Goal: Task Accomplishment & Management: Complete application form

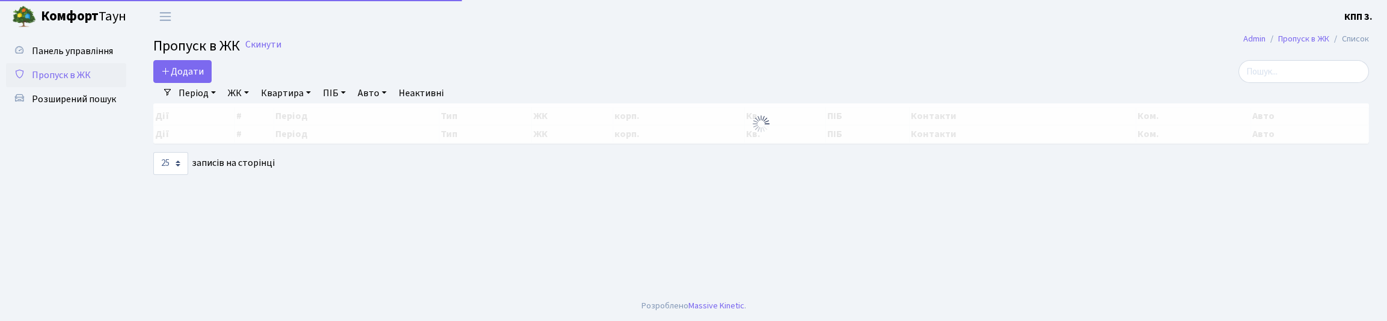
select select "25"
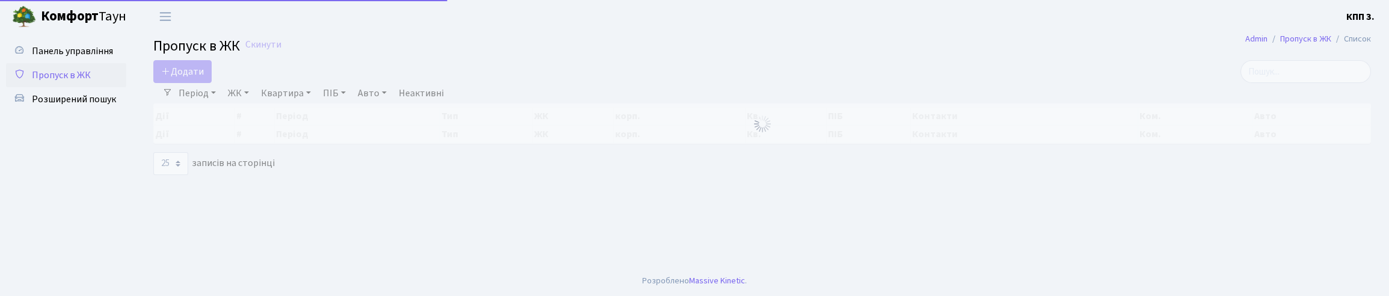
select select "25"
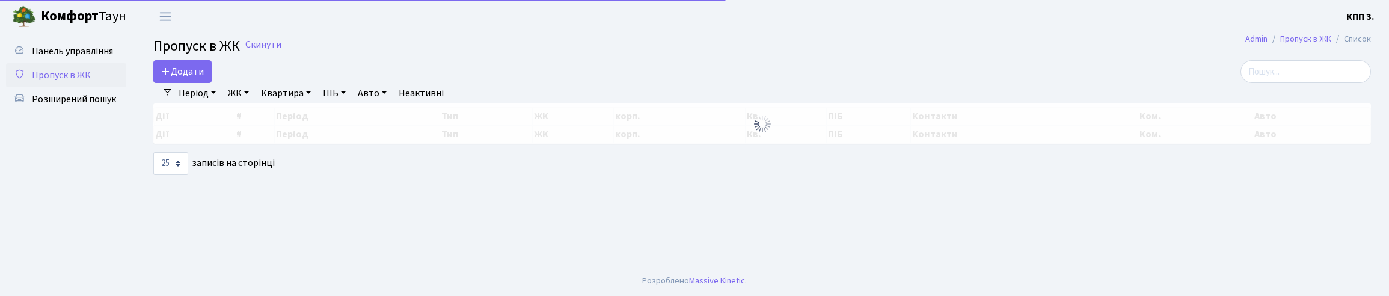
select select "25"
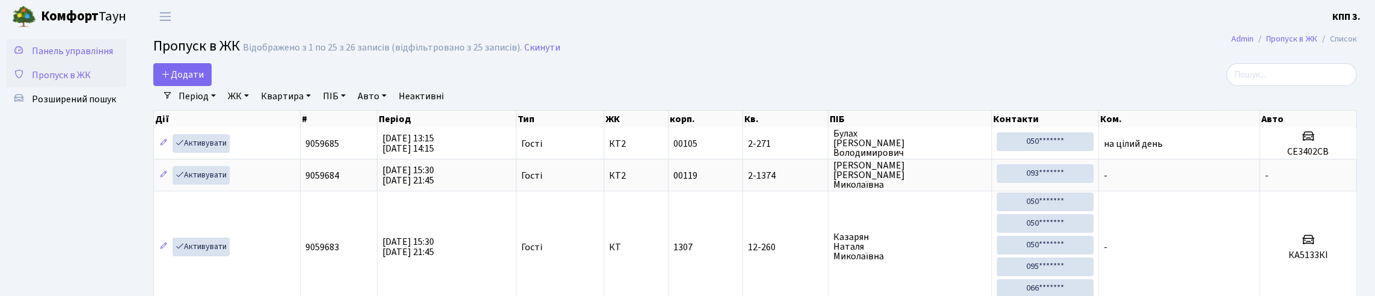
click at [99, 63] on link "Панель управління" at bounding box center [66, 51] width 120 height 24
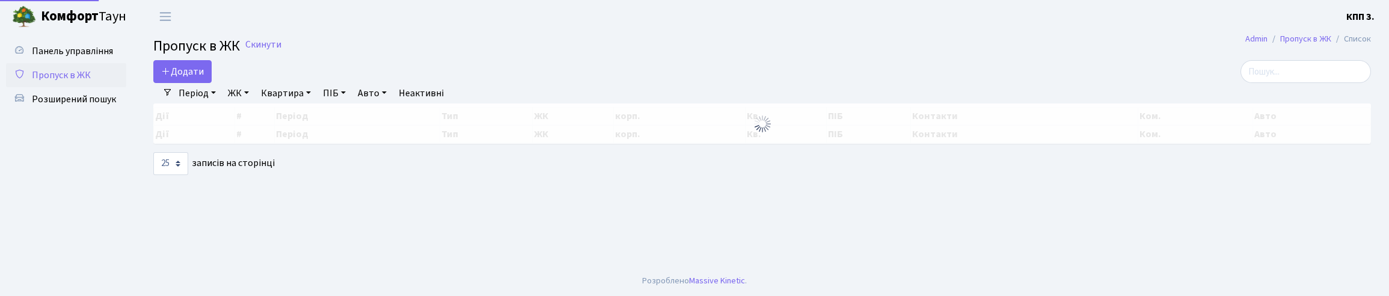
select select "25"
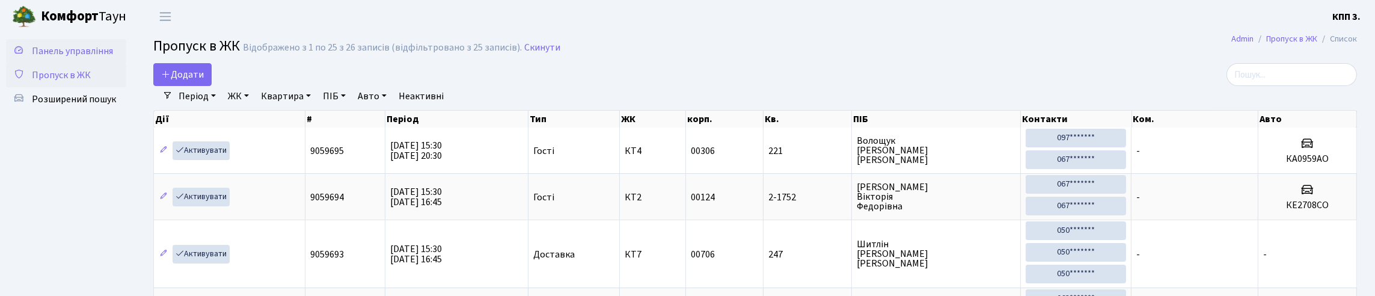
click at [91, 63] on link "Панель управління" at bounding box center [66, 51] width 120 height 24
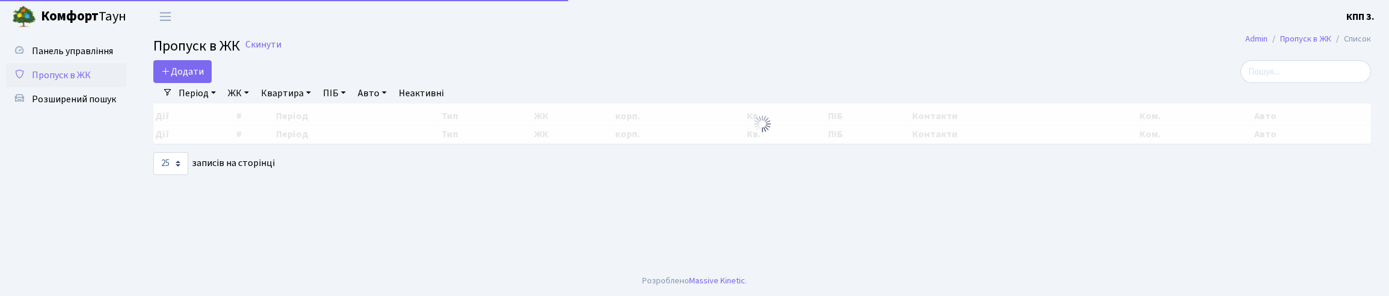
select select "25"
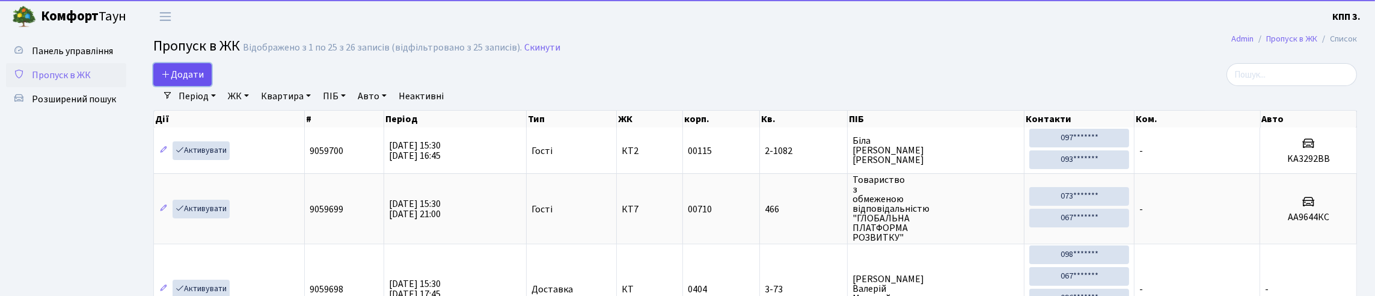
click at [195, 86] on link "Додати" at bounding box center [182, 74] width 58 height 23
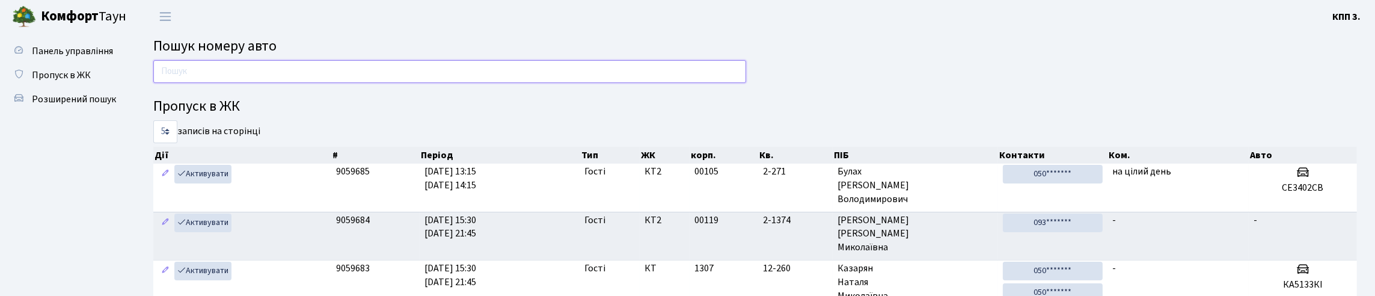
click at [257, 75] on input "text" at bounding box center [449, 71] width 593 height 23
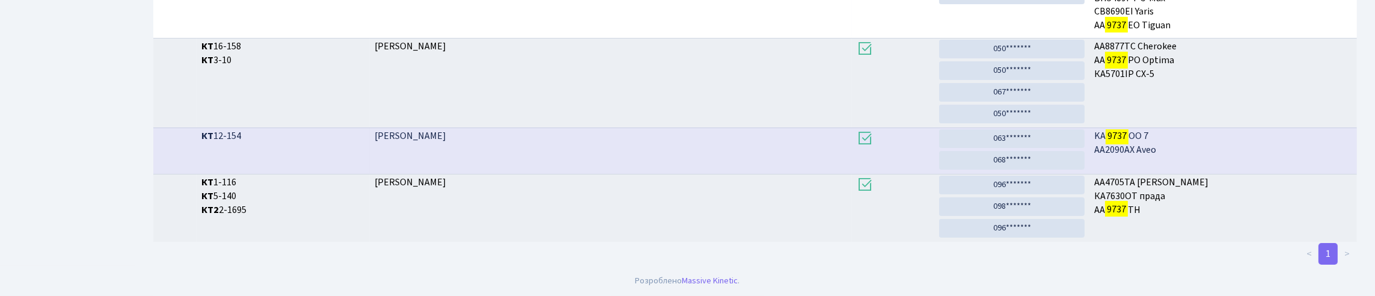
scroll to position [73, 0]
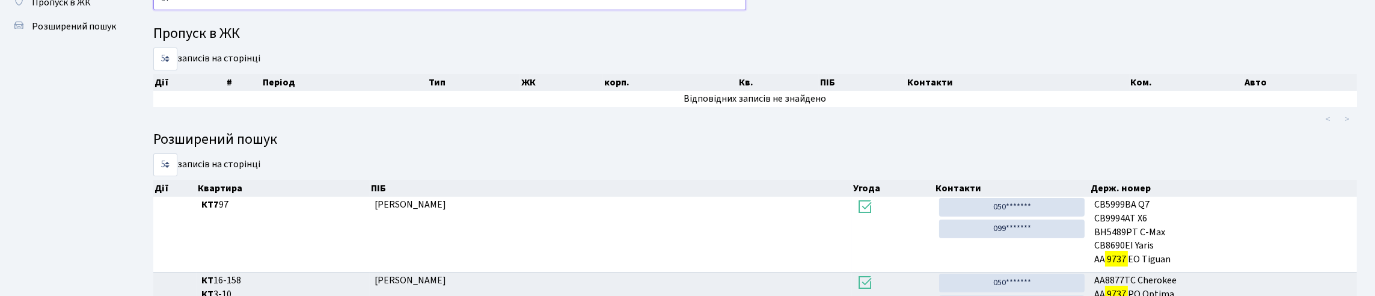
type input "9"
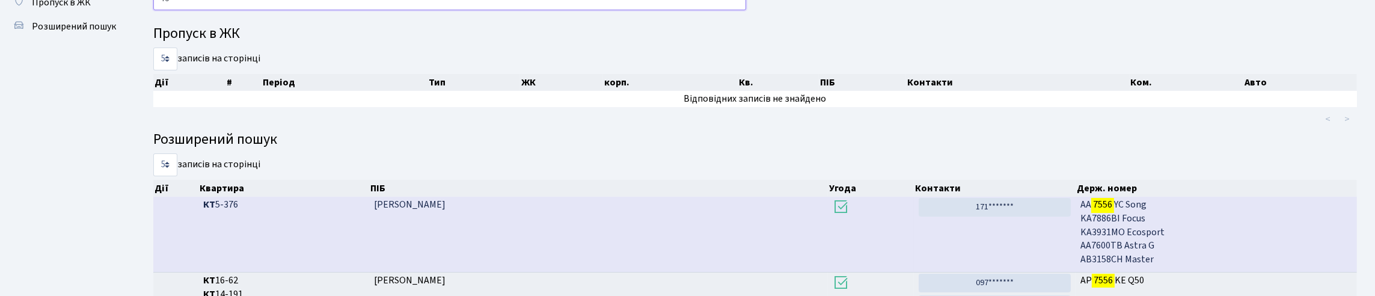
type input "7"
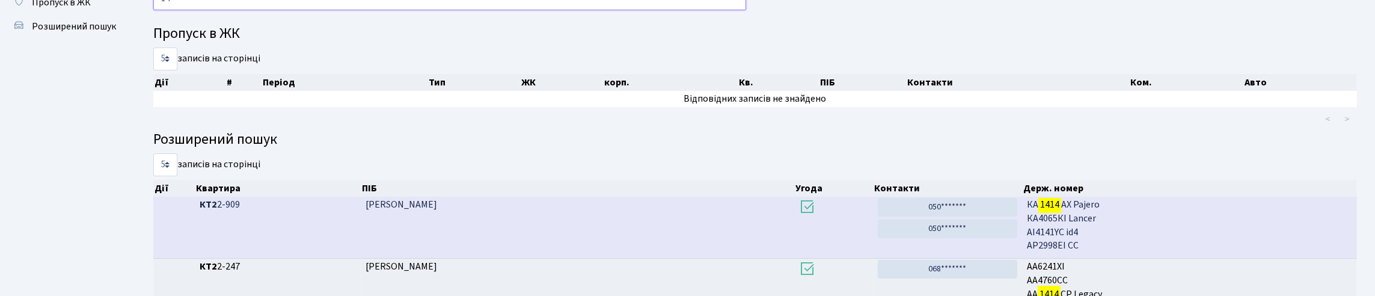
type input "1"
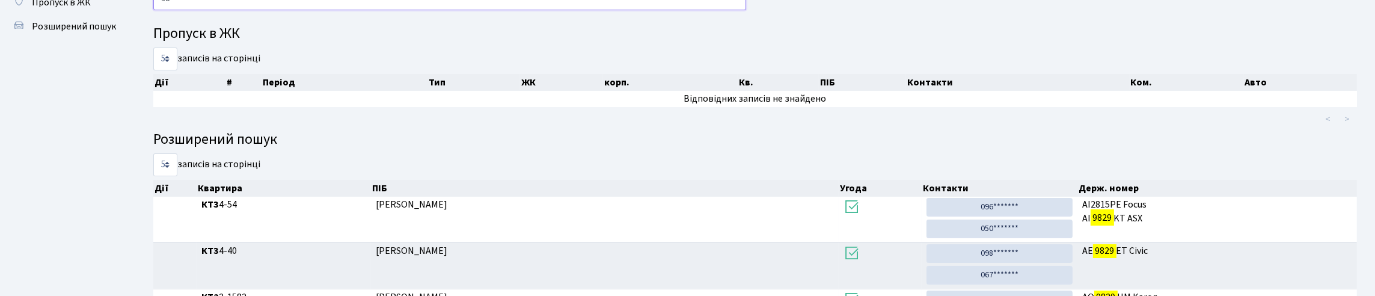
type input "9"
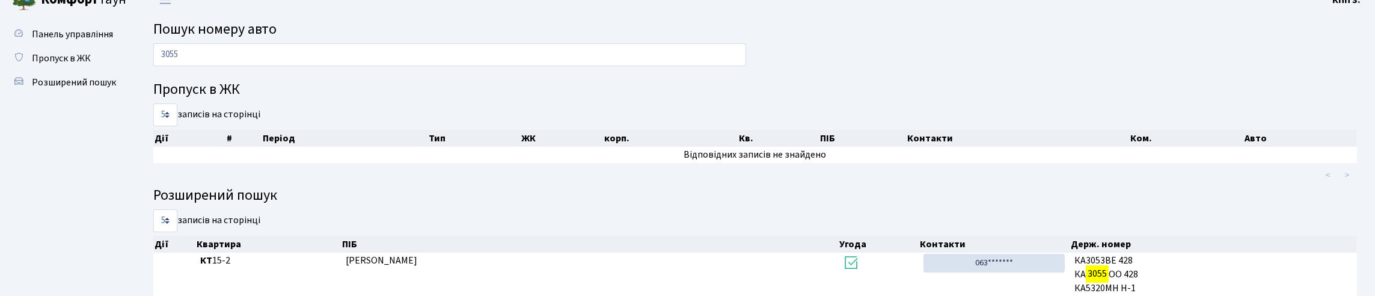
scroll to position [0, 0]
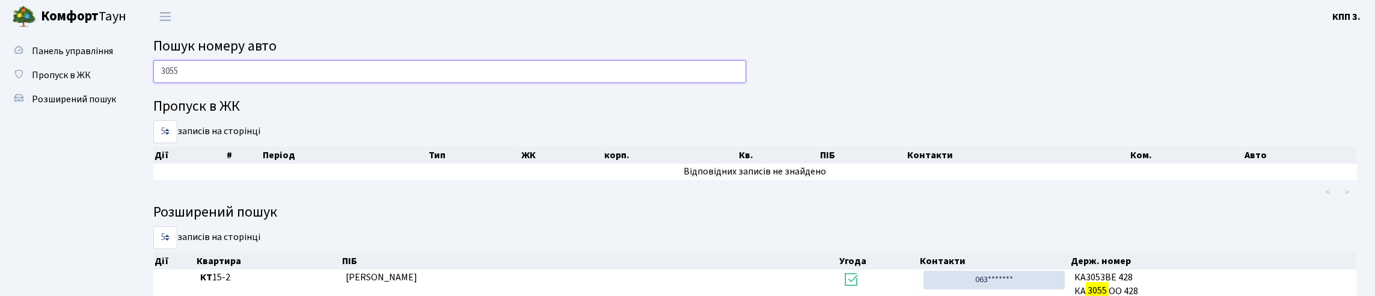
drag, startPoint x: 230, startPoint y: 78, endPoint x: 237, endPoint y: 82, distance: 7.8
click at [230, 78] on input "3055" at bounding box center [449, 71] width 593 height 23
type input "3"
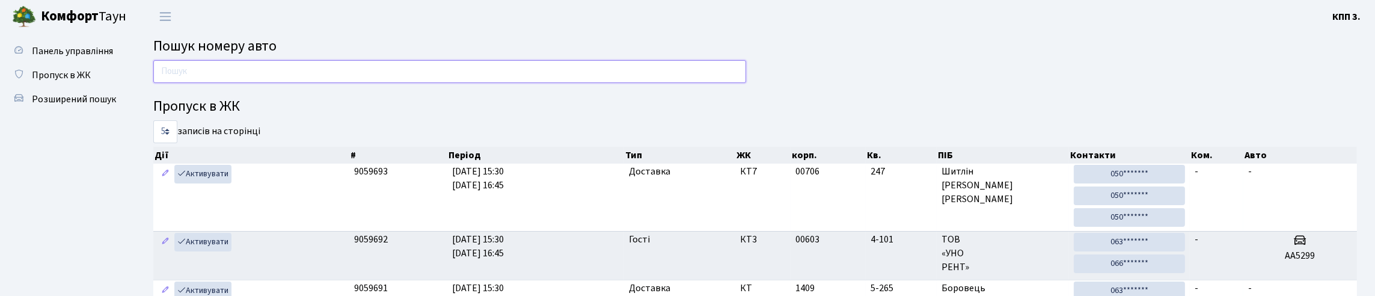
type input "3"
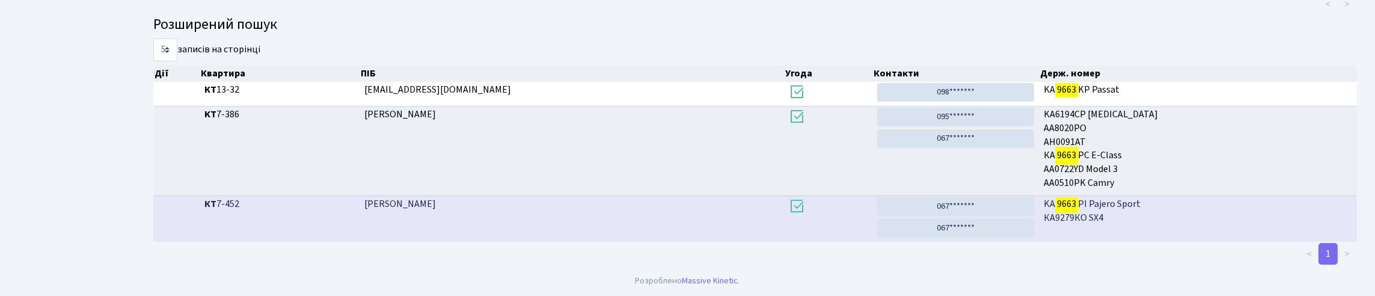
scroll to position [73, 0]
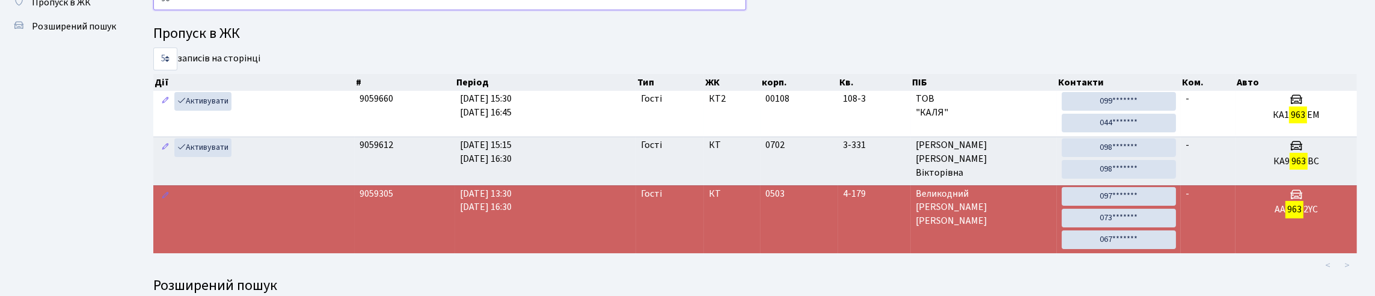
type input "9"
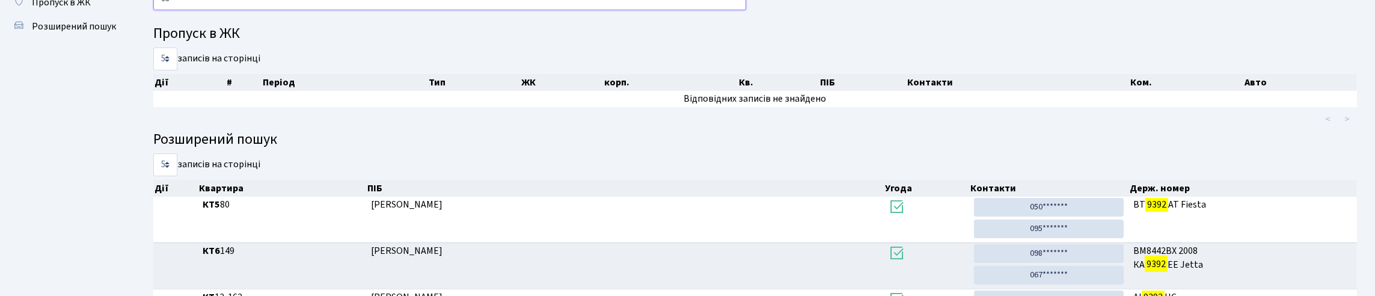
type input "9"
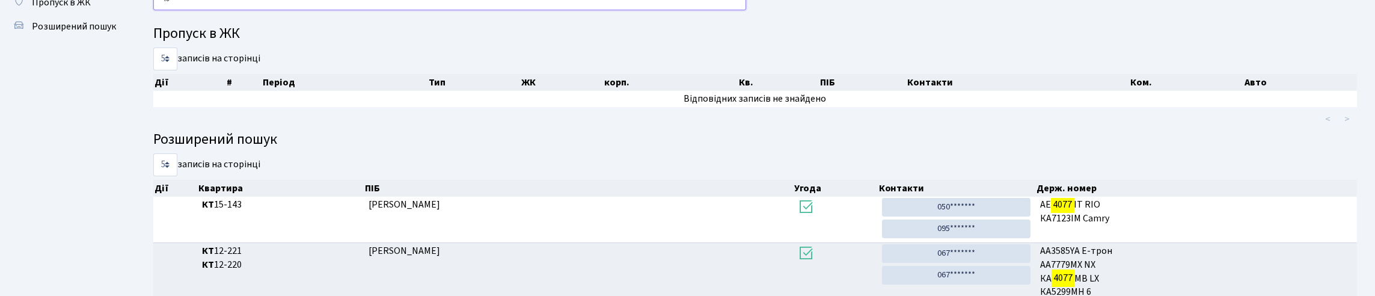
type input "4"
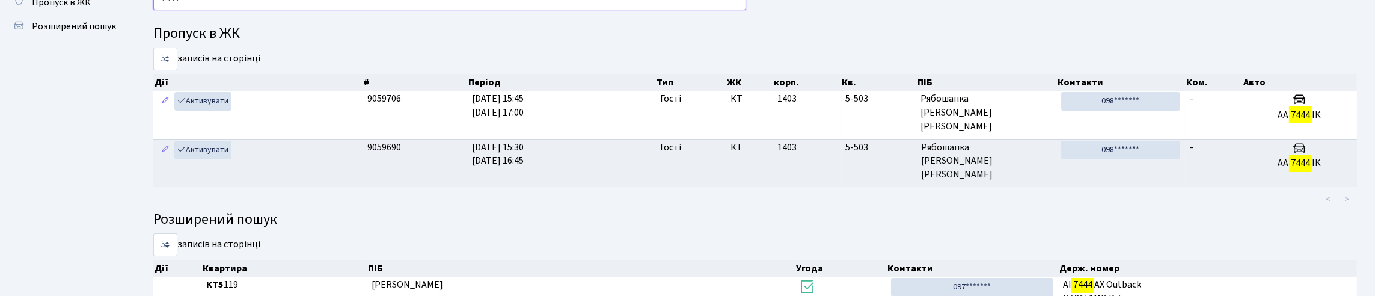
type input "7"
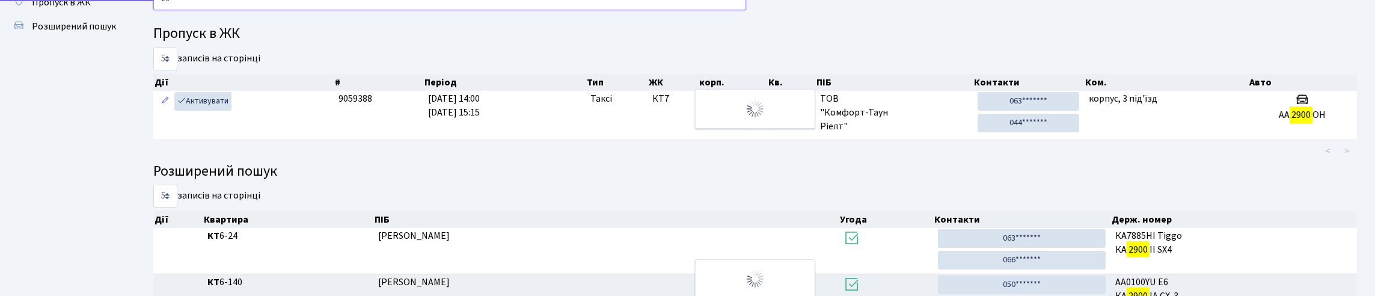
type input "2"
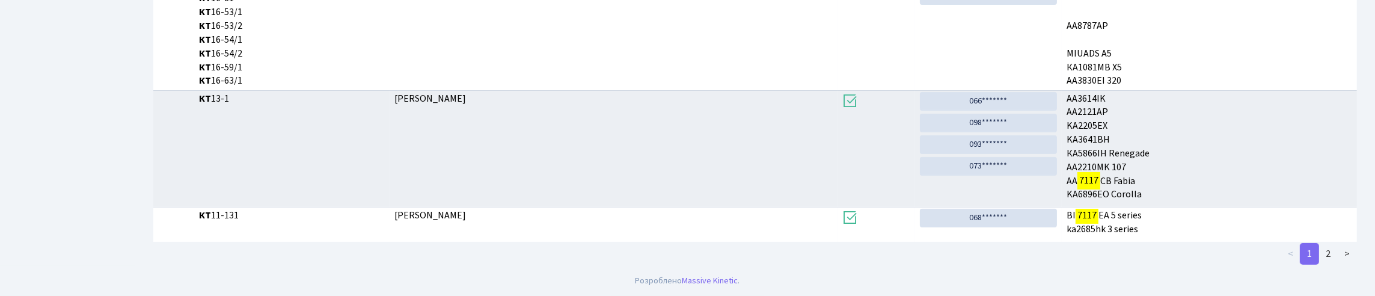
scroll to position [611, 0]
click at [1318, 254] on link "2" at bounding box center [1327, 254] width 19 height 22
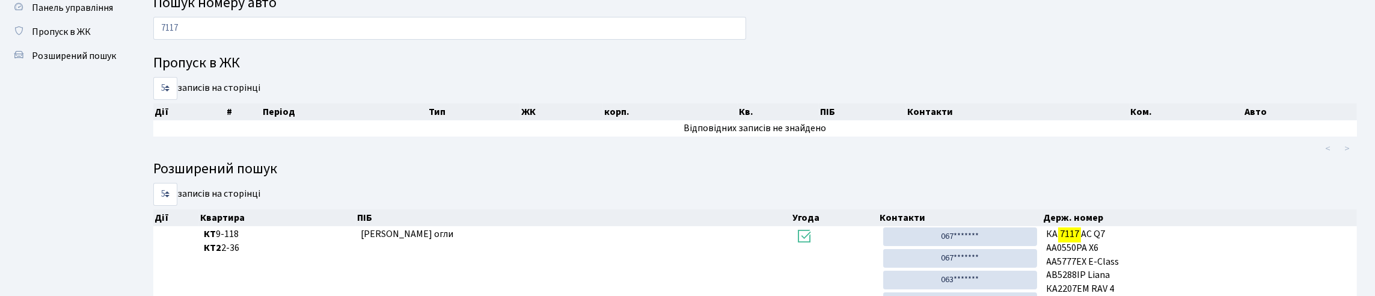
scroll to position [0, 0]
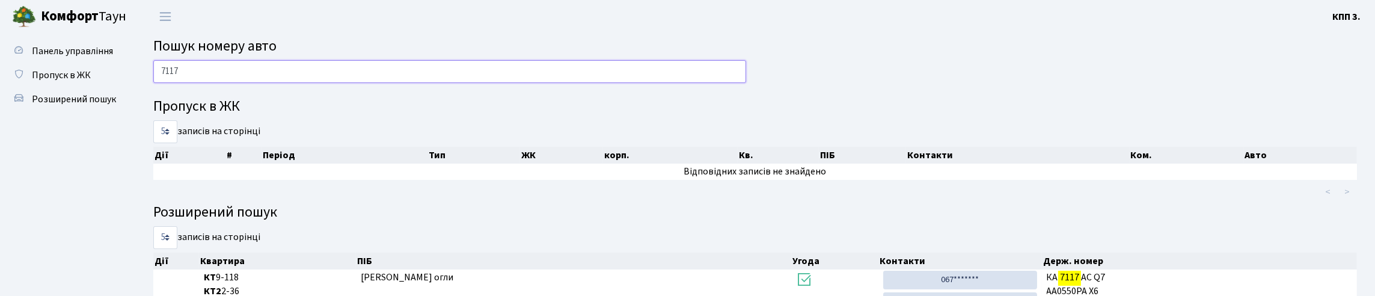
click at [239, 70] on input "7117" at bounding box center [449, 71] width 593 height 23
type input "7"
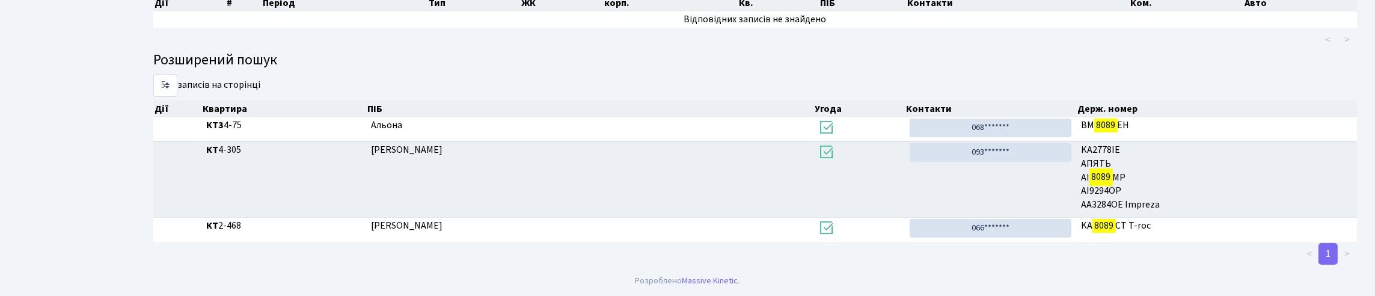
scroll to position [73, 0]
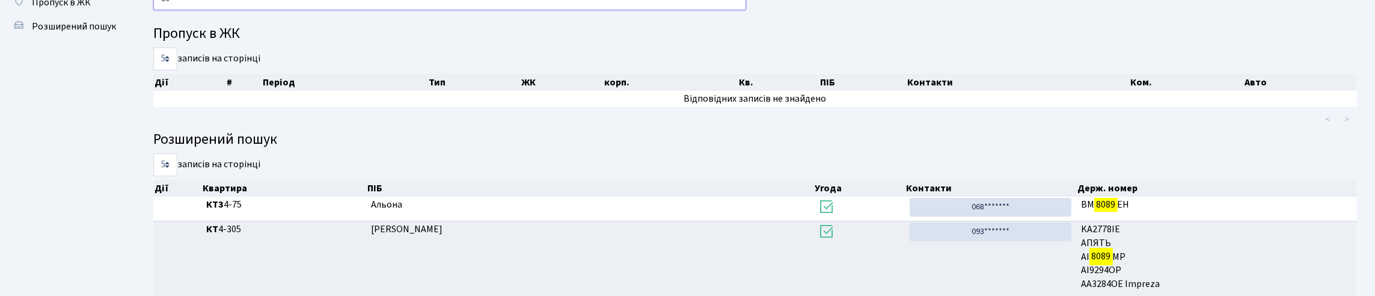
type input "8"
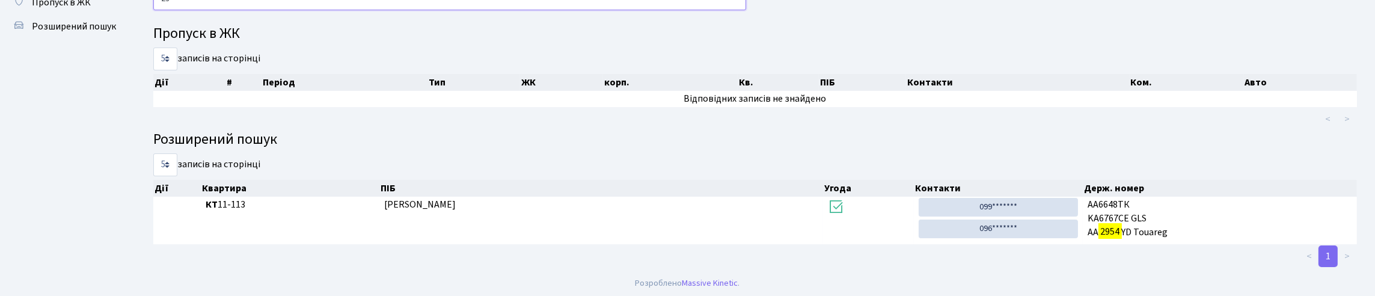
type input "2"
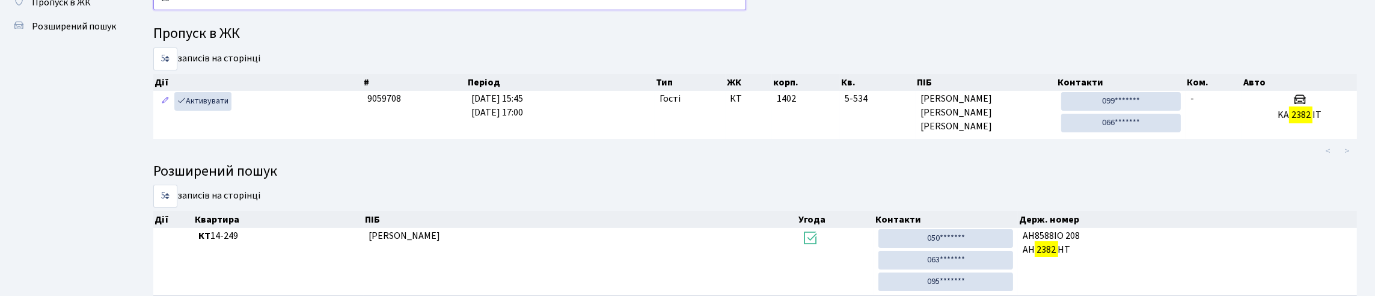
type input "2"
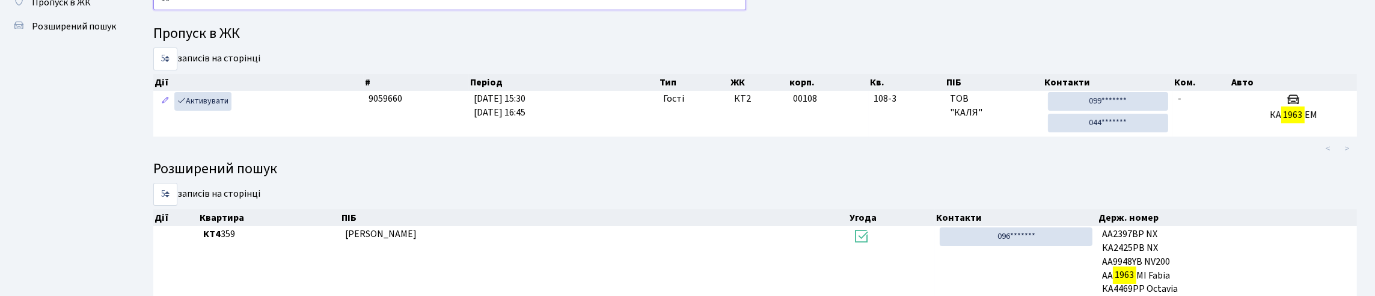
type input "1"
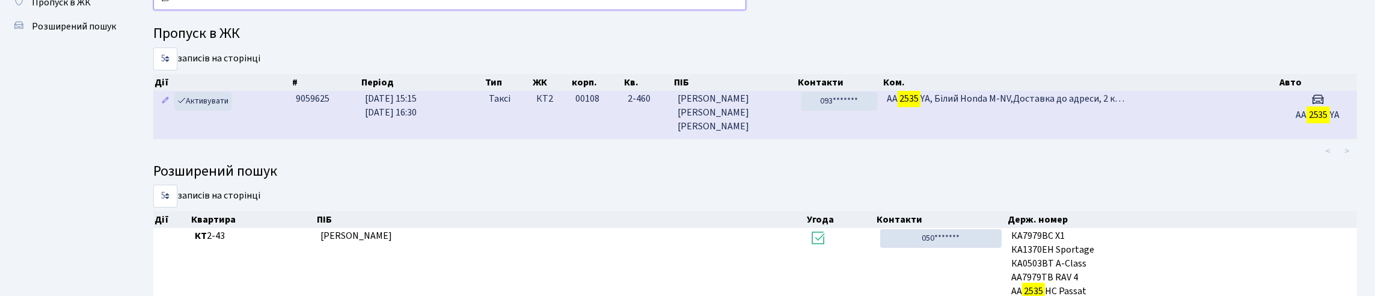
type input "2"
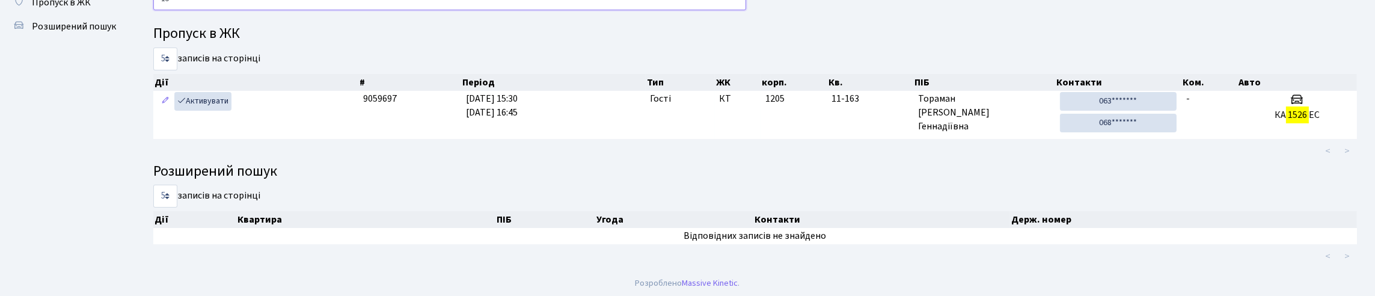
type input "1"
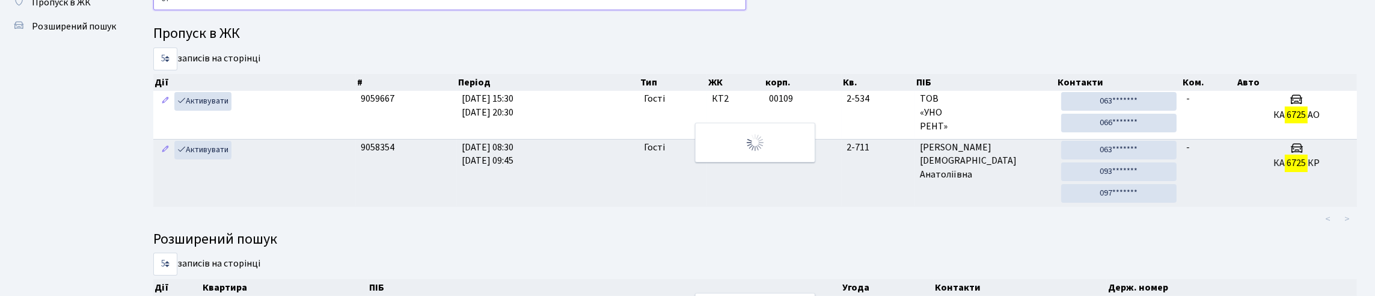
type input "6"
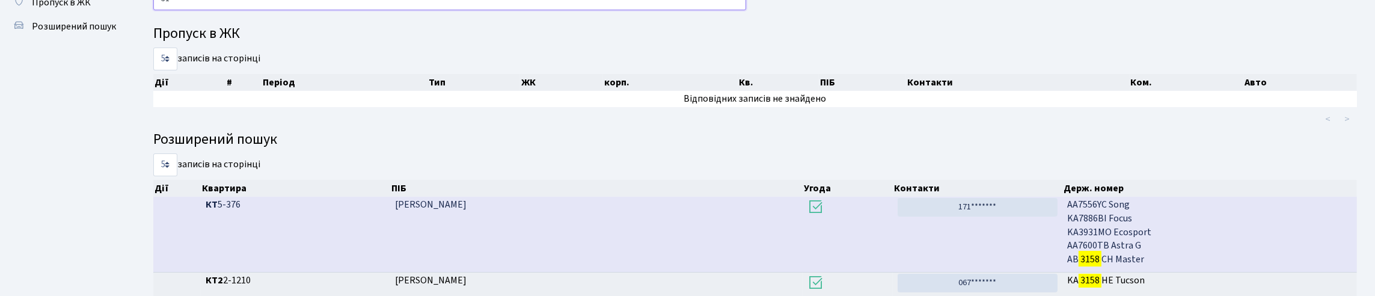
type input "3"
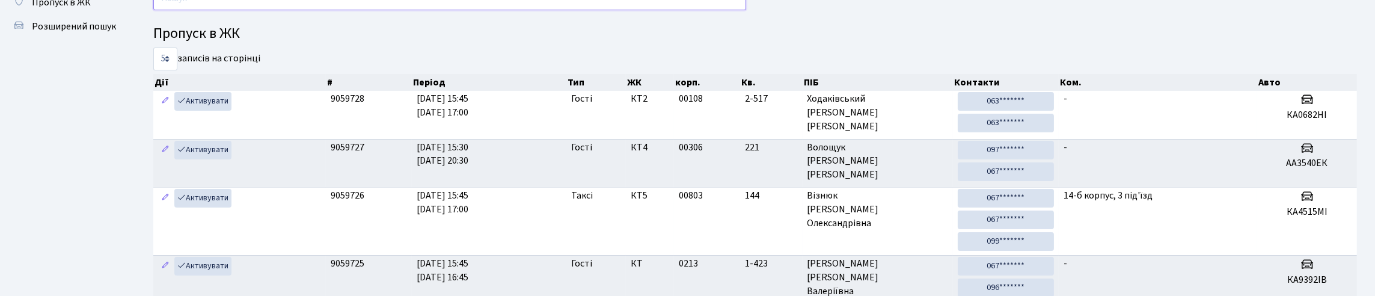
type input "9"
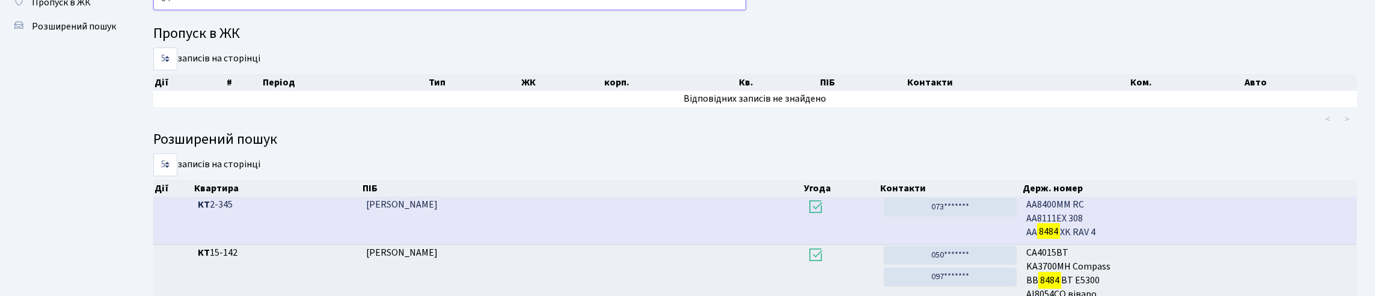
type input "8"
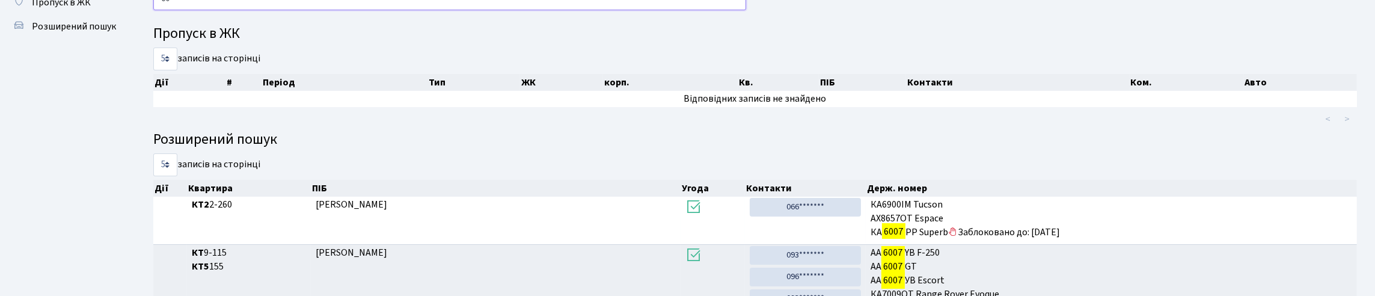
type input "6"
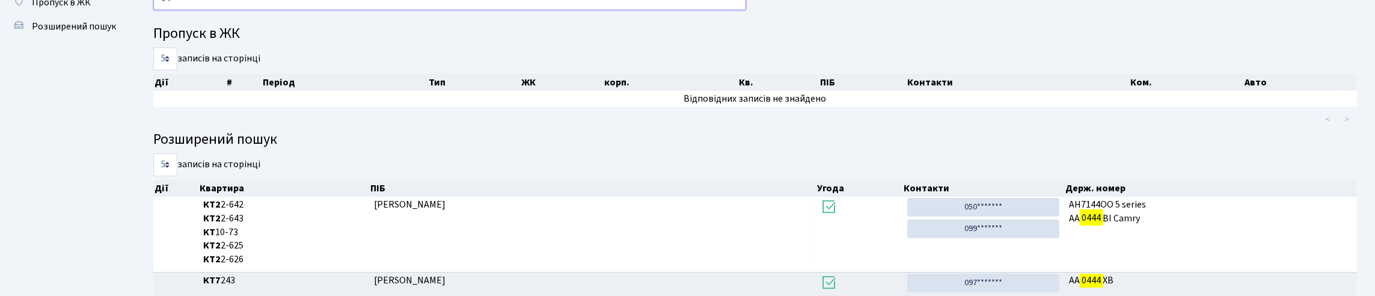
type input "0"
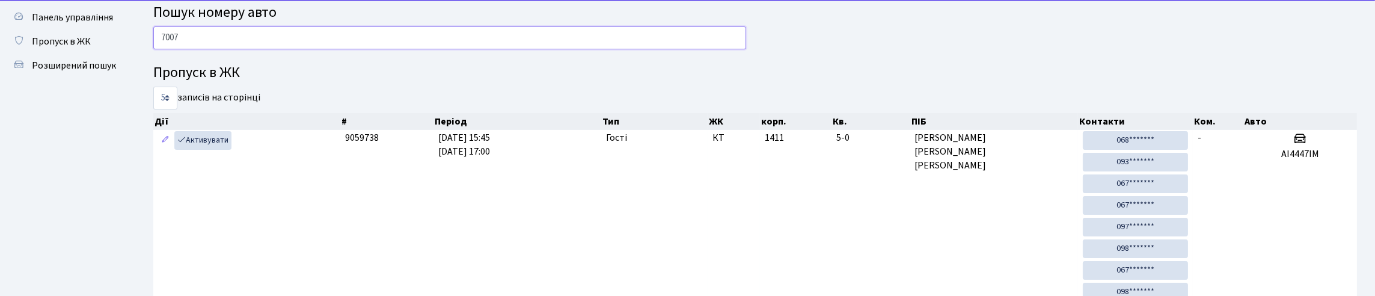
scroll to position [13, 0]
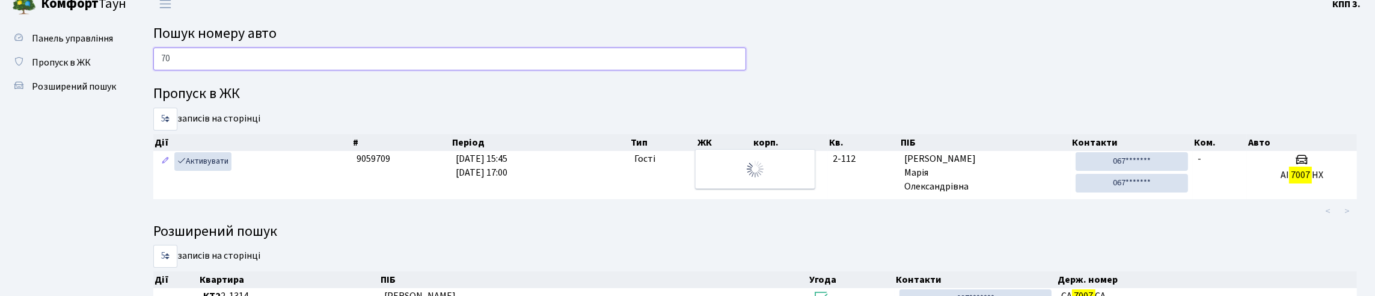
type input "7"
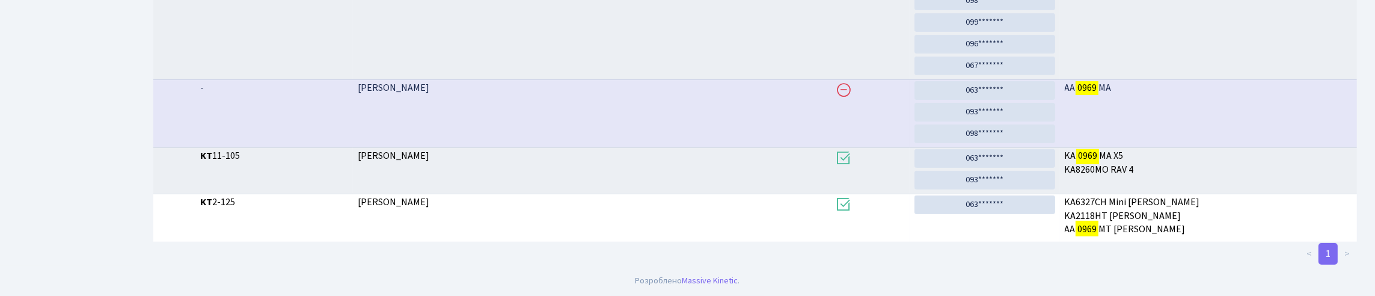
scroll to position [73, 0]
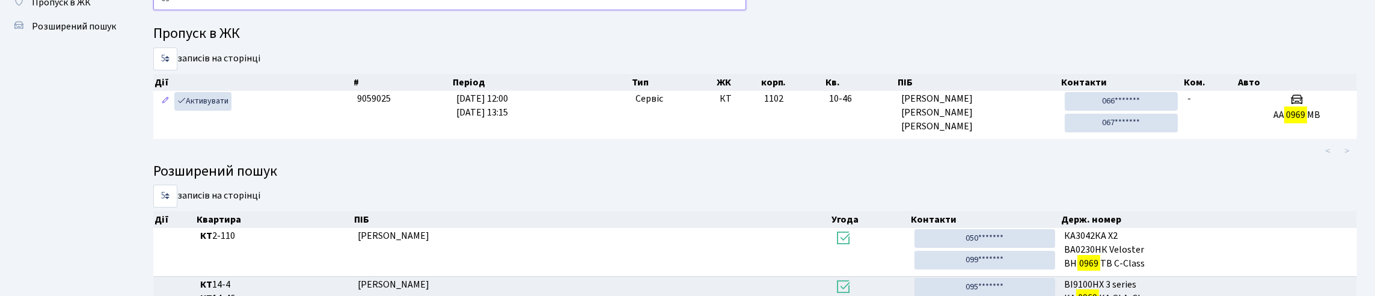
type input "0"
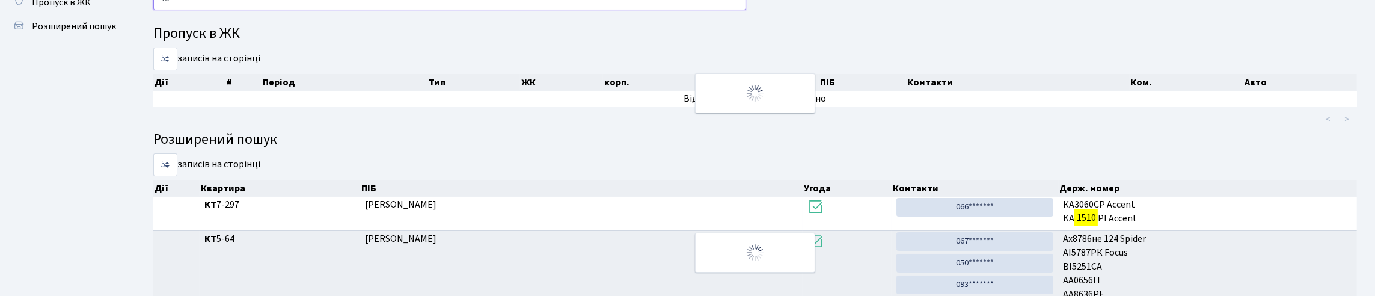
type input "1"
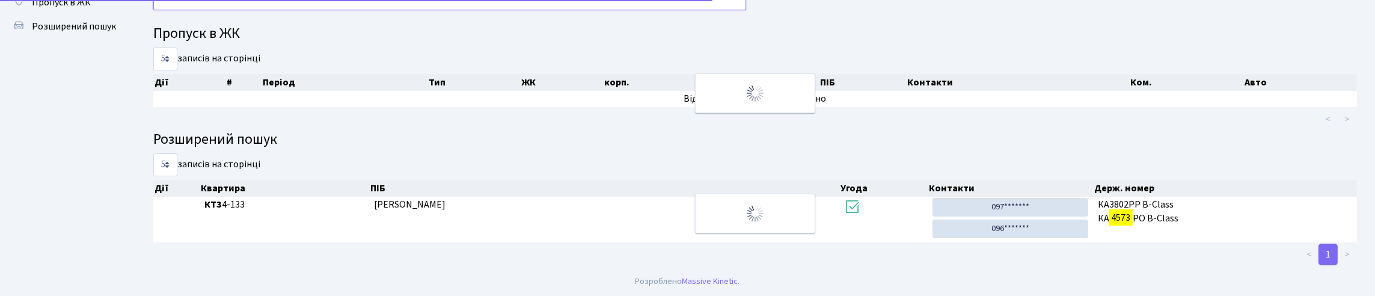
type input "4"
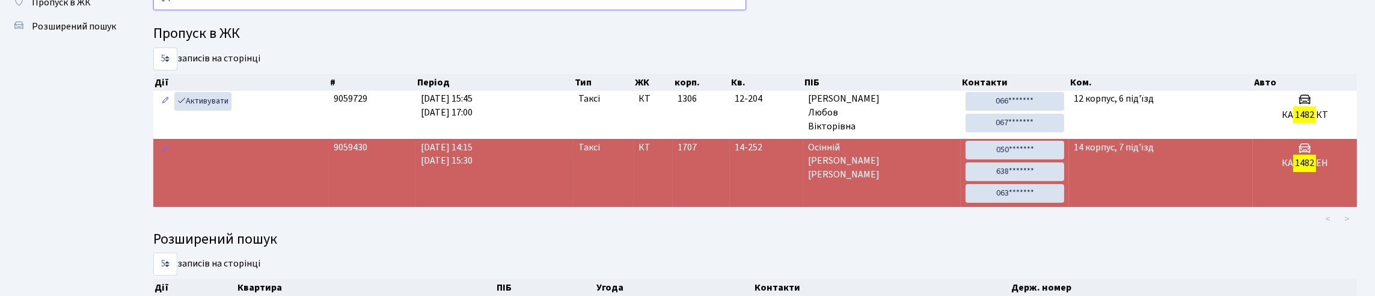
type input "1"
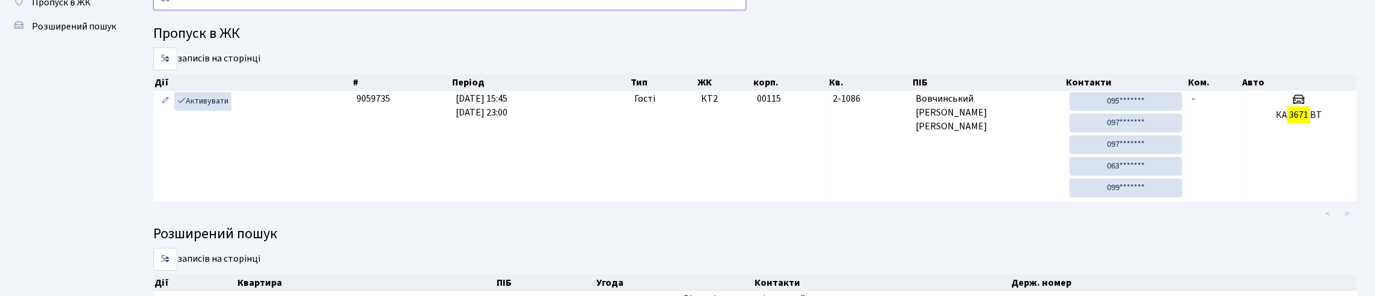
type input "3"
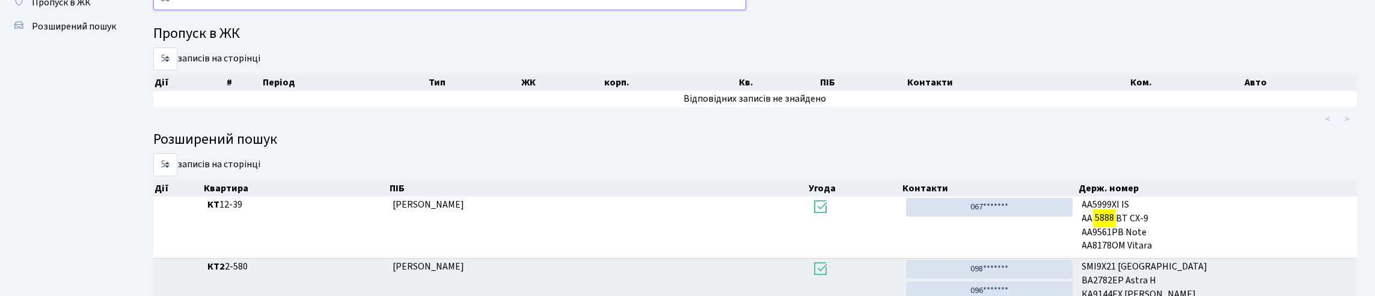
type input "5"
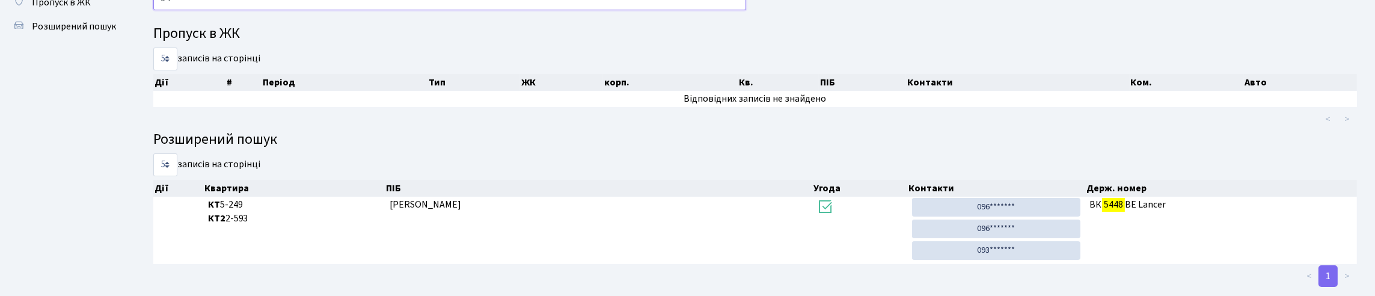
type input "5"
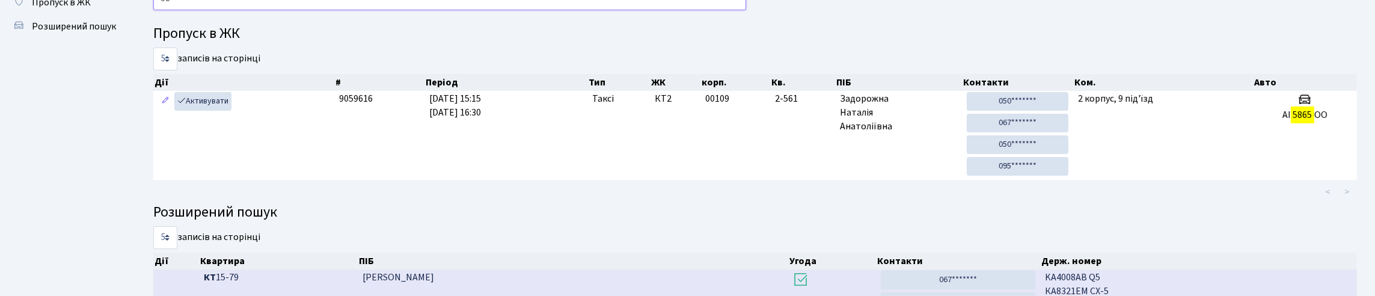
type input "5"
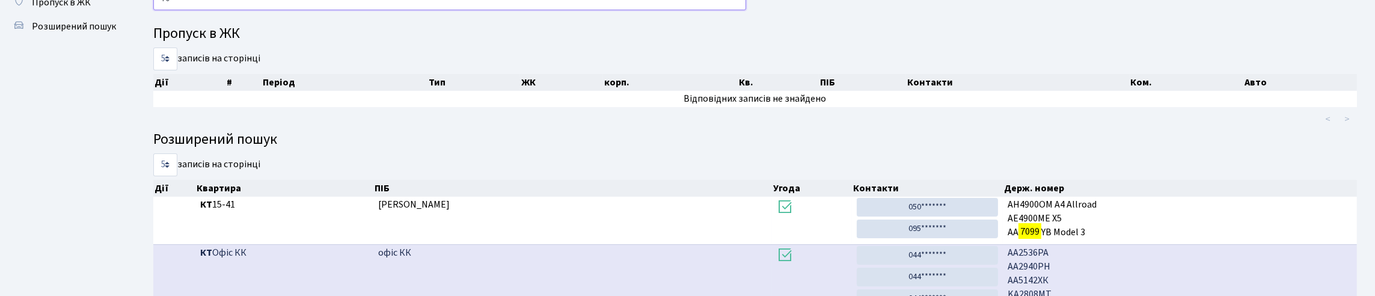
type input "7"
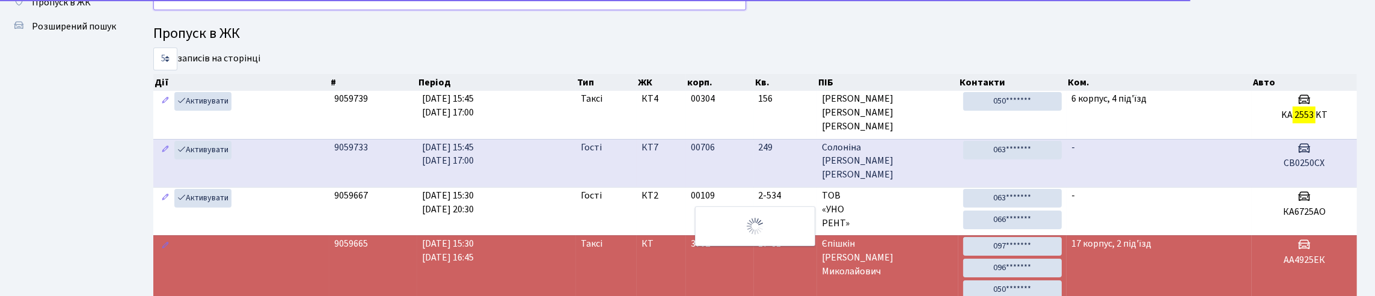
type input "2"
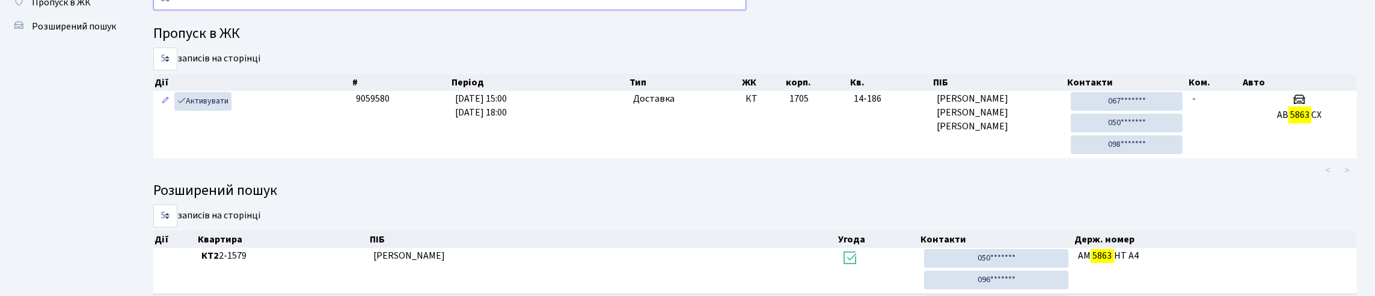
type input "5"
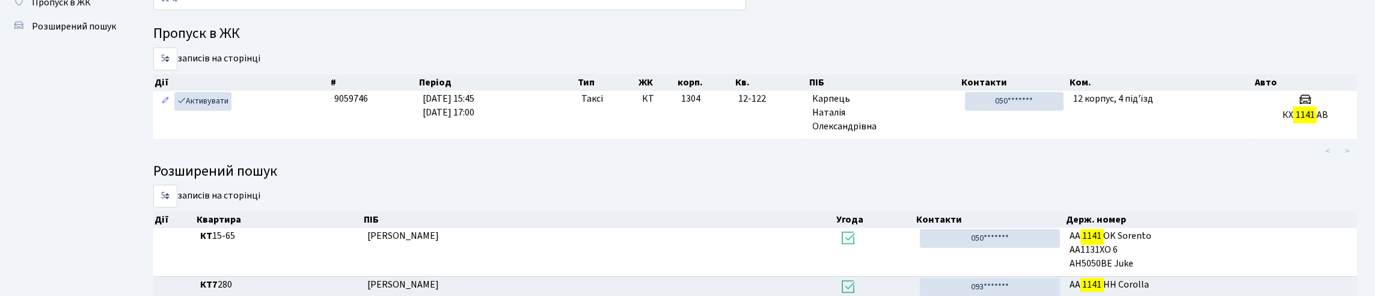
click at [1033, 32] on div "1141 Пропуск в ЖК 5 10 25 50 записів на сторінці Дії # Період Тип ЖК корп. Кв. …" at bounding box center [755, 261] width 1222 height 549
type input "1"
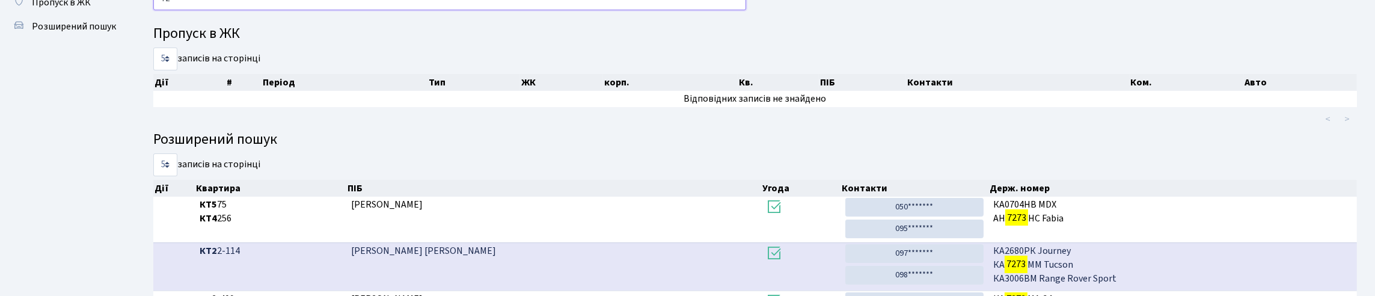
type input "7"
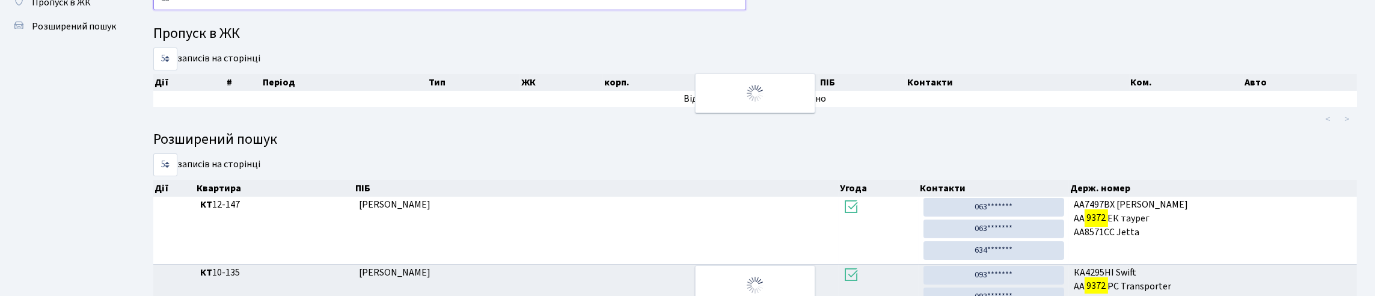
type input "9"
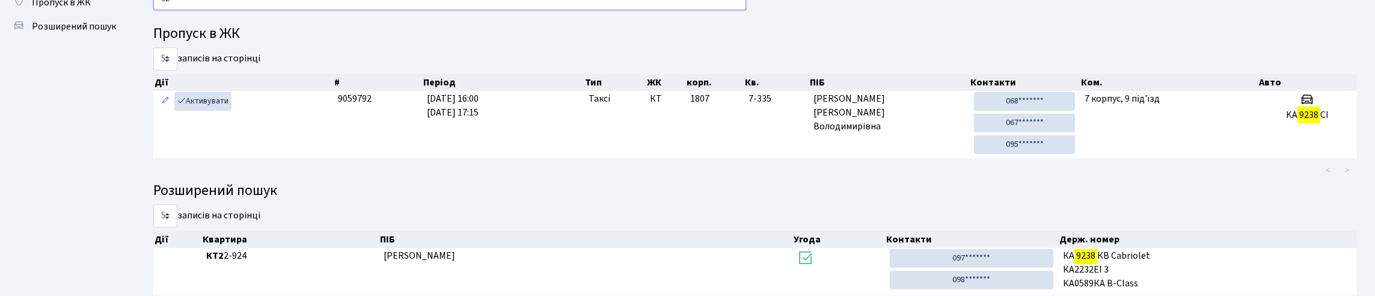
type input "9"
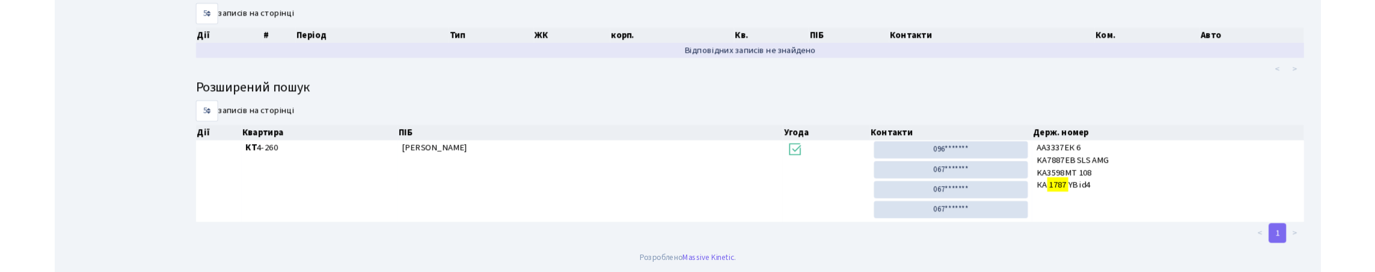
scroll to position [0, 0]
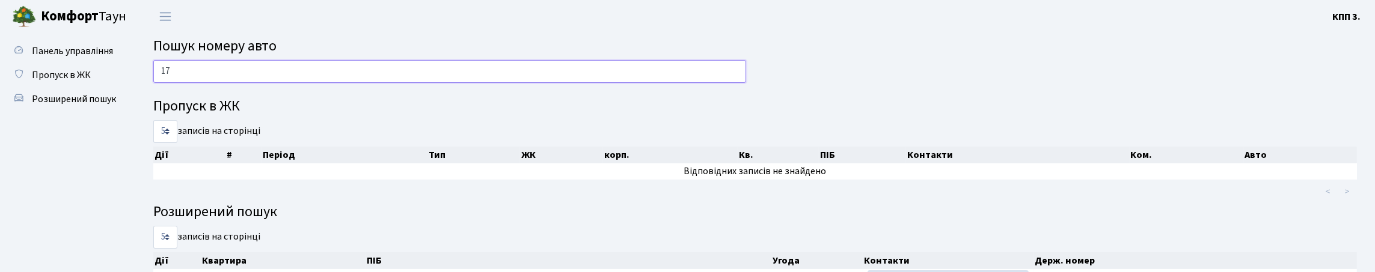
type input "1"
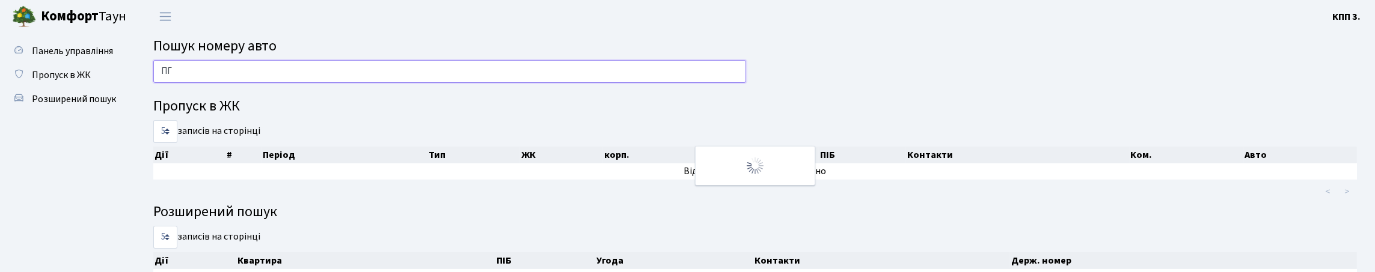
type input "П"
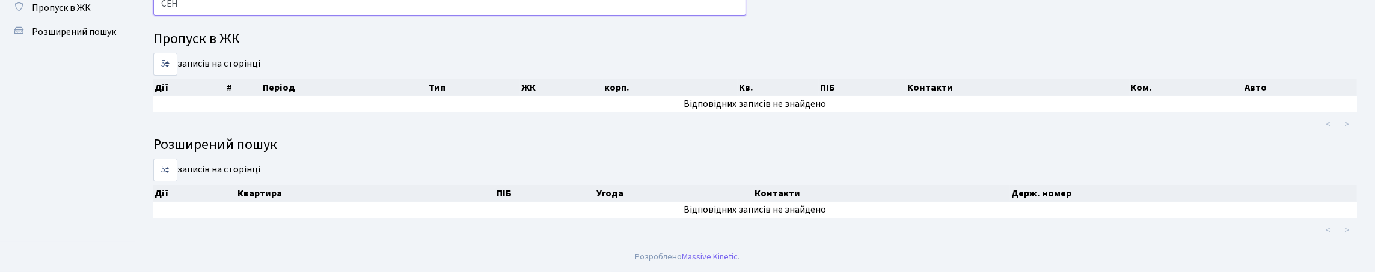
scroll to position [73, 0]
type input "С"
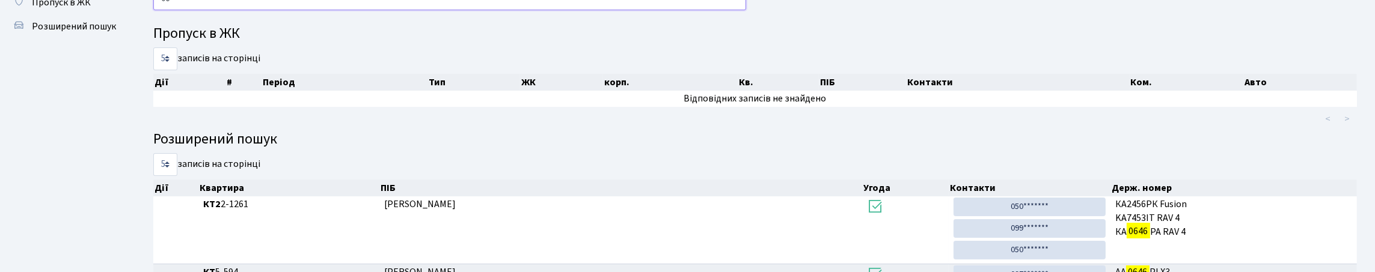
type input "0"
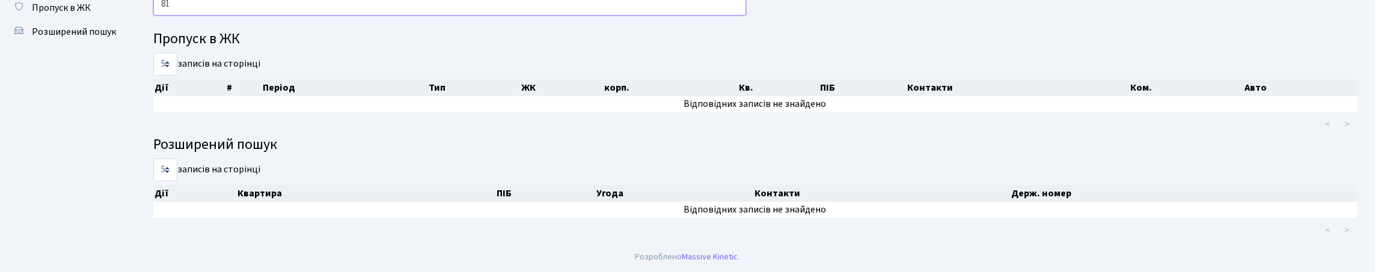
type input "8"
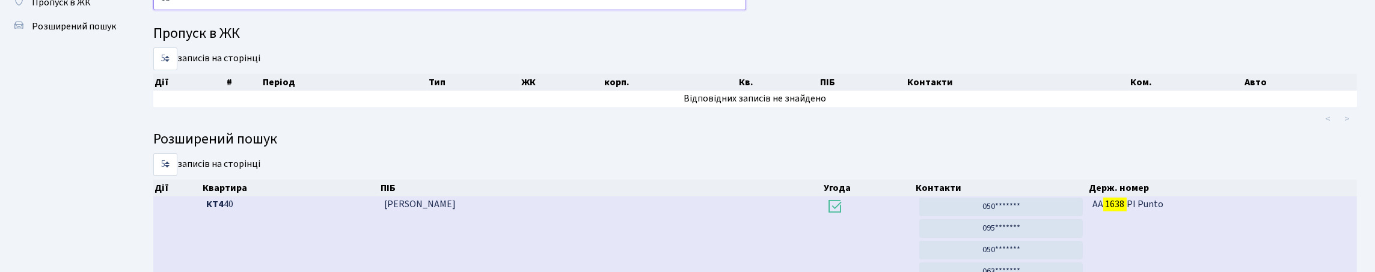
type input "1"
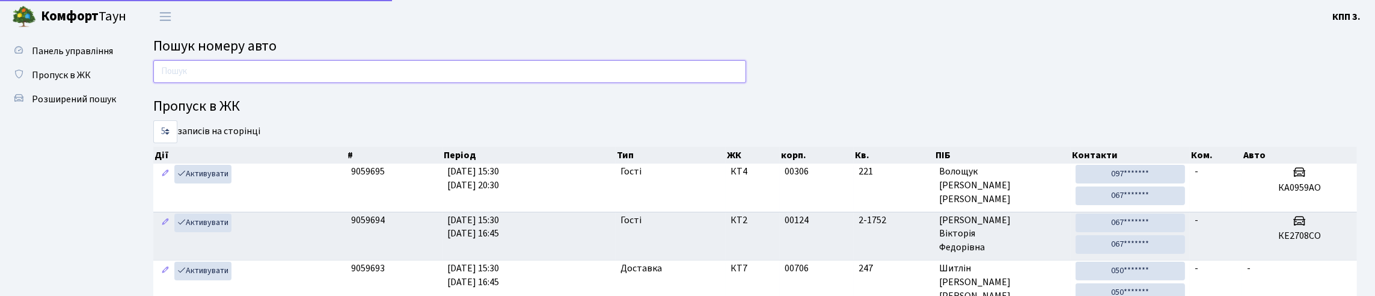
drag, startPoint x: 0, startPoint y: 0, endPoint x: 186, endPoint y: 95, distance: 208.6
click at [186, 83] on input "text" at bounding box center [449, 71] width 593 height 23
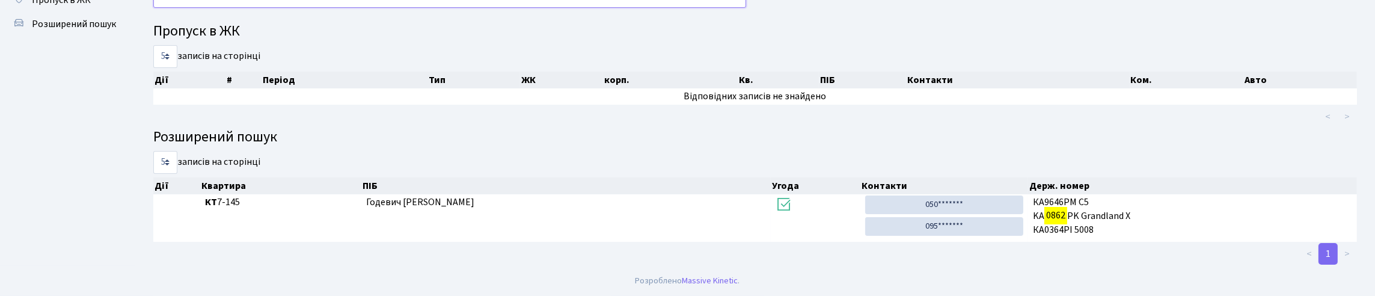
scroll to position [73, 0]
type input "0"
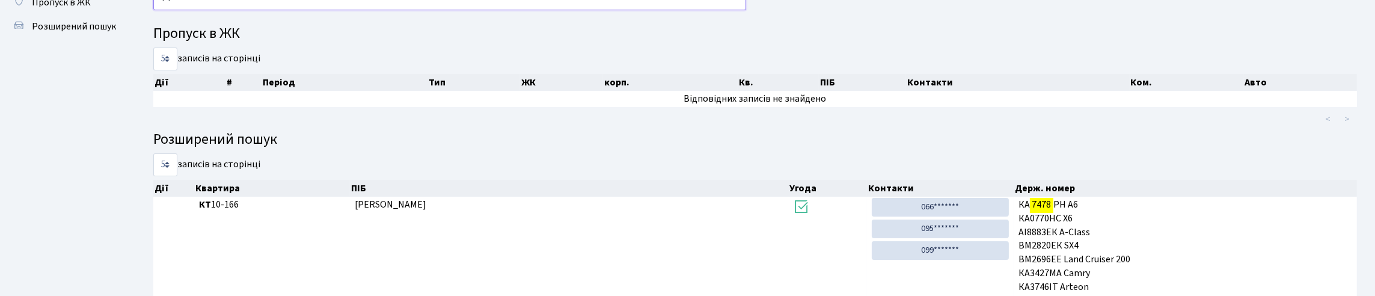
type input "7"
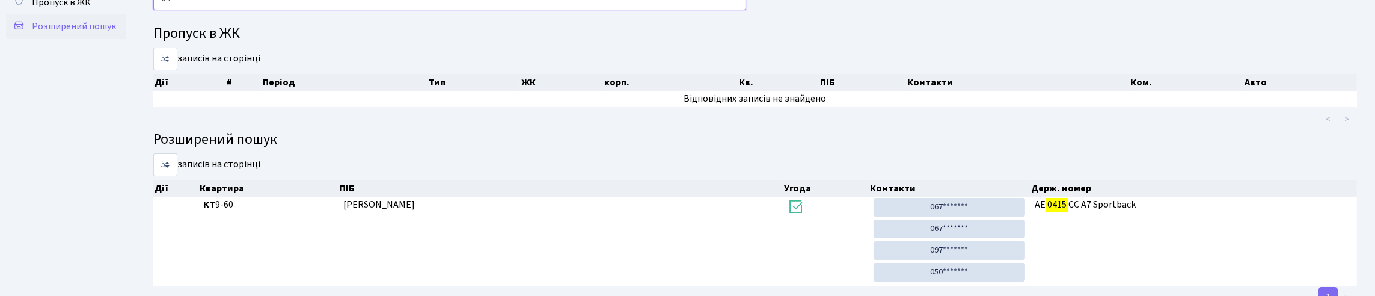
type input "0"
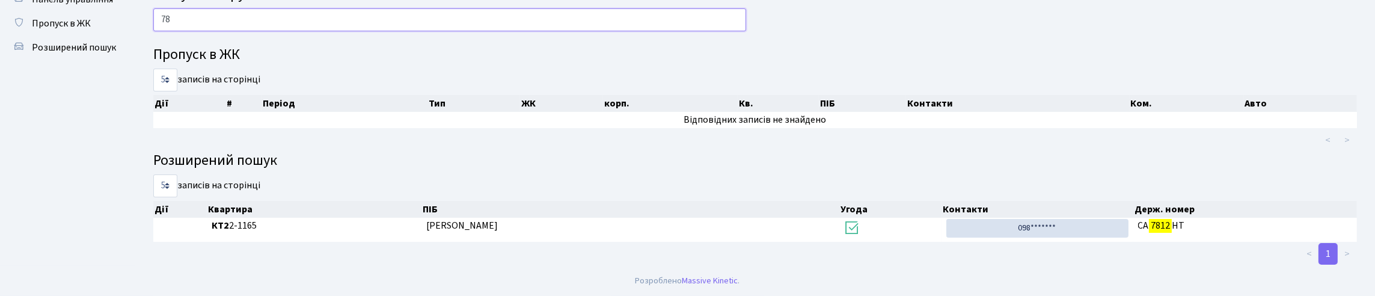
type input "7"
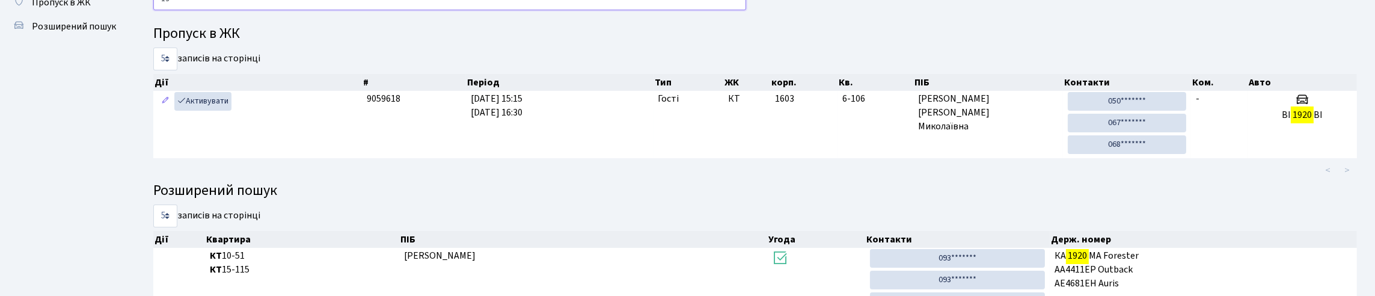
type input "1"
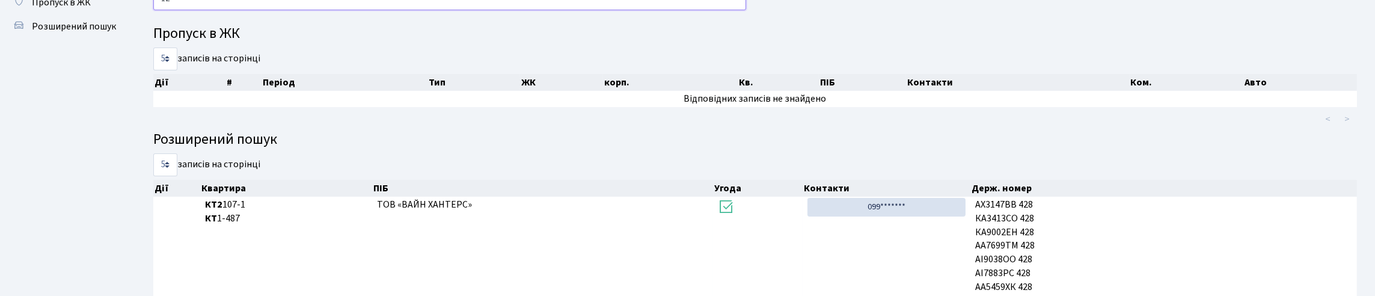
type input "1"
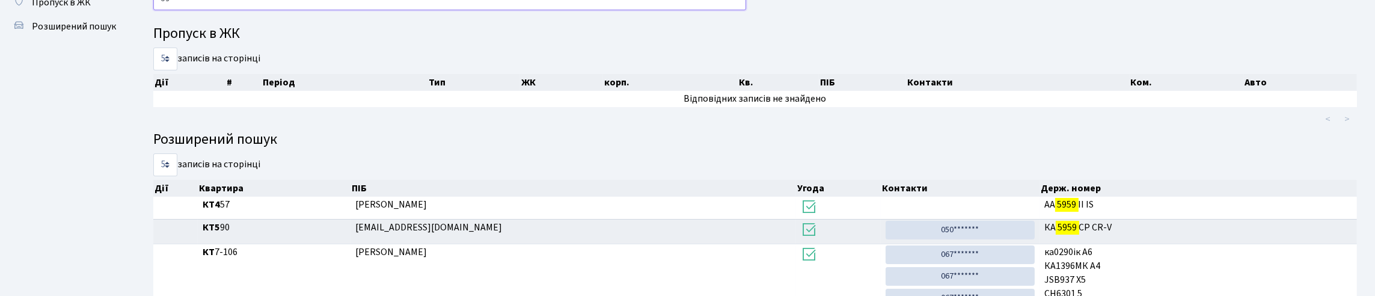
type input "5"
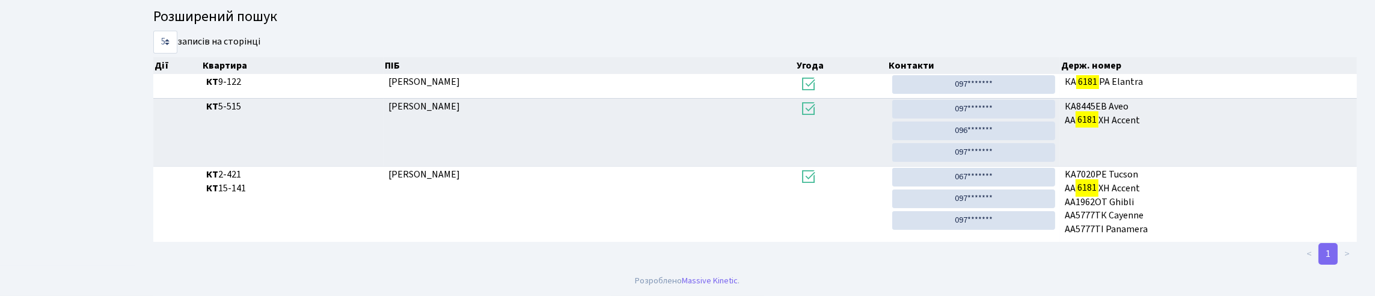
scroll to position [293, 0]
type input "6181"
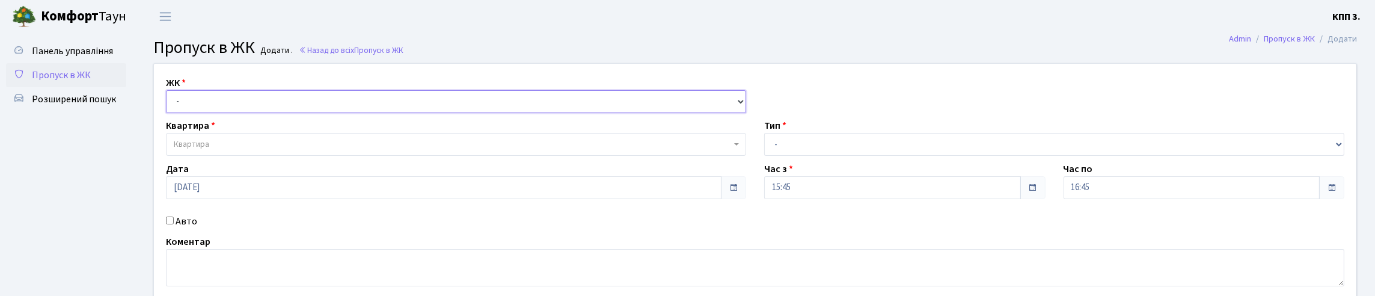
click at [218, 106] on select "- КТ, вул. Регенераторна, 4 КТ2, просп. [STREET_ADDRESS] [STREET_ADDRESS] [PERS…" at bounding box center [456, 101] width 580 height 23
select select "271"
click at [169, 104] on select "- КТ, вул. Регенераторна, 4 КТ2, просп. [STREET_ADDRESS] [STREET_ADDRESS] [PERS…" at bounding box center [456, 101] width 580 height 23
select select
click at [240, 150] on span "Квартира" at bounding box center [452, 144] width 557 height 12
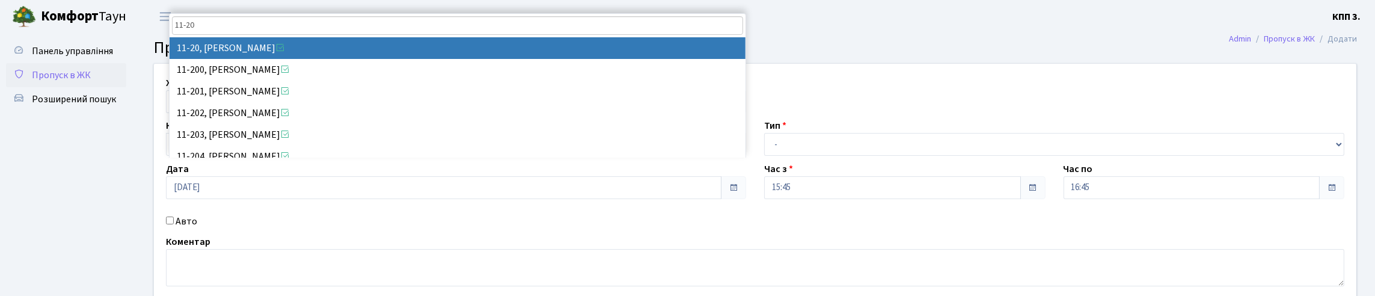
type input "11-20"
select select "6967"
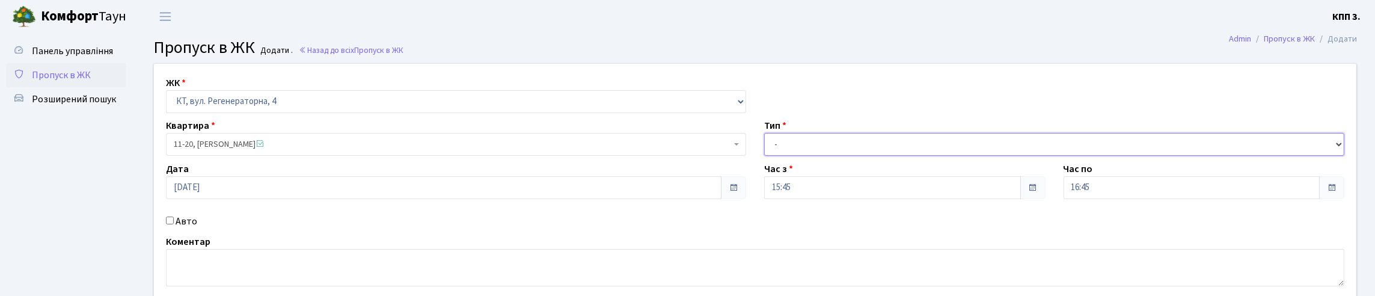
click at [830, 156] on select "- Доставка Таксі Гості Сервіс" at bounding box center [1054, 144] width 580 height 23
select select "2"
click at [764, 156] on select "- Доставка Таксі Гості Сервіс" at bounding box center [1054, 144] width 580 height 23
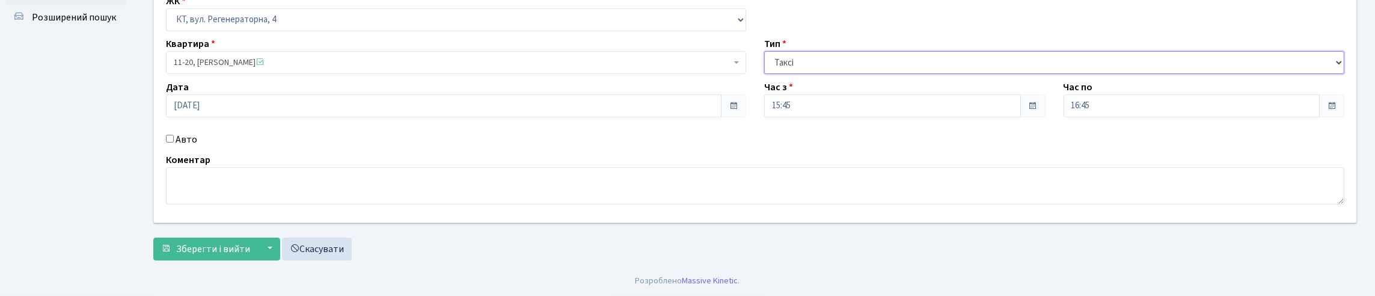
scroll to position [160, 0]
click at [185, 132] on label "Авто" at bounding box center [187, 139] width 22 height 14
click at [174, 135] on input "Авто" at bounding box center [170, 139] width 8 height 8
checkbox input "true"
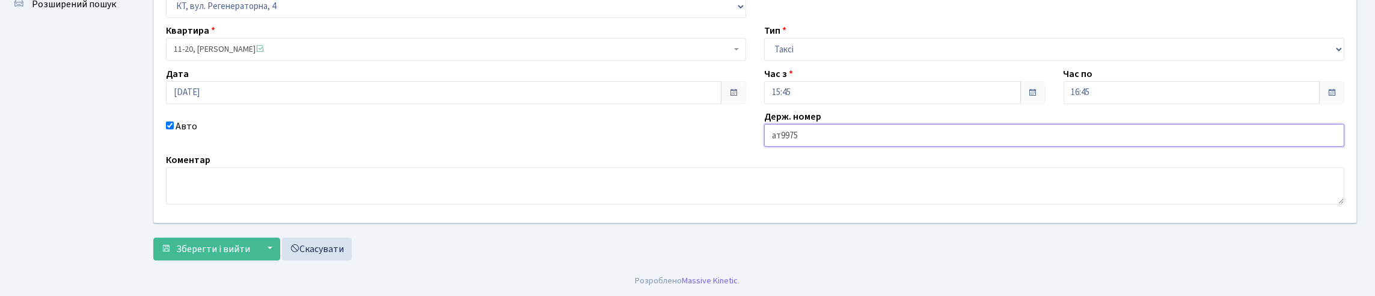
type input "АТ9975НА"
click at [250, 242] on span "Зберегти і вийти" at bounding box center [213, 248] width 74 height 13
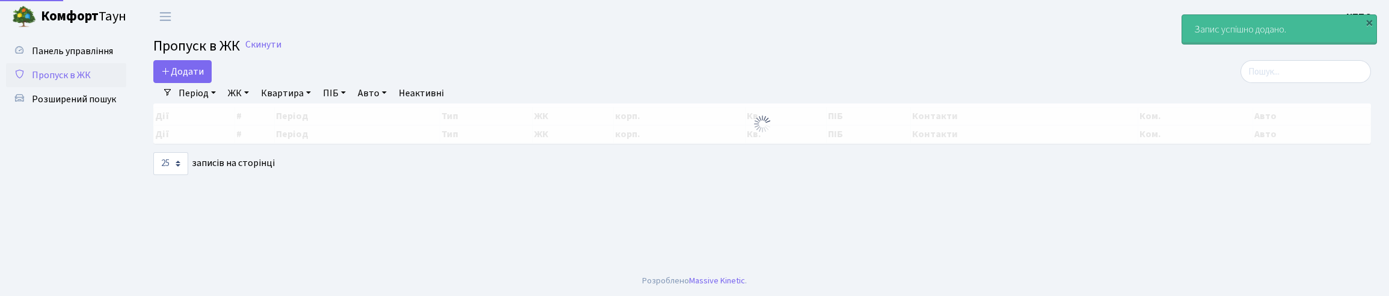
select select "25"
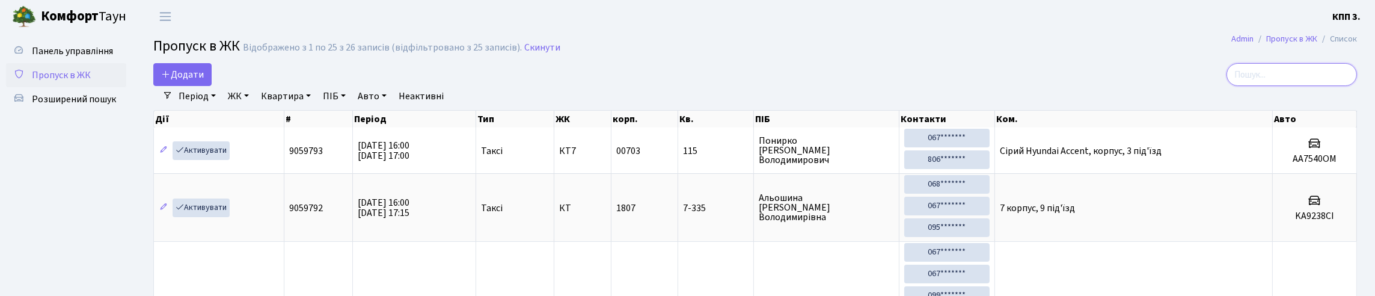
click at [1258, 86] on input "search" at bounding box center [1291, 74] width 130 height 23
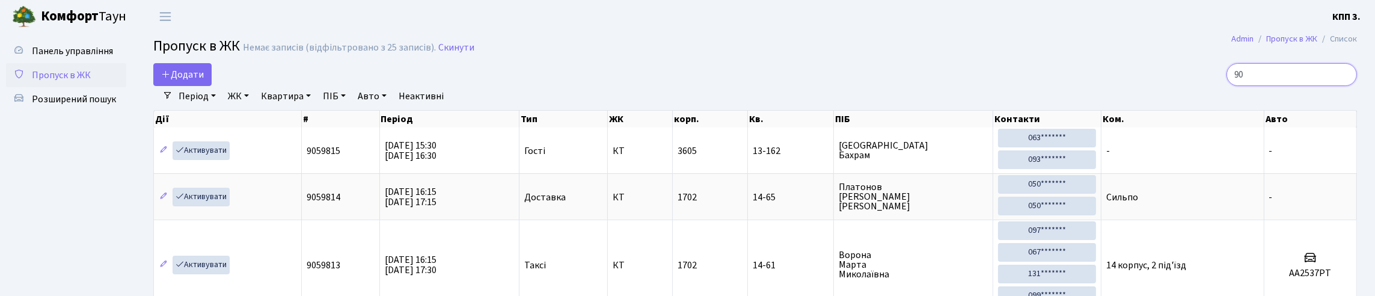
type input "9"
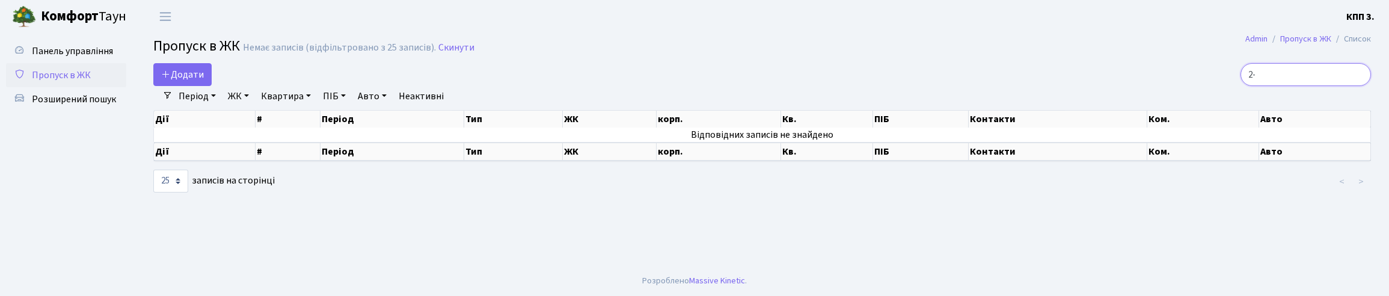
type input "2"
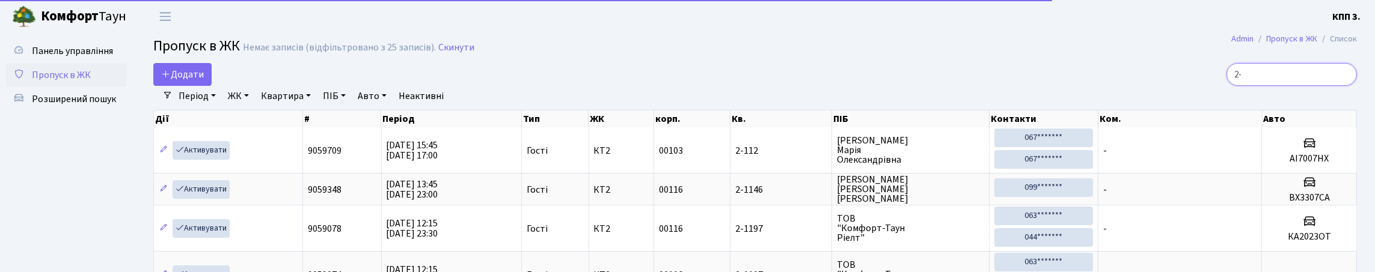
type input "2"
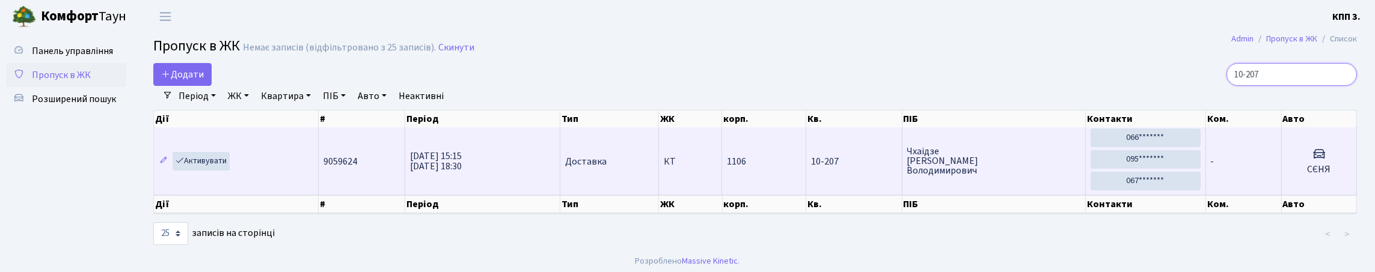
type input "10-207"
click at [1244, 195] on td "-" at bounding box center [1244, 160] width 76 height 67
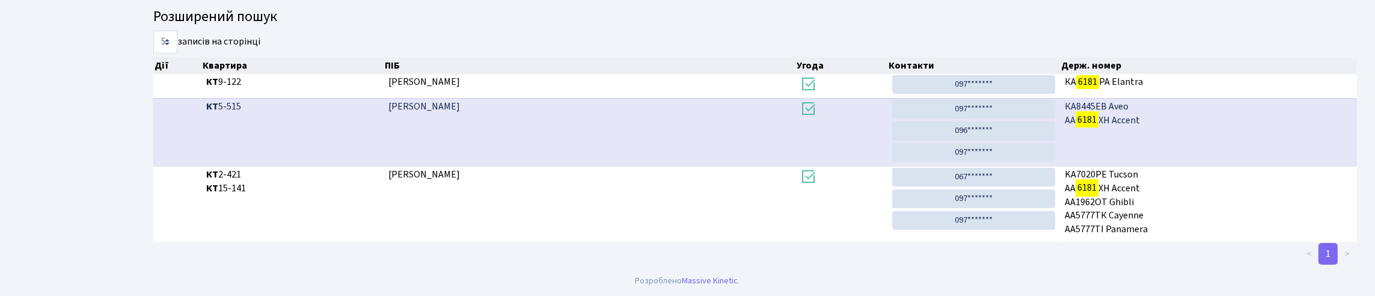
scroll to position [73, 0]
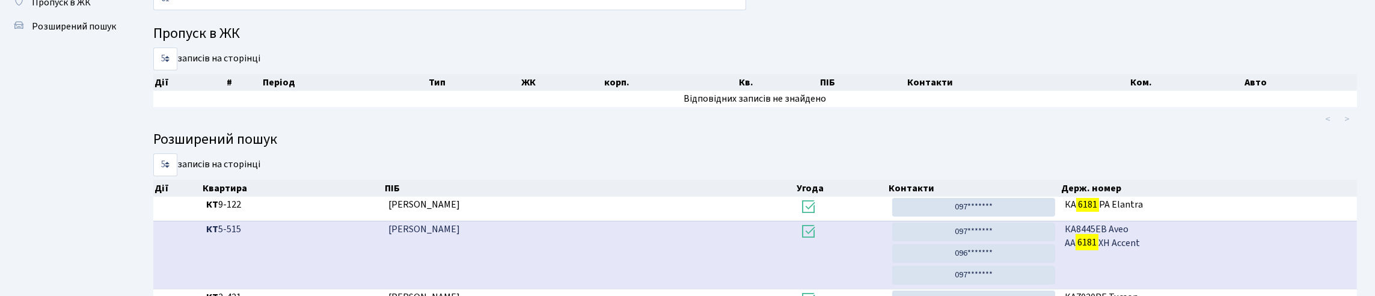
type input "6"
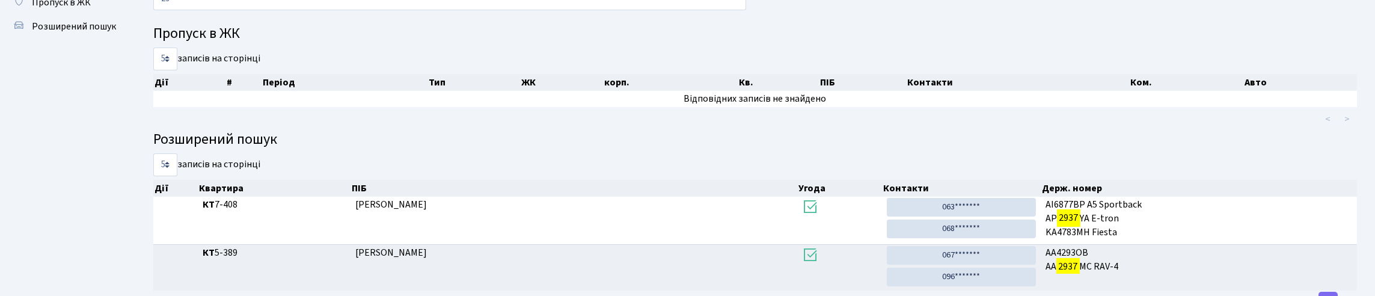
type input "2"
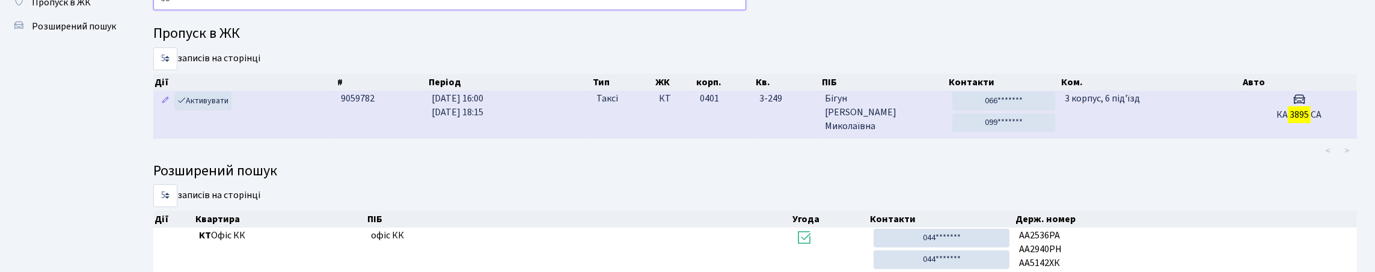
type input "3"
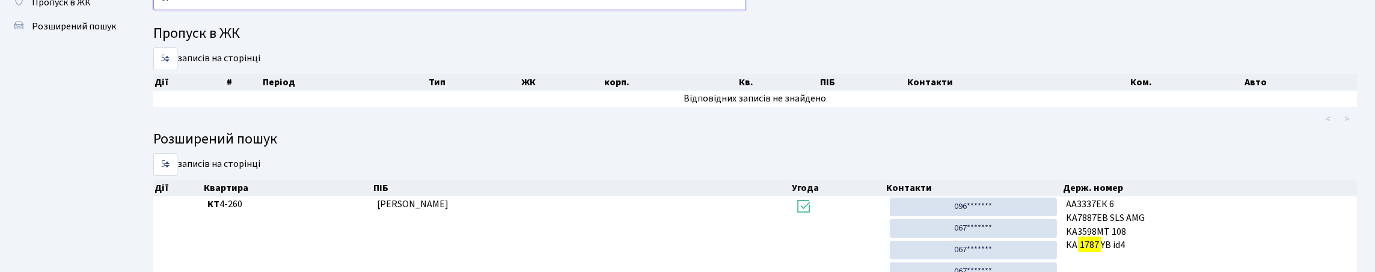
type input "1"
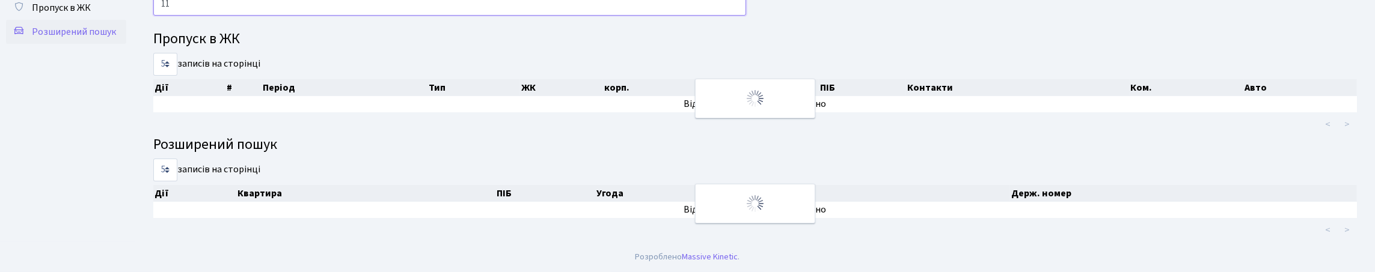
type input "1"
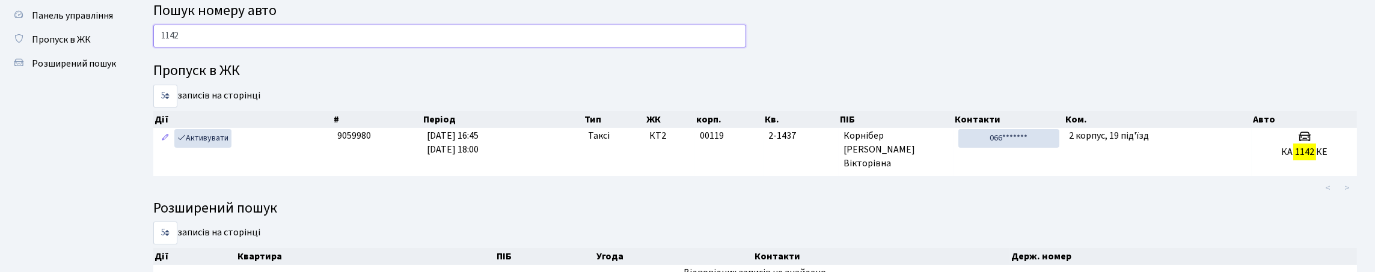
scroll to position [0, 0]
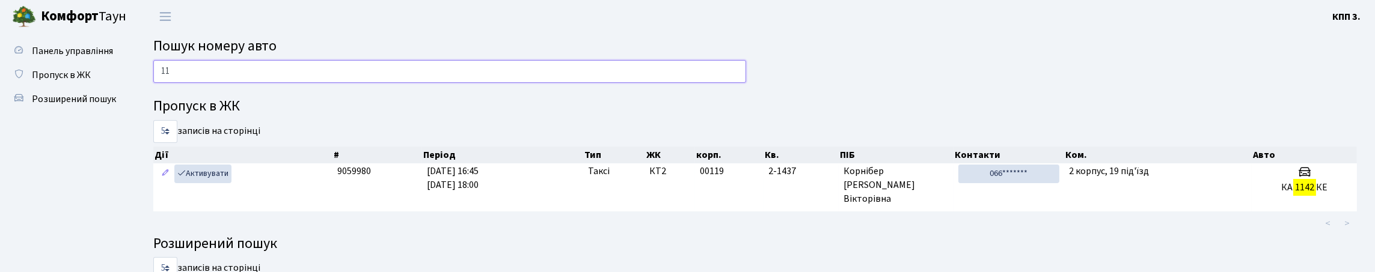
type input "1"
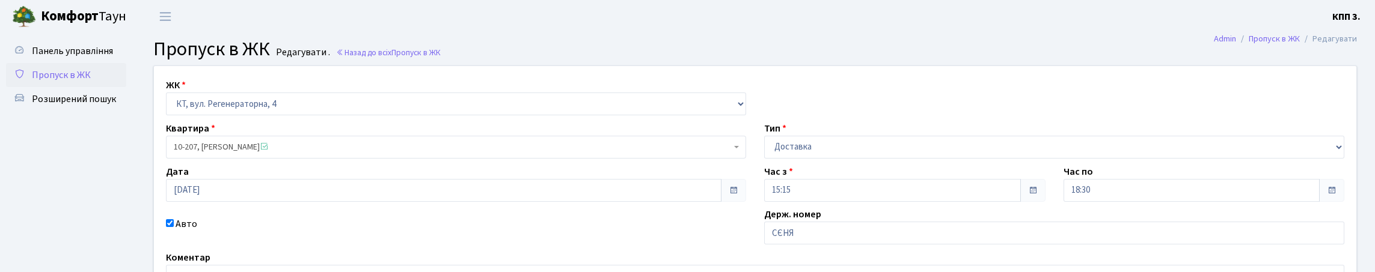
scroll to position [120, 0]
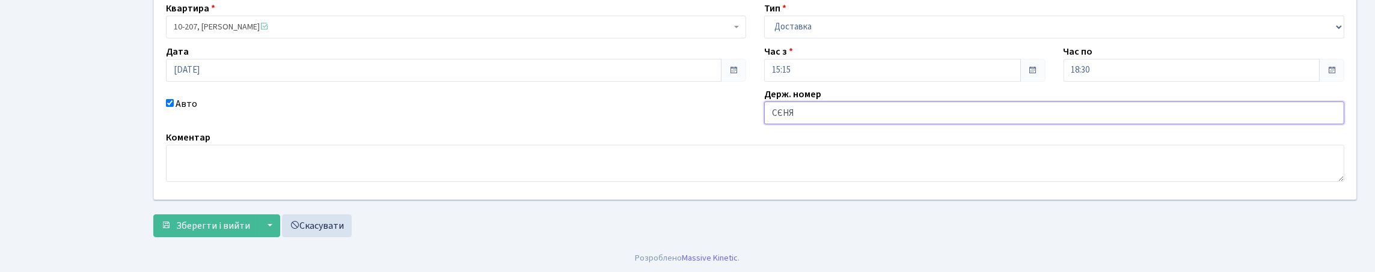
click at [787, 124] on input "СЄНЯ" at bounding box center [1054, 113] width 580 height 23
type input "СНЯ"
click at [153, 215] on button "Зберегти і вийти" at bounding box center [205, 226] width 105 height 23
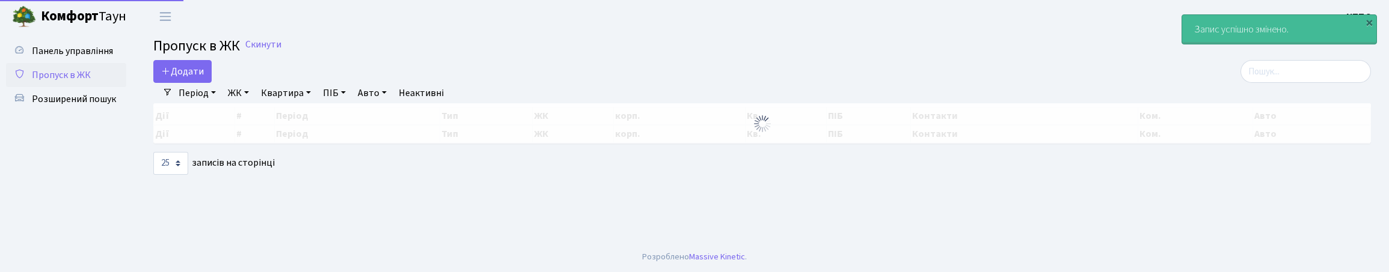
select select "25"
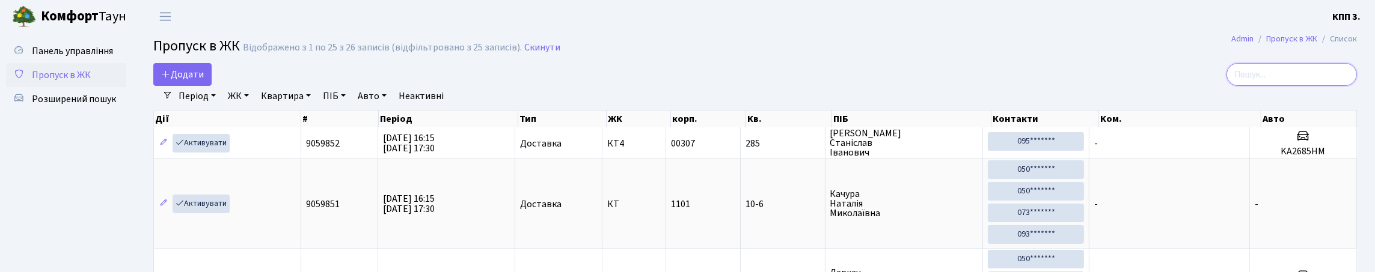
click at [1281, 86] on input "search" at bounding box center [1291, 74] width 130 height 23
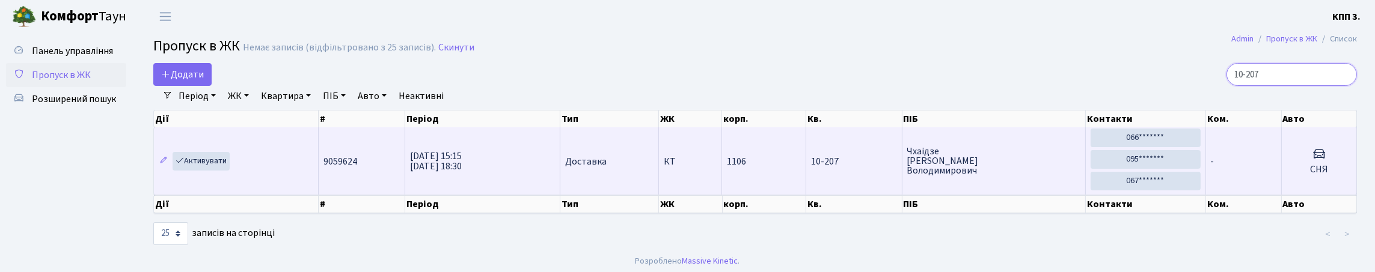
type input "10-207"
click at [998, 168] on td "Чхаідзе Костянтин Володимирович" at bounding box center [993, 160] width 183 height 67
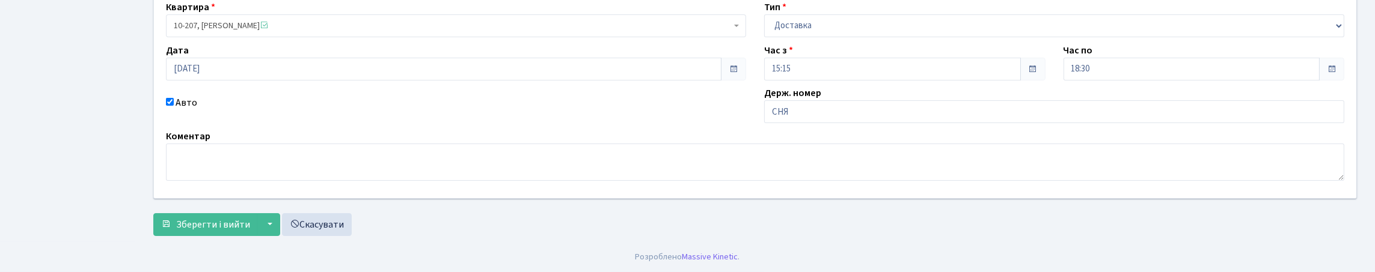
scroll to position [180, 0]
click at [782, 111] on input "СНЯ" at bounding box center [1054, 111] width 580 height 23
type input "СЕНЯ"
click at [222, 231] on span "Зберегти і вийти" at bounding box center [213, 224] width 74 height 13
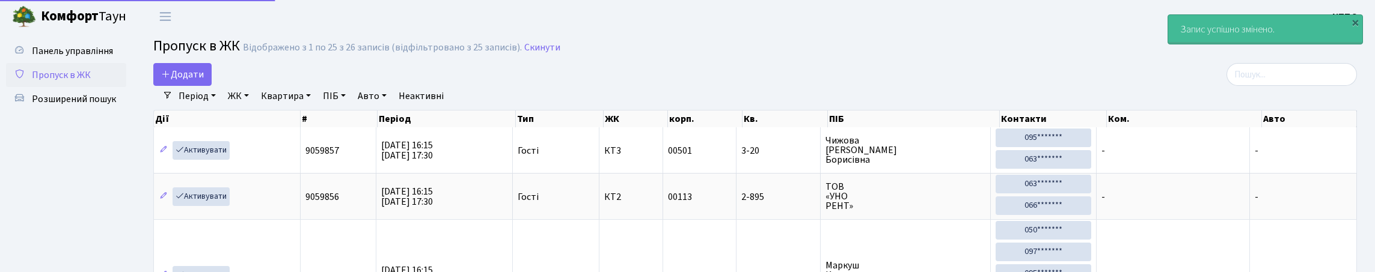
select select "25"
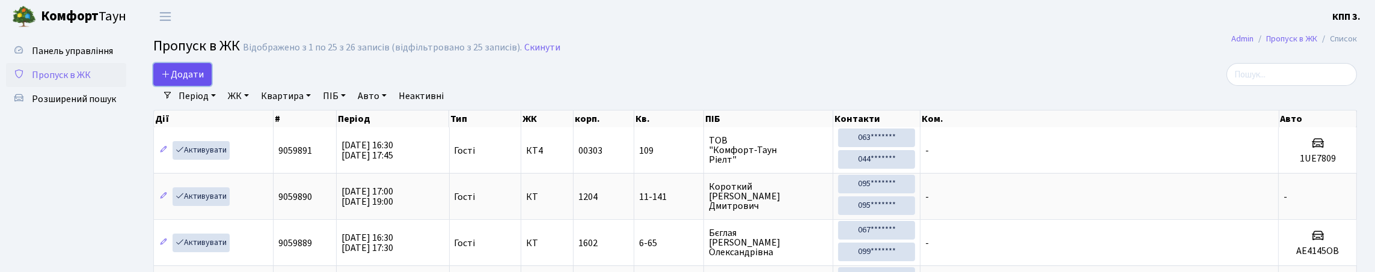
drag, startPoint x: 208, startPoint y: 79, endPoint x: 203, endPoint y: 84, distance: 6.8
click at [204, 81] on span "Додати" at bounding box center [182, 74] width 43 height 13
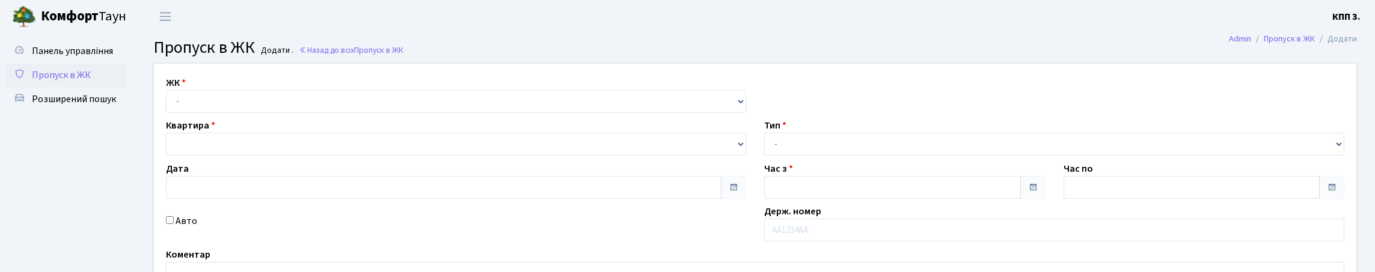
type input "[DATE]"
type input "16:30"
type input "17:30"
select select "271"
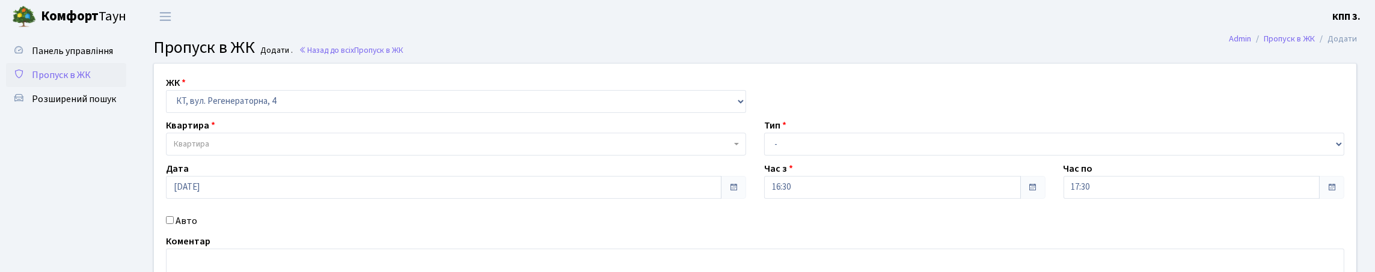
click at [169, 104] on select "- КТ, вул. Регенераторна, 4 КТ2, просп. [STREET_ADDRESS] [STREET_ADDRESS] [PERS…" at bounding box center [456, 101] width 580 height 23
select select
click at [240, 156] on div "Квартира Квартира" at bounding box center [456, 136] width 598 height 37
click at [245, 156] on div "Квартира Квартира" at bounding box center [456, 136] width 598 height 37
drag, startPoint x: 254, startPoint y: 165, endPoint x: 261, endPoint y: 142, distance: 23.8
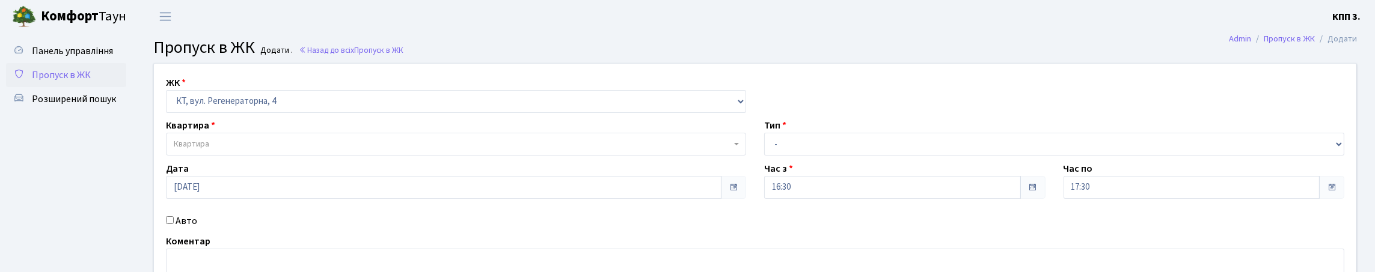
click at [259, 150] on span "Квартира" at bounding box center [452, 144] width 557 height 12
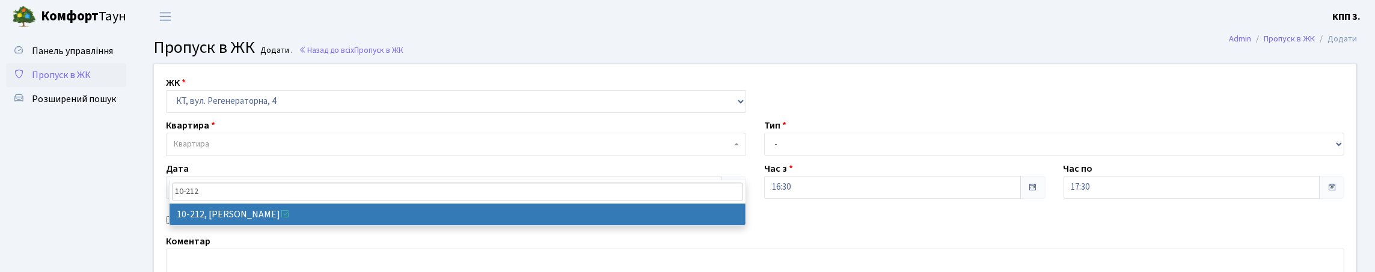
type input "10-212"
select select "6781"
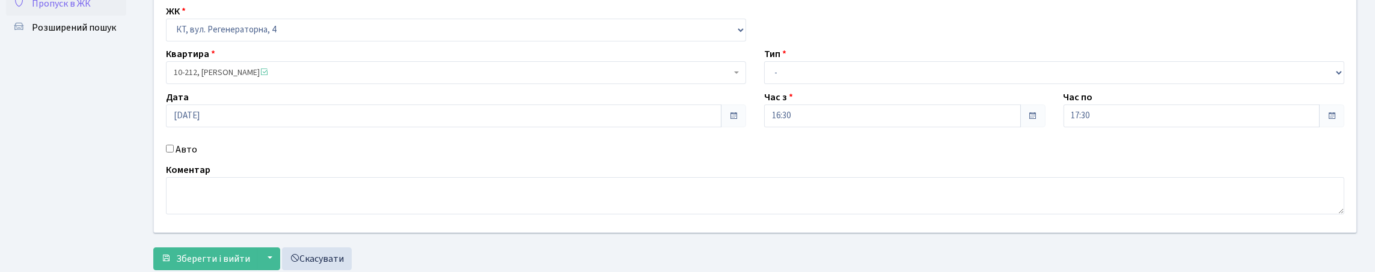
scroll to position [183, 0]
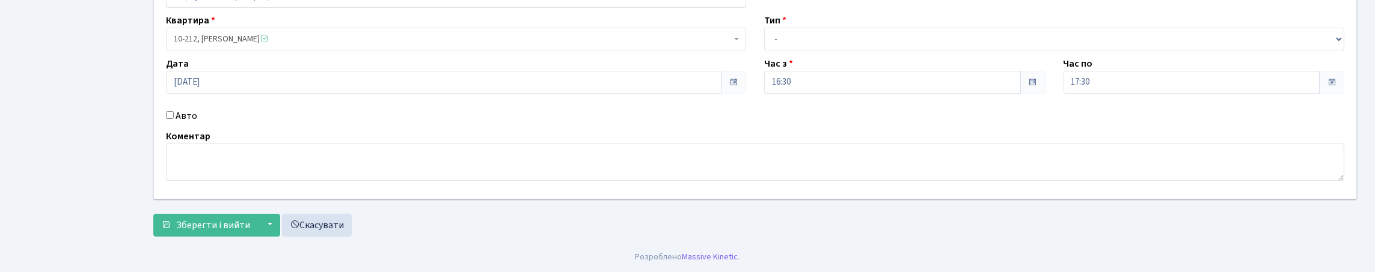
click at [186, 109] on label "Авто" at bounding box center [187, 116] width 22 height 14
click at [174, 111] on input "Авто" at bounding box center [170, 115] width 8 height 8
checkbox input "true"
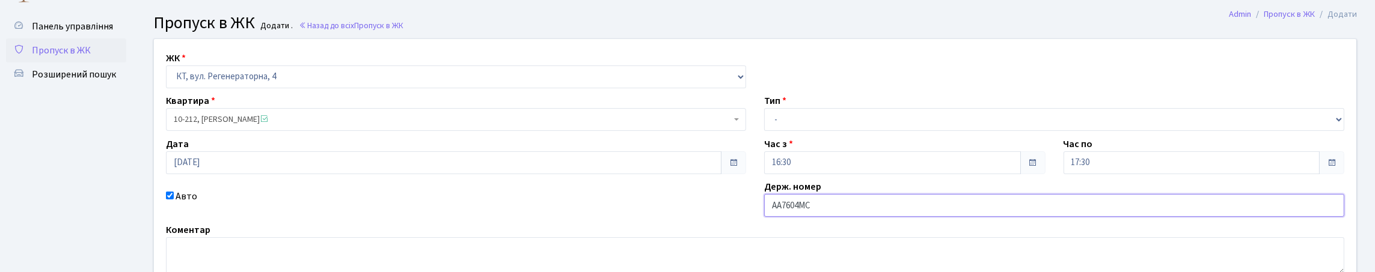
scroll to position [2, 0]
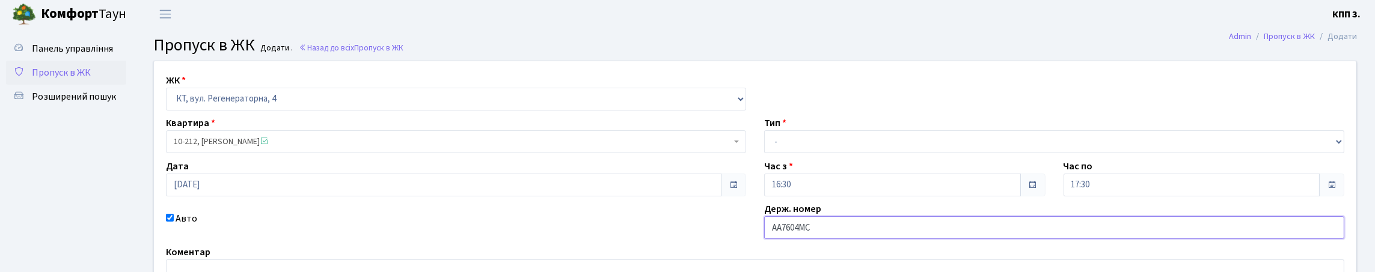
type input "АА7604МС"
click at [803, 153] on select "- Доставка Таксі Гості Сервіс" at bounding box center [1054, 141] width 580 height 23
select select "3"
click at [764, 153] on select "- Доставка Таксі Гості Сервіс" at bounding box center [1054, 141] width 580 height 23
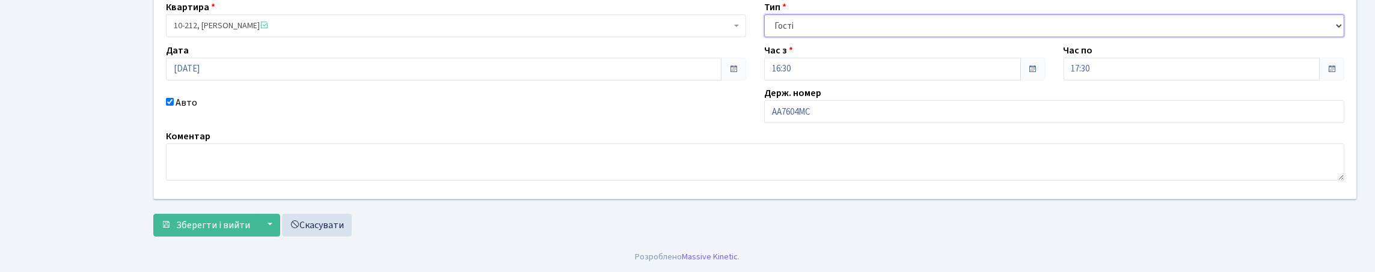
scroll to position [183, 0]
click at [244, 223] on button "Зберегти і вийти" at bounding box center [205, 225] width 105 height 23
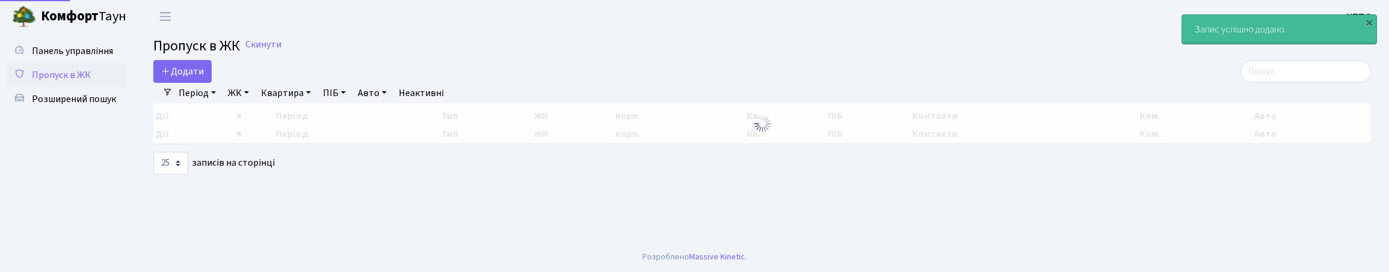
select select "25"
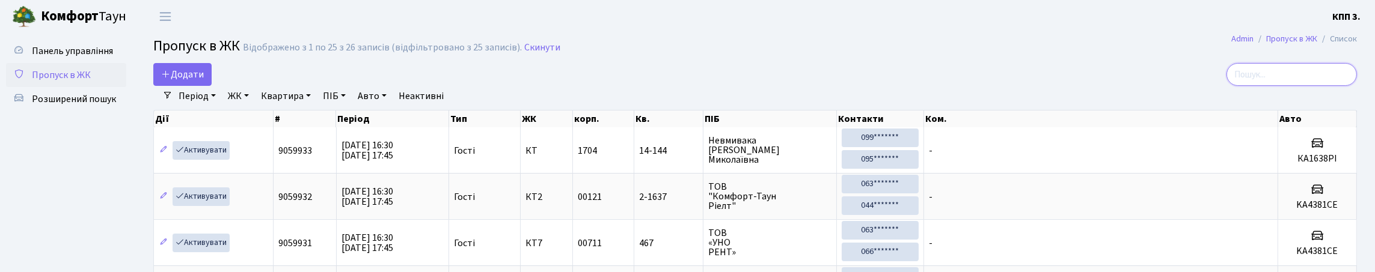
click at [1247, 86] on input "search" at bounding box center [1291, 74] width 130 height 23
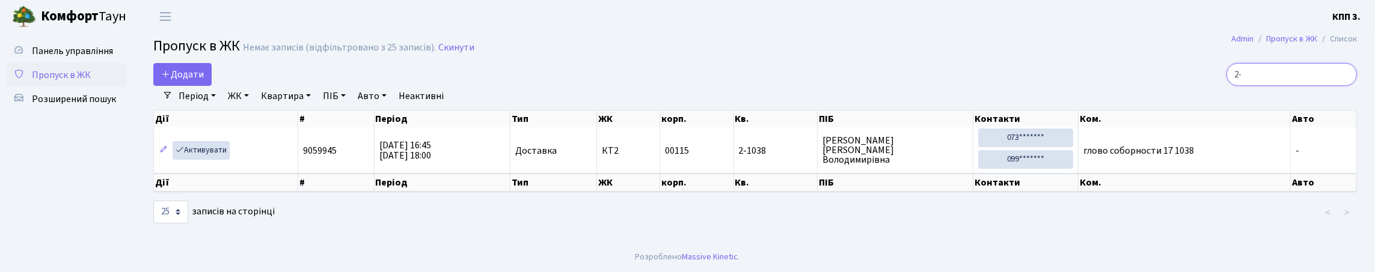
type input "2"
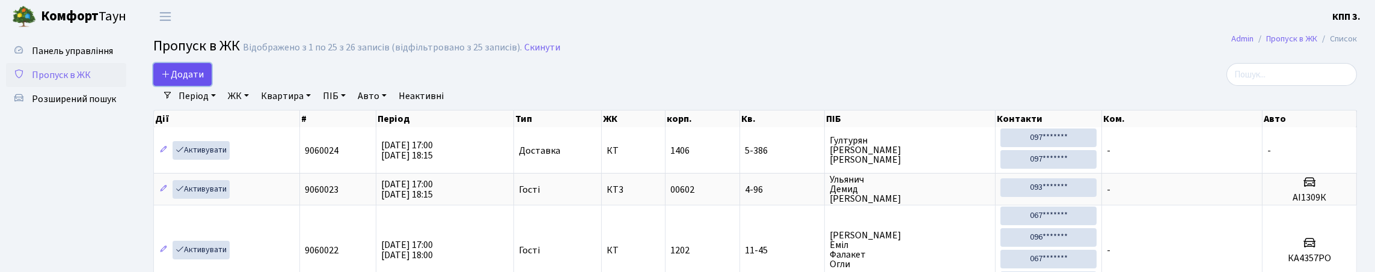
click at [192, 81] on span "Додати" at bounding box center [182, 74] width 43 height 13
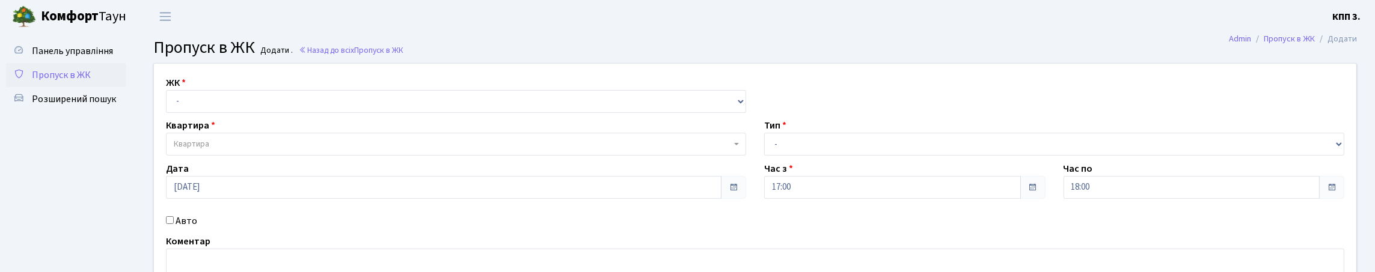
select select "271"
click at [169, 104] on select "- КТ, вул. Регенераторна, 4 КТ2, просп. [STREET_ADDRESS] [STREET_ADDRESS] [PERS…" at bounding box center [456, 101] width 580 height 23
select select
click at [235, 150] on span "Квартира" at bounding box center [452, 144] width 557 height 12
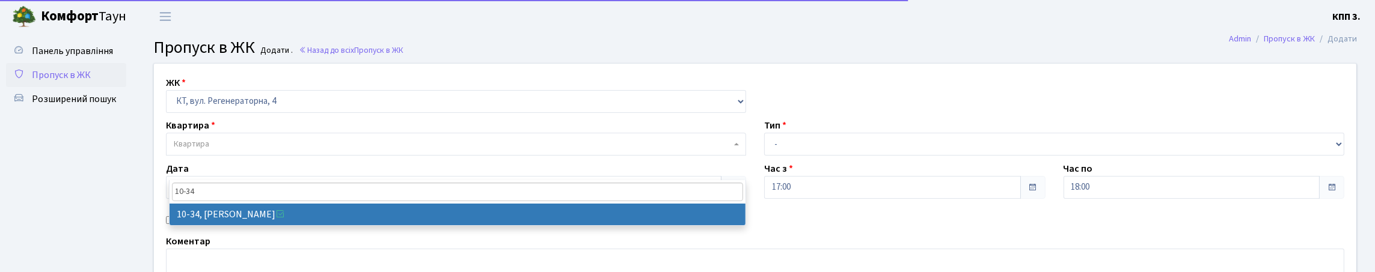
type input "10-34"
select select "6603"
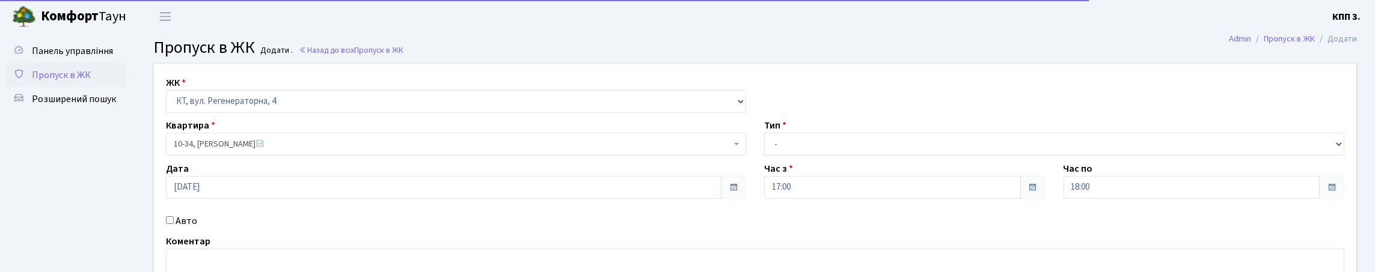
click at [186, 228] on label "Авто" at bounding box center [187, 221] width 22 height 14
click at [174, 224] on input "Авто" at bounding box center [170, 220] width 8 height 8
checkbox input "true"
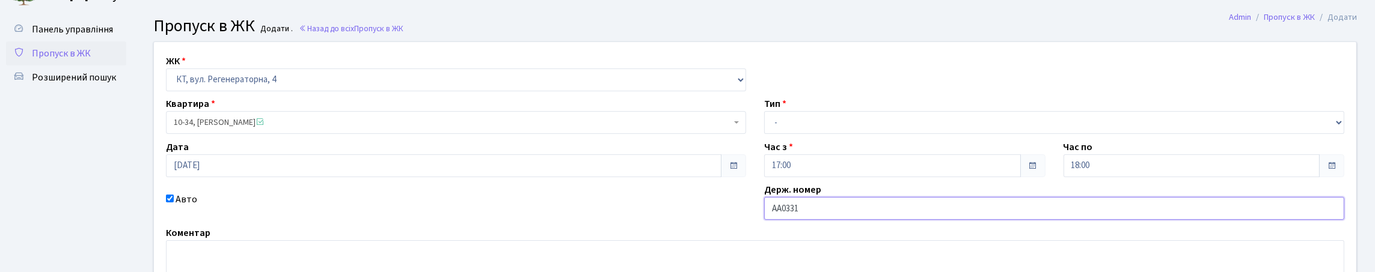
type input "АА0331ЕІ"
click at [846, 134] on select "- Доставка Таксі Гості Сервіс" at bounding box center [1054, 122] width 580 height 23
select select "3"
click at [764, 134] on select "- Доставка Таксі Гості Сервіс" at bounding box center [1054, 122] width 580 height 23
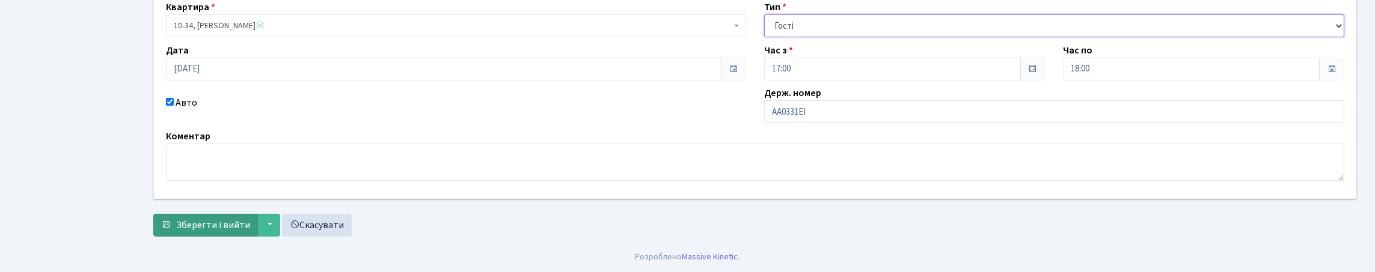
scroll to position [200, 0]
click at [255, 214] on button "Зберегти і вийти" at bounding box center [205, 225] width 105 height 23
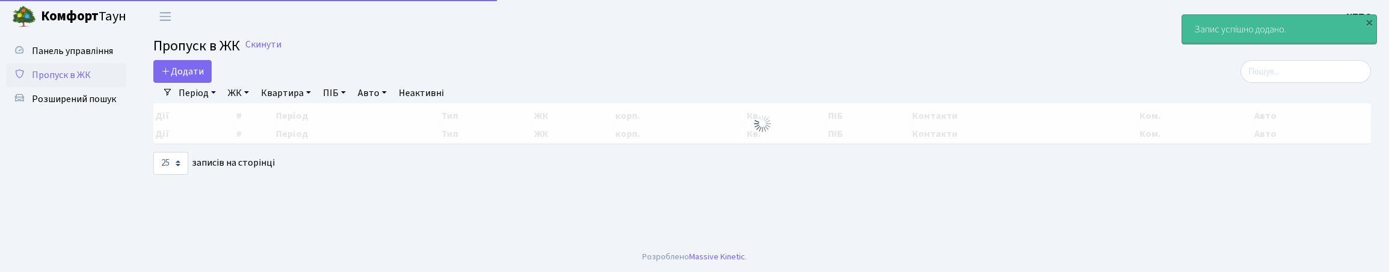
select select "25"
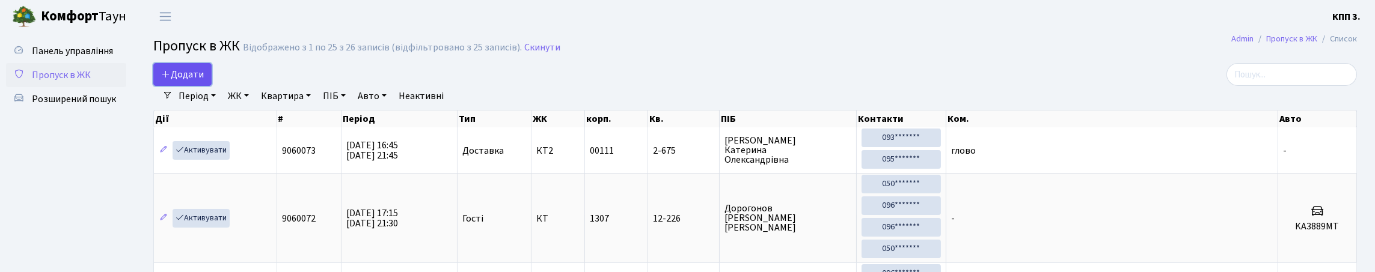
click at [201, 75] on link "Додати" at bounding box center [182, 74] width 58 height 23
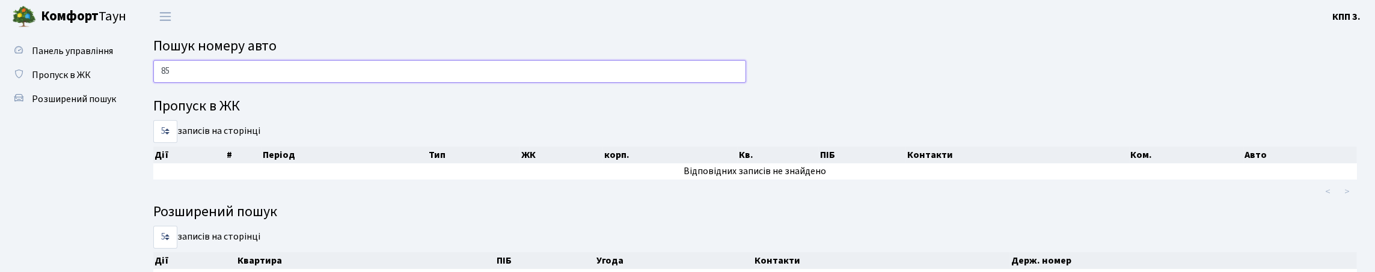
type input "8"
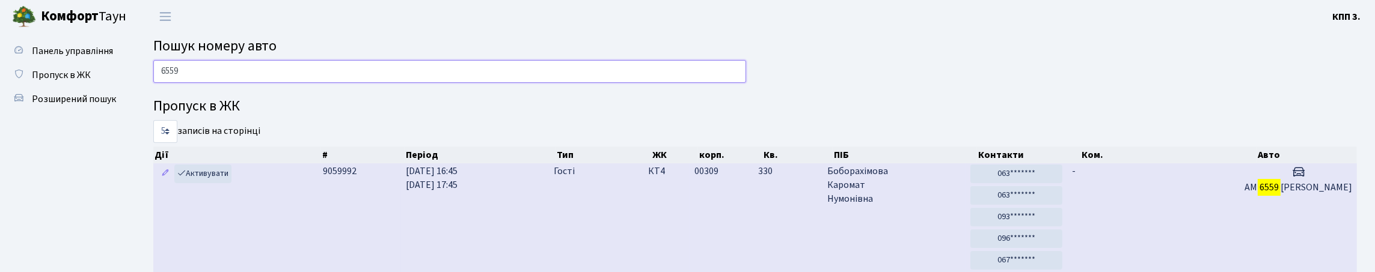
type input "6559"
click at [1203, 233] on td "-" at bounding box center [1153, 219] width 173 height 111
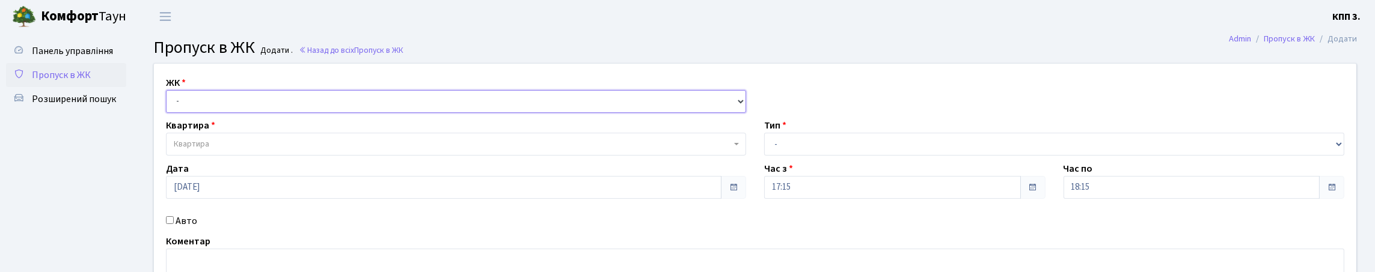
click at [287, 113] on select "- КТ, вул. Регенераторна, 4 КТ2, просп. [STREET_ADDRESS] [STREET_ADDRESS] [PERS…" at bounding box center [456, 101] width 580 height 23
select select "271"
click at [169, 104] on select "- КТ, вул. Регенераторна, 4 КТ2, просп. Соборності, 17 КТ3, вул. Березнева, 16 …" at bounding box center [456, 101] width 580 height 23
select select
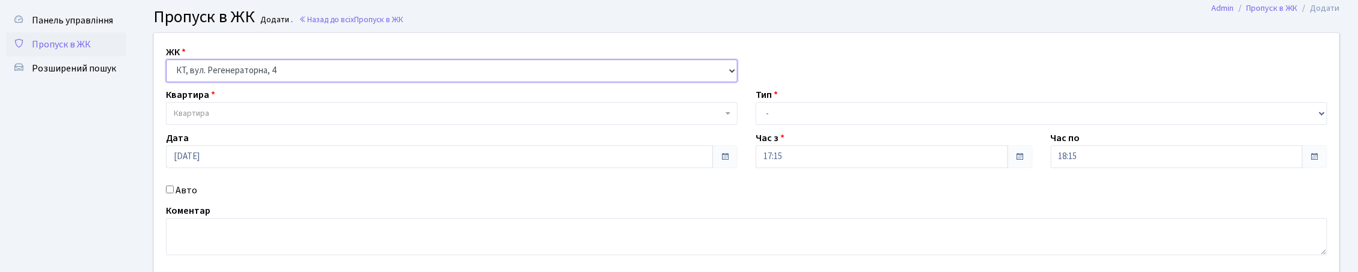
scroll to position [60, 0]
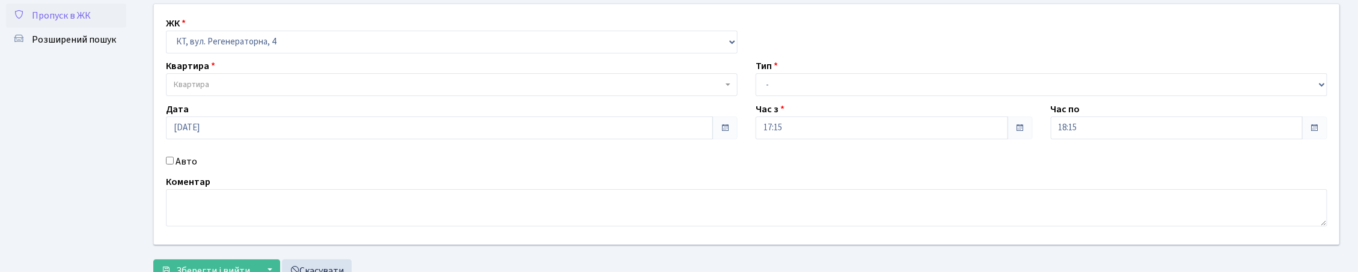
click at [171, 165] on input "Авто" at bounding box center [170, 161] width 8 height 8
checkbox input "true"
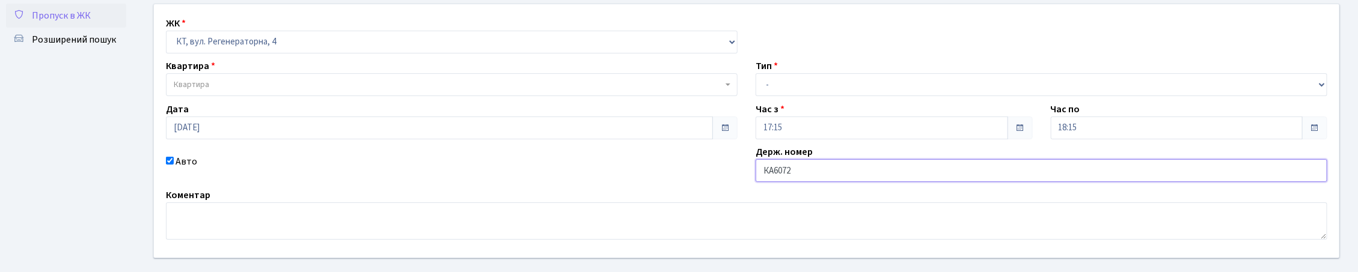
type input "КА6072РК"
click at [859, 96] on select "- Доставка Таксі Гості Сервіс" at bounding box center [1042, 84] width 572 height 23
select select "2"
click at [756, 96] on select "- Доставка Таксі Гості Сервіс" at bounding box center [1042, 84] width 572 height 23
click at [254, 96] on span "Квартира" at bounding box center [452, 84] width 572 height 23
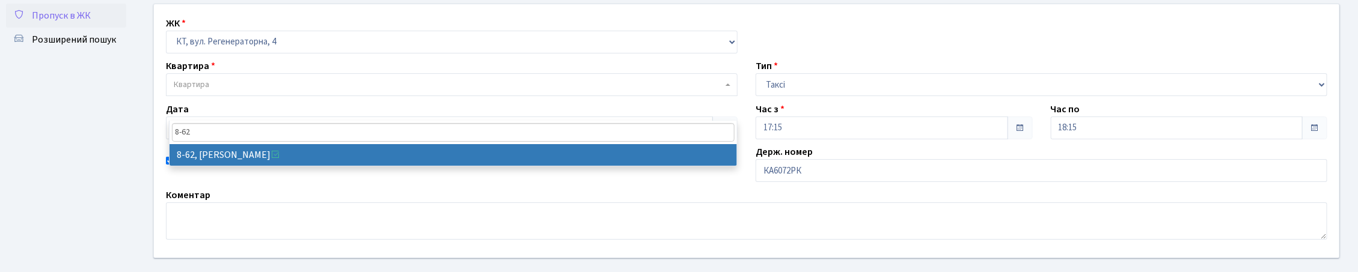
type input "8-62"
select select "6355"
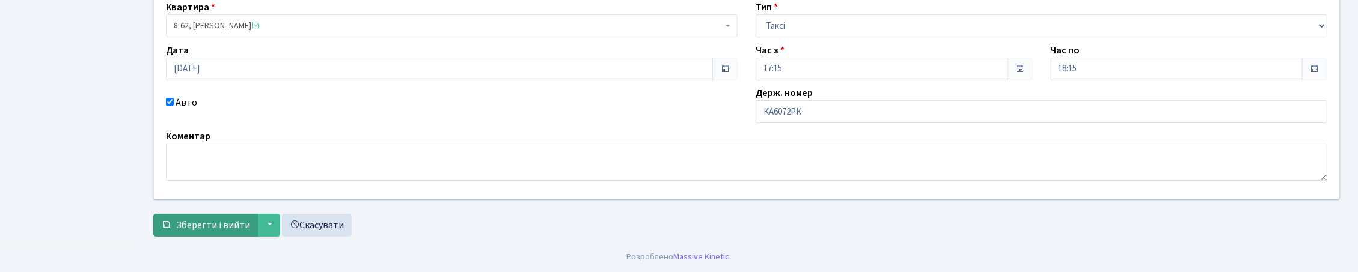
scroll to position [200, 0]
click at [246, 214] on button "Зберегти і вийти" at bounding box center [205, 225] width 105 height 23
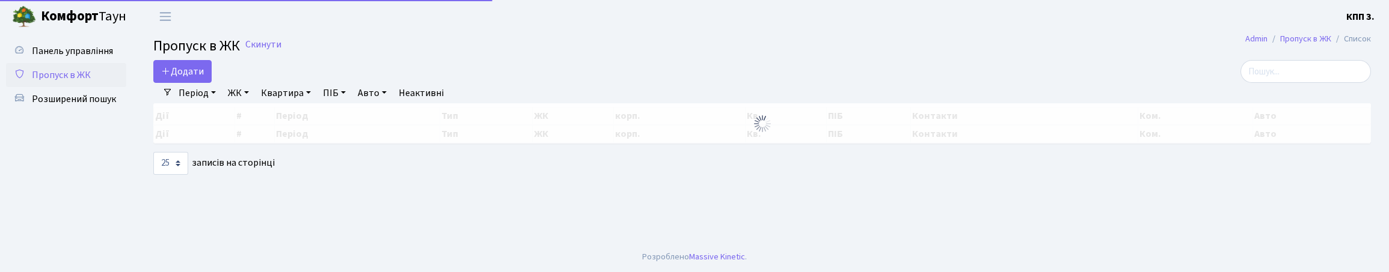
select select "25"
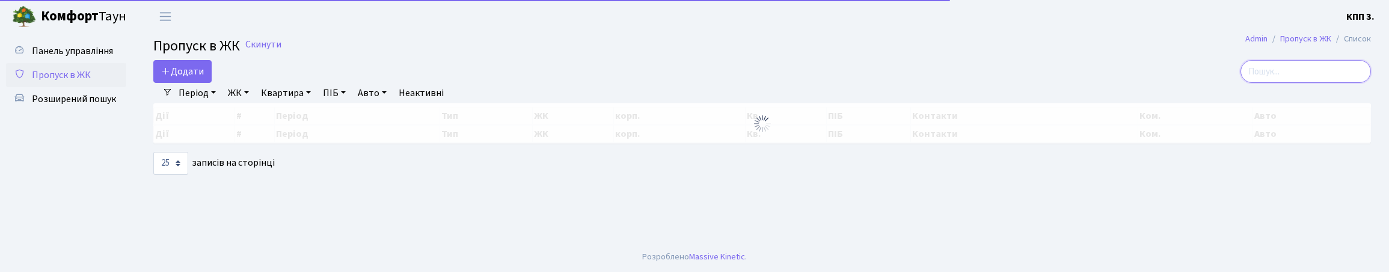
click at [1286, 79] on input "search" at bounding box center [1305, 71] width 130 height 23
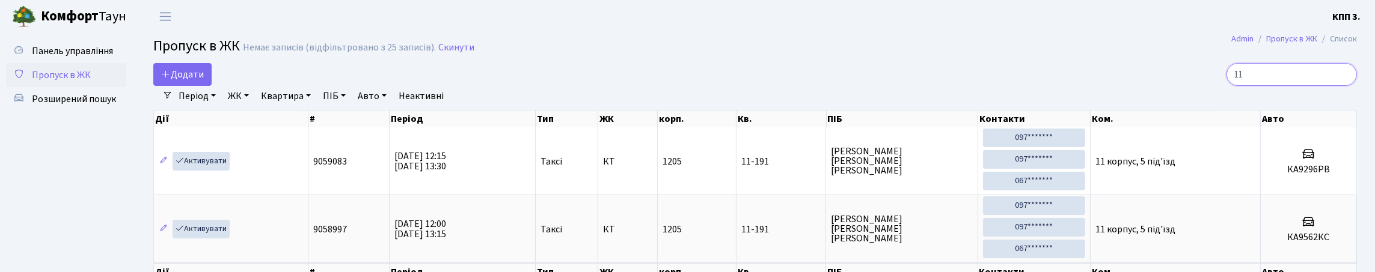
type input "1"
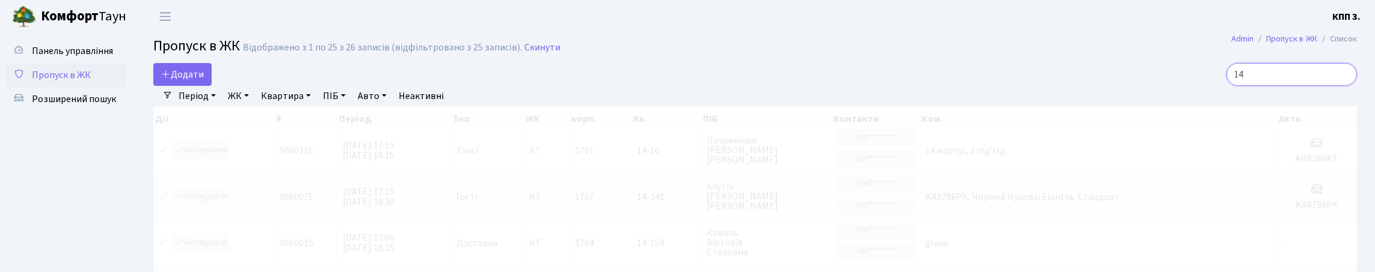
type input "1"
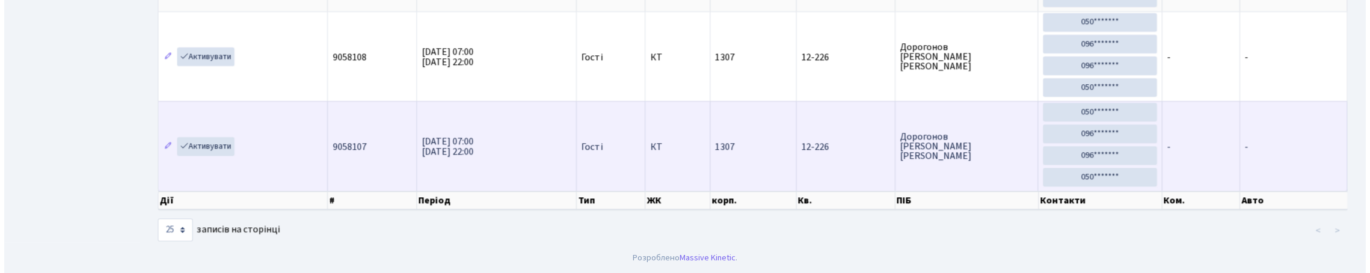
scroll to position [78, 0]
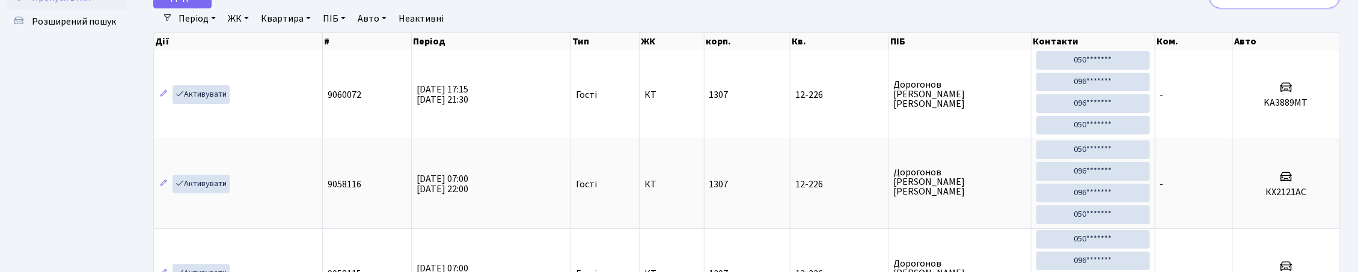
type input "1"
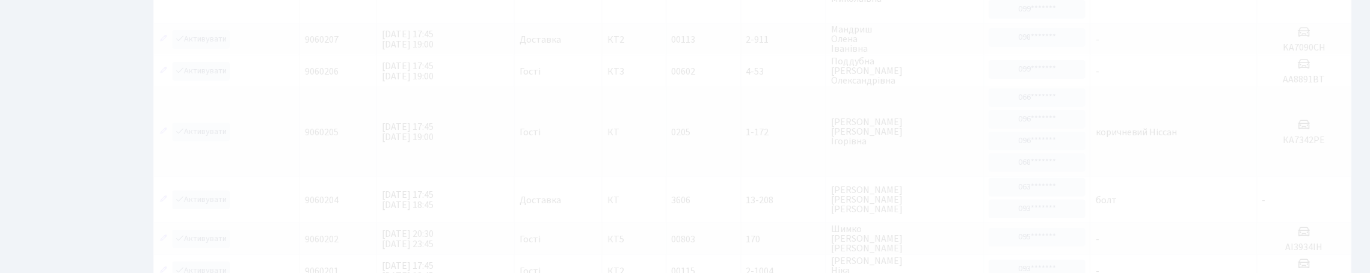
scroll to position [60, 0]
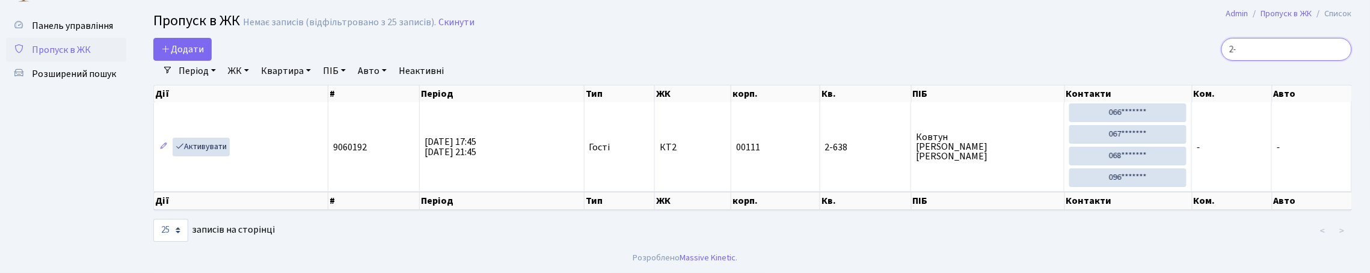
type input "2"
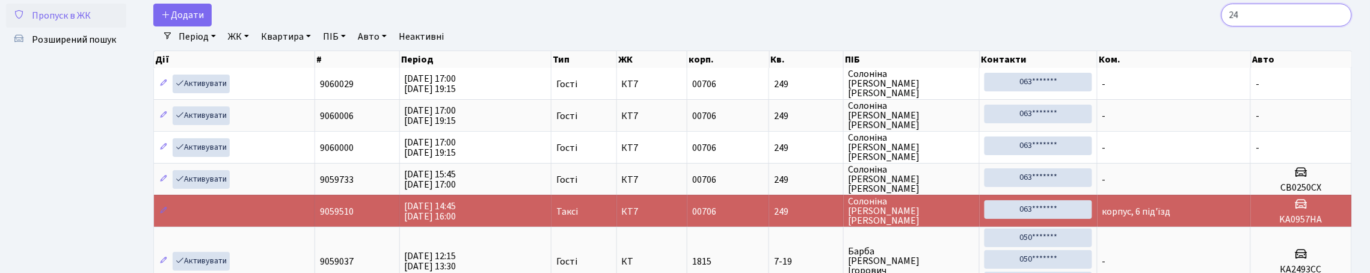
type input "2"
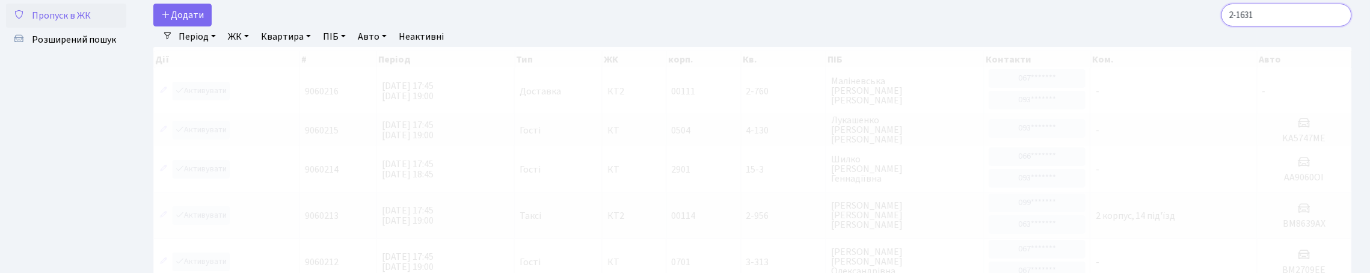
scroll to position [22, 0]
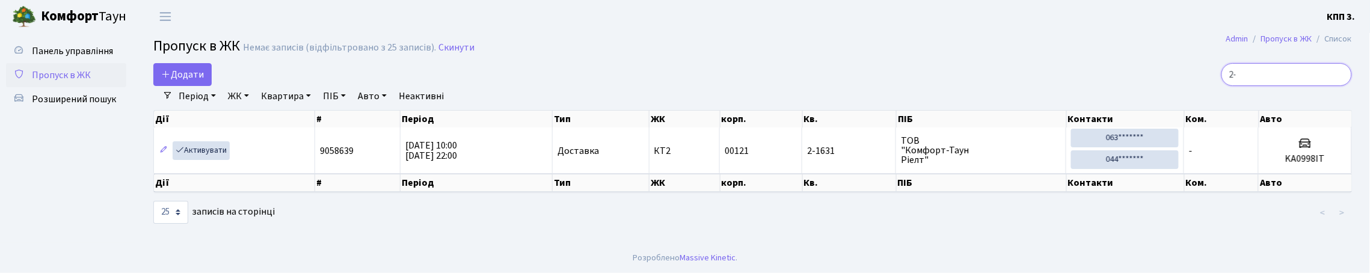
type input "2"
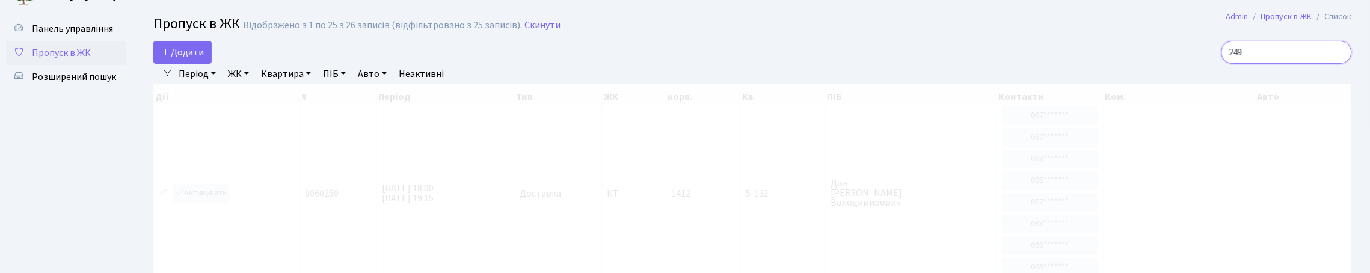
scroll to position [60, 0]
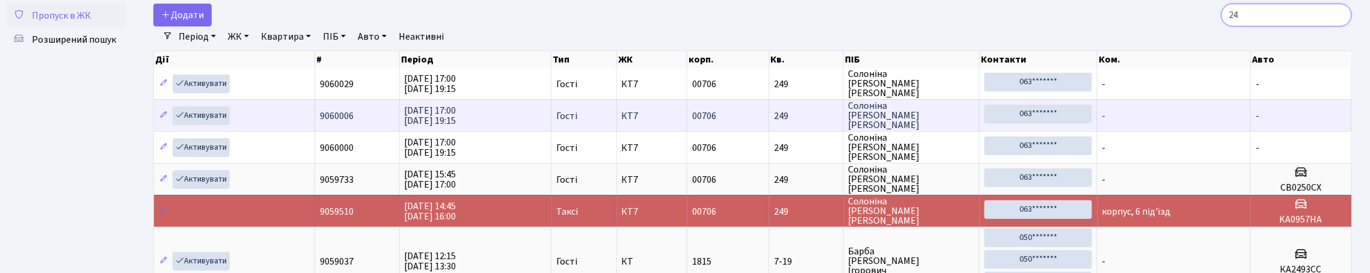
type input "2"
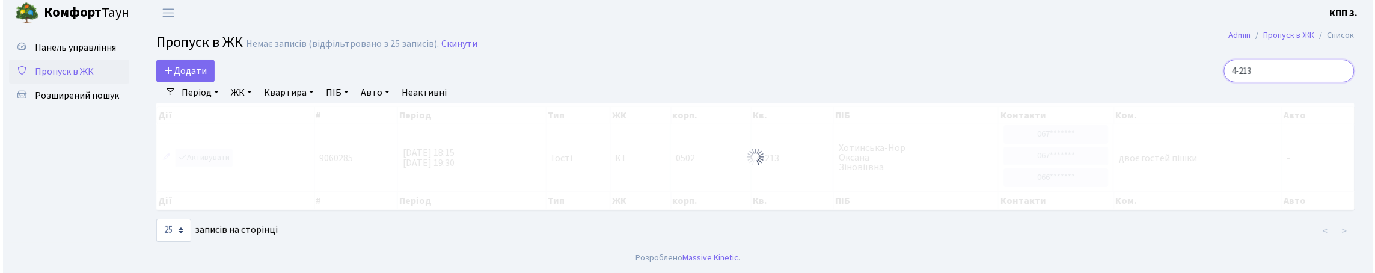
scroll to position [0, 0]
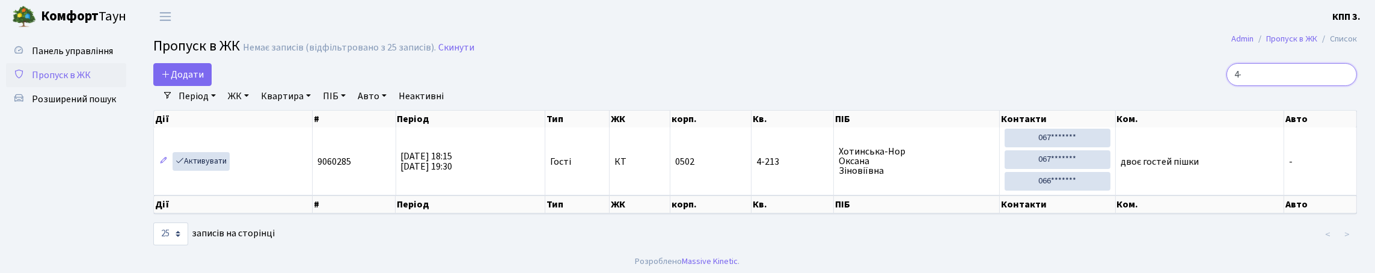
type input "4"
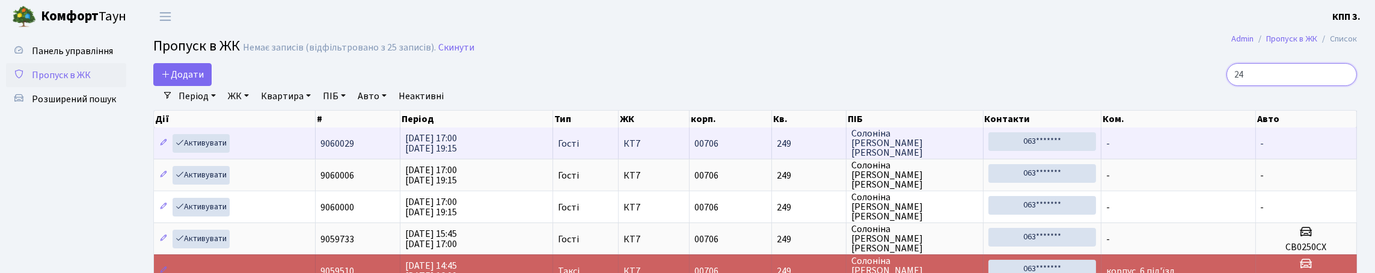
type input "2"
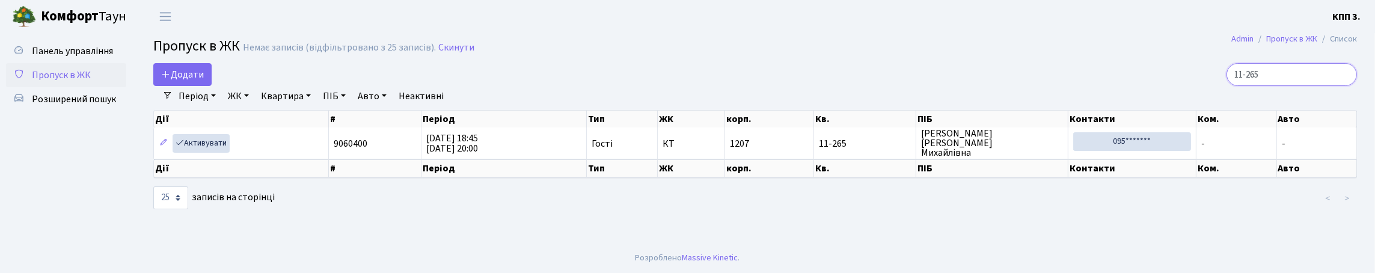
type input "11-265"
click at [1341, 82] on input "11-265" at bounding box center [1291, 74] width 130 height 23
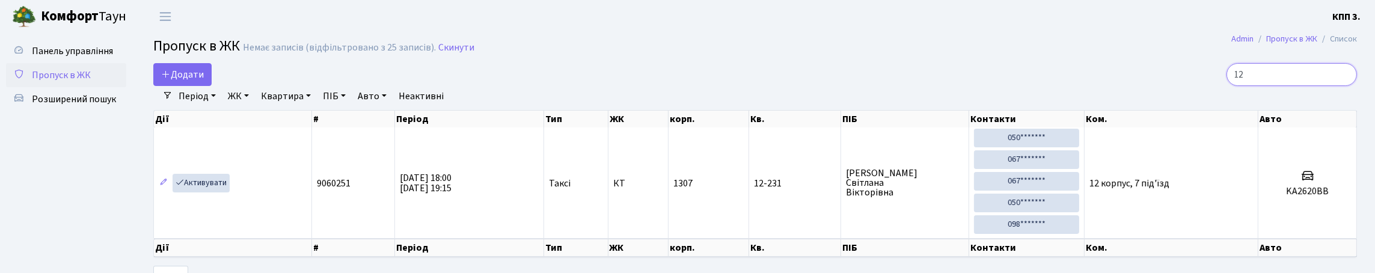
type input "1"
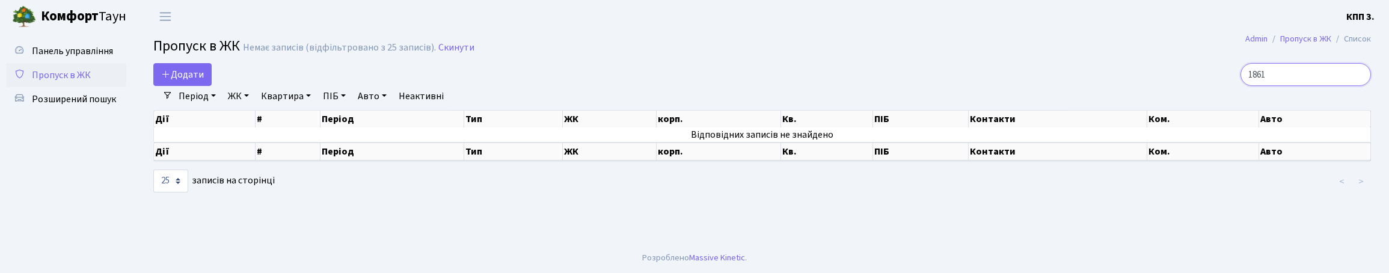
type input "1861"
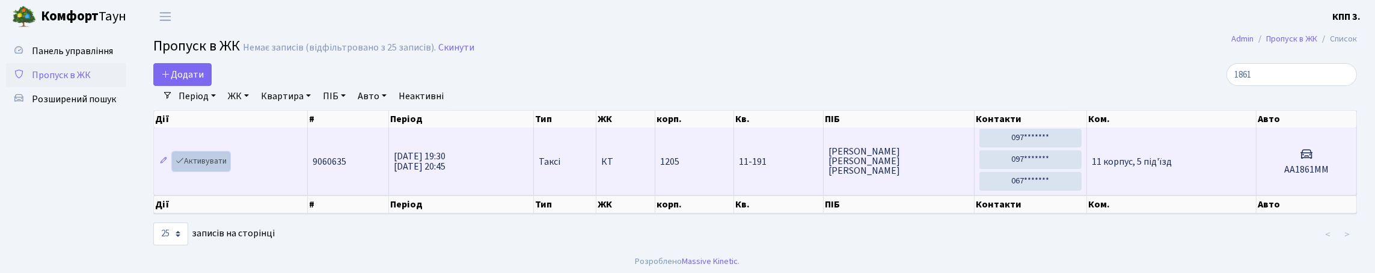
click at [212, 171] on link "Активувати" at bounding box center [201, 161] width 57 height 19
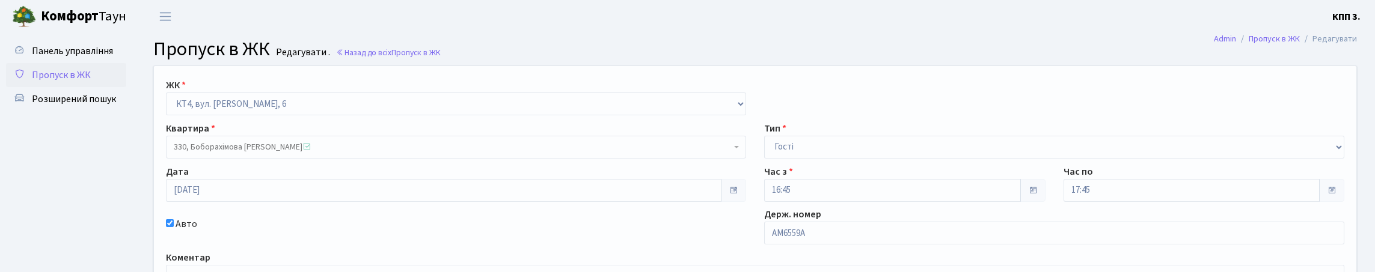
scroll to position [60, 0]
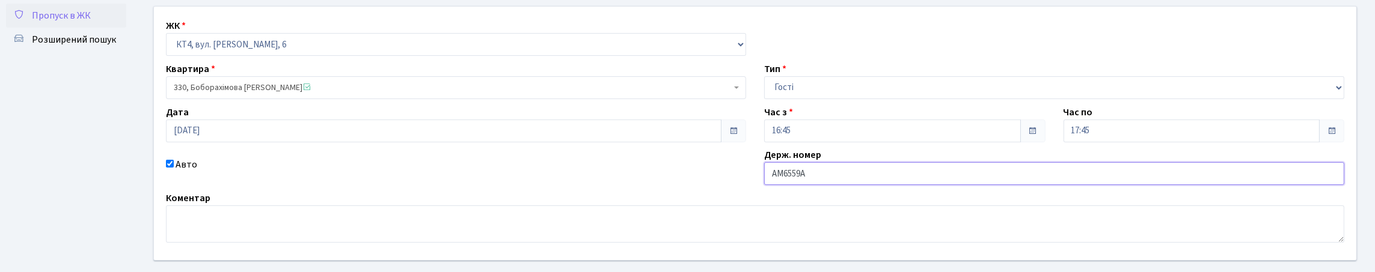
click at [838, 185] on input "АМ6559А" at bounding box center [1054, 173] width 580 height 23
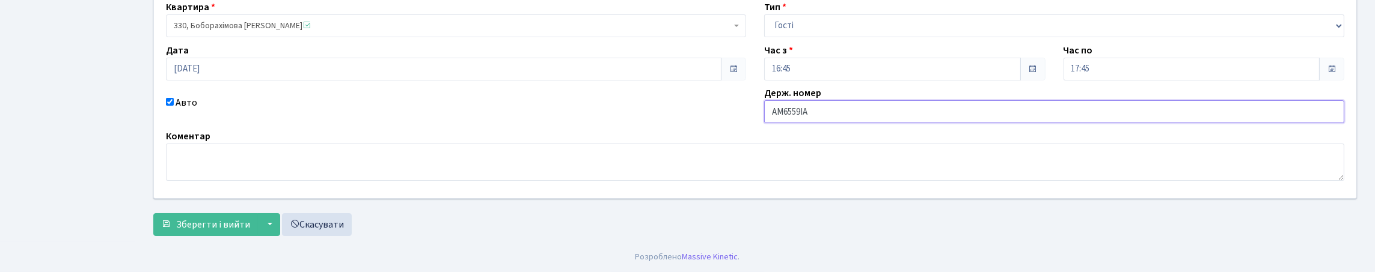
scroll to position [203, 0]
type input "АМ6559ІА"
click at [215, 219] on span "Зберегти і вийти" at bounding box center [213, 224] width 74 height 13
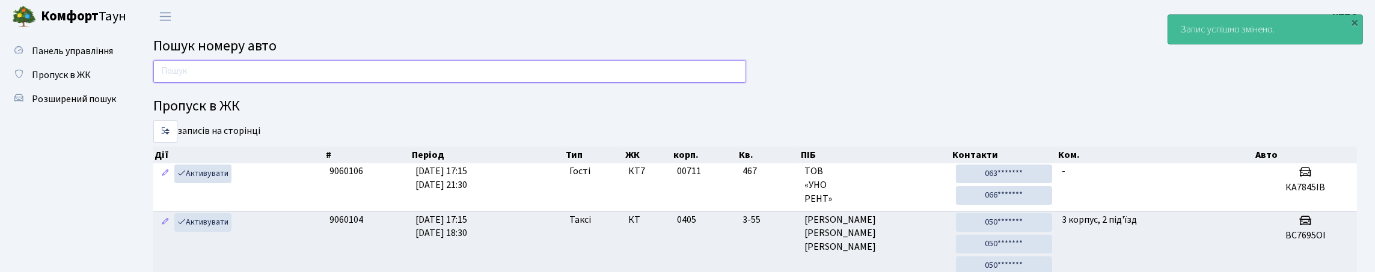
click at [326, 83] on input "text" at bounding box center [449, 71] width 593 height 23
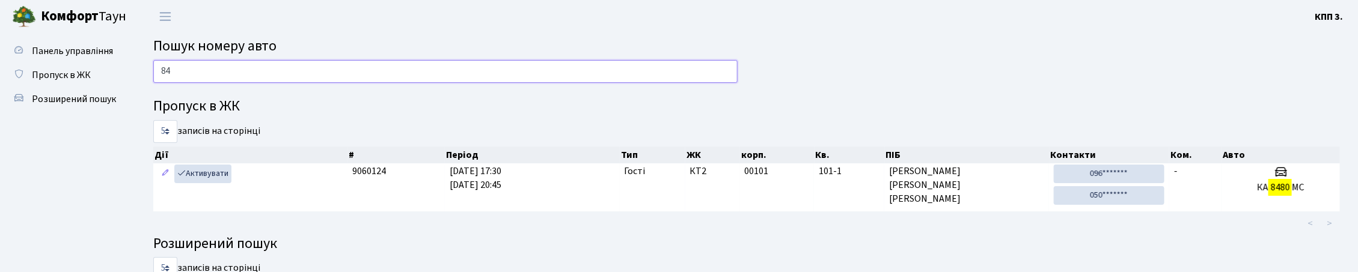
type input "8"
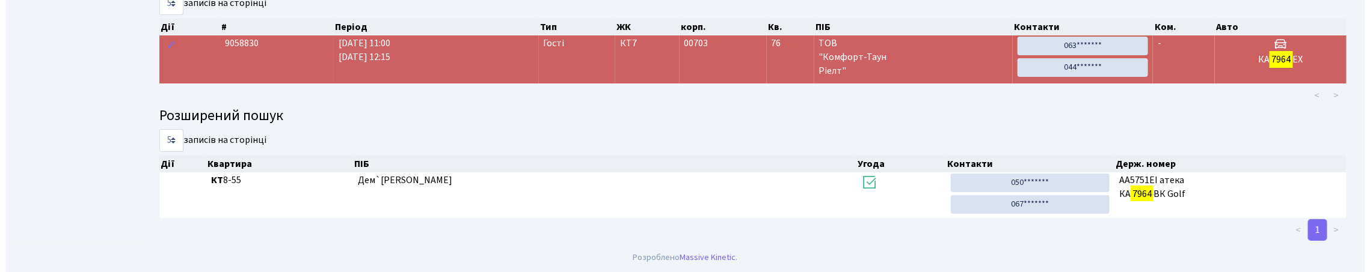
scroll to position [73, 0]
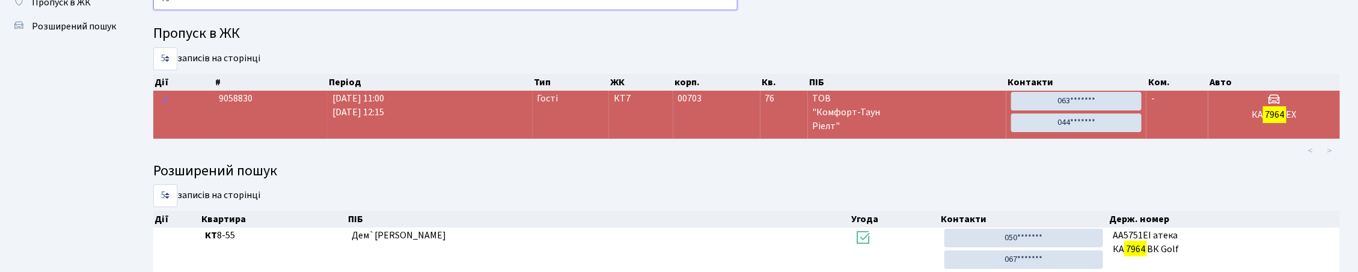
type input "7"
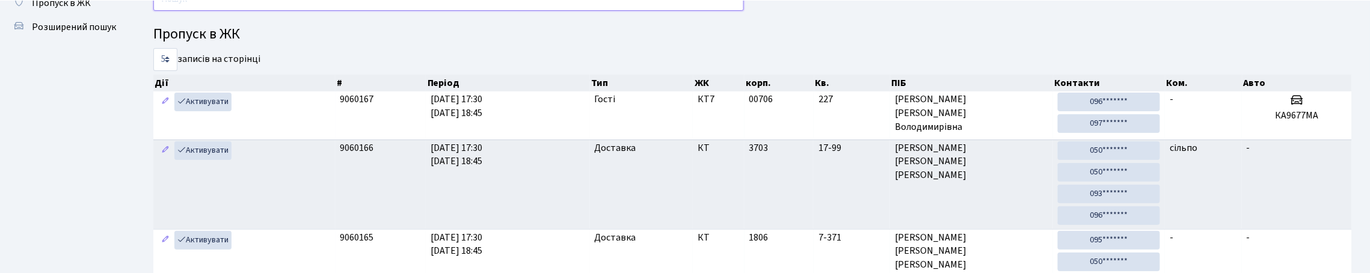
scroll to position [0, 0]
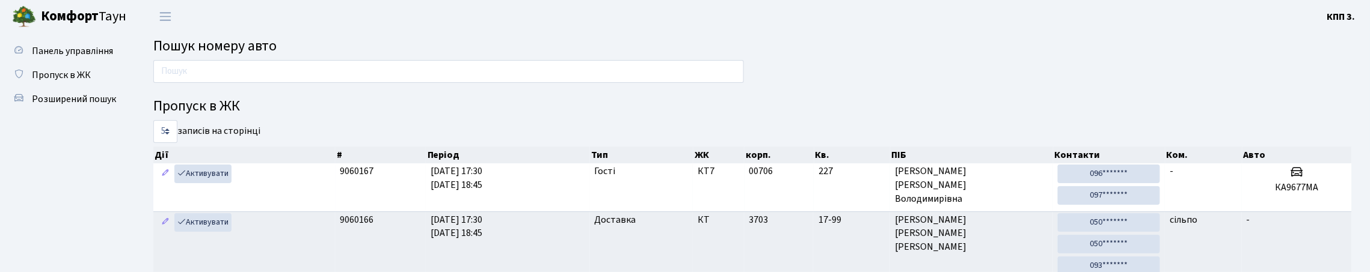
click at [344, 30] on header "[PERSON_NAME] КПП 3. Мій обліковий запис Вийти" at bounding box center [685, 16] width 1370 height 33
click at [337, 70] on input "text" at bounding box center [448, 71] width 590 height 23
click at [352, 81] on input "text" at bounding box center [448, 71] width 590 height 23
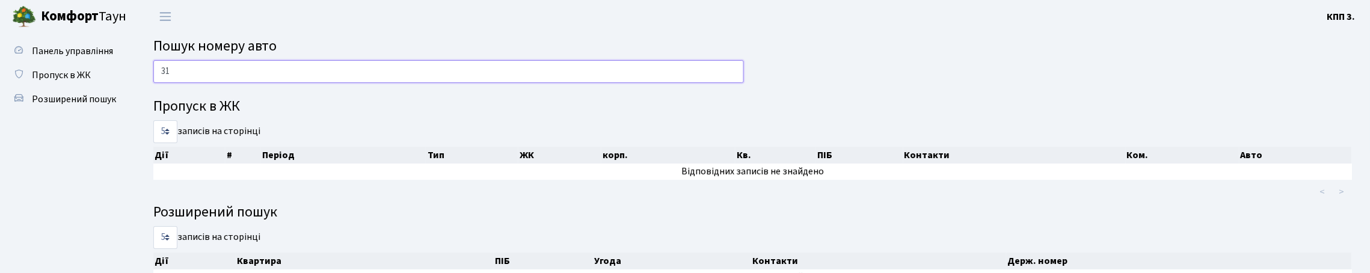
type input "3"
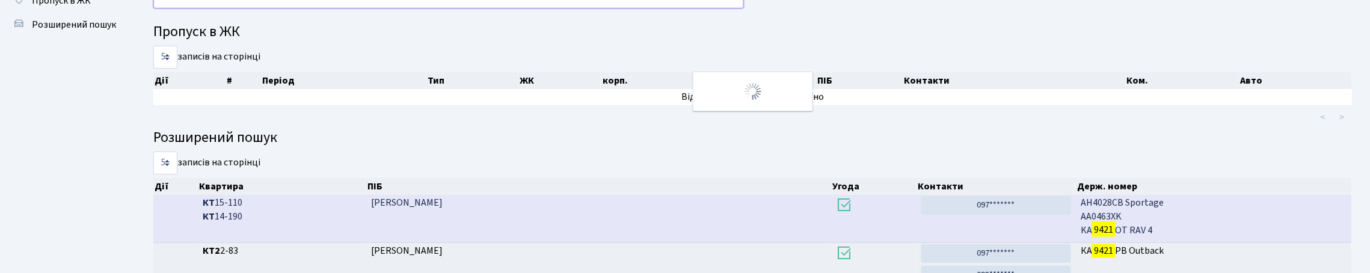
scroll to position [63, 0]
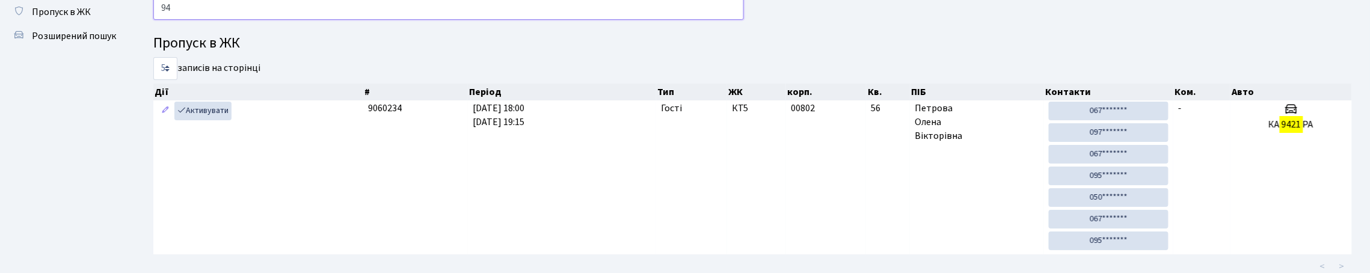
type input "9"
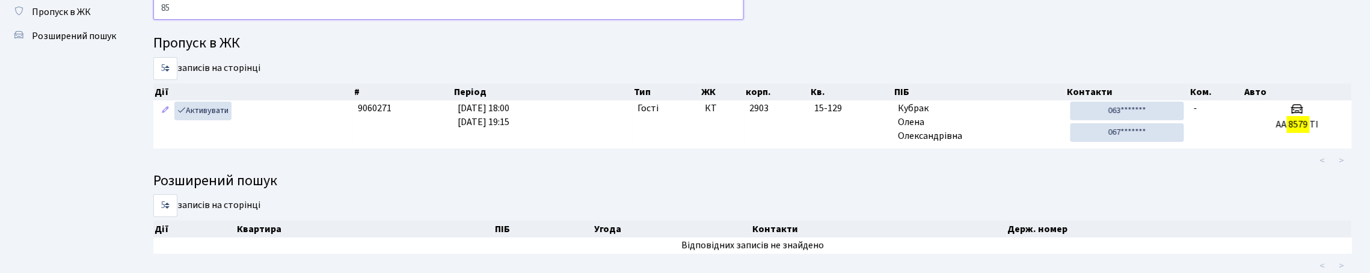
type input "8"
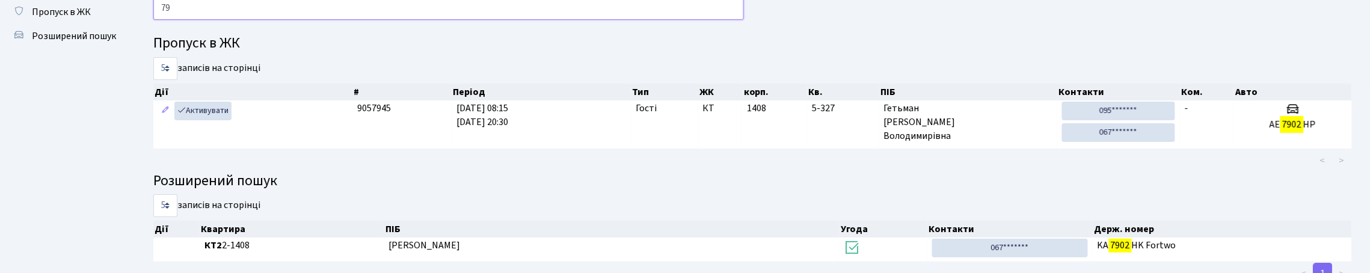
type input "7"
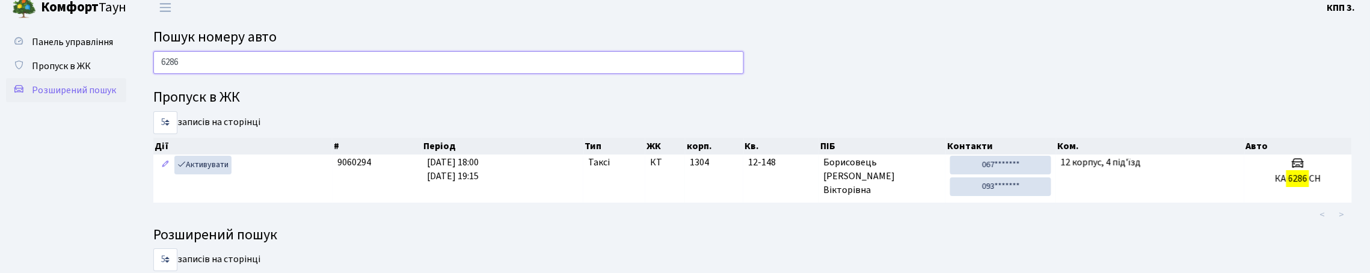
scroll to position [0, 0]
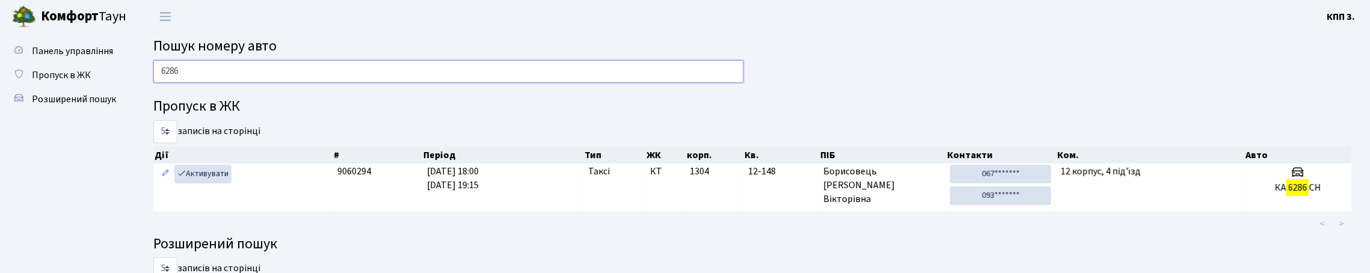
click at [203, 83] on input "6286" at bounding box center [448, 71] width 590 height 23
type input "6"
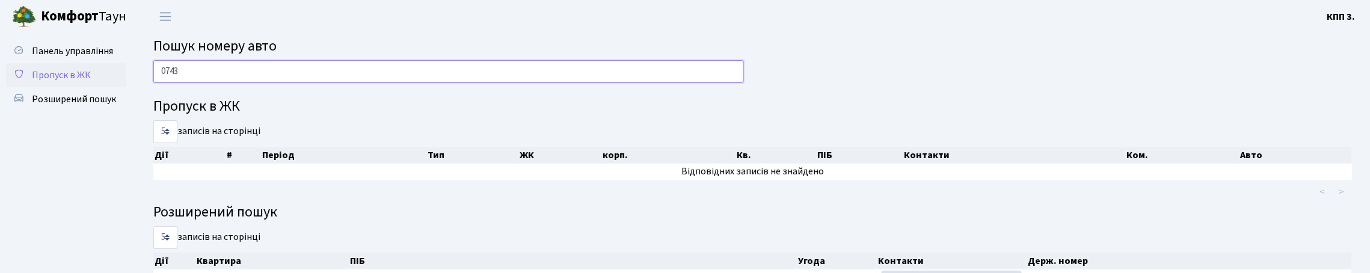
type input "0743"
click at [76, 82] on span "Пропуск в ЖК" at bounding box center [61, 75] width 59 height 13
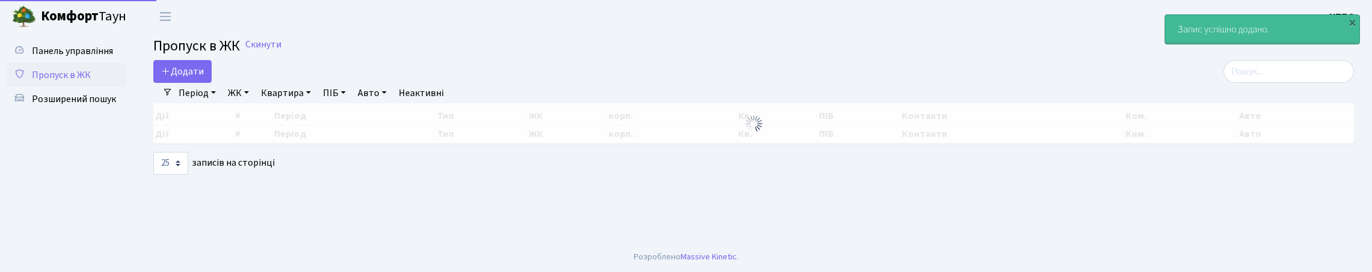
select select "25"
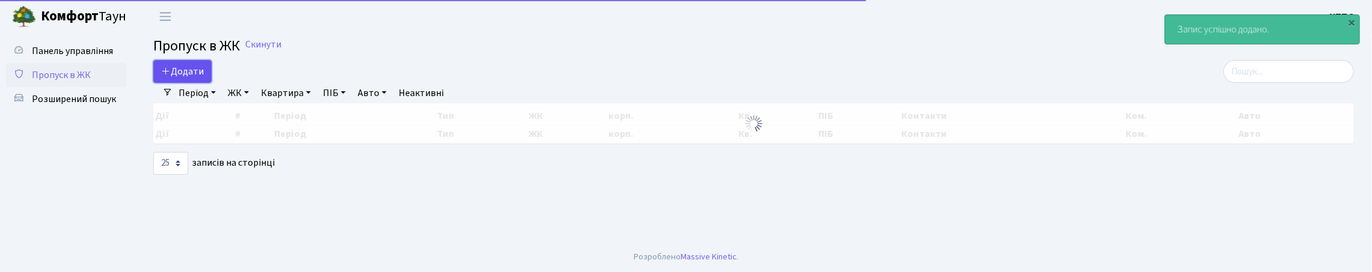
click at [196, 83] on link "Додати" at bounding box center [182, 71] width 58 height 23
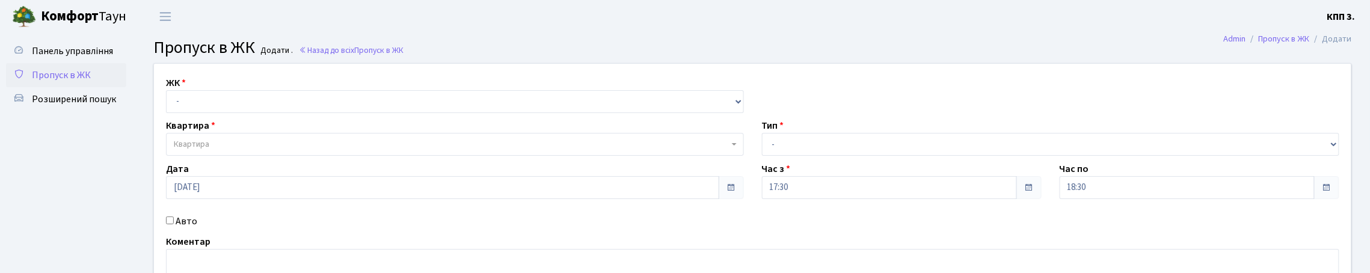
click at [70, 82] on span "Пропуск в ЖК" at bounding box center [61, 75] width 59 height 13
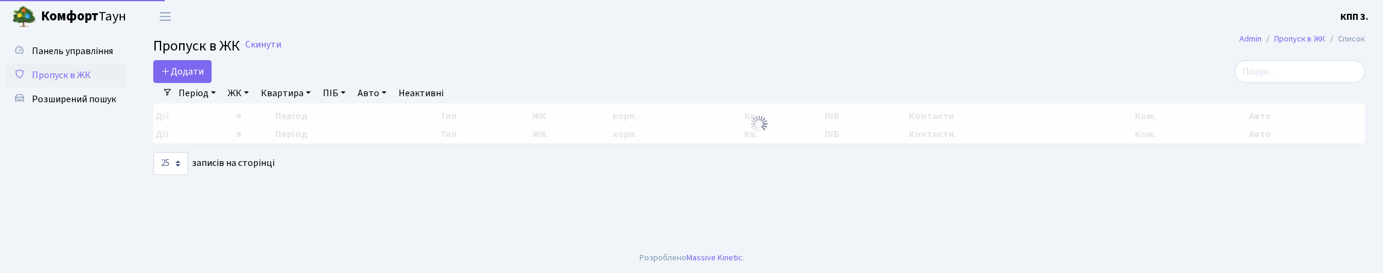
select select "25"
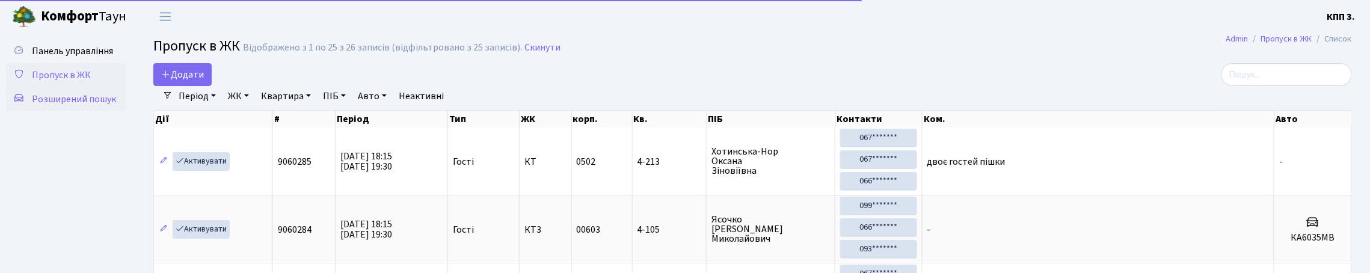
click at [69, 111] on link "Розширений пошук" at bounding box center [66, 99] width 120 height 24
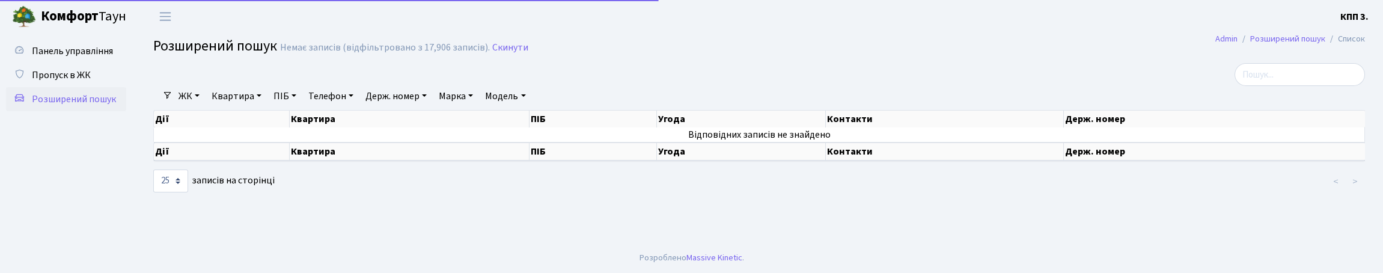
select select "25"
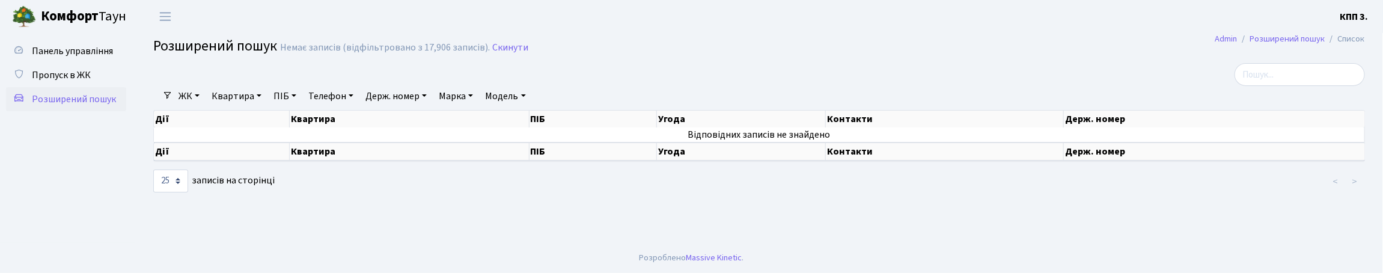
click at [254, 106] on link "Квартира" at bounding box center [237, 96] width 60 height 20
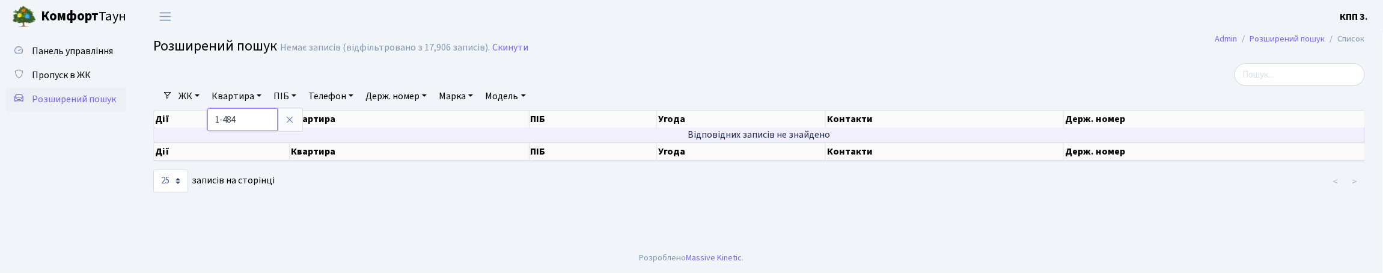
type input "1-484"
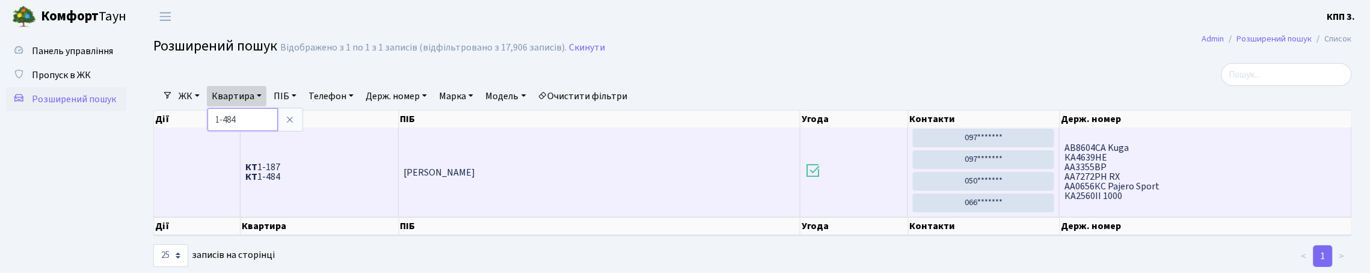
scroll to position [2, 0]
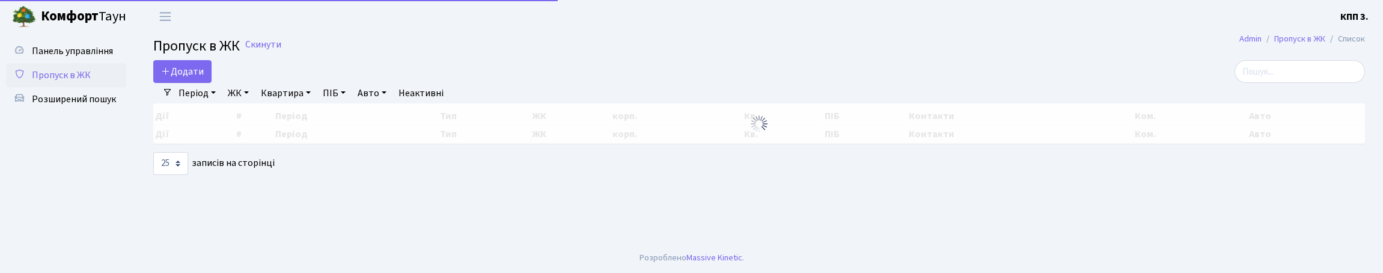
select select "25"
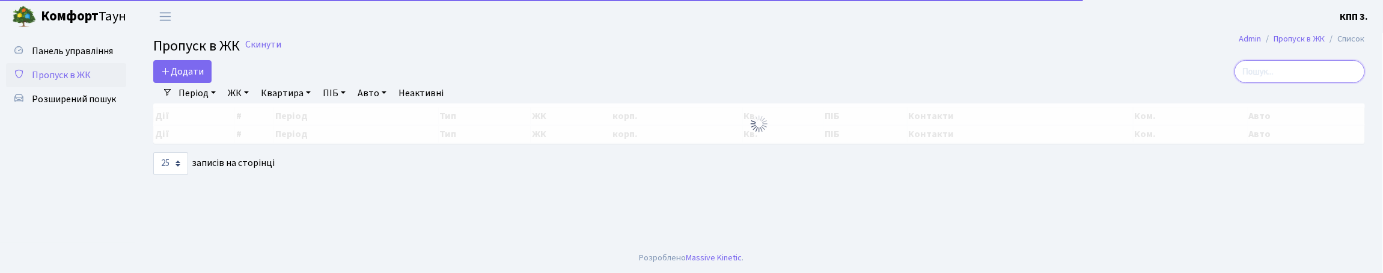
click at [1286, 83] on input "search" at bounding box center [1300, 71] width 130 height 23
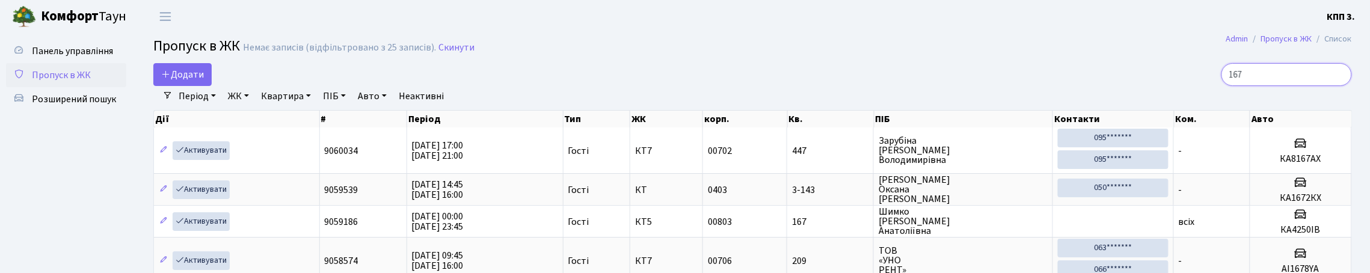
type input "167"
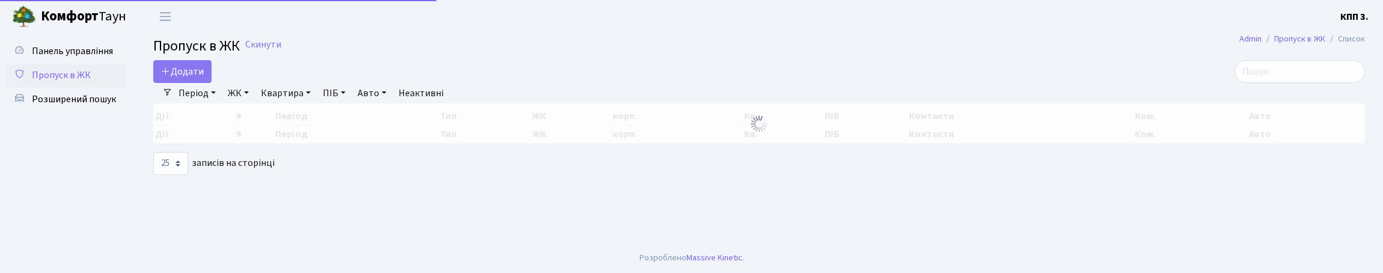
select select "25"
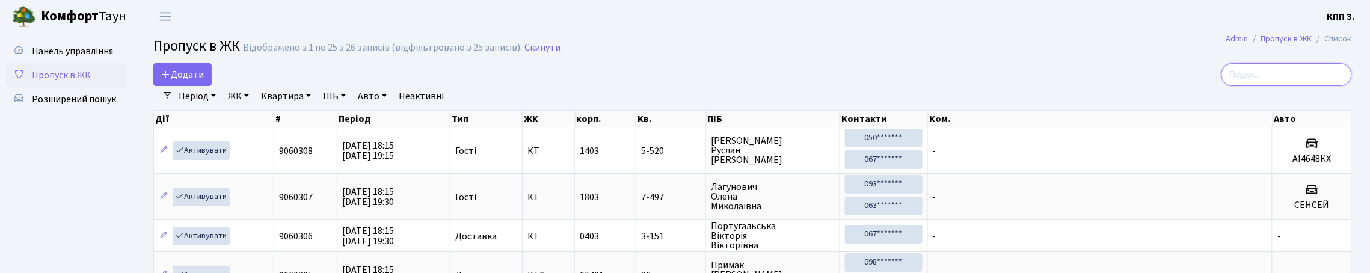
click at [1268, 85] on input "search" at bounding box center [1286, 74] width 130 height 23
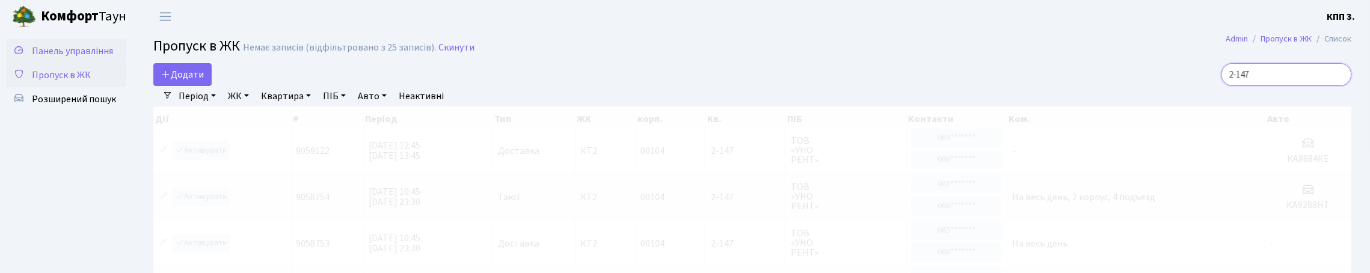
type input "2-147"
drag, startPoint x: 33, startPoint y: 50, endPoint x: 60, endPoint y: 56, distance: 27.1
click at [33, 50] on link "Панель управління" at bounding box center [66, 51] width 120 height 24
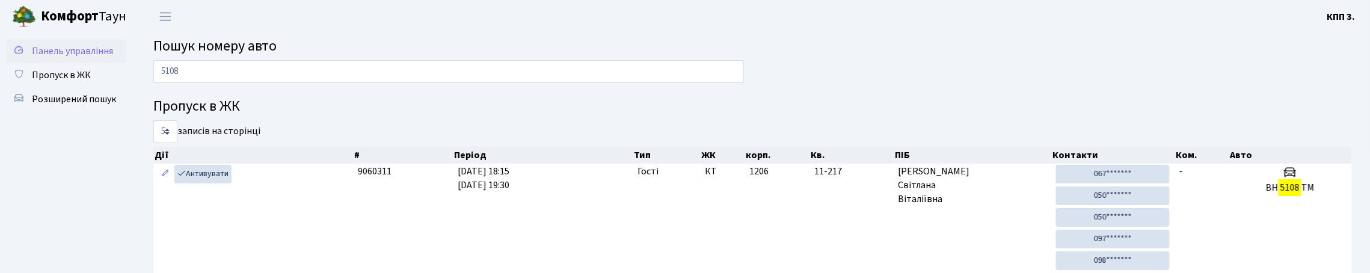
type input "5108"
click at [57, 54] on span "Панель управління" at bounding box center [72, 50] width 81 height 13
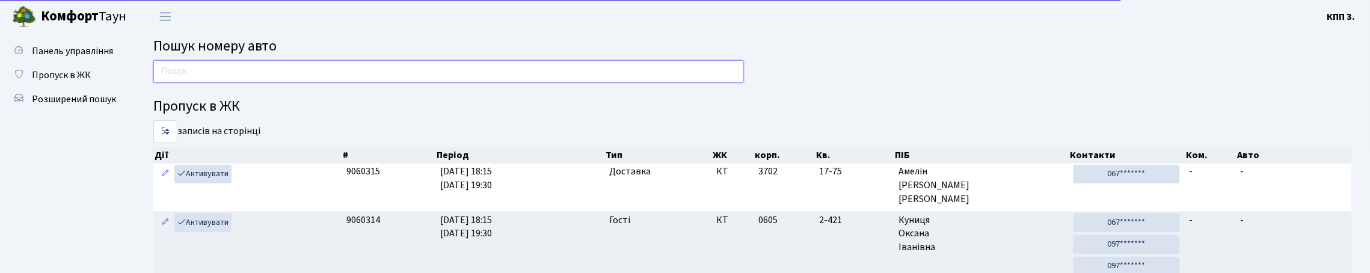
click at [194, 79] on input "text" at bounding box center [448, 71] width 590 height 23
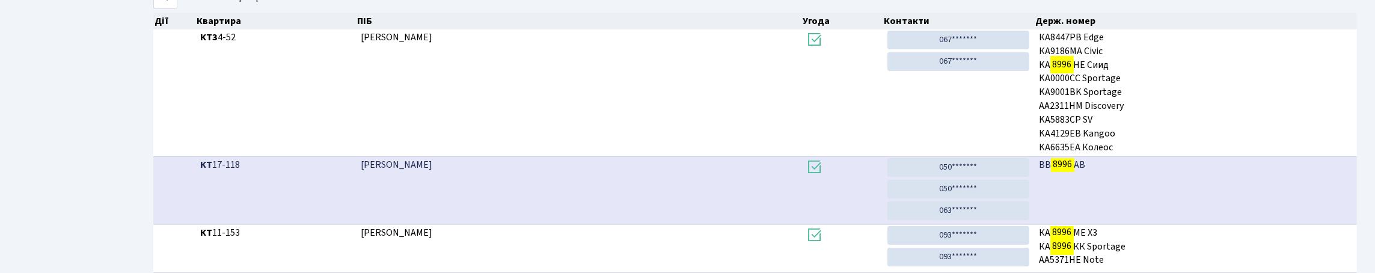
scroll to position [73, 0]
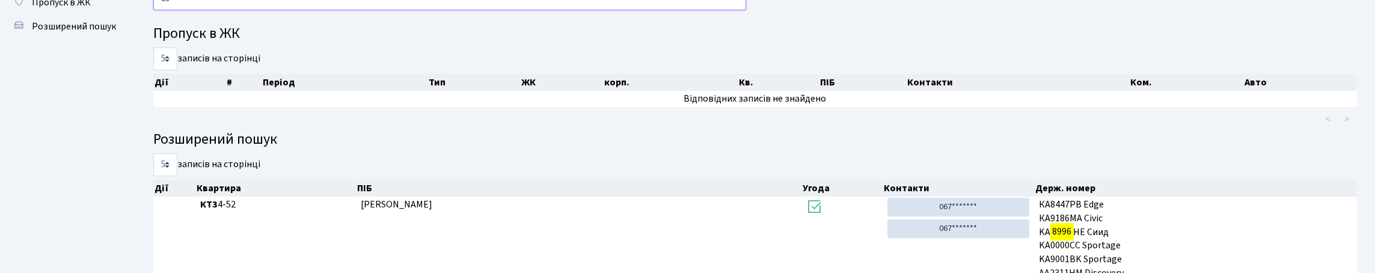
type input "8"
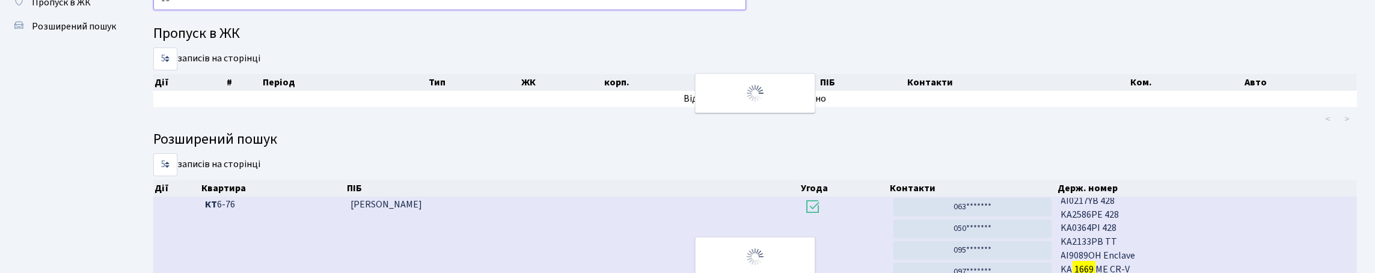
type input "1"
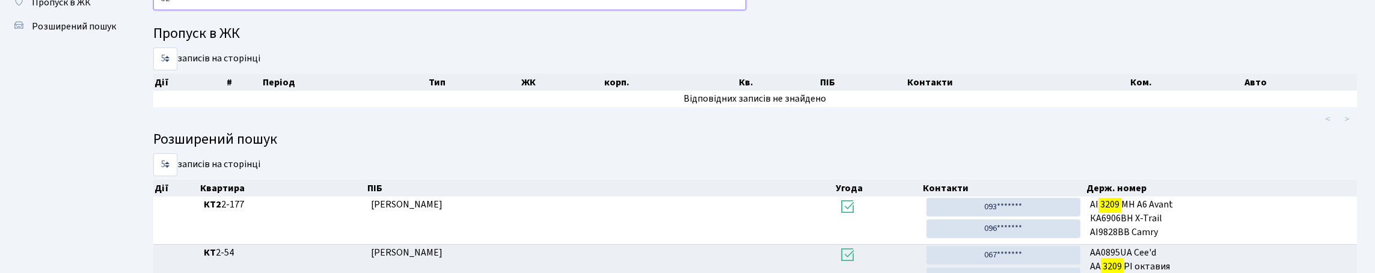
type input "3"
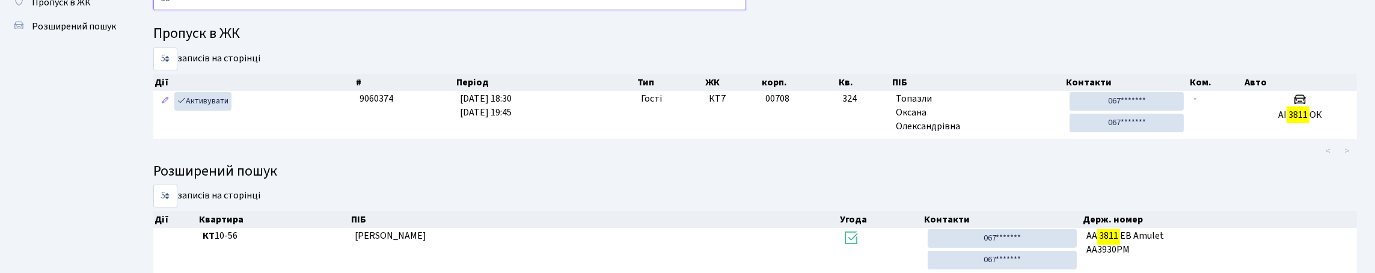
type input "3"
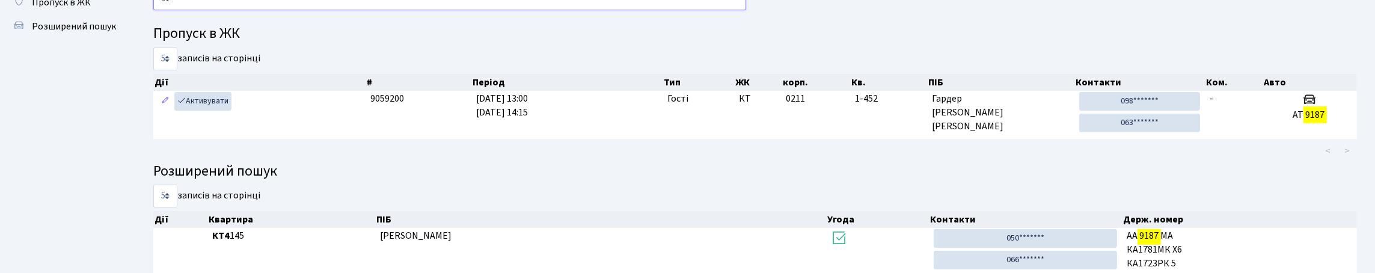
type input "9"
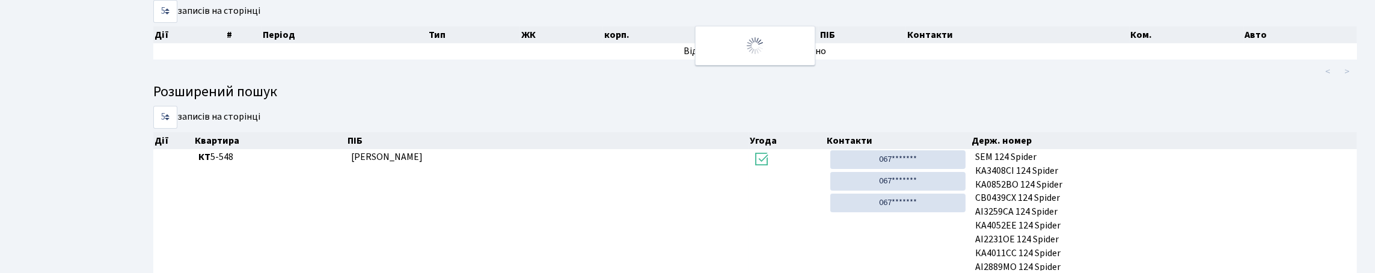
scroll to position [53, 0]
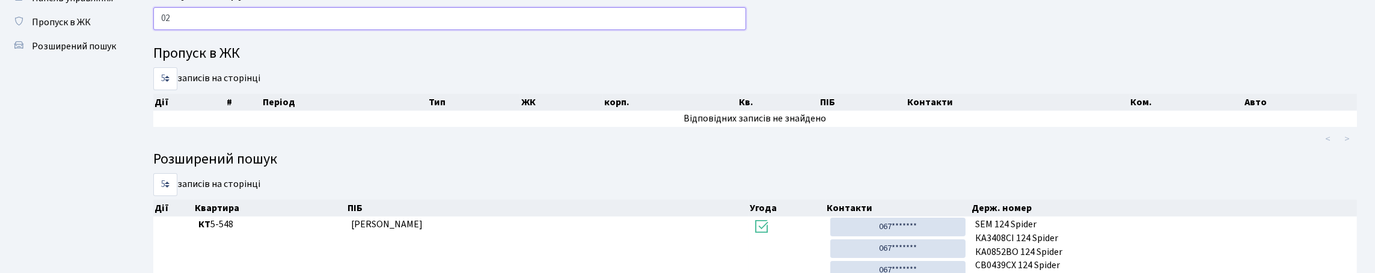
type input "0"
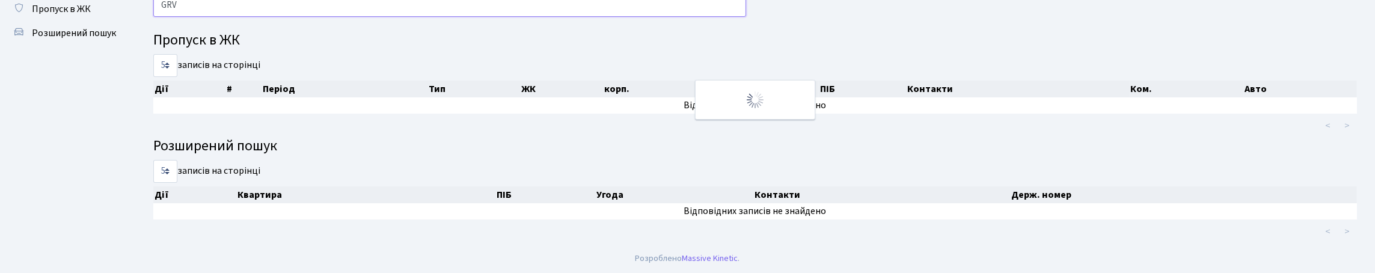
scroll to position [9, 0]
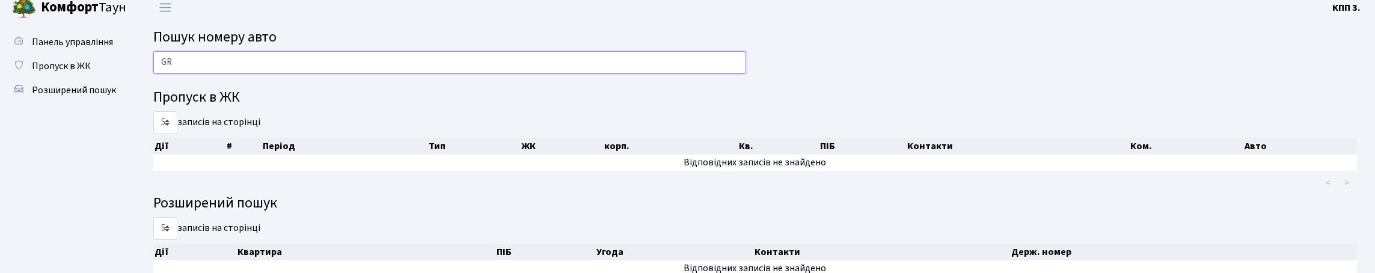
type input "G"
type input "0"
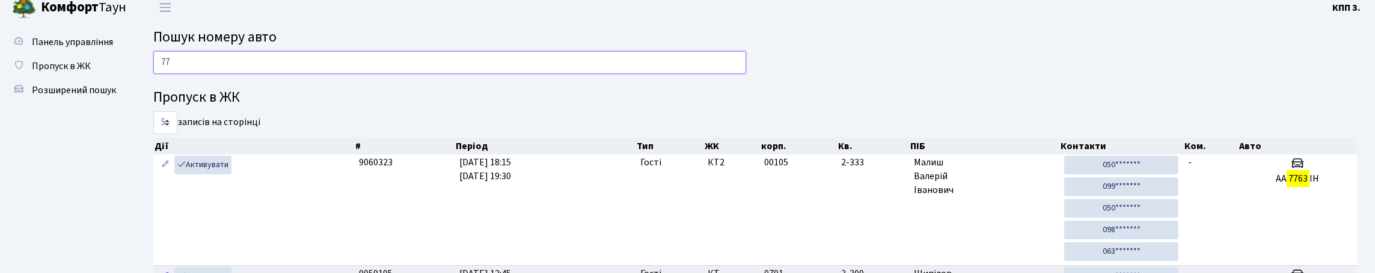
type input "7"
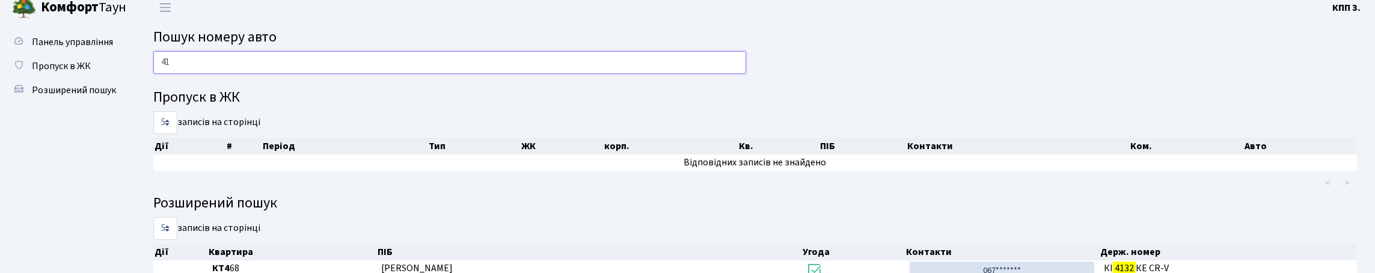
type input "4"
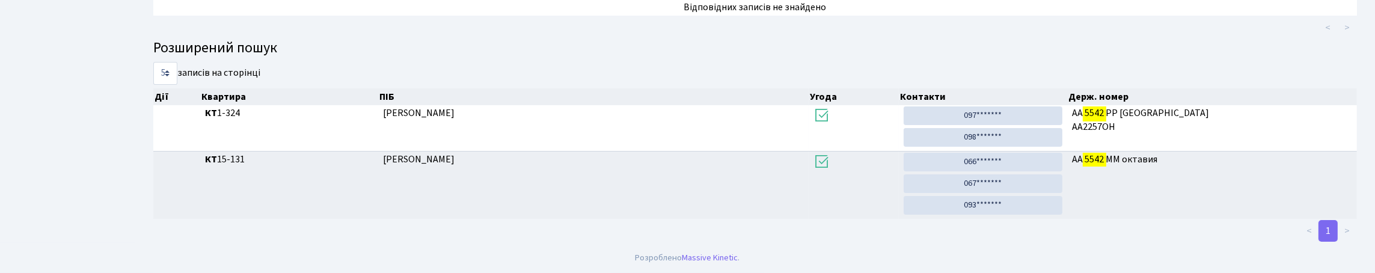
scroll to position [73, 0]
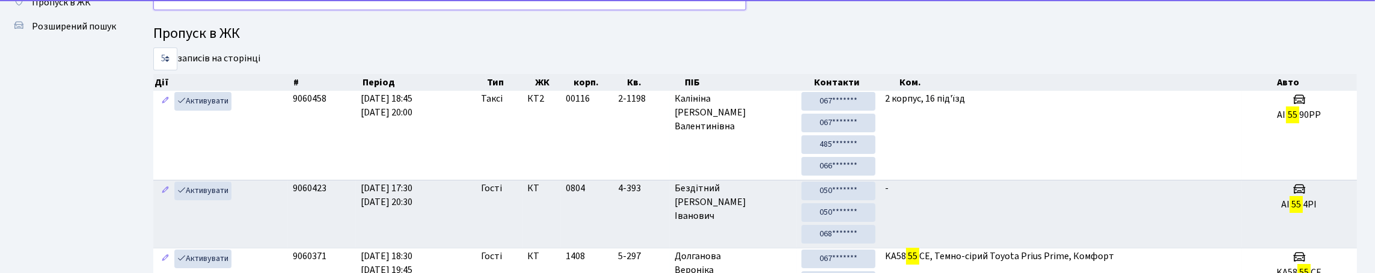
type input "5"
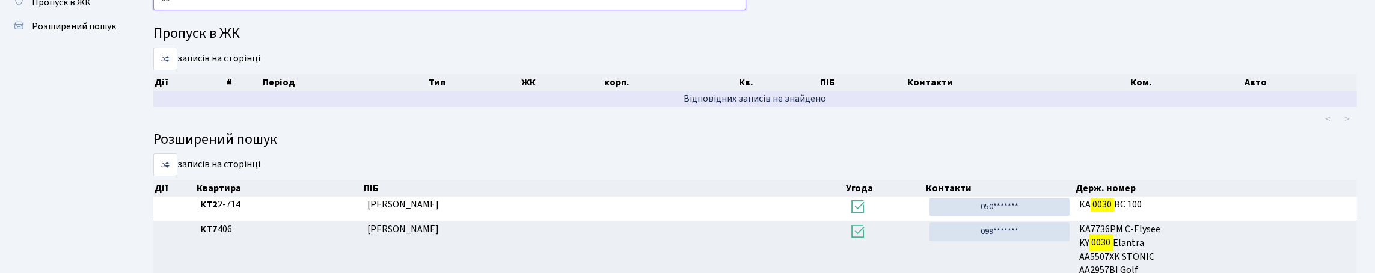
type input "0"
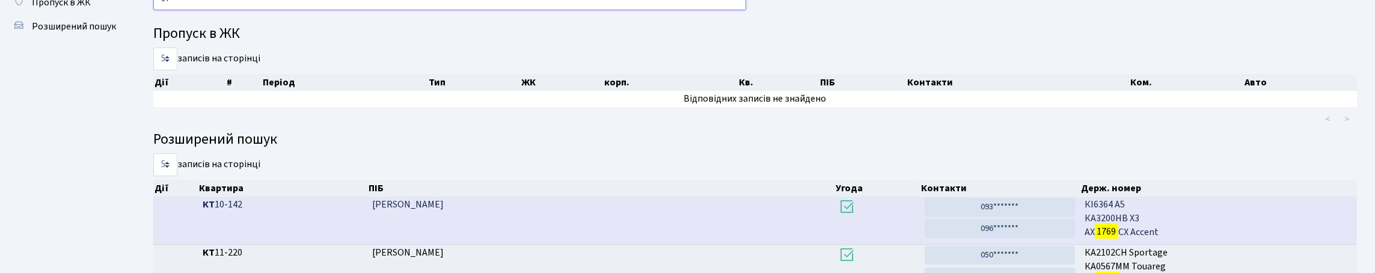
type input "1"
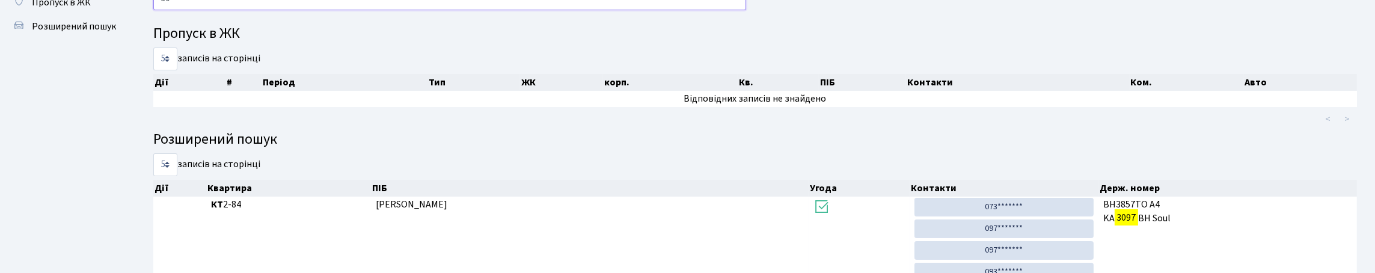
type input "3"
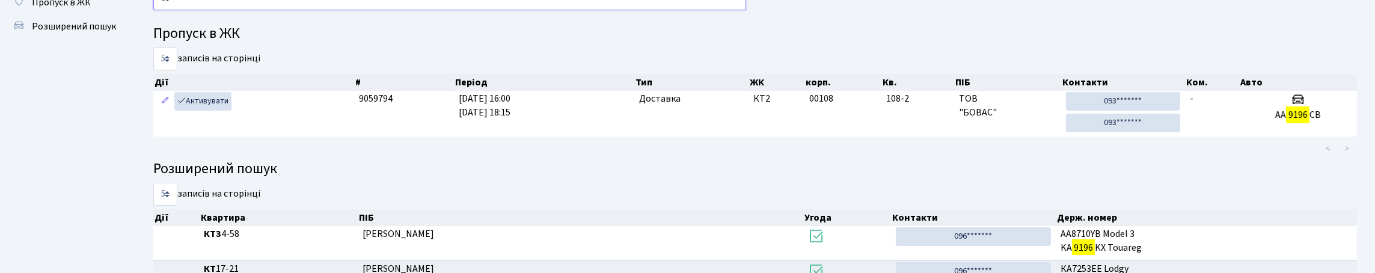
type input "9"
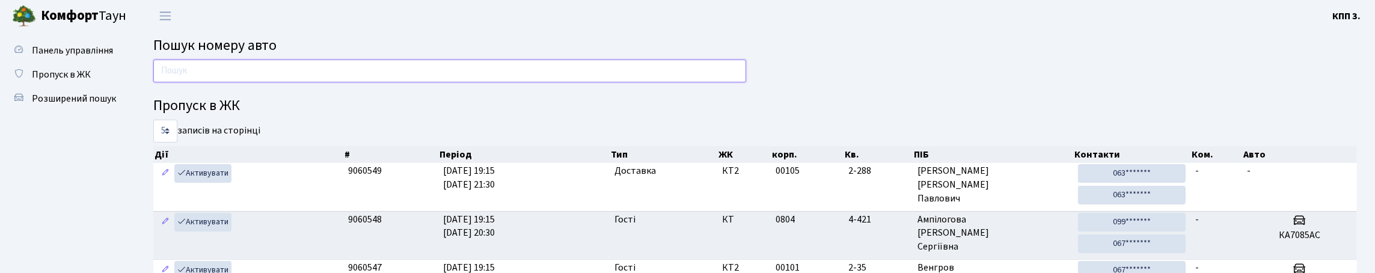
scroll to position [0, 0]
click at [76, 82] on span "Пропуск в ЖК" at bounding box center [61, 75] width 59 height 13
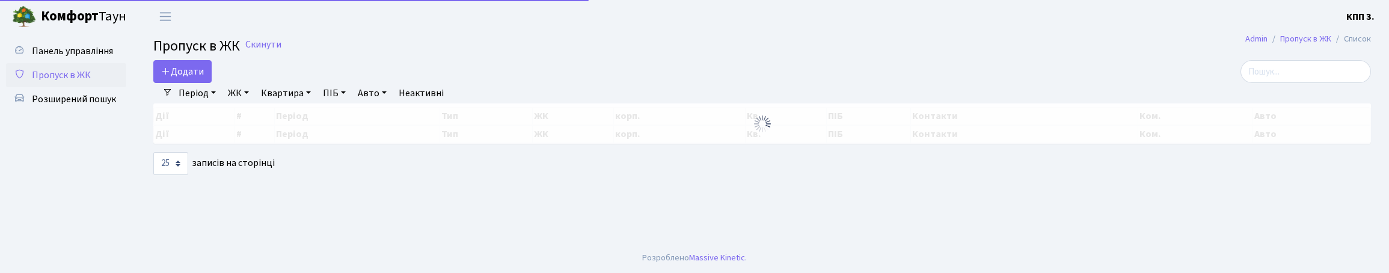
select select "25"
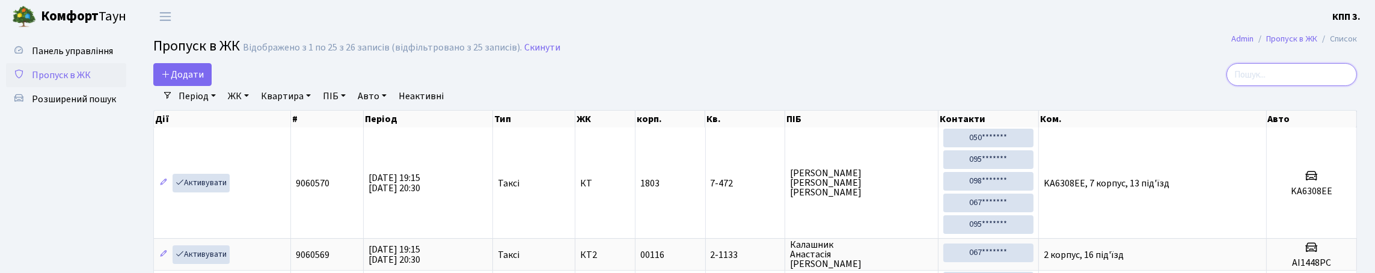
click at [1296, 86] on input "search" at bounding box center [1291, 74] width 130 height 23
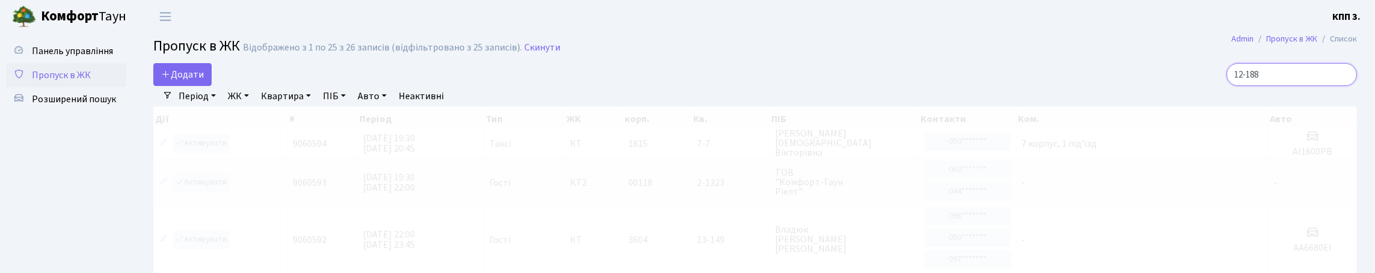
scroll to position [2, 0]
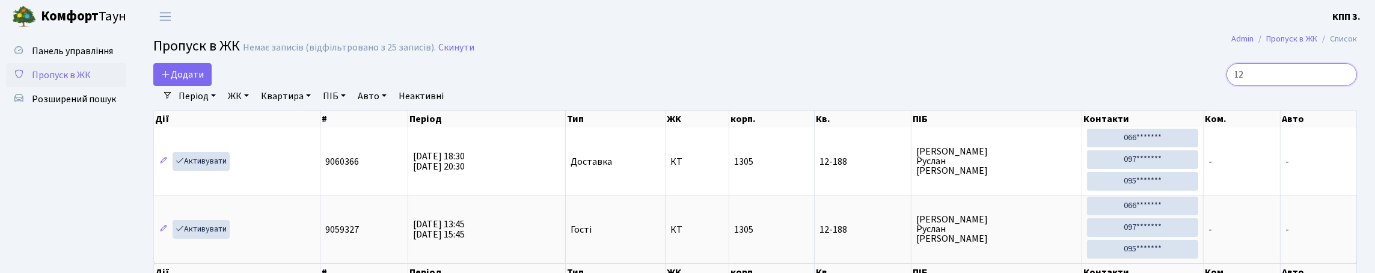
type input "1"
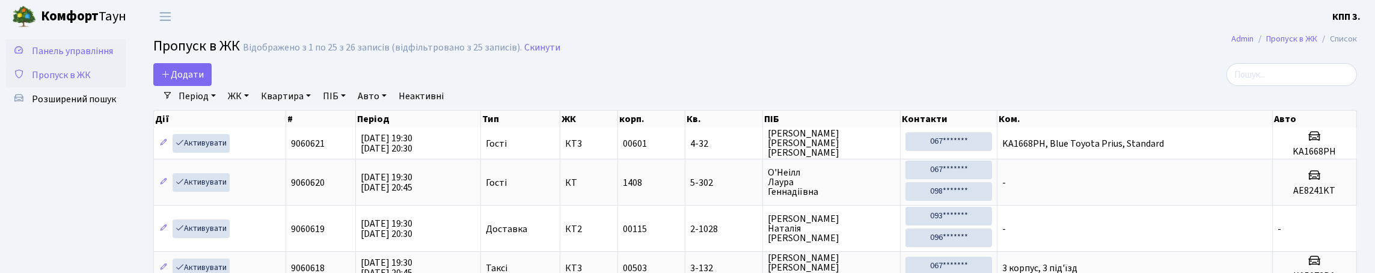
click at [49, 58] on span "Панель управління" at bounding box center [72, 50] width 81 height 13
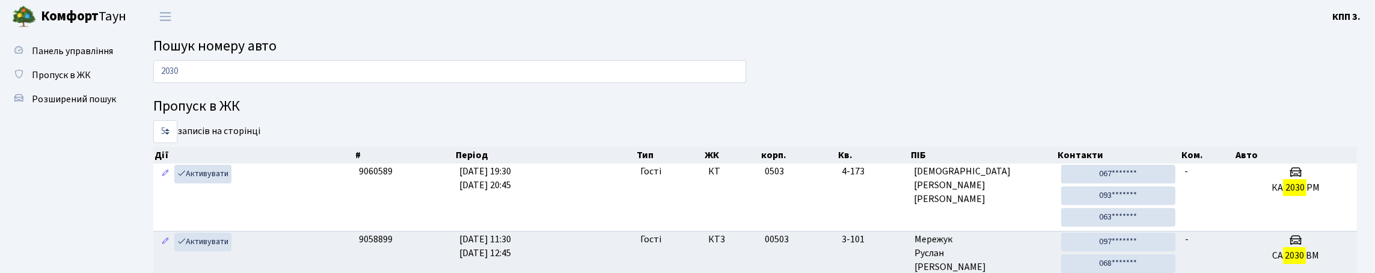
drag, startPoint x: 195, startPoint y: 89, endPoint x: 168, endPoint y: 109, distance: 34.4
click at [168, 109] on div "2030 Пропуск в ЖК 5 10 25 50 записів на сторінці Дії # Період Тип ЖК корп. Кв. …" at bounding box center [755, 234] width 1222 height 349
type input "2"
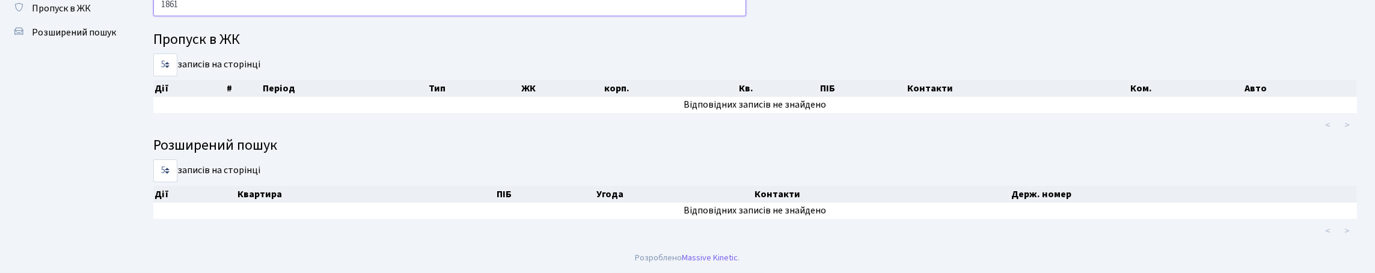
scroll to position [129, 0]
type input "1861"
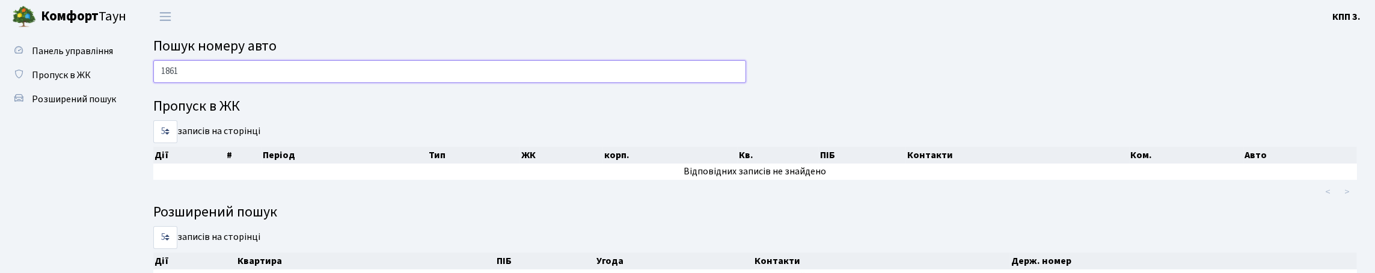
drag, startPoint x: 180, startPoint y: 91, endPoint x: 139, endPoint y: 106, distance: 42.8
click at [139, 106] on div "1861 Пропуск в ЖК 5 10 25 50 записів на сторінці Дії # Період Тип ЖК корп. Кв. …" at bounding box center [755, 184] width 1240 height 249
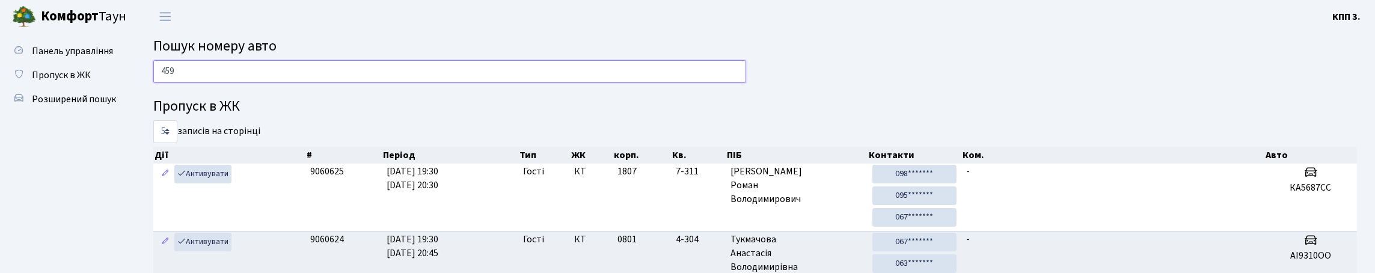
type input "4599"
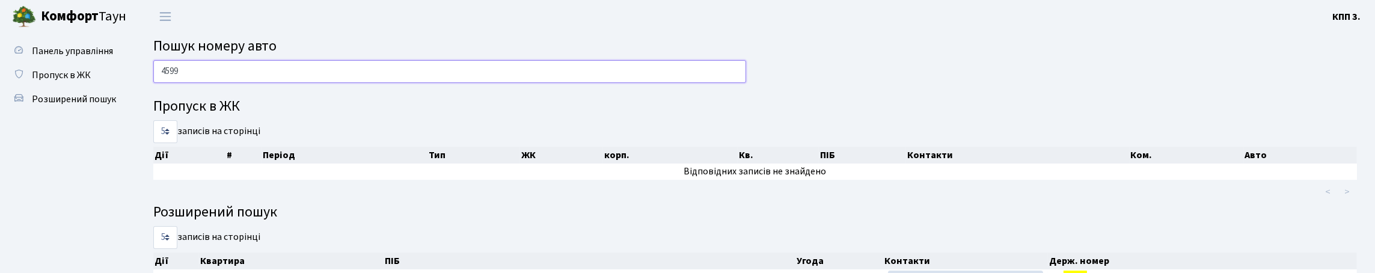
drag, startPoint x: 204, startPoint y: 70, endPoint x: 164, endPoint y: 97, distance: 49.4
click at [164, 89] on div "4599" at bounding box center [449, 74] width 611 height 29
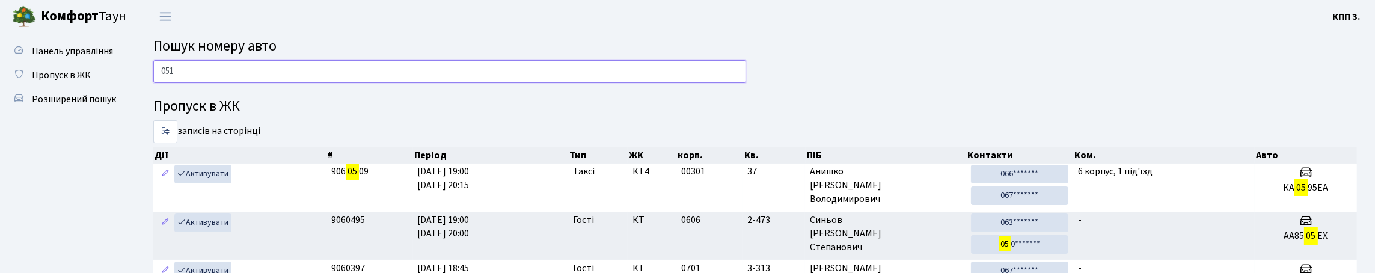
type input "0515"
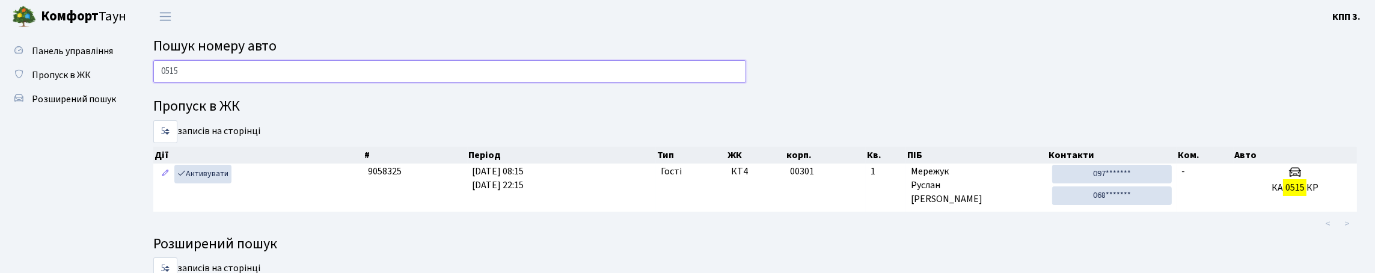
drag, startPoint x: 170, startPoint y: 97, endPoint x: 147, endPoint y: 102, distance: 23.9
click at [147, 89] on div "0515" at bounding box center [449, 74] width 611 height 29
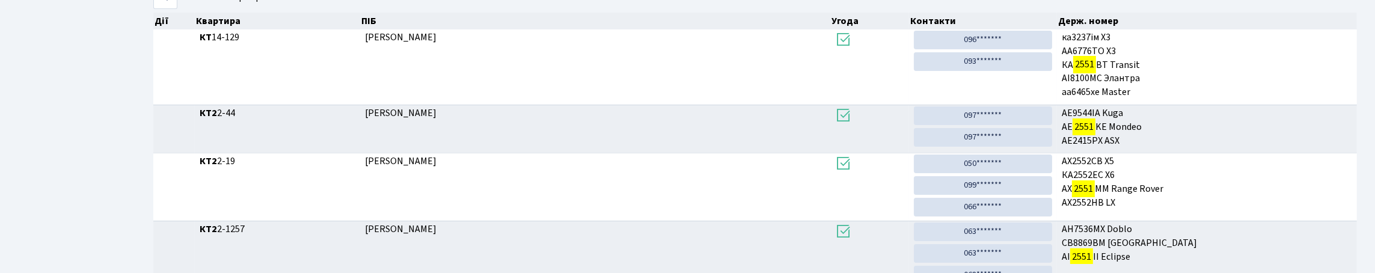
scroll to position [73, 0]
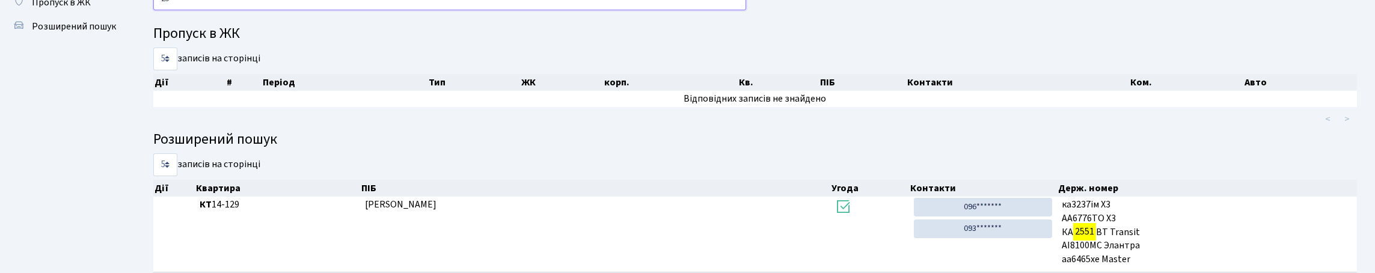
type input "2"
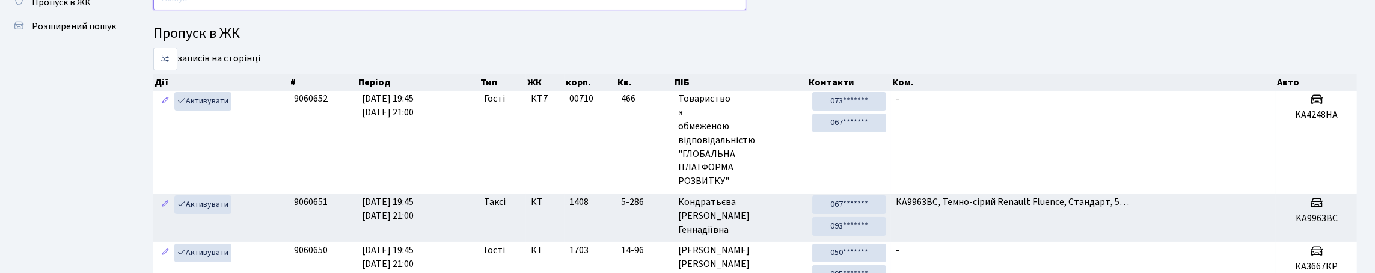
type input "5"
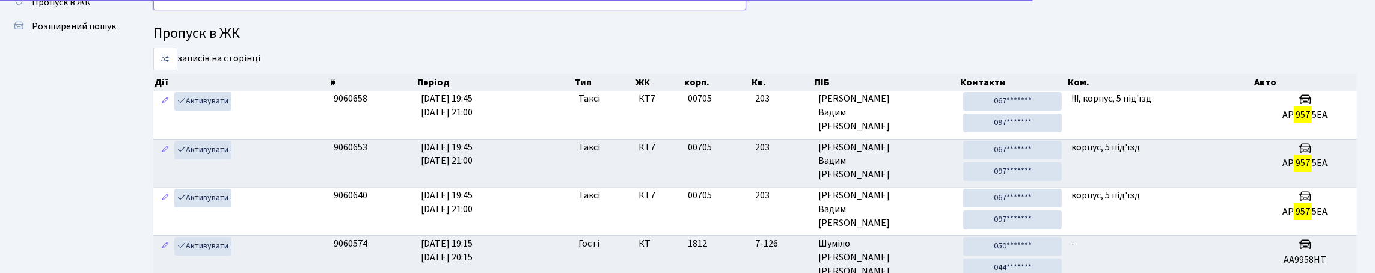
type input "9575"
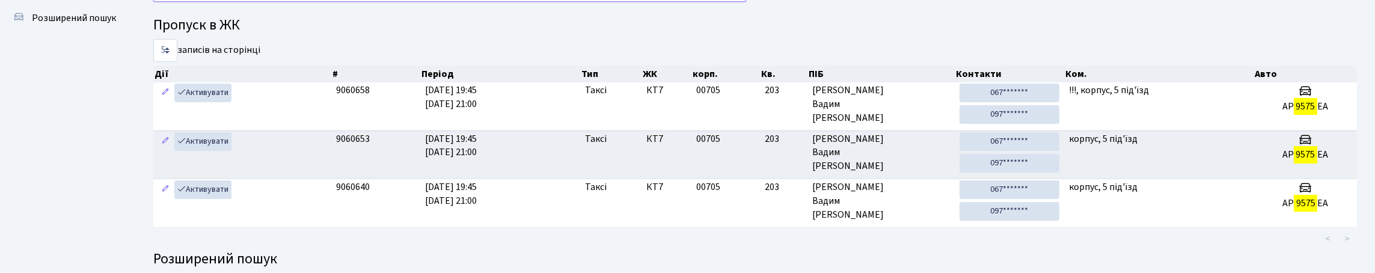
scroll to position [0, 0]
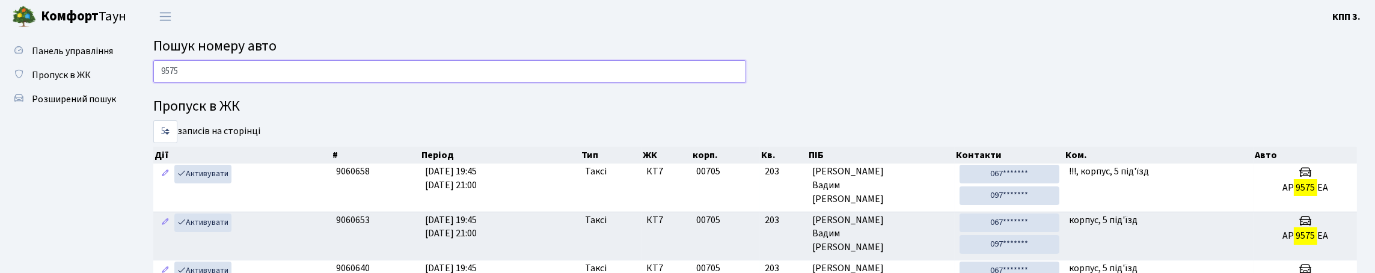
drag, startPoint x: 186, startPoint y: 93, endPoint x: 129, endPoint y: 111, distance: 60.1
click at [129, 111] on div "Панель управління Пропуск в ЖК Розширений пошук Пошук номеру авто 9575 Пропуск …" at bounding box center [687, 239] width 1375 height 412
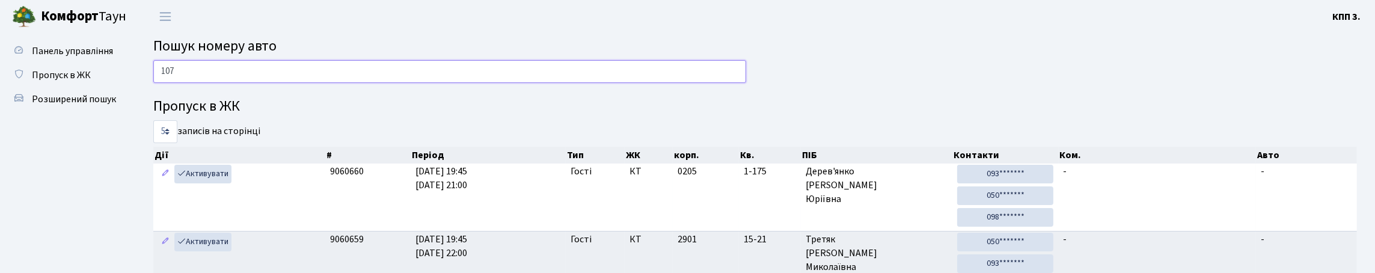
type input "1079"
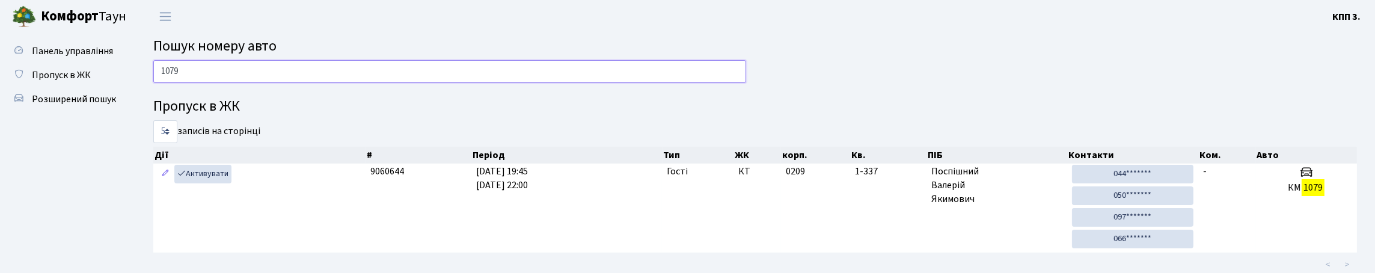
drag, startPoint x: 245, startPoint y: 90, endPoint x: 132, endPoint y: 92, distance: 113.0
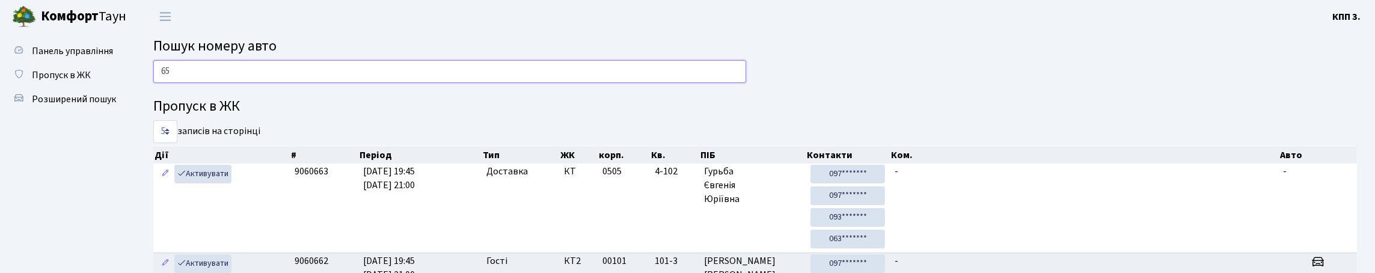
type input "6"
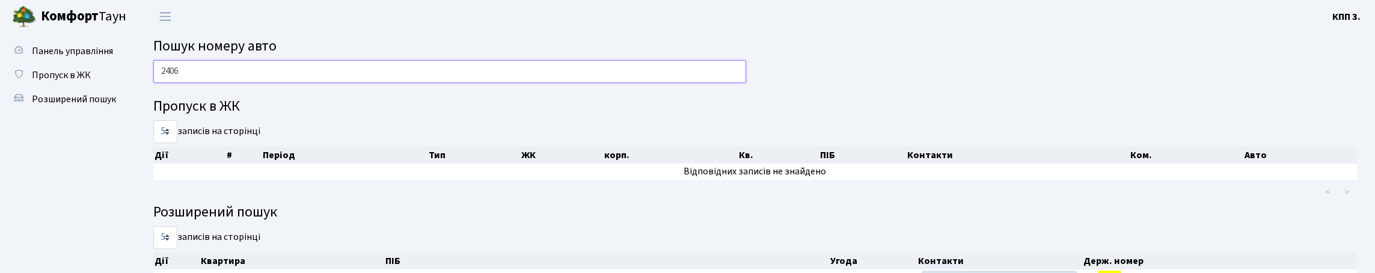
type input "2406"
drag, startPoint x: 163, startPoint y: 97, endPoint x: 105, endPoint y: 88, distance: 58.4
click at [152, 89] on div "2406" at bounding box center [449, 74] width 611 height 29
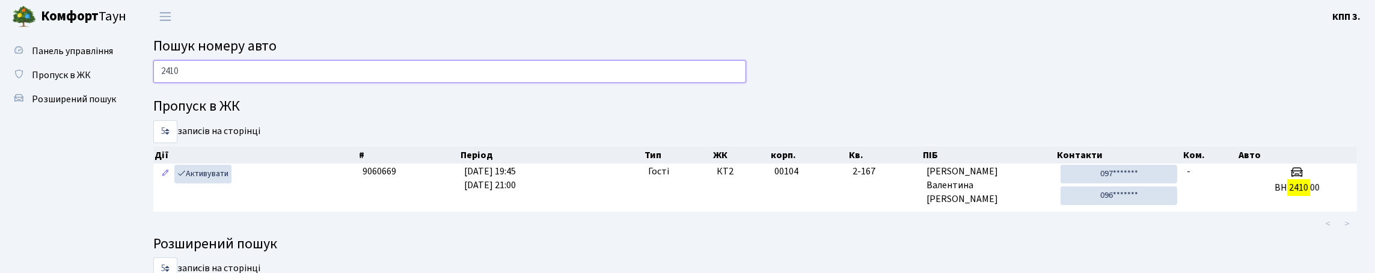
drag, startPoint x: 215, startPoint y: 84, endPoint x: 165, endPoint y: 97, distance: 51.5
click at [169, 89] on div "2410" at bounding box center [449, 74] width 611 height 29
type input "2"
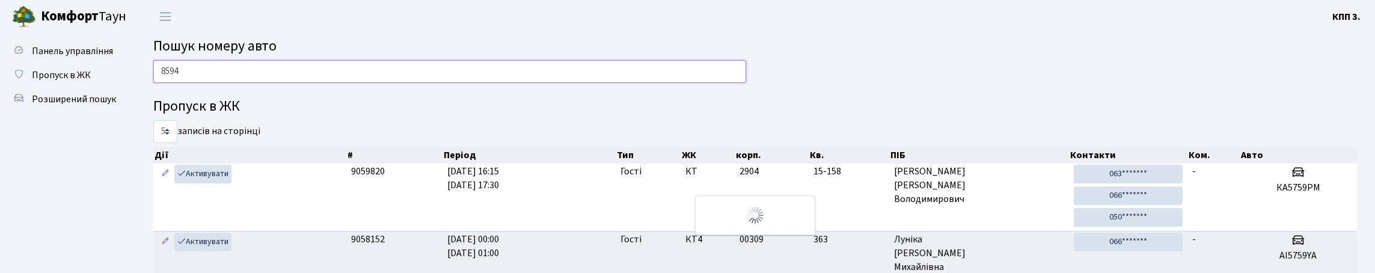
click at [332, 66] on input "8594" at bounding box center [449, 71] width 593 height 23
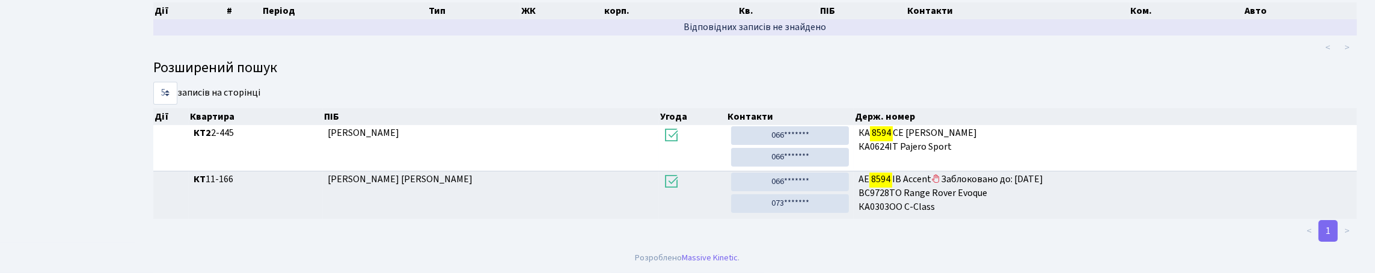
scroll to position [180, 0]
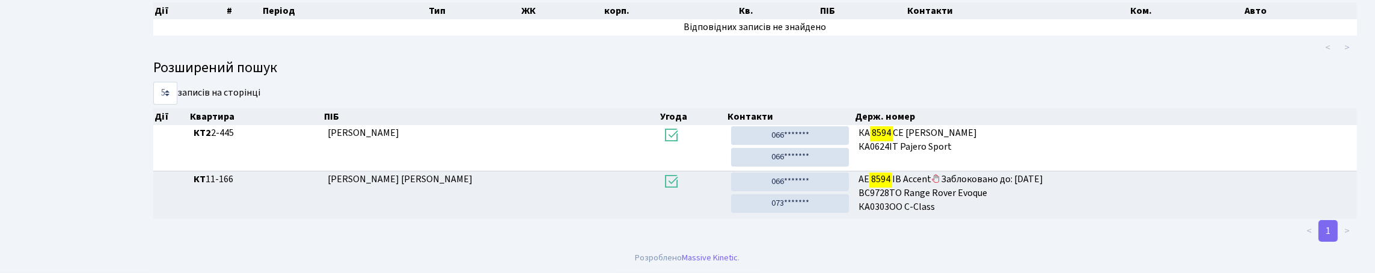
type input "8594"
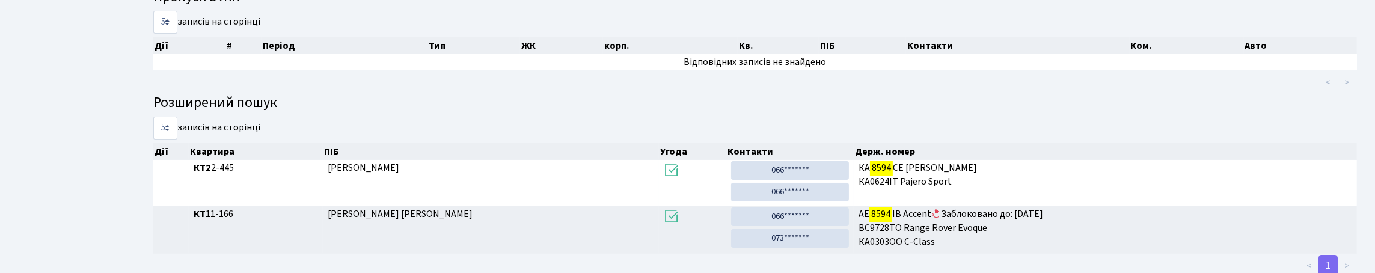
scroll to position [0, 0]
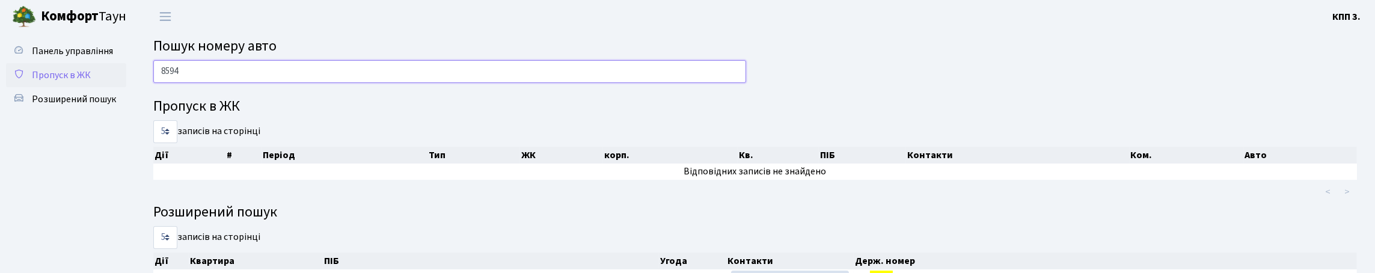
click at [121, 97] on div "Панель управління Пропуск в ЖК Розширений пошук Пошук номеру авто 8594 Пропуск …" at bounding box center [687, 210] width 1375 height 354
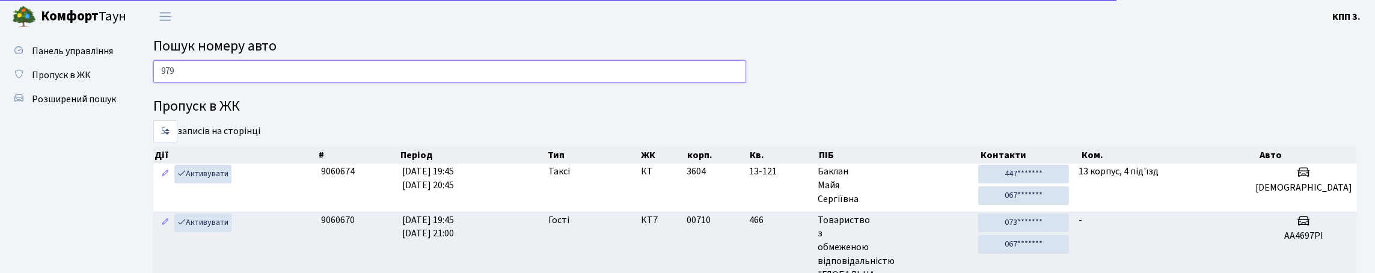
type input "9798"
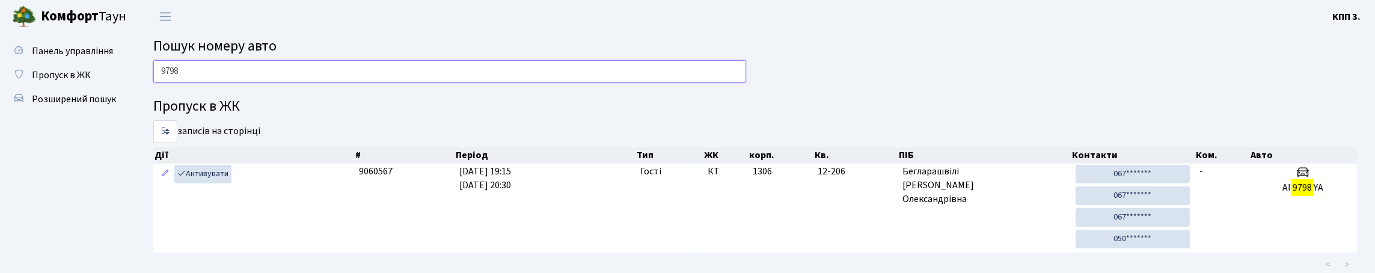
drag, startPoint x: 197, startPoint y: 86, endPoint x: 156, endPoint y: 102, distance: 44.0
click at [156, 89] on div "9798" at bounding box center [449, 74] width 611 height 29
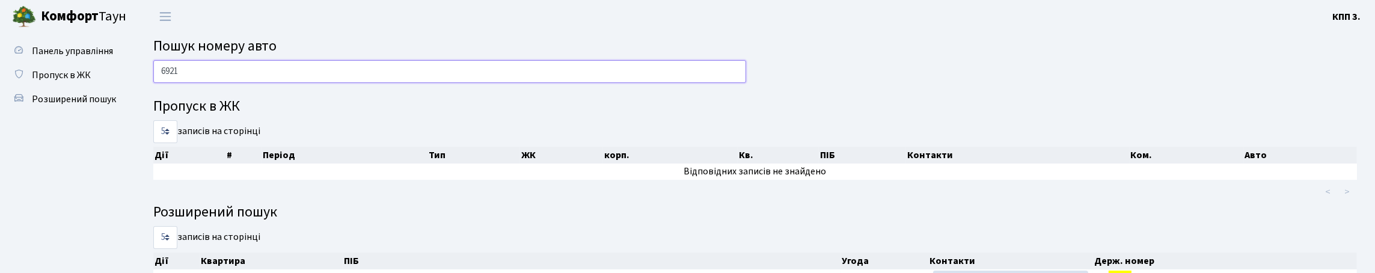
type input "6921"
drag, startPoint x: 145, startPoint y: 111, endPoint x: 139, endPoint y: 115, distance: 7.8
click at [139, 115] on div "6921 Пропуск в ЖК 5 10 25 50 записів на сторінці Дії # Період Тип ЖК корп. Кв. …" at bounding box center [755, 244] width 1240 height 369
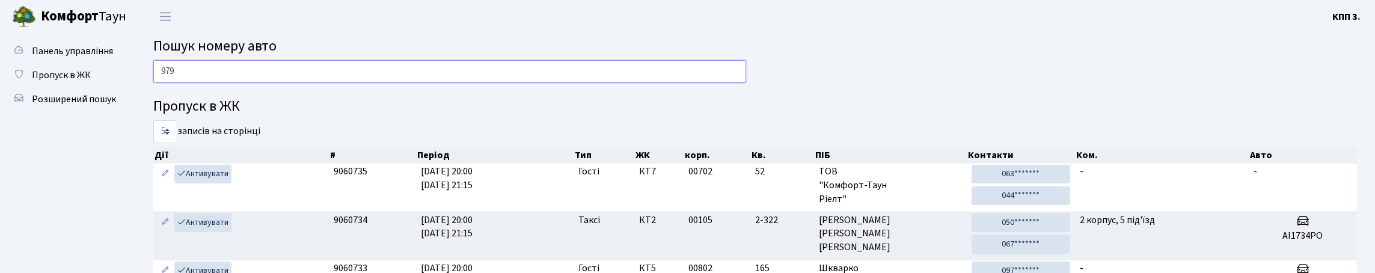
type input "9797"
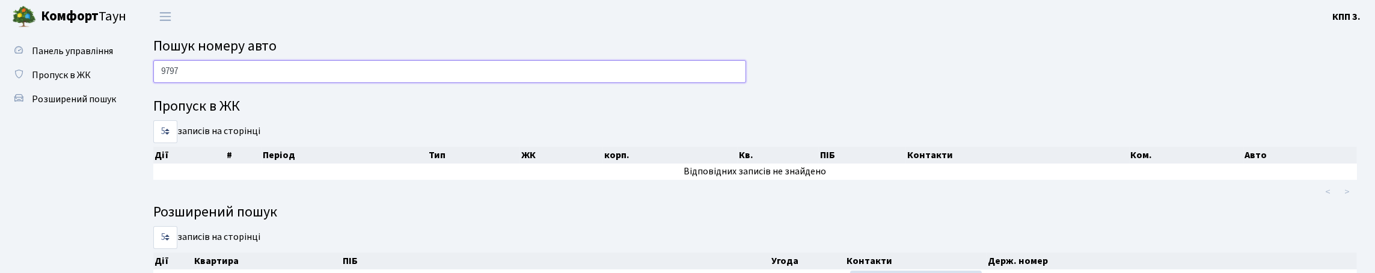
drag, startPoint x: 225, startPoint y: 84, endPoint x: 159, endPoint y: 93, distance: 66.1
click at [159, 83] on input "9797" at bounding box center [449, 71] width 593 height 23
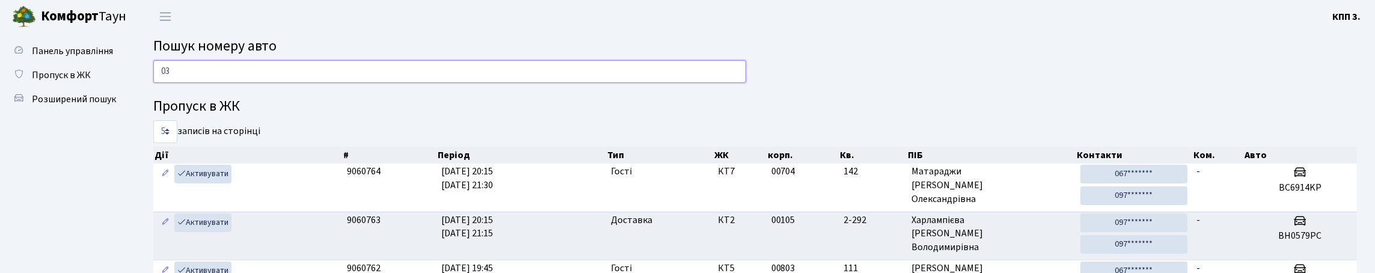
type input "0"
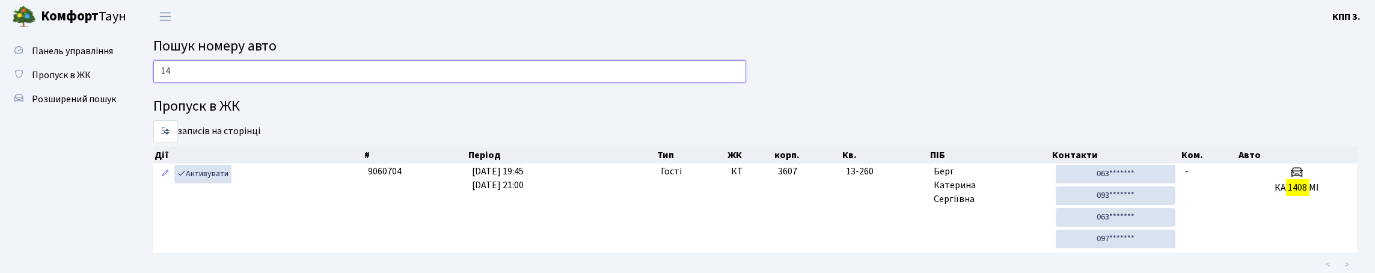
type input "1"
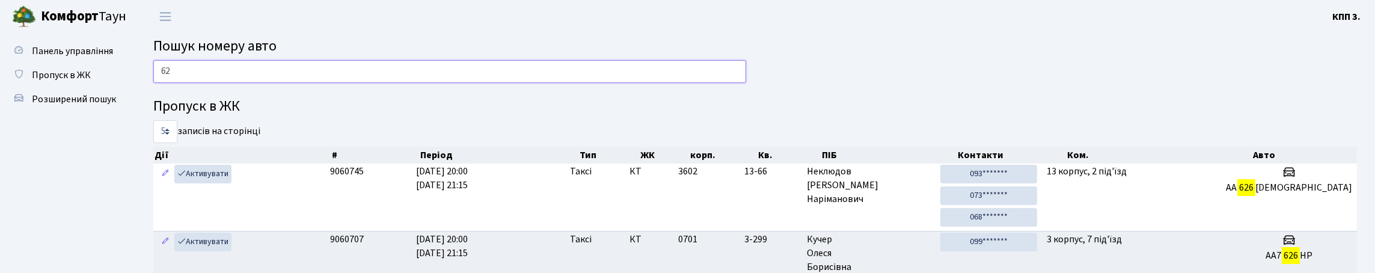
type input "6"
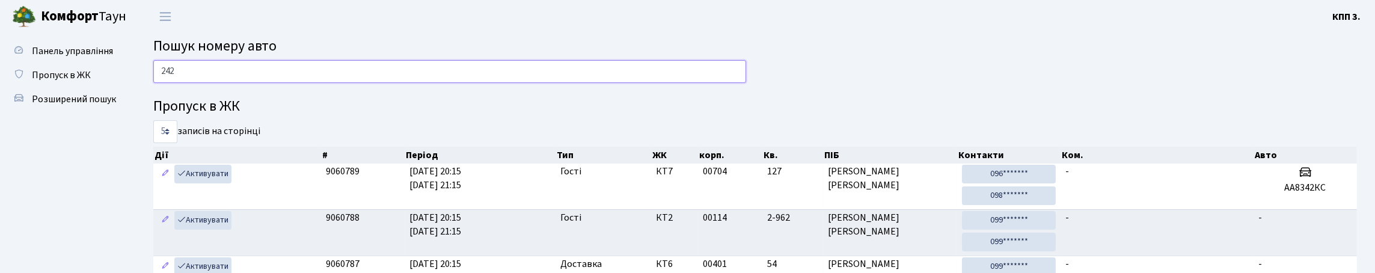
type input "2427"
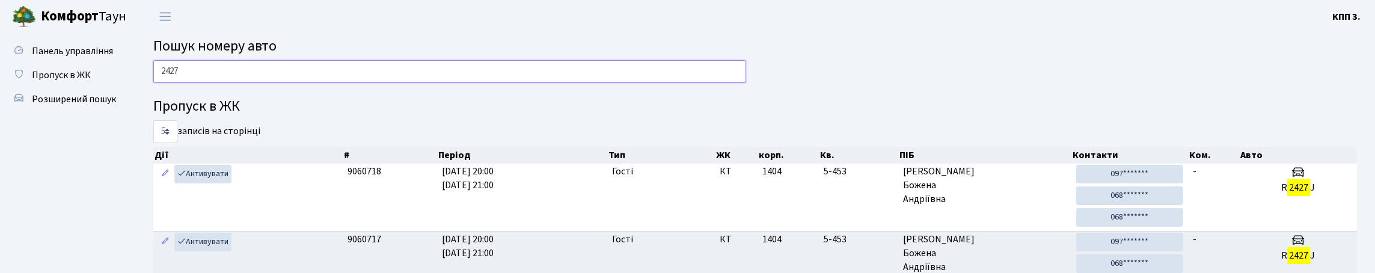
drag, startPoint x: 200, startPoint y: 84, endPoint x: 150, endPoint y: 100, distance: 52.3
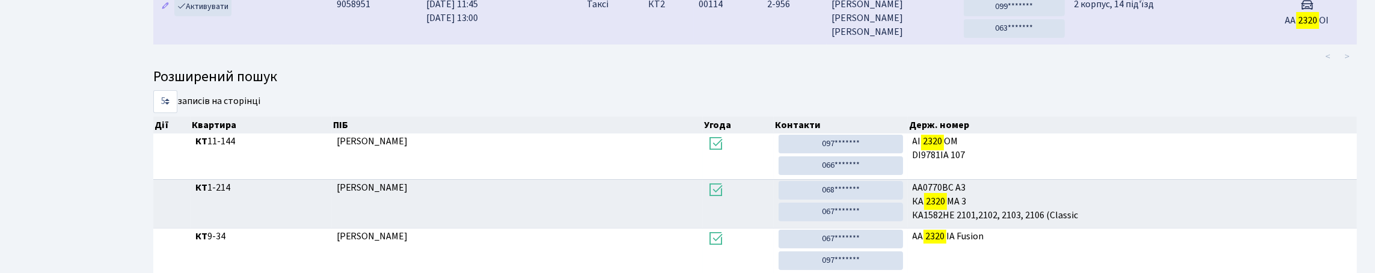
scroll to position [60, 0]
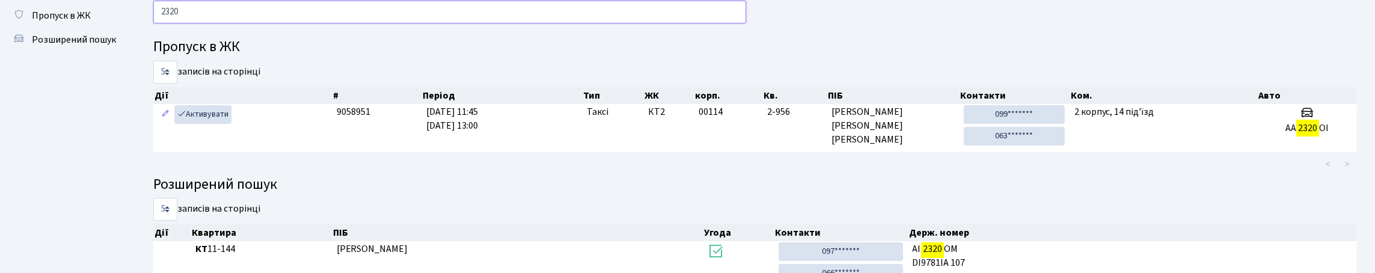
drag, startPoint x: 178, startPoint y: 31, endPoint x: 168, endPoint y: 32, distance: 9.7
click at [168, 23] on input "2320" at bounding box center [449, 12] width 593 height 23
type input "2"
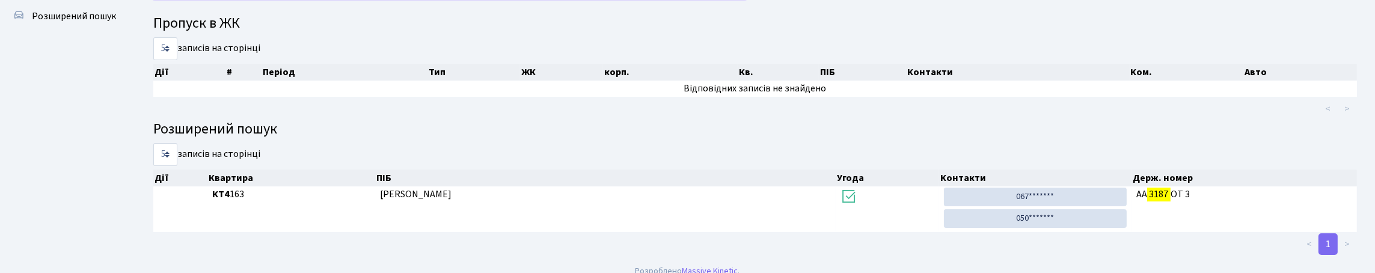
scroll to position [0, 0]
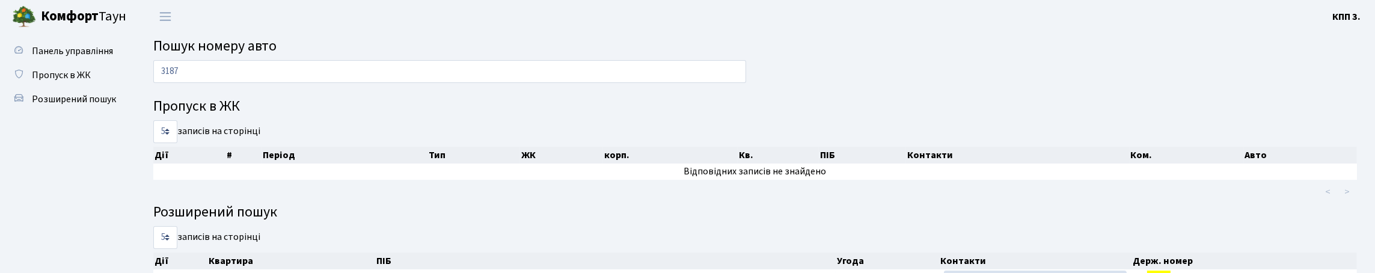
drag, startPoint x: 276, startPoint y: 65, endPoint x: 173, endPoint y: 103, distance: 110.1
click at [173, 103] on main "Пошук номеру авто 3187 Пропуск в ЖК 5 10 25 50 записів на сторінці Дії # Період…" at bounding box center [755, 186] width 1240 height 306
drag, startPoint x: 210, startPoint y: 82, endPoint x: 177, endPoint y: 86, distance: 33.3
click at [177, 83] on input "3187" at bounding box center [449, 71] width 593 height 23
type input "3"
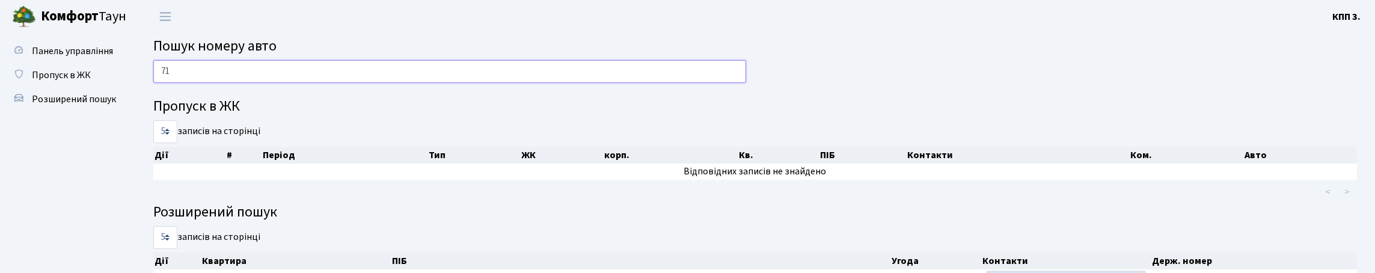
type input "7"
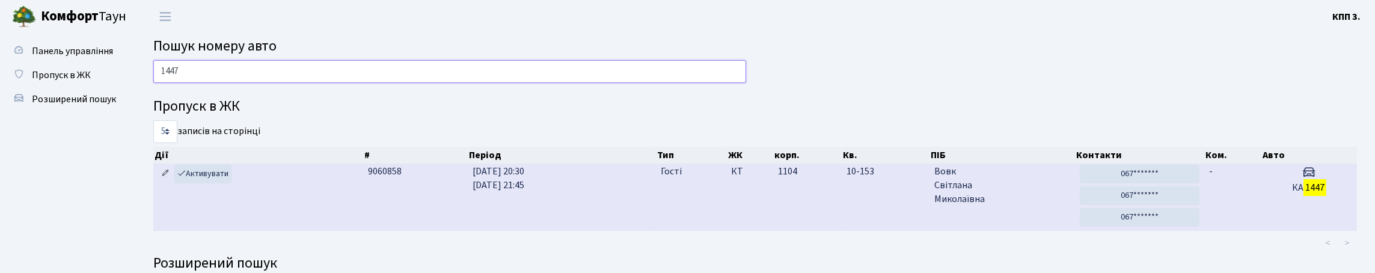
type input "1447"
click at [162, 177] on icon at bounding box center [165, 173] width 8 height 8
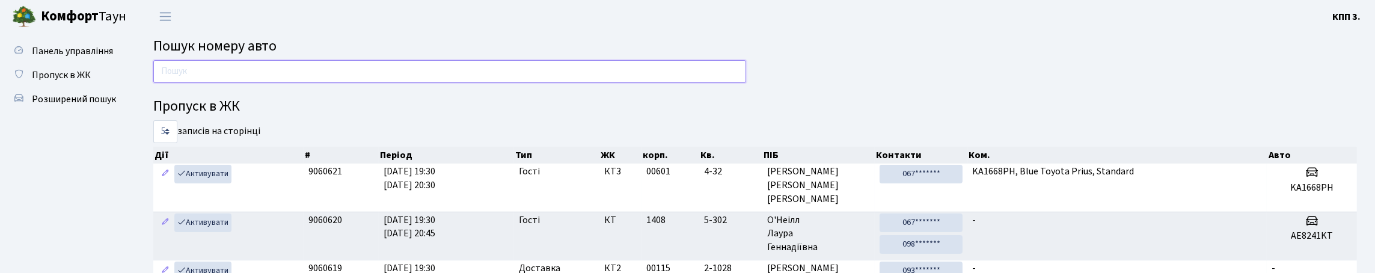
click at [283, 79] on input "text" at bounding box center [449, 71] width 593 height 23
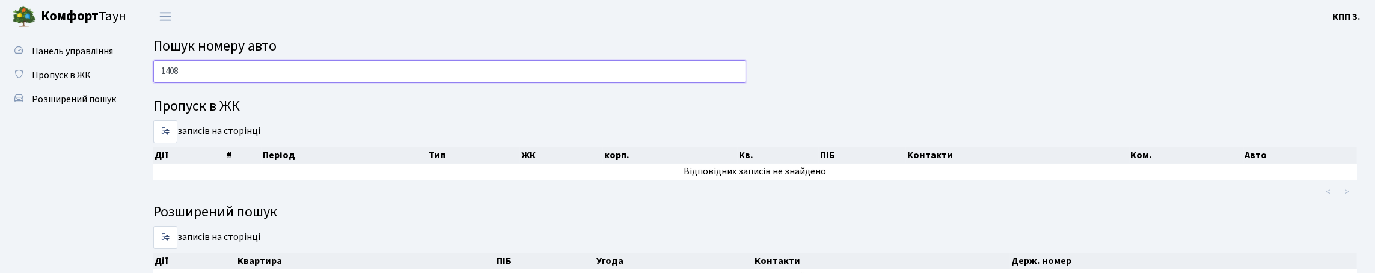
type input "1408"
drag, startPoint x: 147, startPoint y: 97, endPoint x: 122, endPoint y: 105, distance: 25.9
click at [122, 104] on div "Панель управління Пропуск в ЖК Розширений пошук Пошук номеру авто 1408 Пропуск …" at bounding box center [687, 171] width 1375 height 277
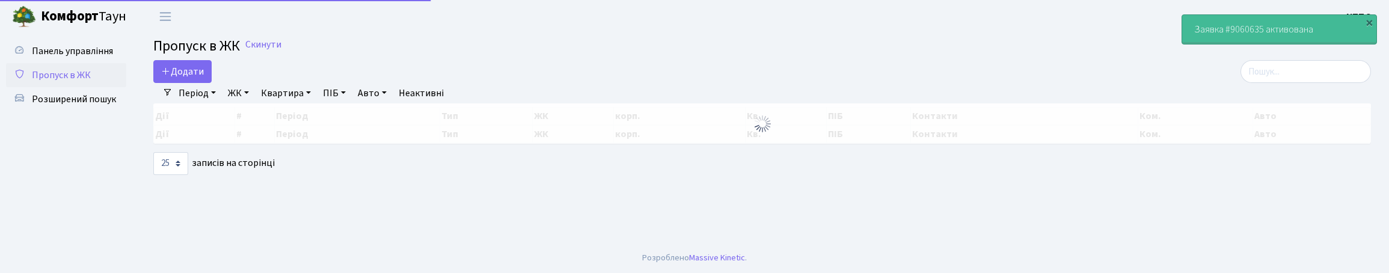
select select "25"
click at [1274, 83] on input "search" at bounding box center [1305, 71] width 130 height 23
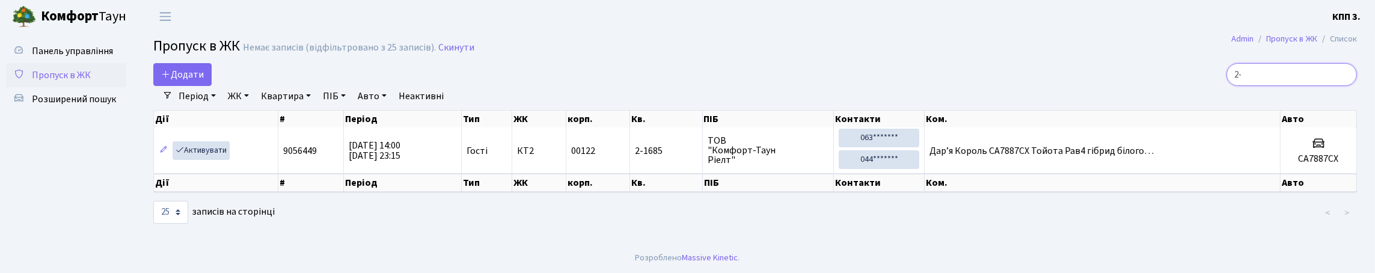
type input "2"
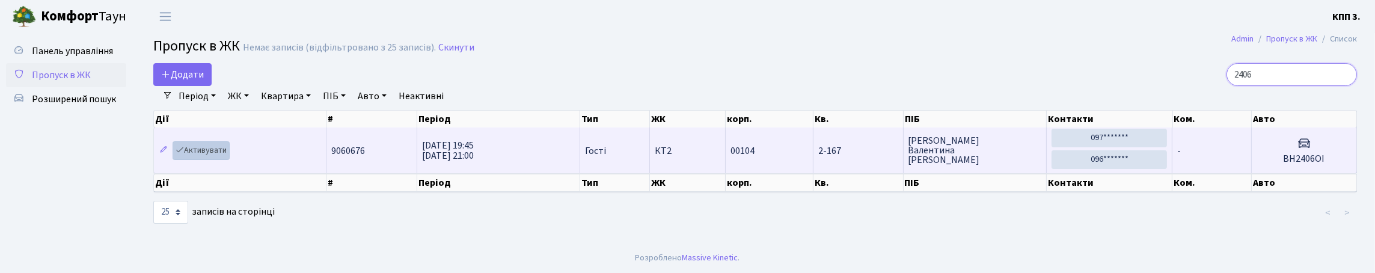
type input "2406"
click at [230, 160] on link "Активувати" at bounding box center [201, 150] width 57 height 19
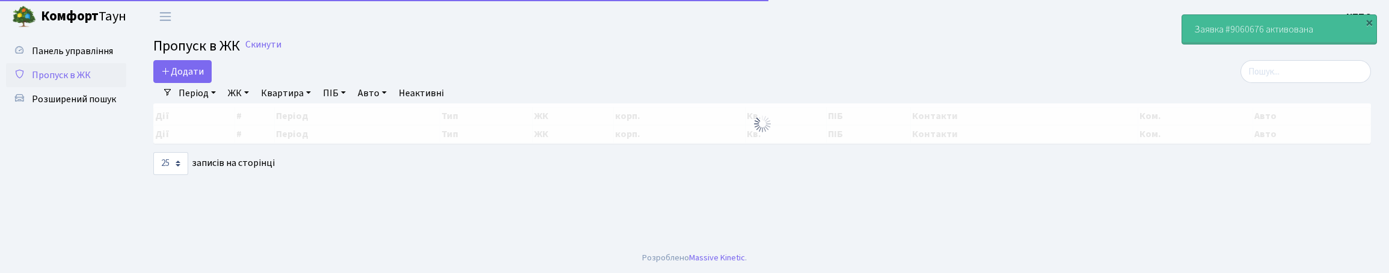
select select "25"
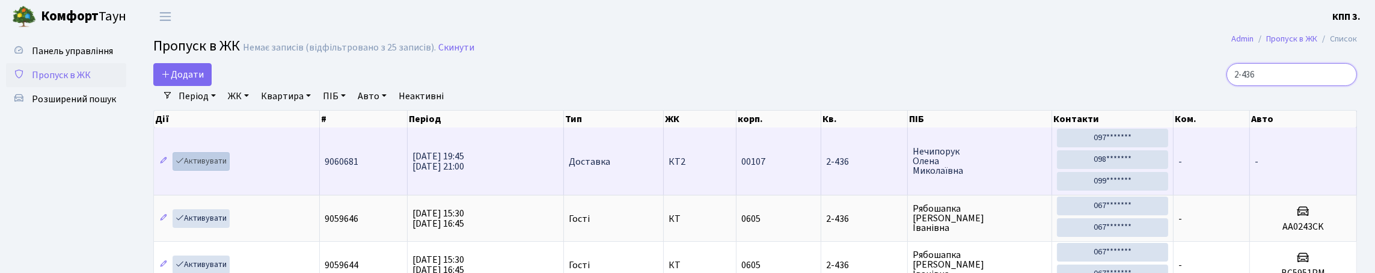
type input "2-436"
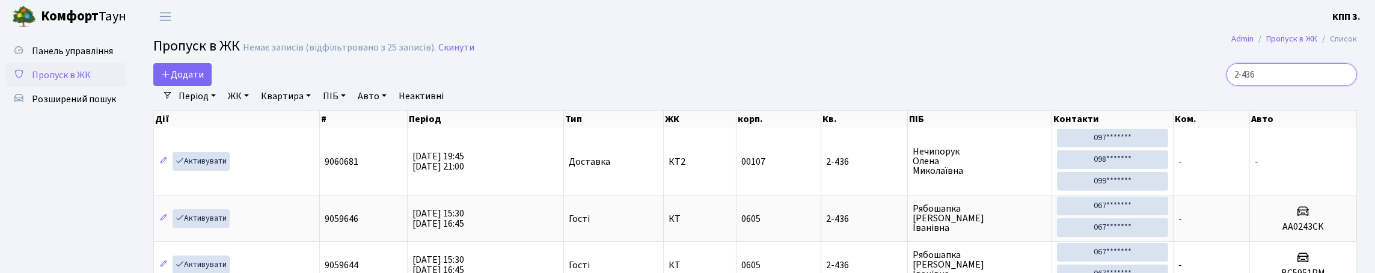
click at [1342, 86] on input "2-436" at bounding box center [1291, 74] width 130 height 23
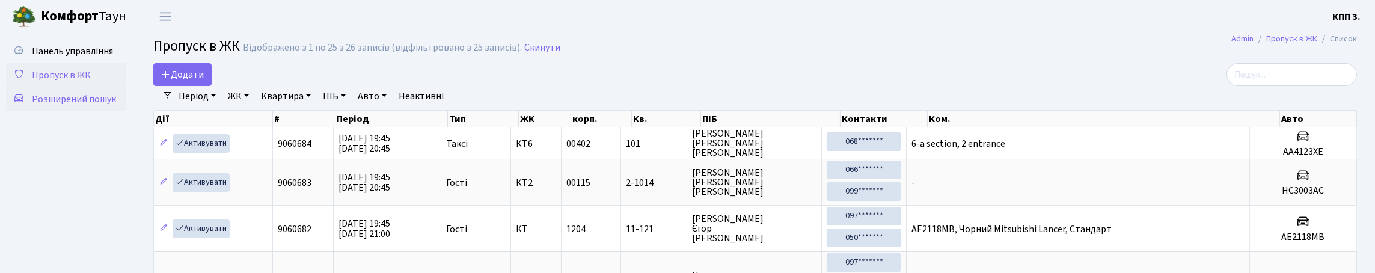
click at [96, 111] on link "Розширений пошук" at bounding box center [66, 99] width 120 height 24
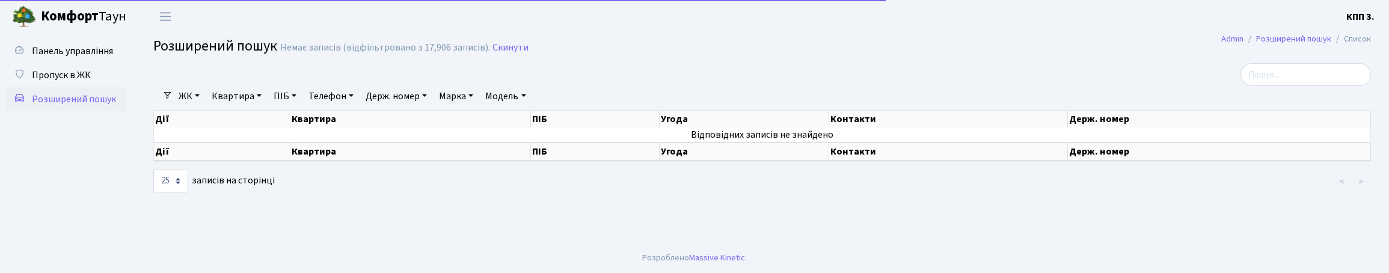
select select "25"
click at [242, 106] on link "Квартира" at bounding box center [237, 96] width 60 height 20
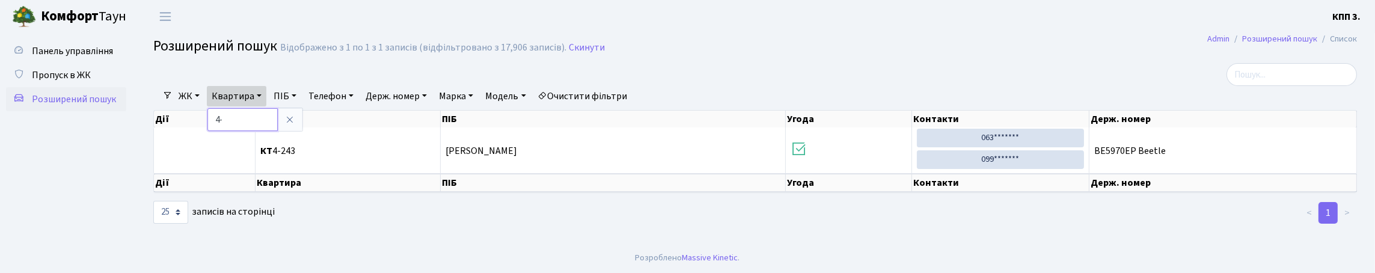
type input "4"
click at [47, 82] on span "Пропуск в ЖК" at bounding box center [61, 75] width 59 height 13
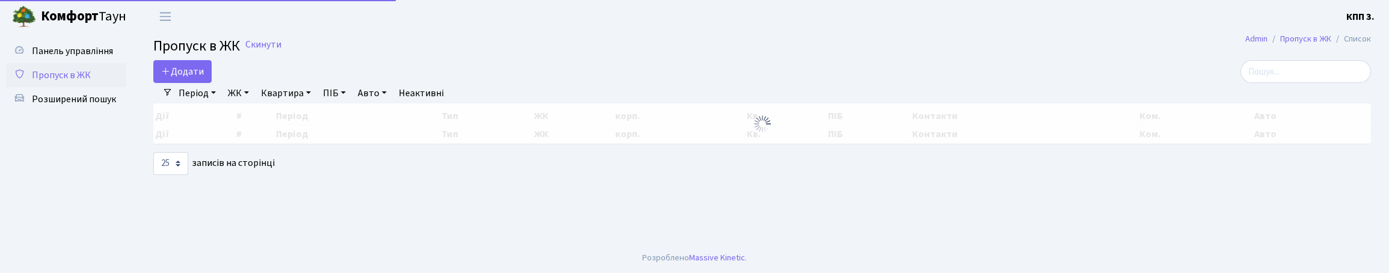
select select "25"
click at [1269, 83] on input "search" at bounding box center [1305, 71] width 130 height 23
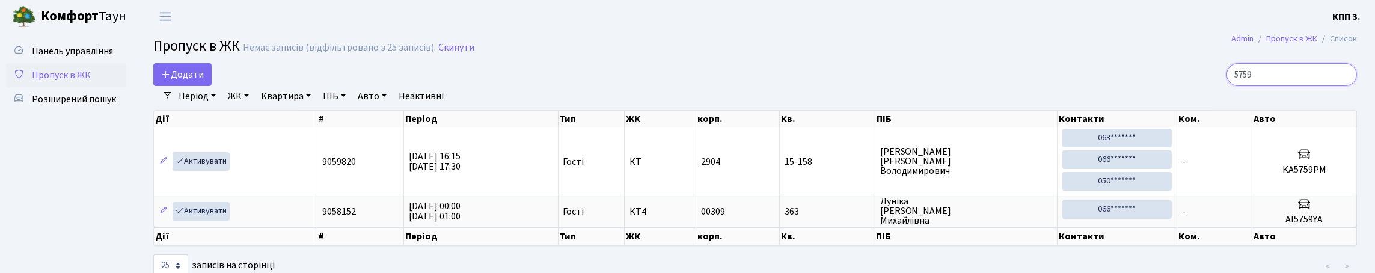
type input "5759"
drag, startPoint x: 1272, startPoint y: 86, endPoint x: 1202, endPoint y: 110, distance: 74.3
click at [1204, 110] on div "Додати 5759 Фільтри Період 10.10.2025 - 10.10.2025 ЖК - КТ, вул. Регенераторна,…" at bounding box center [755, 170] width 1222 height 215
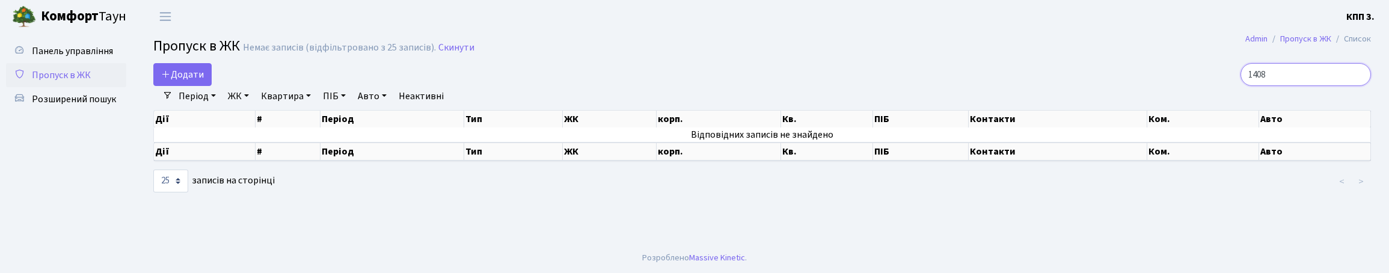
type input "1408"
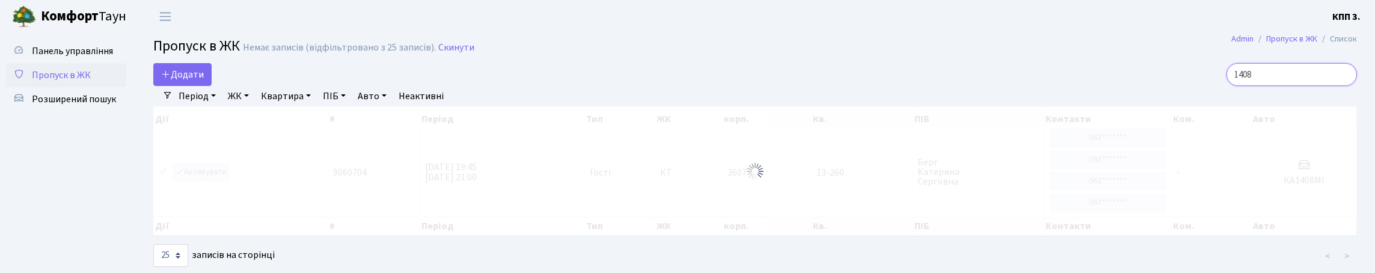
click at [1343, 84] on input "1408" at bounding box center [1291, 74] width 130 height 23
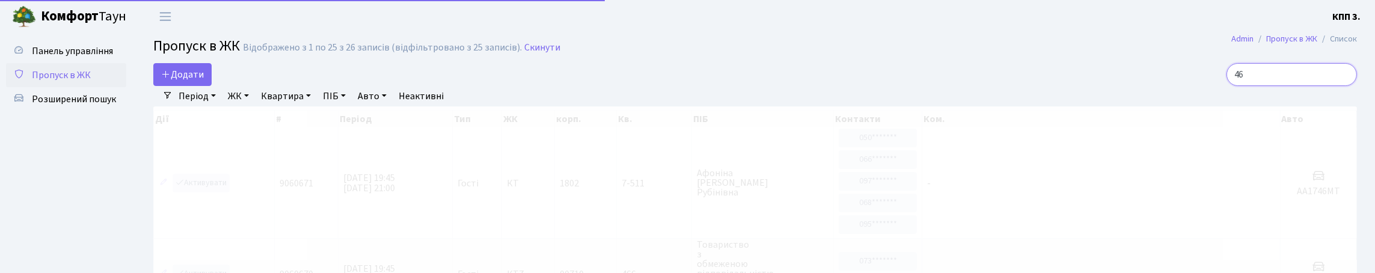
type input "4"
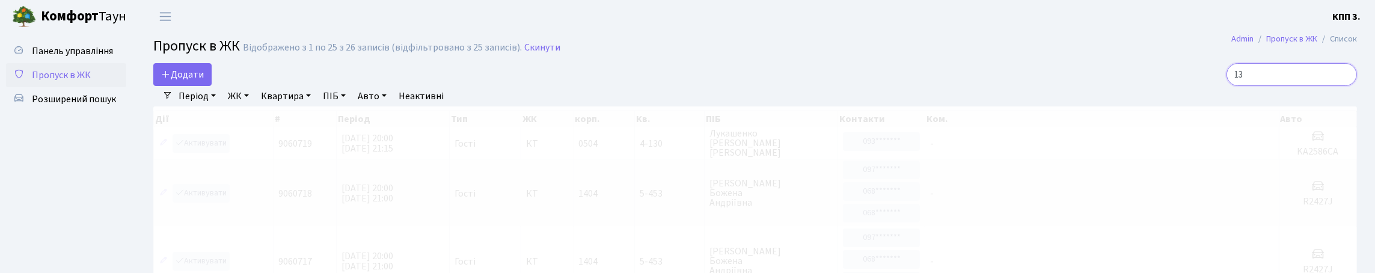
type input "1"
type input "6921"
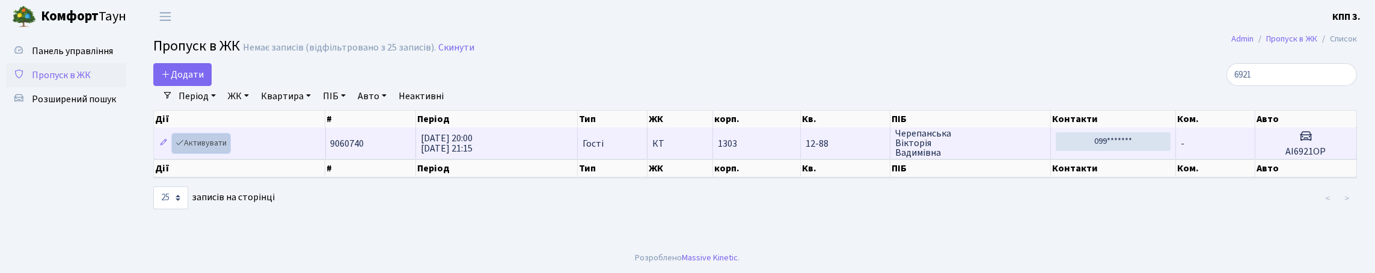
click at [227, 153] on link "Активувати" at bounding box center [201, 143] width 57 height 19
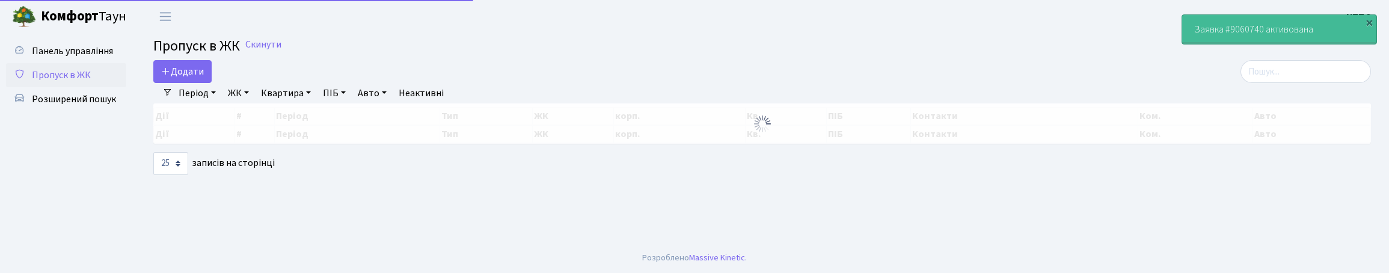
select select "25"
click at [1291, 83] on input "search" at bounding box center [1305, 71] width 130 height 23
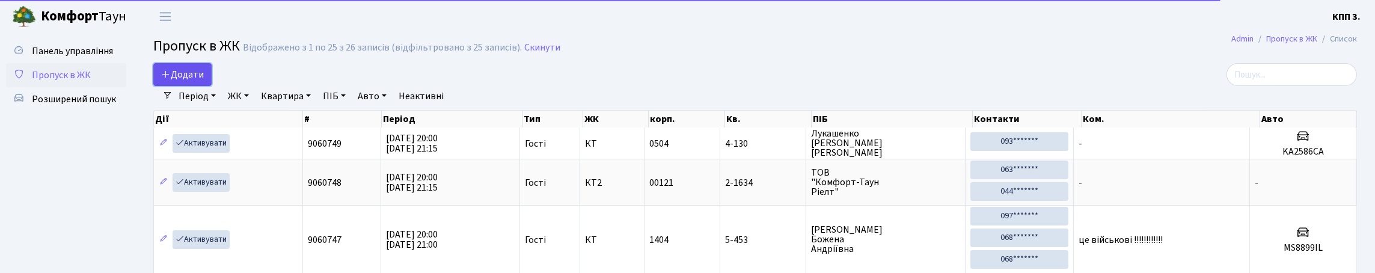
click at [204, 81] on span "Додати" at bounding box center [182, 74] width 43 height 13
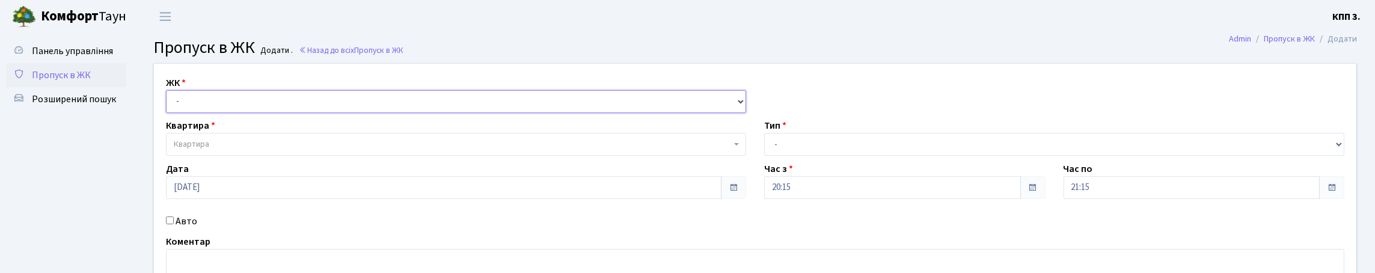
drag, startPoint x: 0, startPoint y: 0, endPoint x: 244, endPoint y: 130, distance: 276.5
click at [243, 113] on select "- КТ, вул. Регенераторна, 4 КТ2, просп. [STREET_ADDRESS] [STREET_ADDRESS] [PERS…" at bounding box center [456, 101] width 580 height 23
select select "271"
click at [169, 104] on select "- КТ, вул. Регенераторна, 4 КТ2, просп. [STREET_ADDRESS] [STREET_ADDRESS] [PERS…" at bounding box center [456, 101] width 580 height 23
select select
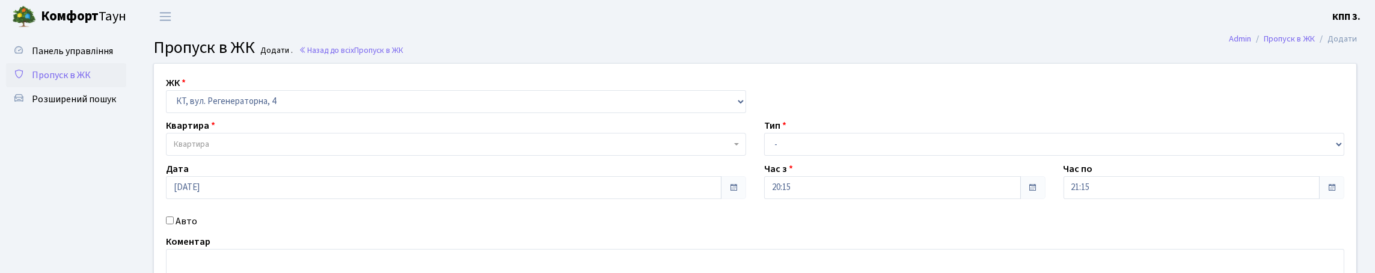
click at [259, 150] on span "Квартира" at bounding box center [452, 144] width 557 height 12
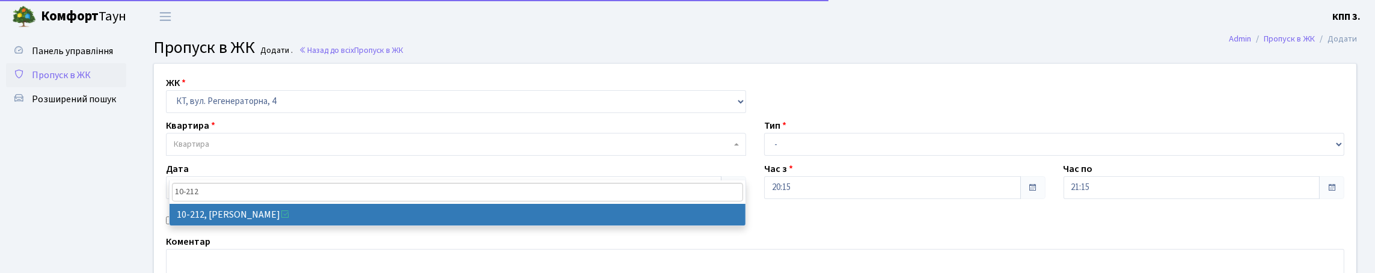
type input "10-212"
select select "6781"
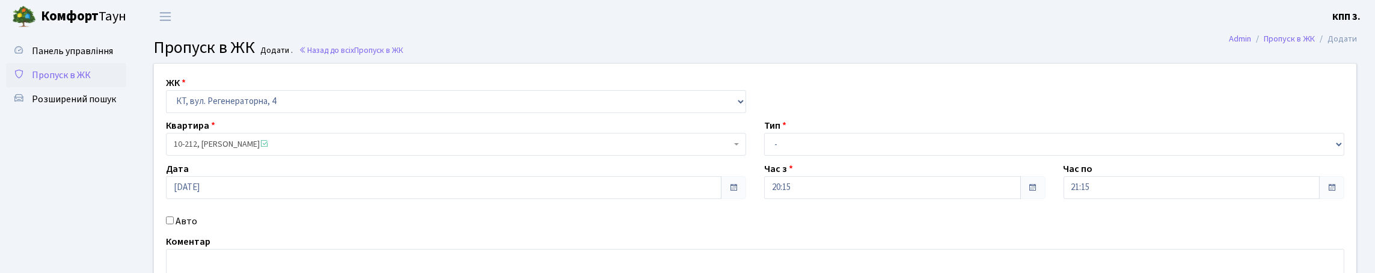
click at [197, 228] on label "Авто" at bounding box center [187, 221] width 22 height 14
click at [174, 224] on input "Авто" at bounding box center [170, 220] width 8 height 8
checkbox input "true"
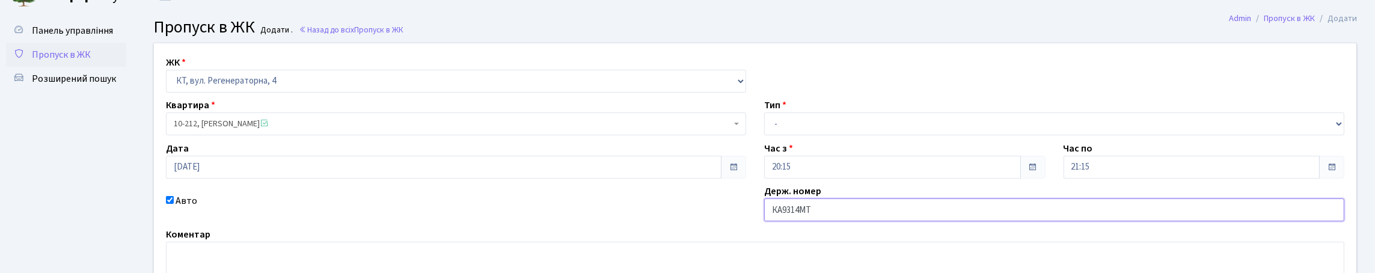
type input "КА9314МТ"
click at [833, 135] on select "- Доставка Таксі Гості Сервіс" at bounding box center [1054, 123] width 580 height 23
select select "3"
click at [764, 135] on select "- Доставка Таксі Гості Сервіс" at bounding box center [1054, 123] width 580 height 23
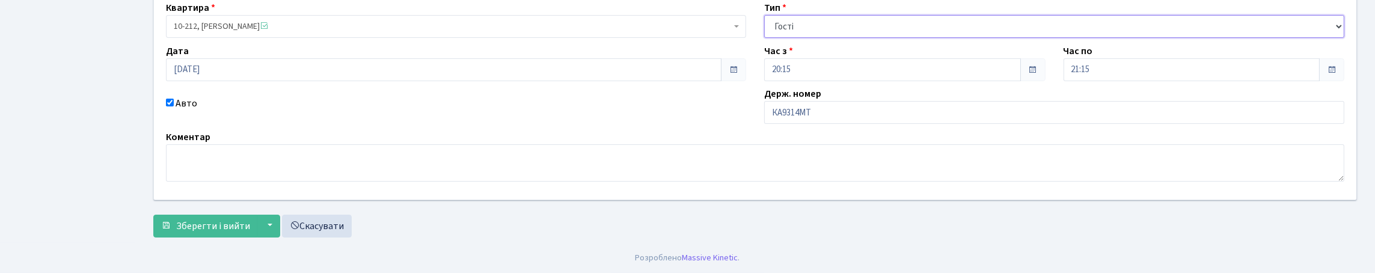
scroll to position [199, 0]
click at [203, 224] on span "Зберегти і вийти" at bounding box center [213, 225] width 74 height 13
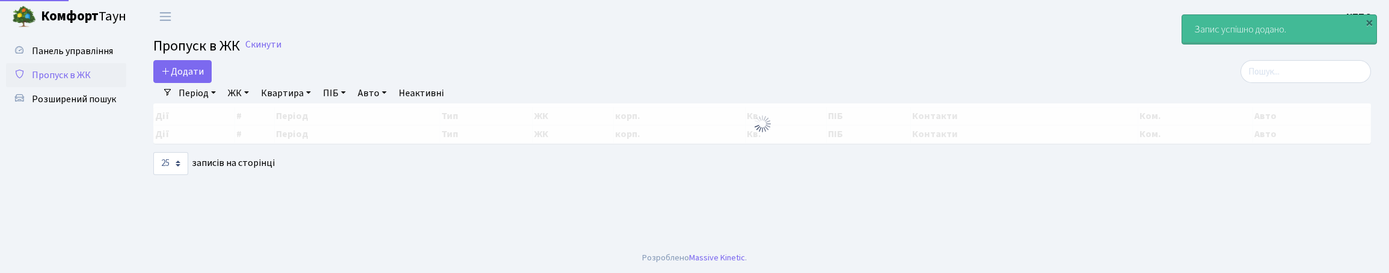
select select "25"
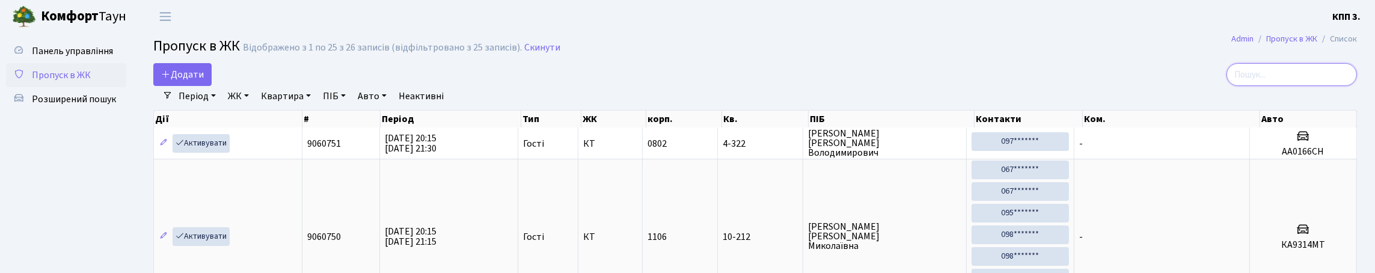
click at [1299, 78] on input "search" at bounding box center [1291, 74] width 130 height 23
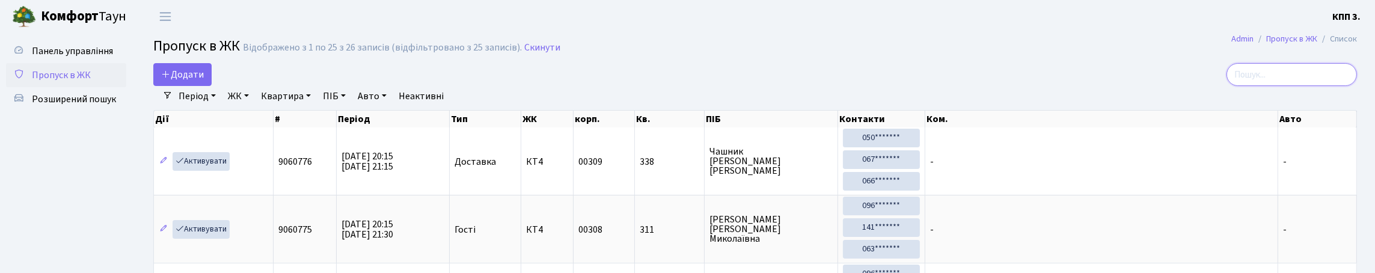
type input "2"
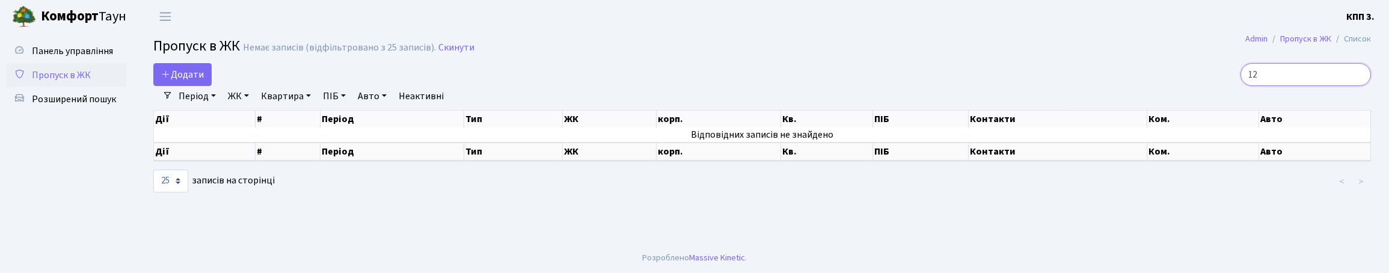
type input "1"
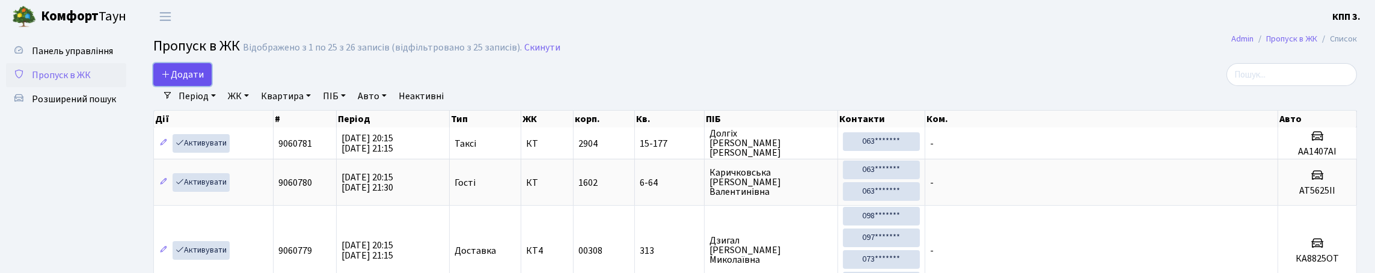
click at [204, 81] on span "Додати" at bounding box center [182, 74] width 43 height 13
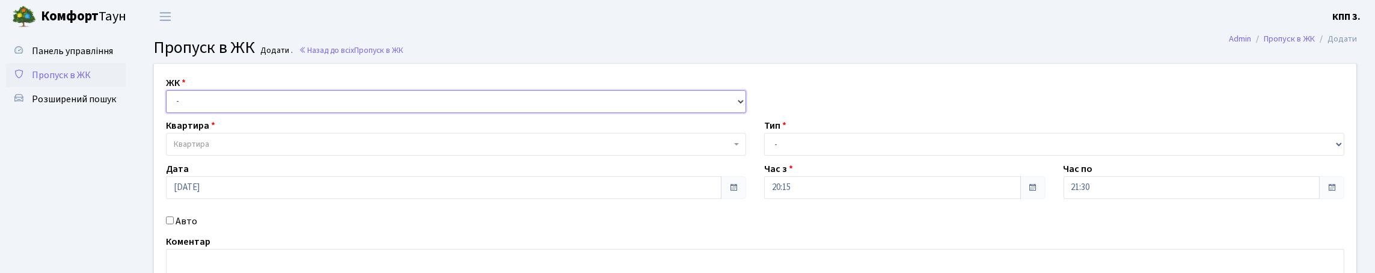
drag, startPoint x: 0, startPoint y: 0, endPoint x: 271, endPoint y: 131, distance: 301.2
click at [266, 113] on select "- КТ, вул. Регенераторна, 4 КТ2, просп. Соборності, 17 КТ3, вул. Березнева, 16 …" at bounding box center [456, 101] width 580 height 23
select select "271"
click at [169, 104] on select "- КТ, вул. Регенераторна, 4 КТ2, просп. Соборності, 17 КТ3, вул. Березнева, 16 …" at bounding box center [456, 101] width 580 height 23
select select
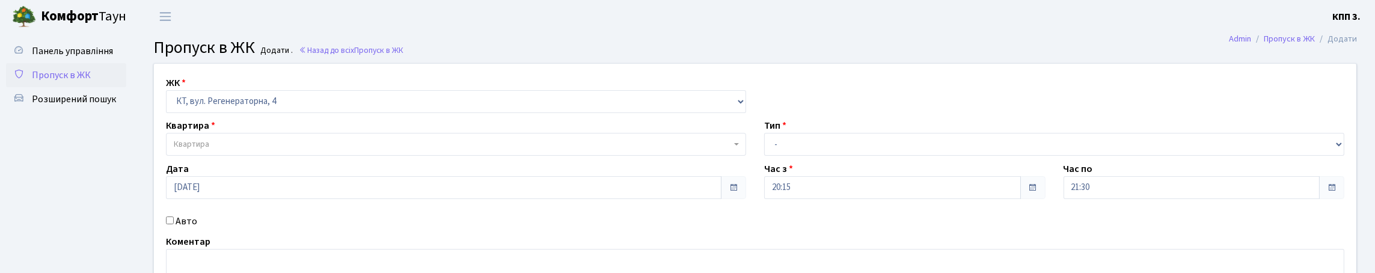
click at [309, 156] on span "Квартира" at bounding box center [456, 144] width 580 height 23
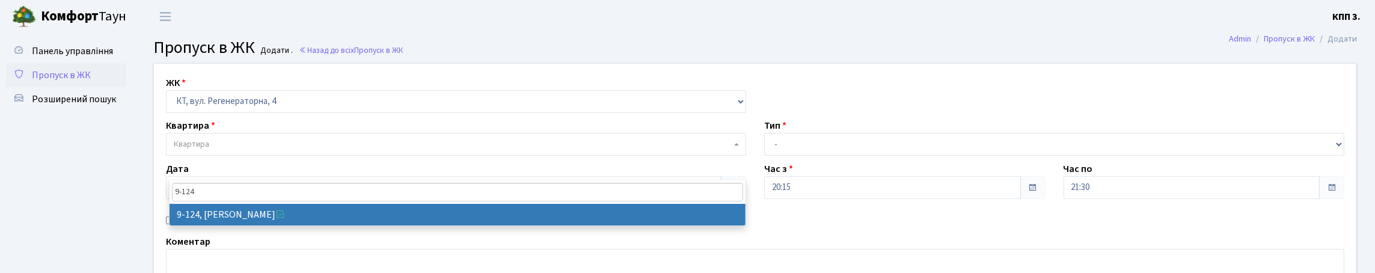
type input "9-124"
select select "6474"
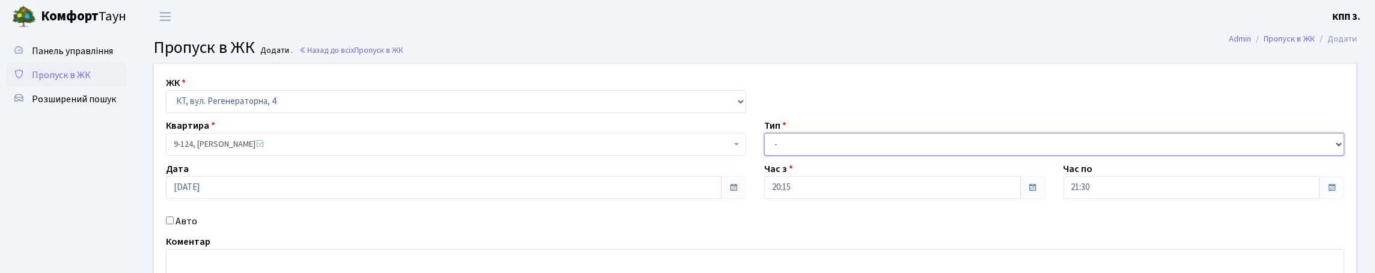
drag, startPoint x: 820, startPoint y: 165, endPoint x: 818, endPoint y: 182, distance: 17.0
click at [820, 156] on select "- Доставка Таксі Гості Сервіс" at bounding box center [1054, 144] width 580 height 23
select select "1"
click at [764, 156] on select "- Доставка Таксі Гості Сервіс" at bounding box center [1054, 144] width 580 height 23
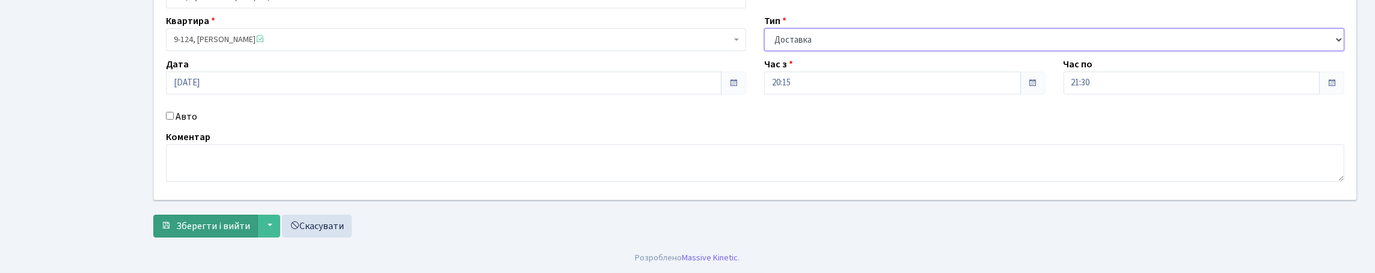
scroll to position [182, 0]
click at [217, 219] on span "Зберегти і вийти" at bounding box center [213, 225] width 74 height 13
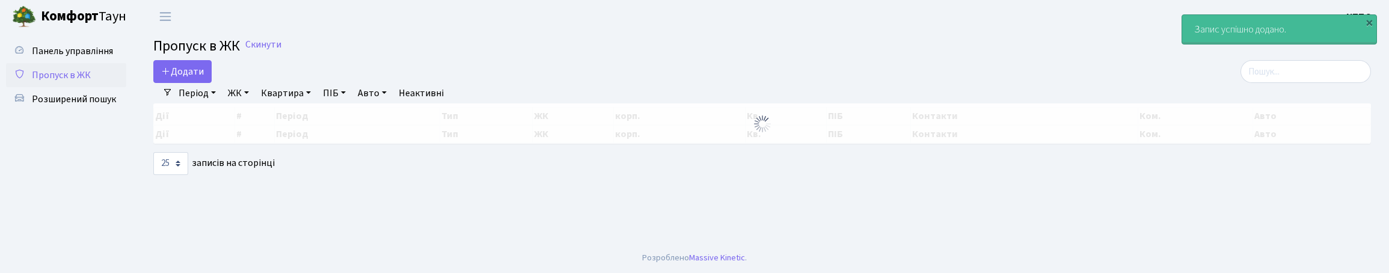
select select "25"
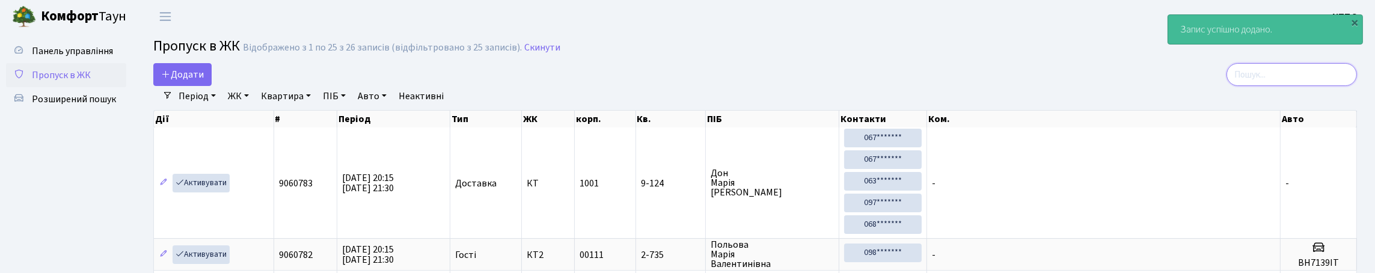
click at [1283, 78] on input "search" at bounding box center [1291, 74] width 130 height 23
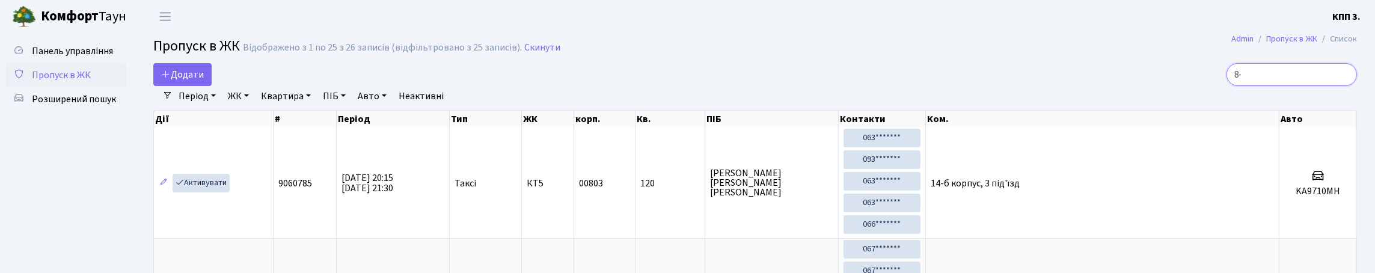
type input "8-7"
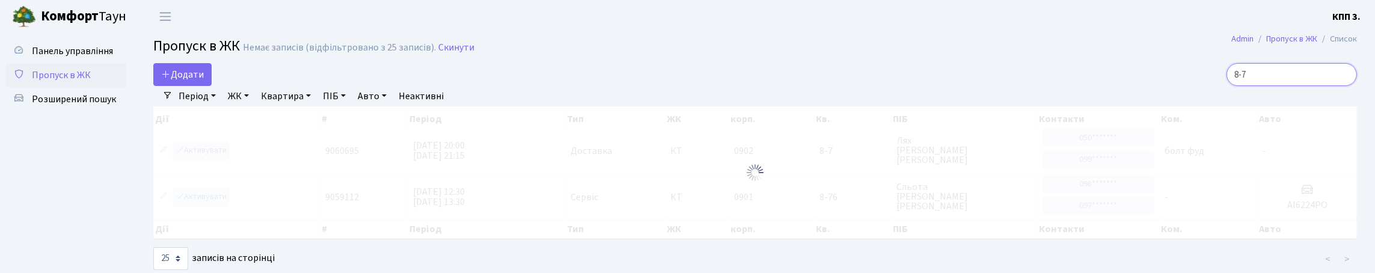
click at [1343, 82] on input "8-7" at bounding box center [1291, 74] width 130 height 23
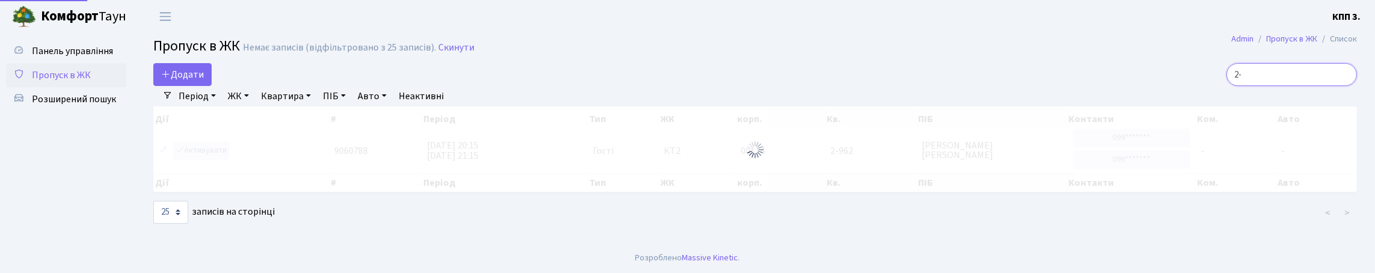
type input "2"
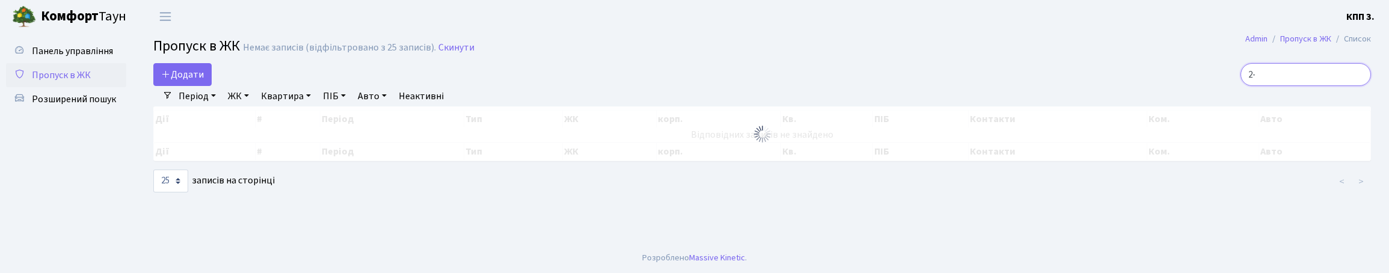
type input "2"
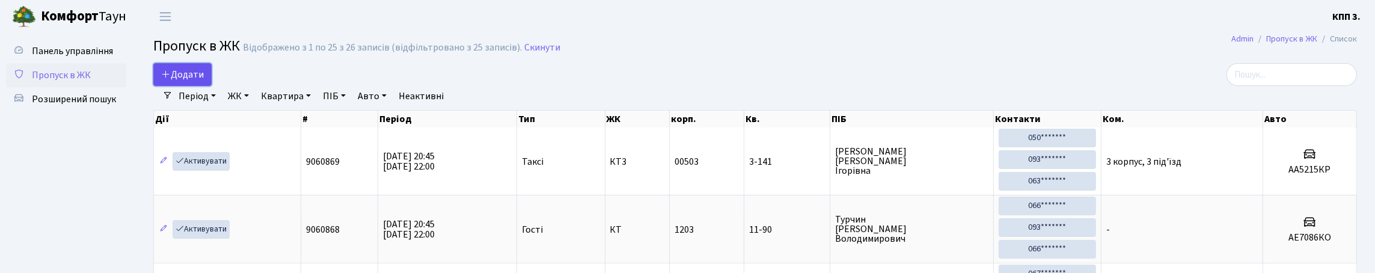
click at [204, 81] on span "Додати" at bounding box center [182, 74] width 43 height 13
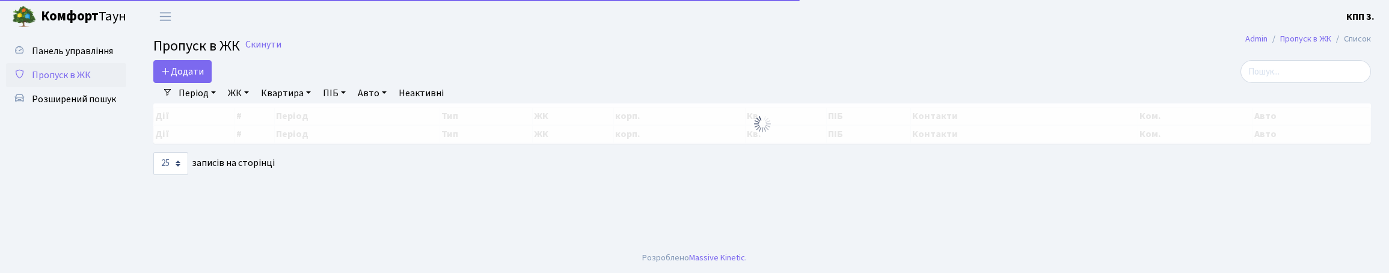
select select "25"
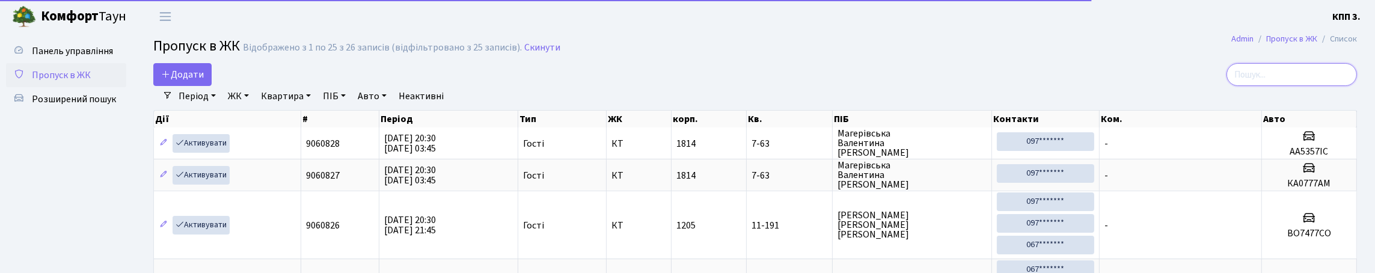
click at [1249, 86] on input "search" at bounding box center [1291, 74] width 130 height 23
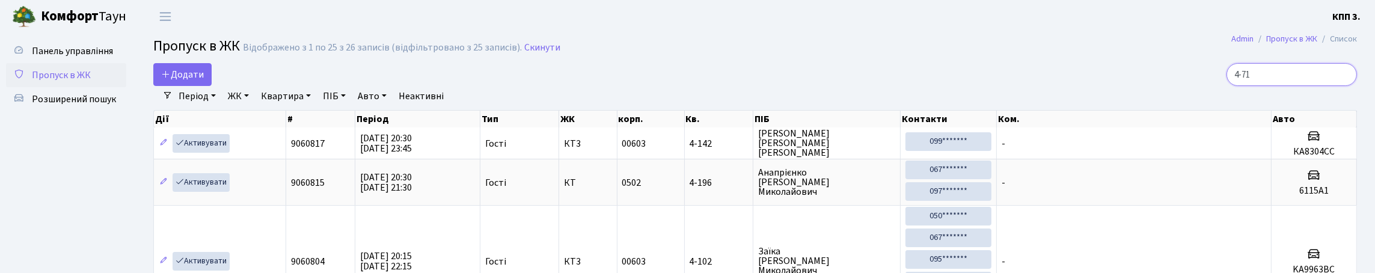
type input "4-71"
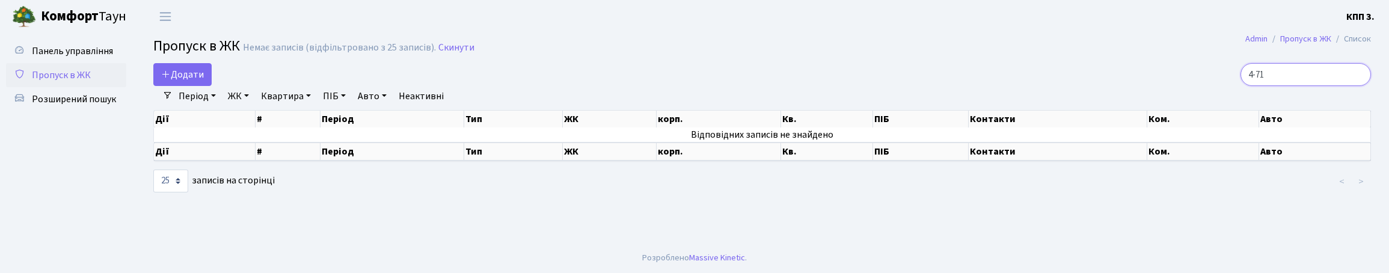
drag, startPoint x: 1258, startPoint y: 81, endPoint x: 1195, endPoint y: 106, distance: 68.0
click at [1195, 106] on div "Додати 4-71 Фільтри Період 10.10.2025 - 10.10.2025 ЖК - КТ, вул. Регенераторна,…" at bounding box center [761, 128] width 1235 height 130
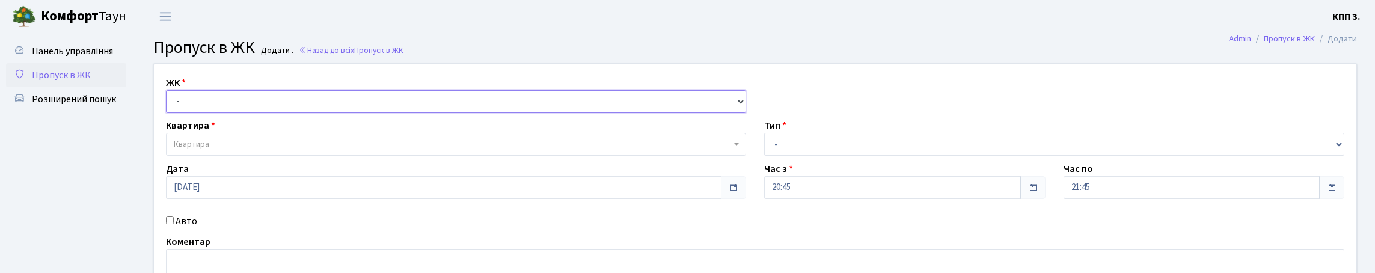
drag, startPoint x: 0, startPoint y: 0, endPoint x: 378, endPoint y: 130, distance: 399.8
click at [378, 113] on select "- КТ, вул. Регенераторна, 4 КТ2, просп. [STREET_ADDRESS] [STREET_ADDRESS] [PERS…" at bounding box center [456, 101] width 580 height 23
select select "302"
click at [169, 104] on select "- КТ, вул. Регенераторна, 4 КТ2, просп. [STREET_ADDRESS] [STREET_ADDRESS] [PERS…" at bounding box center [456, 101] width 580 height 23
select select
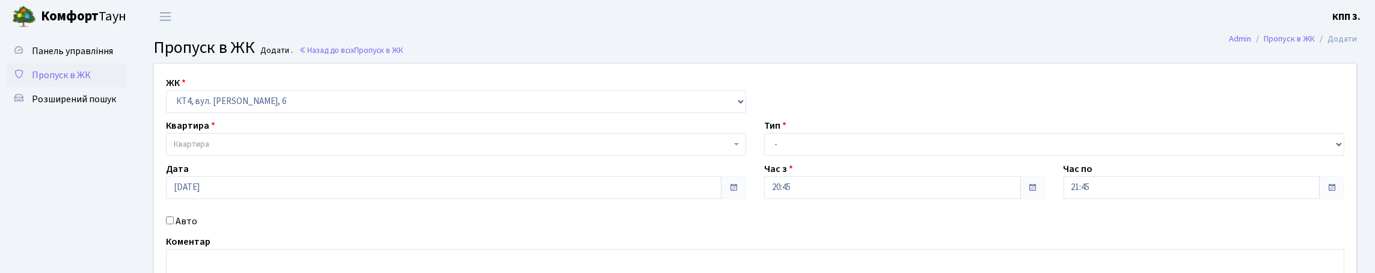
click at [320, 150] on span "Квартира" at bounding box center [452, 144] width 557 height 12
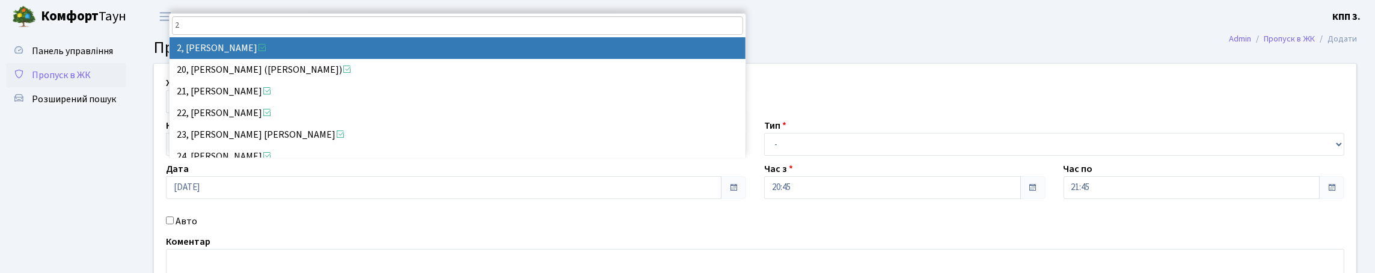
type input "2"
select select "17505"
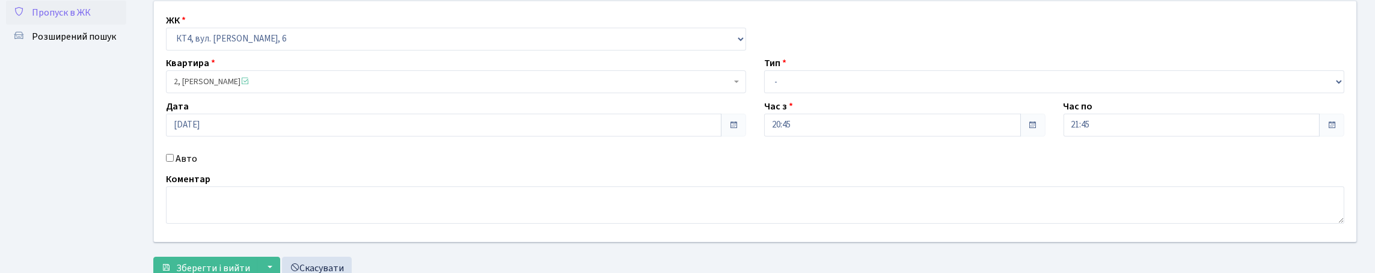
scroll to position [60, 0]
click at [827, 96] on select "- Доставка Таксі Гості Сервіс" at bounding box center [1054, 84] width 580 height 23
select select "3"
click at [764, 96] on select "- Доставка Таксі Гості Сервіс" at bounding box center [1054, 84] width 580 height 23
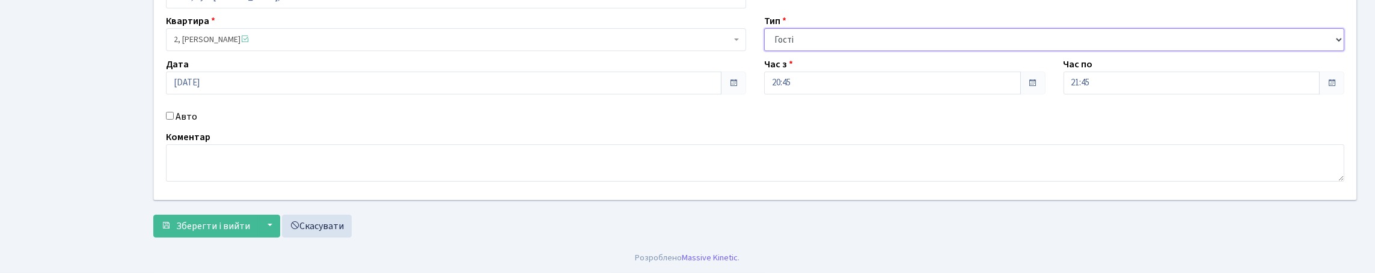
scroll to position [182, 0]
click at [182, 109] on label "Авто" at bounding box center [187, 116] width 22 height 14
click at [174, 112] on input "Авто" at bounding box center [170, 116] width 8 height 8
checkbox input "true"
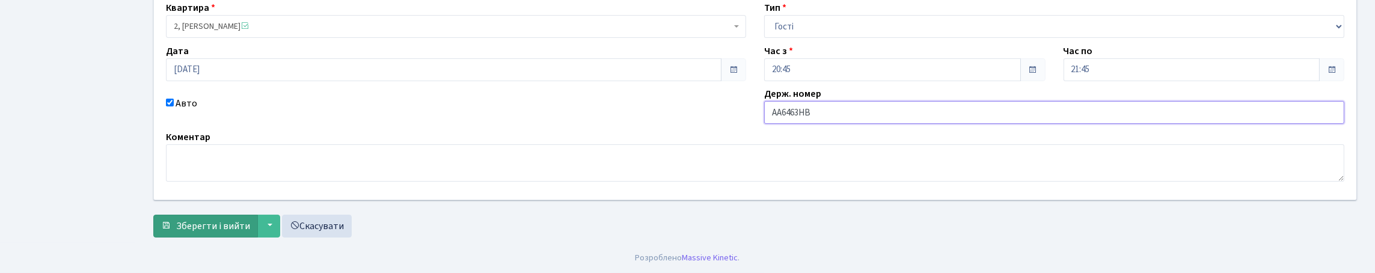
scroll to position [199, 0]
type input "АА6463НВ"
click at [246, 227] on span "Зберегти і вийти" at bounding box center [213, 225] width 74 height 13
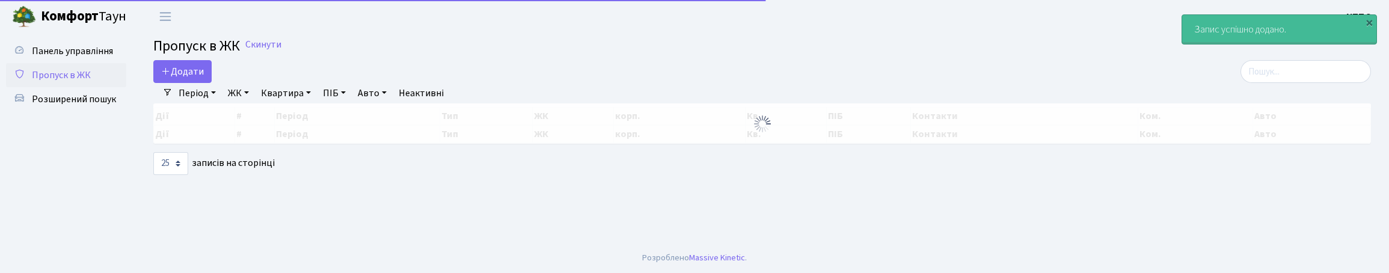
select select "25"
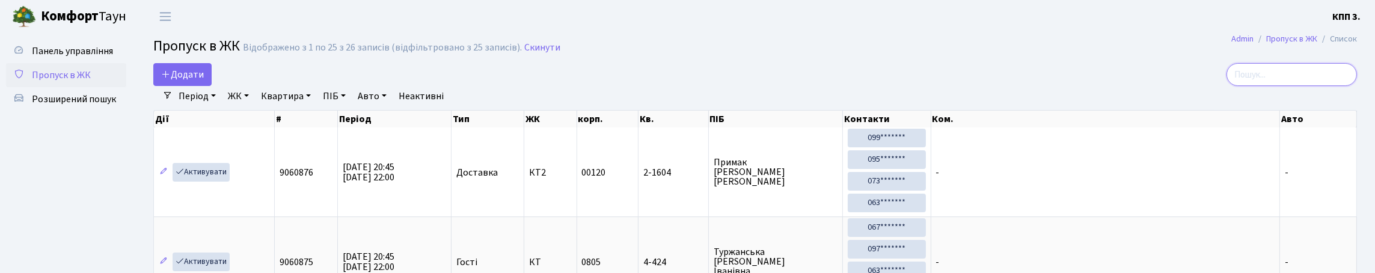
click at [1240, 79] on input "search" at bounding box center [1291, 74] width 130 height 23
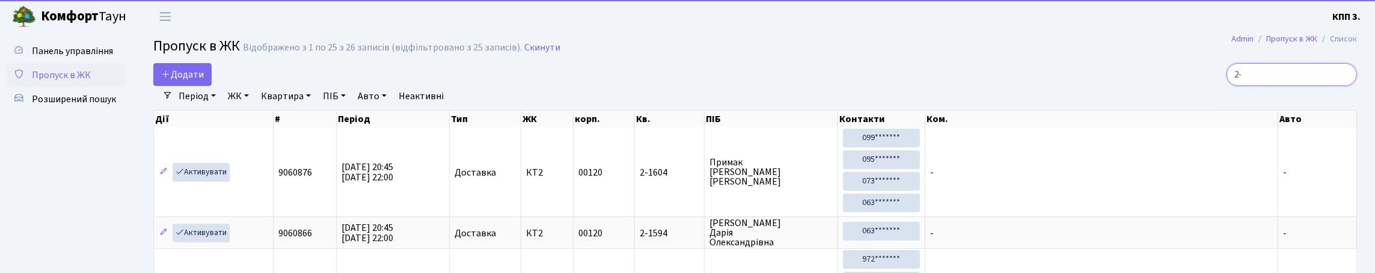
type input "2"
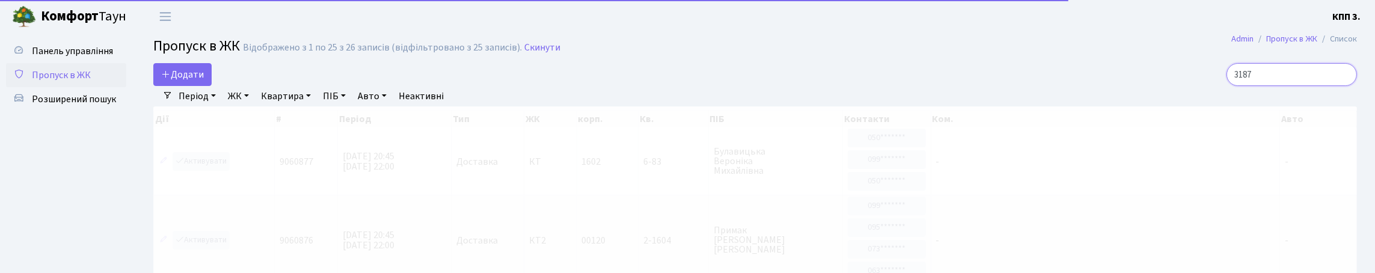
type input "3187"
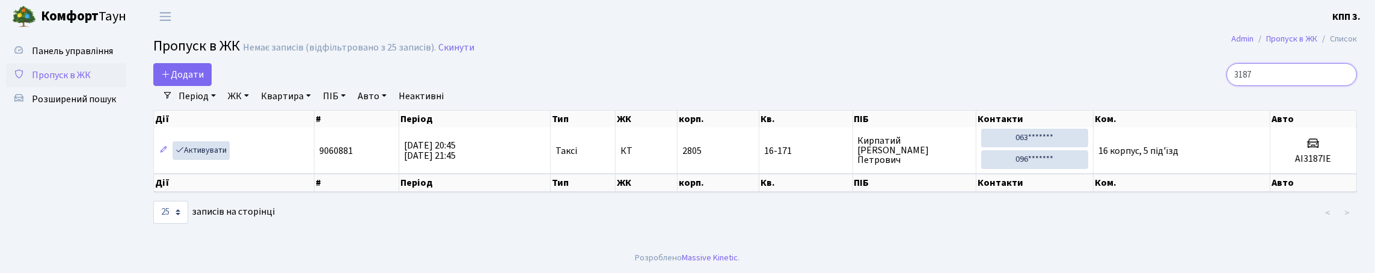
click at [1343, 85] on input "3187" at bounding box center [1291, 74] width 130 height 23
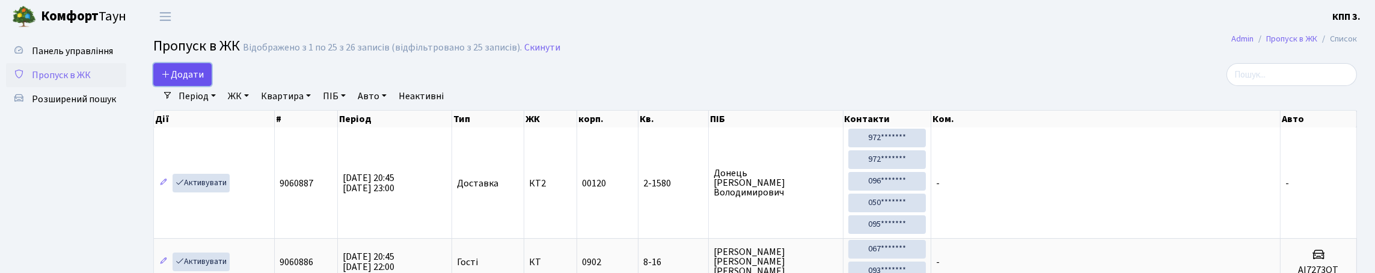
click at [195, 81] on span "Додати" at bounding box center [182, 74] width 43 height 13
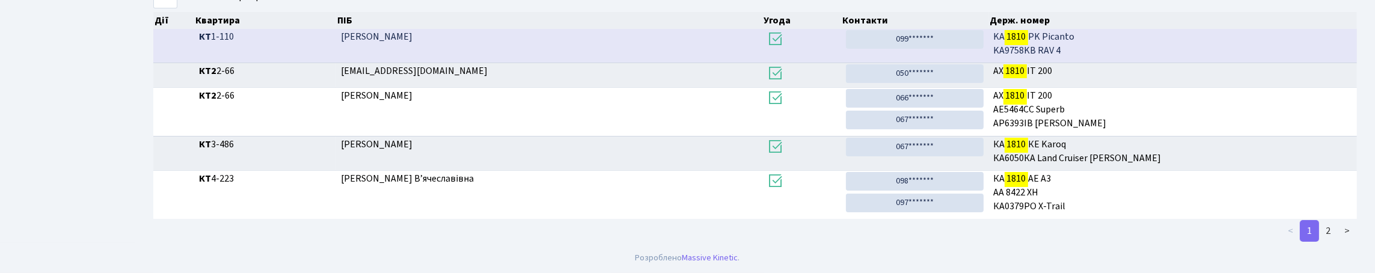
scroll to position [313, 0]
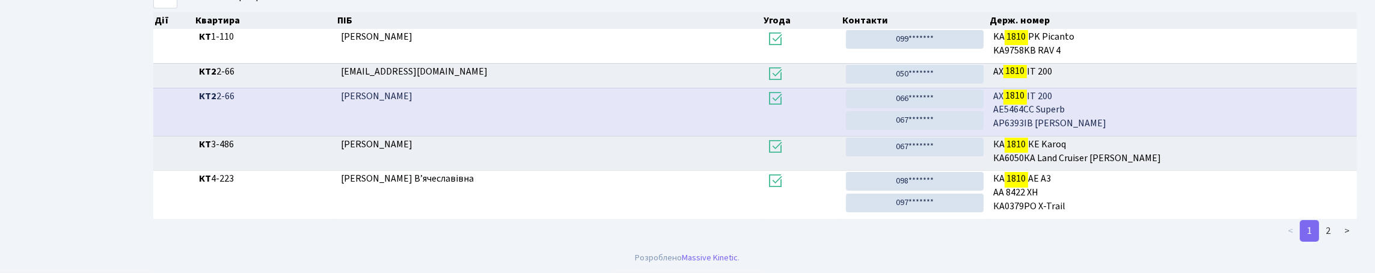
type input "1810"
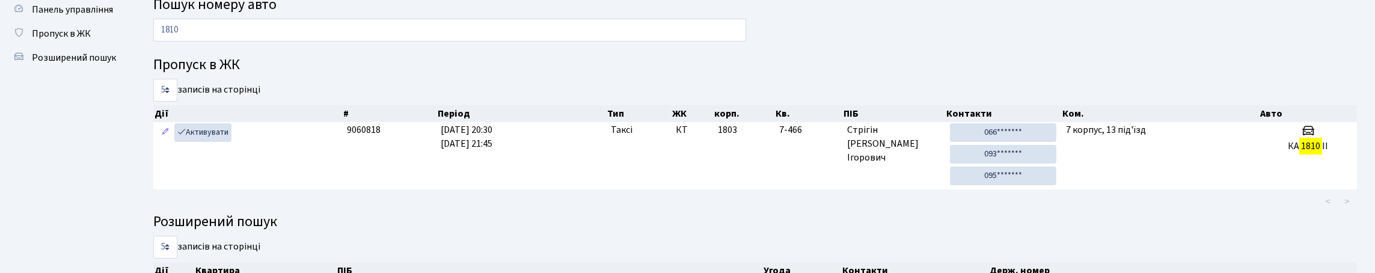
scroll to position [0, 0]
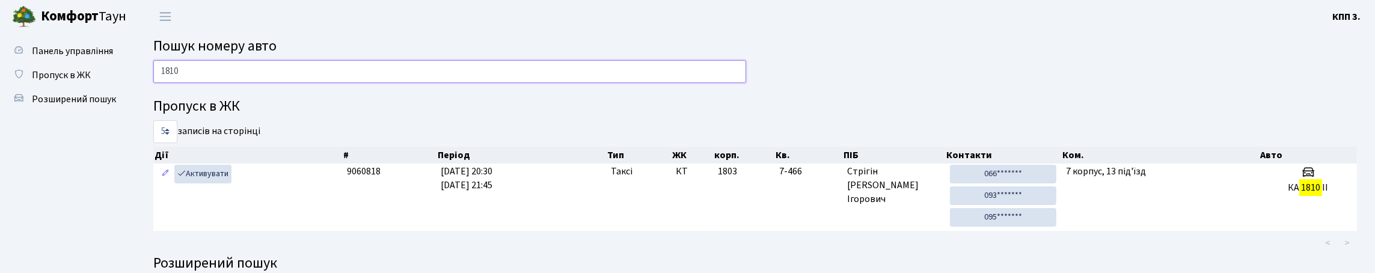
click at [210, 83] on input "1810" at bounding box center [449, 71] width 593 height 23
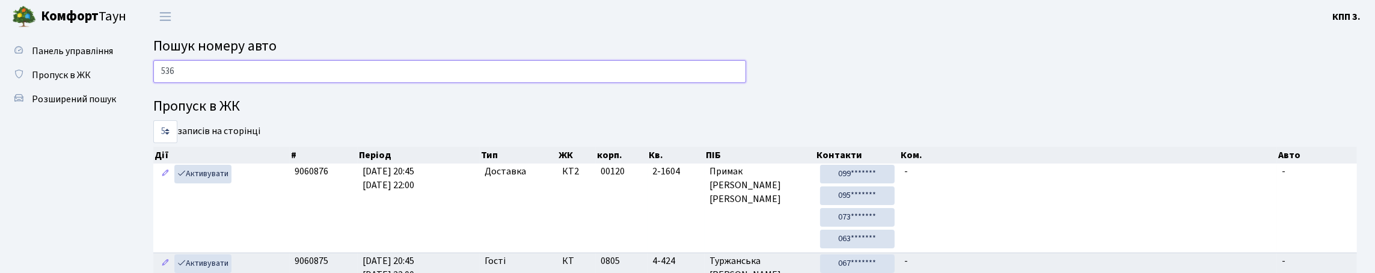
type input "5360"
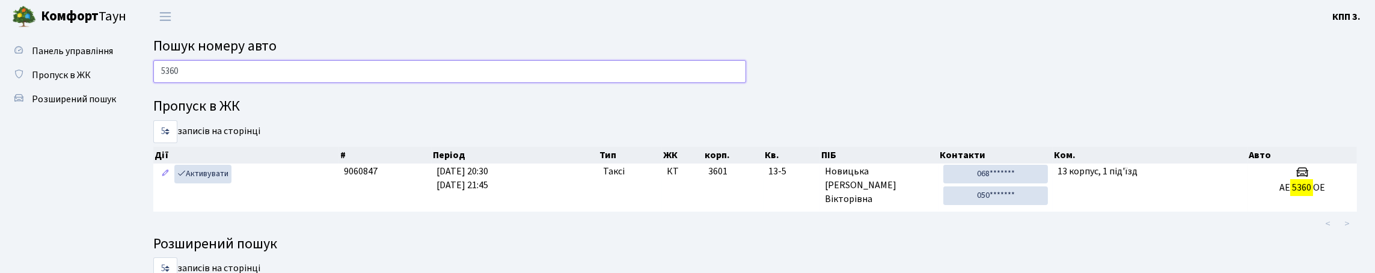
drag, startPoint x: 192, startPoint y: 82, endPoint x: 156, endPoint y: 91, distance: 37.9
click at [158, 83] on input "5360" at bounding box center [449, 71] width 593 height 23
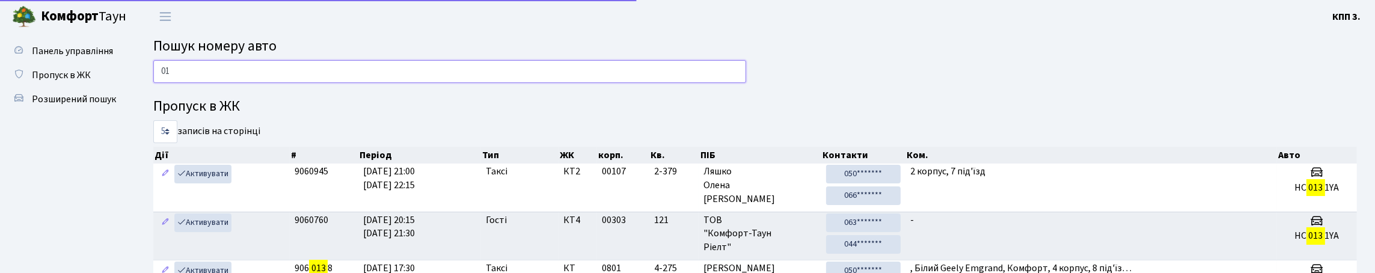
type input "0"
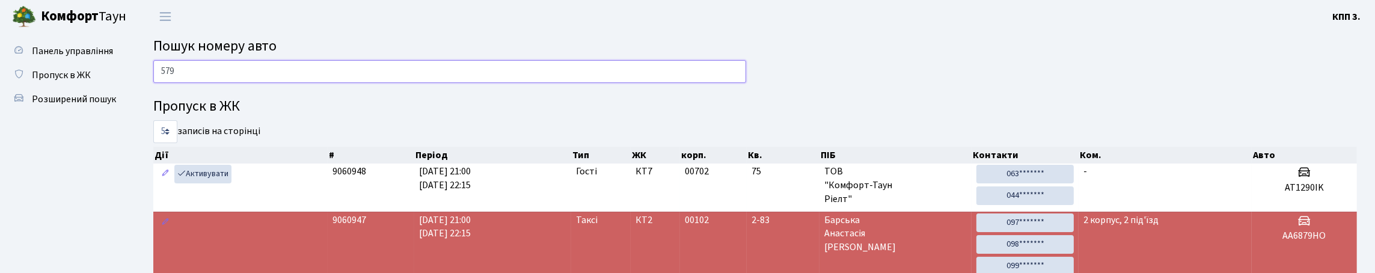
type input "5794"
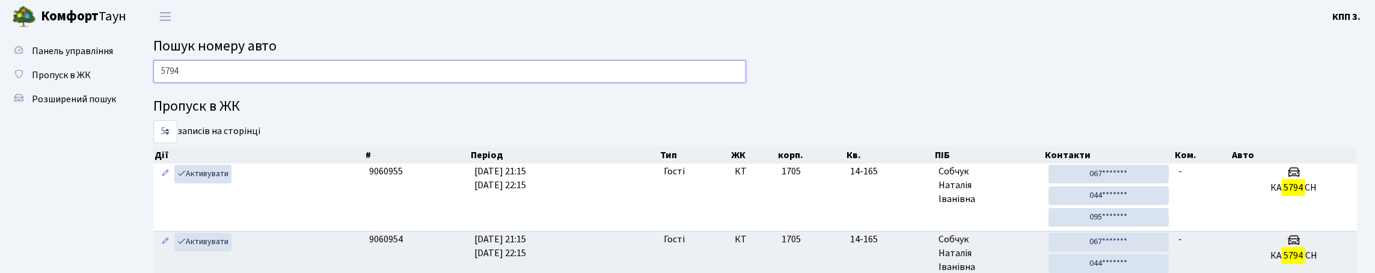
drag, startPoint x: 217, startPoint y: 85, endPoint x: 161, endPoint y: 96, distance: 57.4
click at [161, 89] on div "5794" at bounding box center [449, 74] width 611 height 29
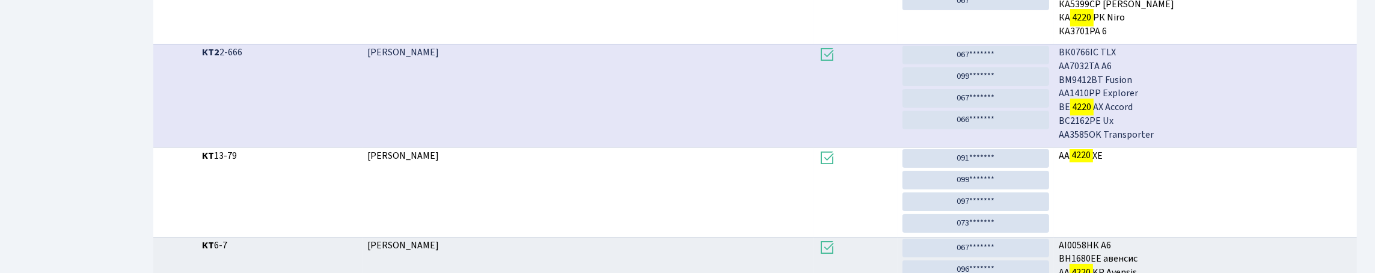
scroll to position [73, 0]
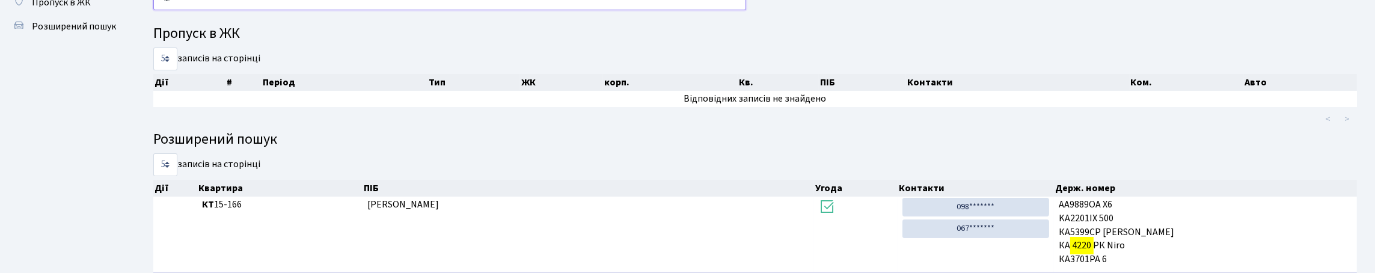
type input "4"
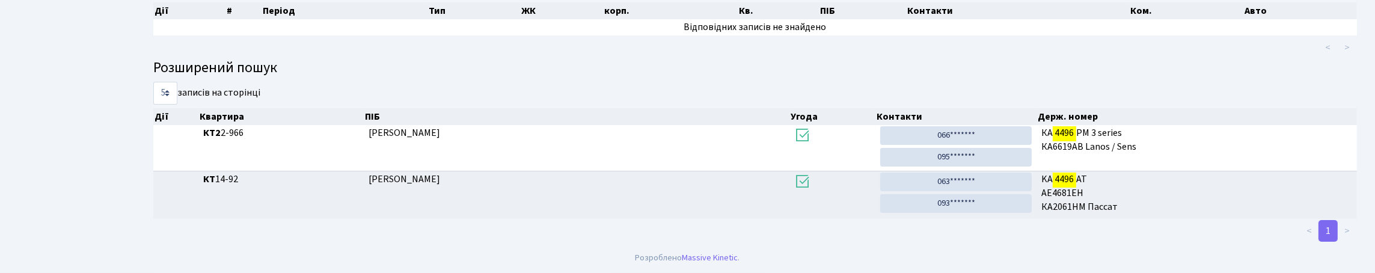
scroll to position [192, 0]
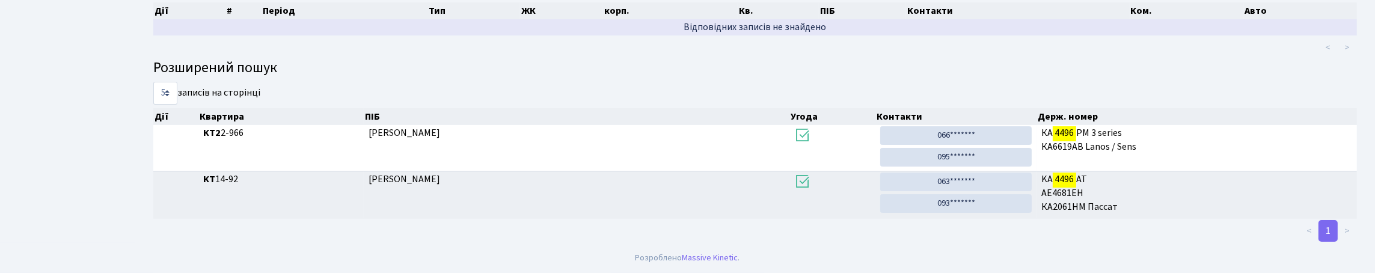
type input "4496"
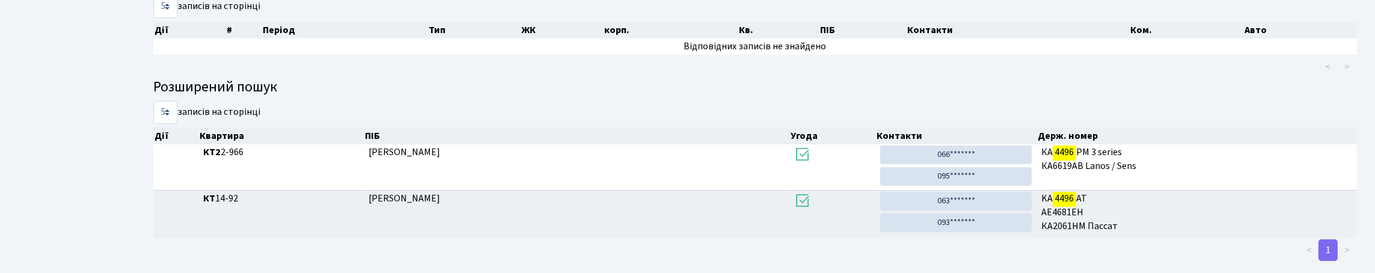
scroll to position [12, 0]
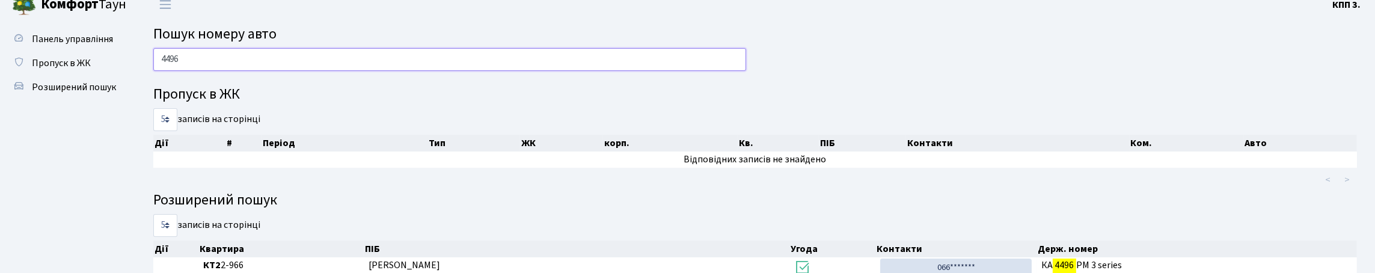
drag, startPoint x: 217, startPoint y: 59, endPoint x: 155, endPoint y: 76, distance: 64.8
click at [155, 71] on input "4496" at bounding box center [449, 59] width 593 height 23
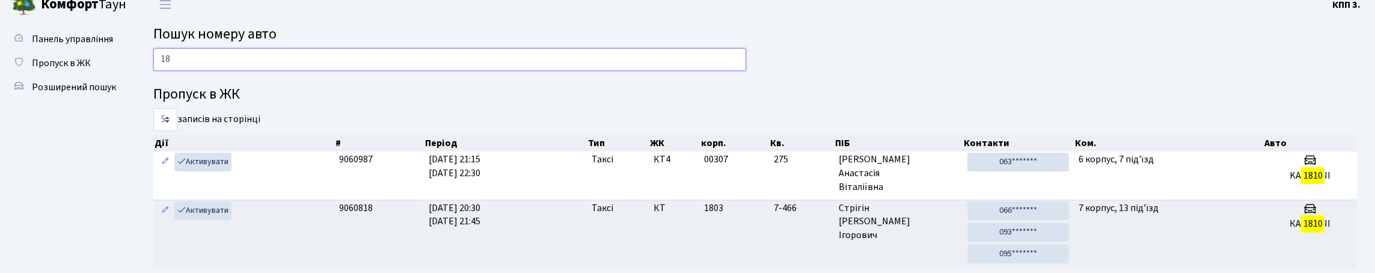
type input "1"
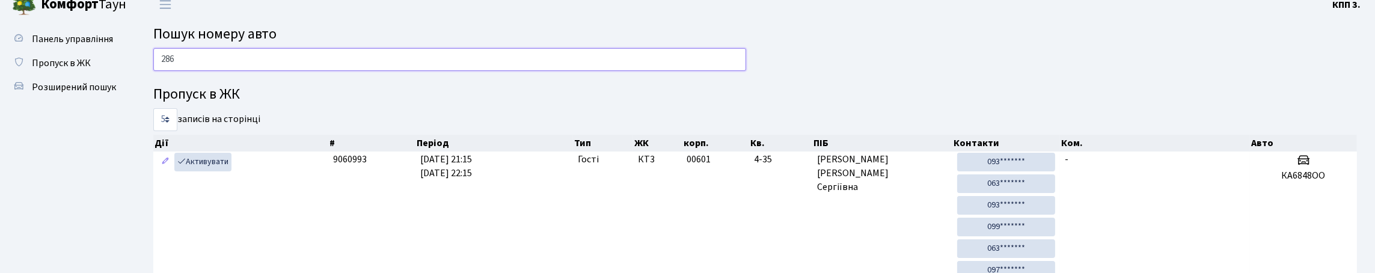
type input "2867"
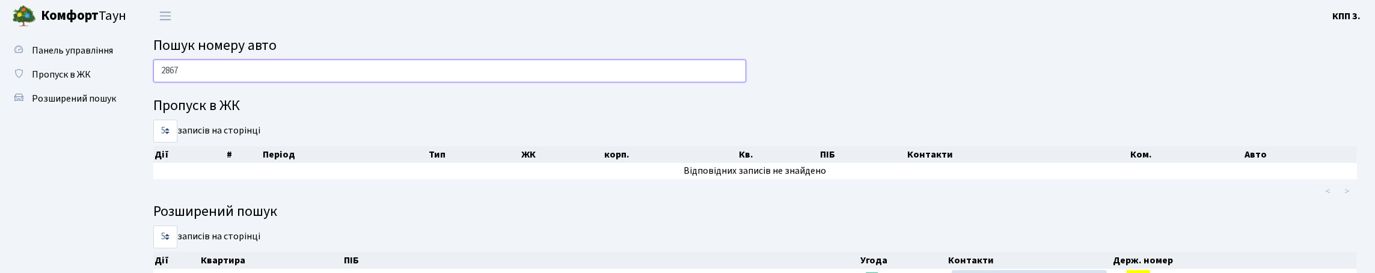
scroll to position [0, 0]
drag, startPoint x: 212, startPoint y: 82, endPoint x: 140, endPoint y: 100, distance: 73.8
click at [140, 100] on div "2867 Пропуск в ЖК 5 10 25 50 записів на сторінці Дії # Період Тип ЖК корп. Кв. …" at bounding box center [755, 200] width 1240 height 281
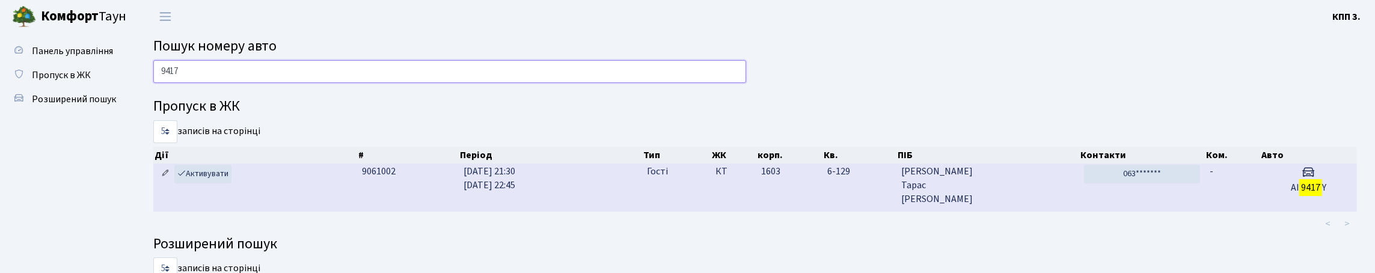
type input "9417"
click at [172, 183] on link at bounding box center [165, 174] width 14 height 19
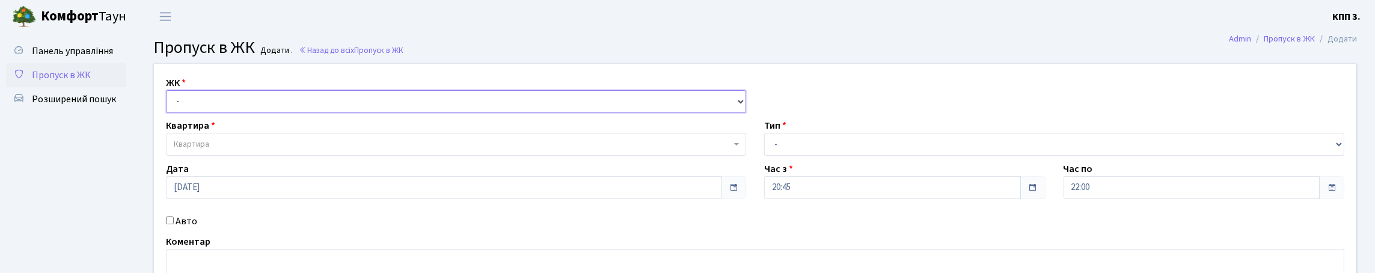
drag, startPoint x: 281, startPoint y: 107, endPoint x: 281, endPoint y: 115, distance: 8.4
click at [281, 108] on select "- КТ, вул. Регенераторна, 4 КТ2, просп. [STREET_ADDRESS] [STREET_ADDRESS] [PERS…" at bounding box center [456, 101] width 580 height 23
select select "271"
click at [169, 104] on select "- КТ, вул. Регенераторна, 4 КТ2, просп. [STREET_ADDRESS] [STREET_ADDRESS] [PERS…" at bounding box center [456, 101] width 580 height 23
select select
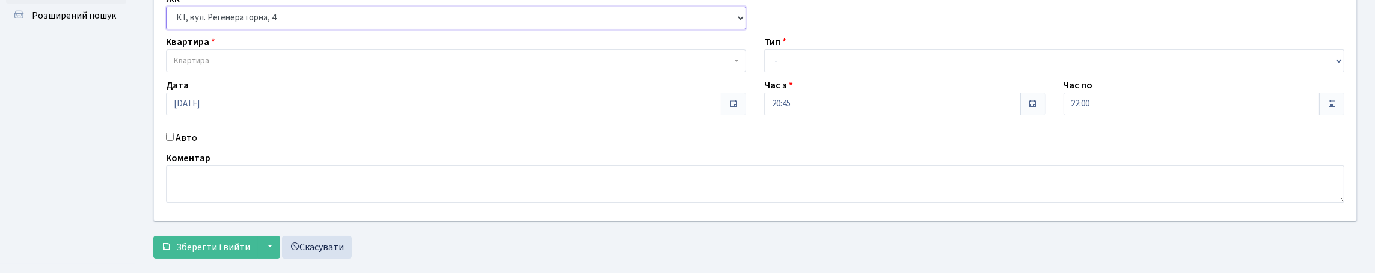
scroll to position [182, 0]
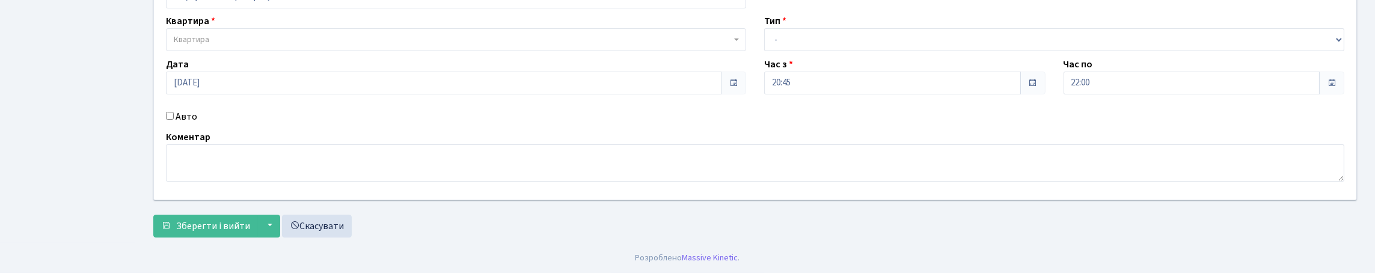
click at [197, 109] on label "Авто" at bounding box center [187, 116] width 22 height 14
click at [174, 112] on input "Авто" at bounding box center [170, 116] width 8 height 8
checkbox input "true"
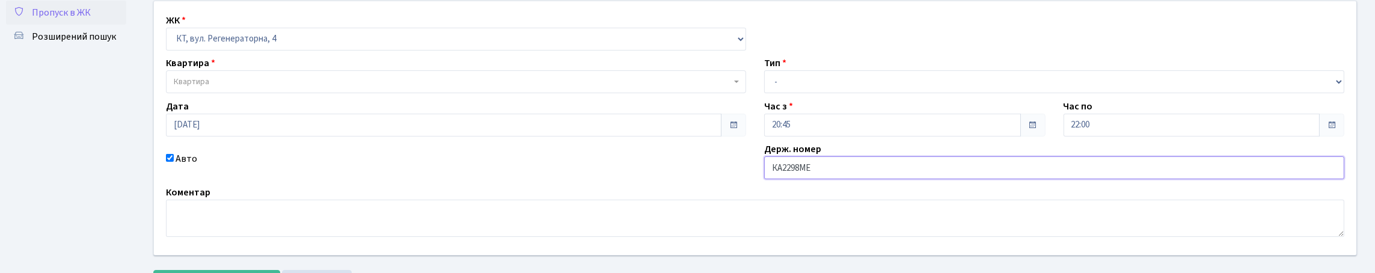
scroll to position [62, 0]
type input "КА2298МЕ"
click at [240, 88] on span "Квартира" at bounding box center [452, 82] width 557 height 12
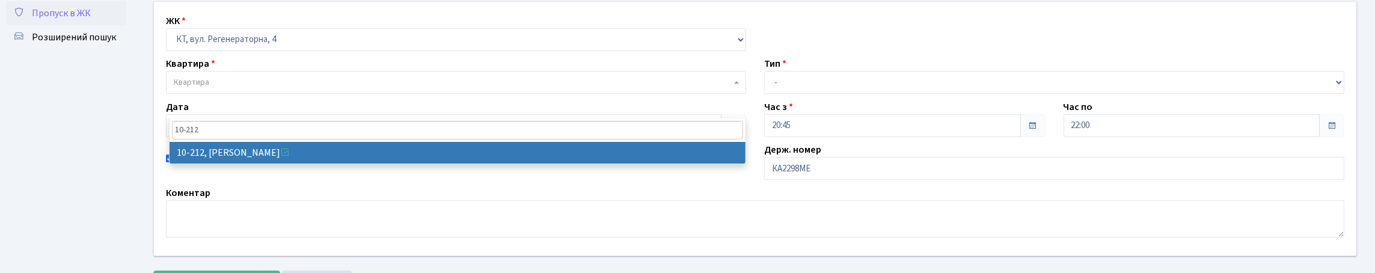
type input "10-212"
select select "6781"
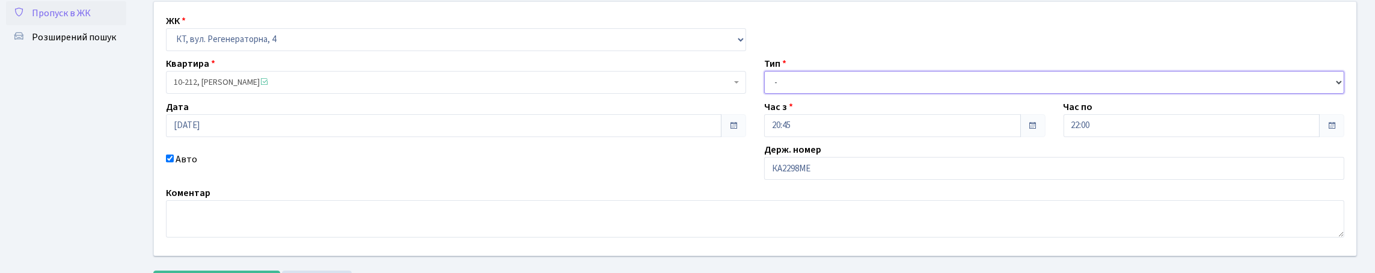
drag, startPoint x: 820, startPoint y: 115, endPoint x: 815, endPoint y: 121, distance: 8.1
click at [818, 94] on select "- Доставка Таксі Гості Сервіс" at bounding box center [1054, 82] width 580 height 23
select select "2"
click at [764, 94] on select "- Доставка Таксі Гості Сервіс" at bounding box center [1054, 82] width 580 height 23
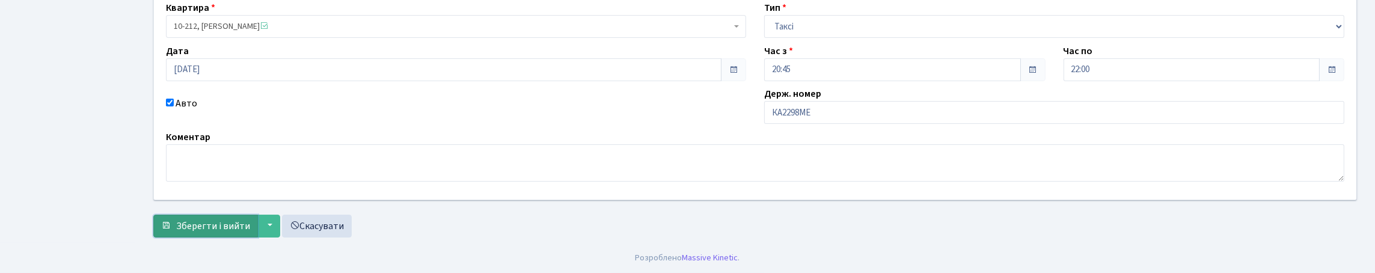
click at [239, 219] on span "Зберегти і вийти" at bounding box center [213, 225] width 74 height 13
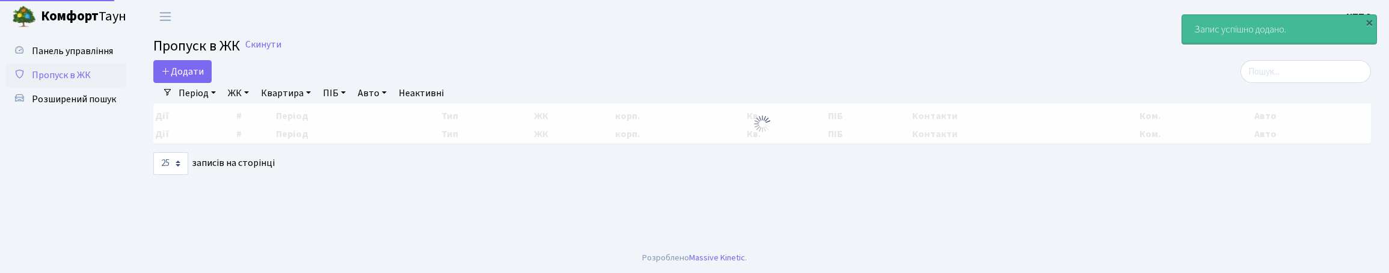
select select "25"
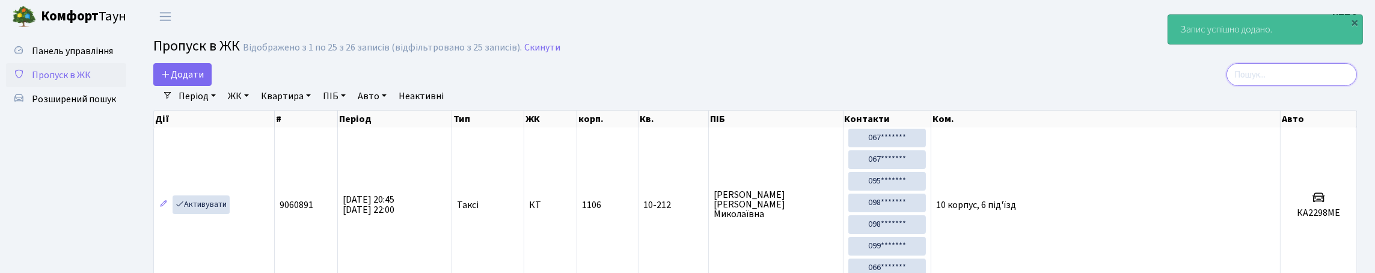
click at [1280, 74] on input "search" at bounding box center [1291, 74] width 130 height 23
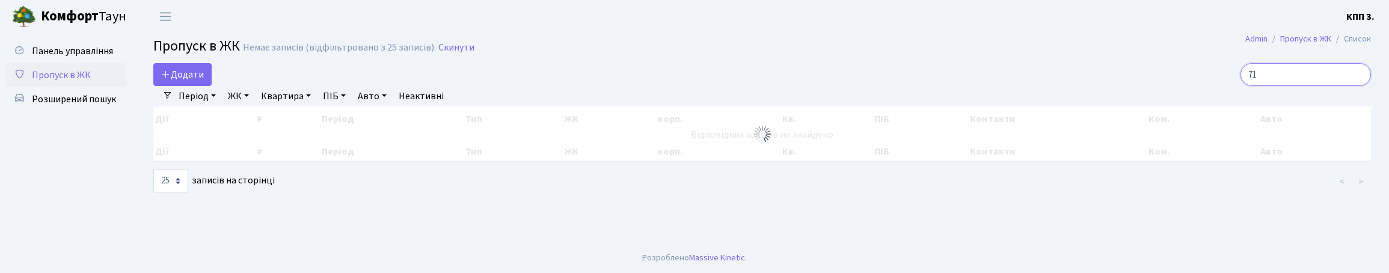
type input "7"
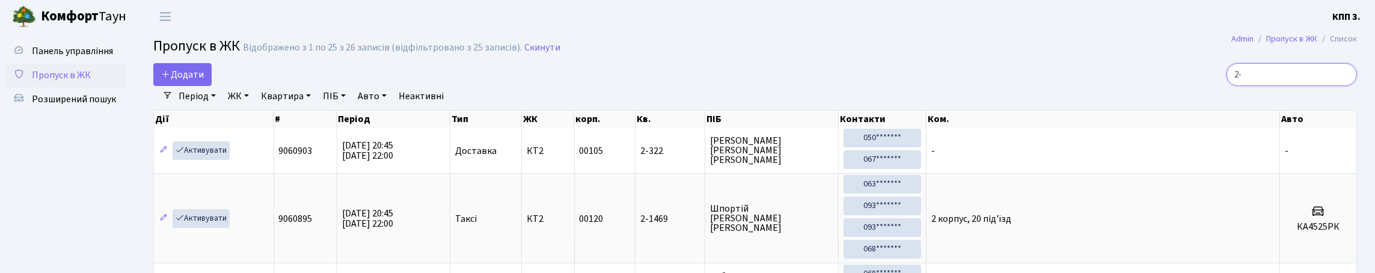
type input "2"
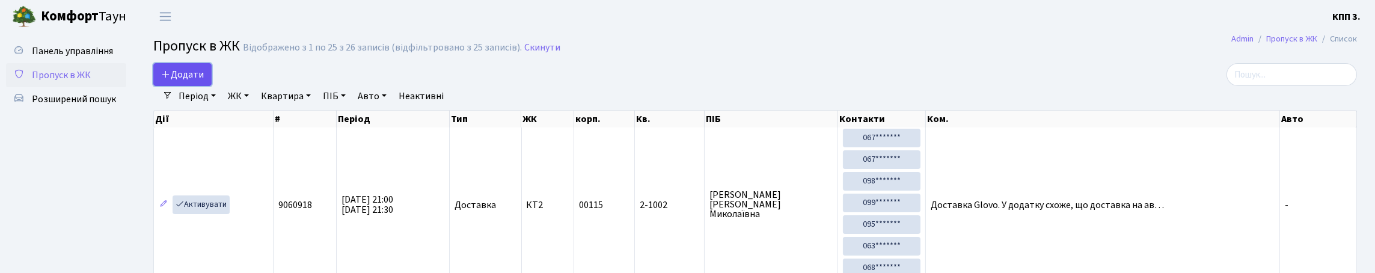
click at [193, 81] on span "Додати" at bounding box center [182, 74] width 43 height 13
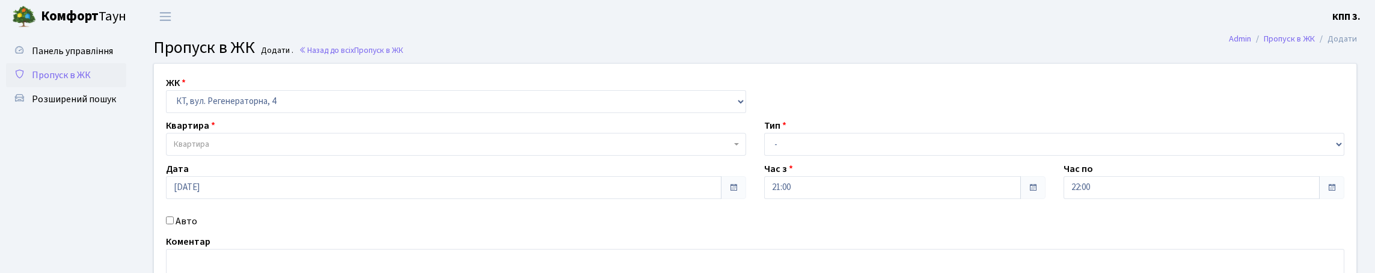
select select "271"
click at [260, 156] on span "Квартира" at bounding box center [456, 144] width 580 height 23
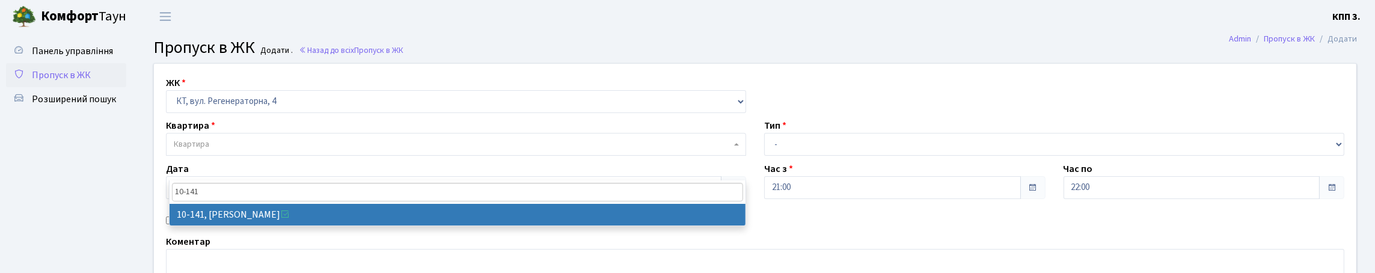
type input "10-141"
select select "6710"
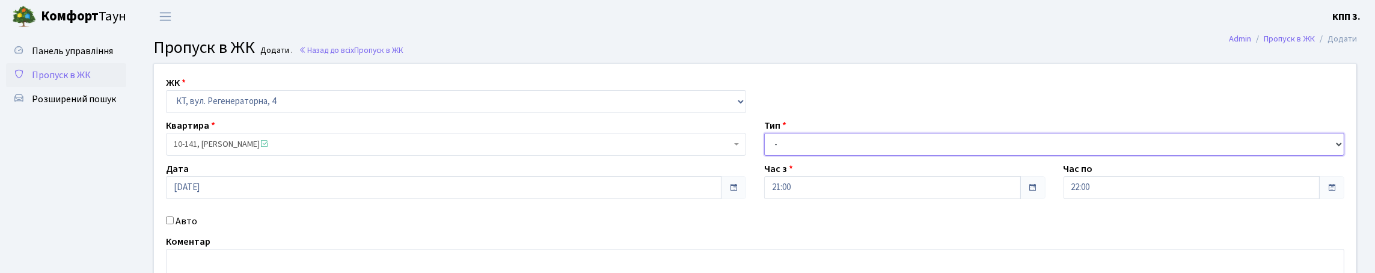
click at [807, 156] on select "- Доставка Таксі Гості Сервіс" at bounding box center [1054, 144] width 580 height 23
select select "1"
click at [764, 156] on select "- Доставка Таксі Гості Сервіс" at bounding box center [1054, 144] width 580 height 23
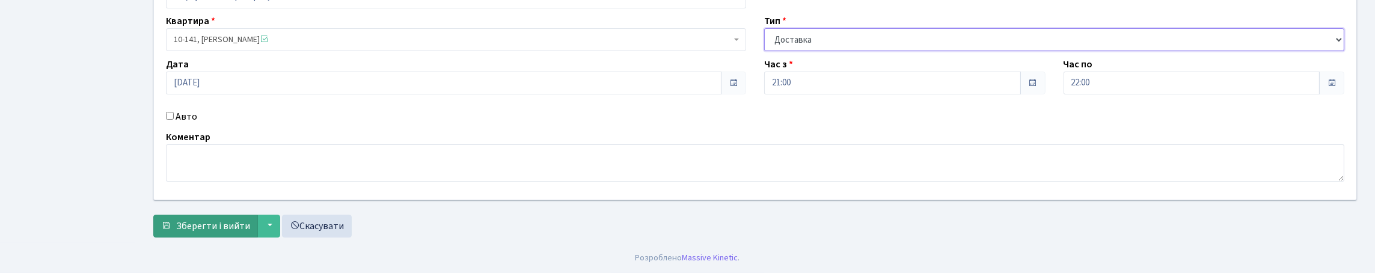
scroll to position [182, 0]
click at [201, 222] on span "Зберегти і вийти" at bounding box center [213, 225] width 74 height 13
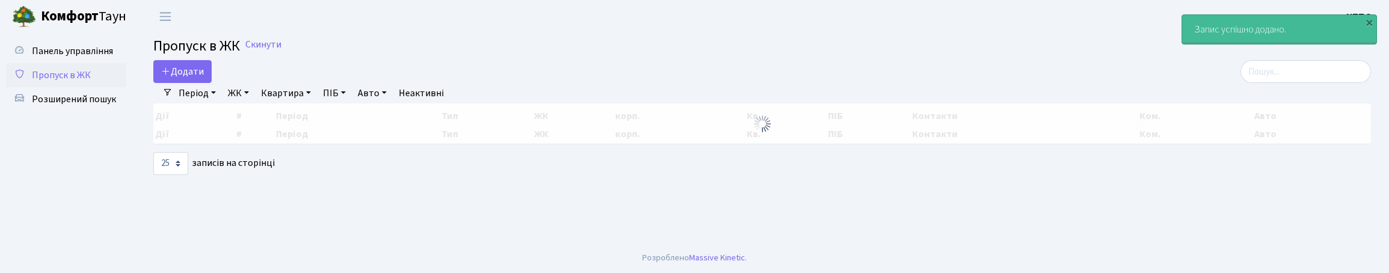
select select "25"
click at [1296, 81] on input "search" at bounding box center [1305, 71] width 130 height 23
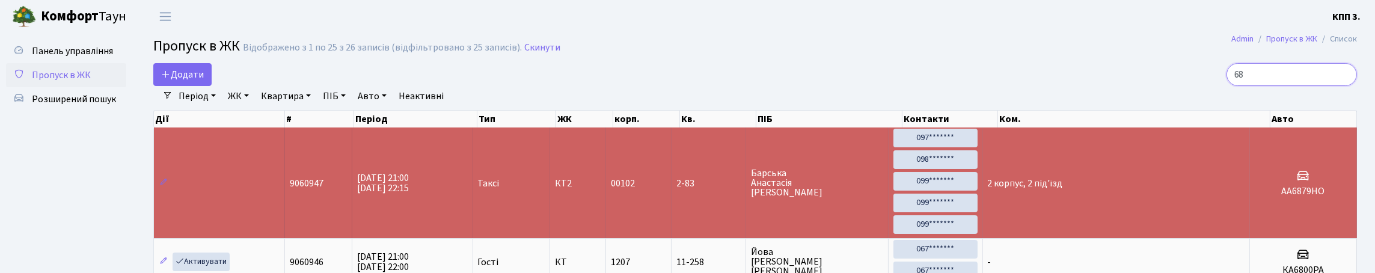
type input "6"
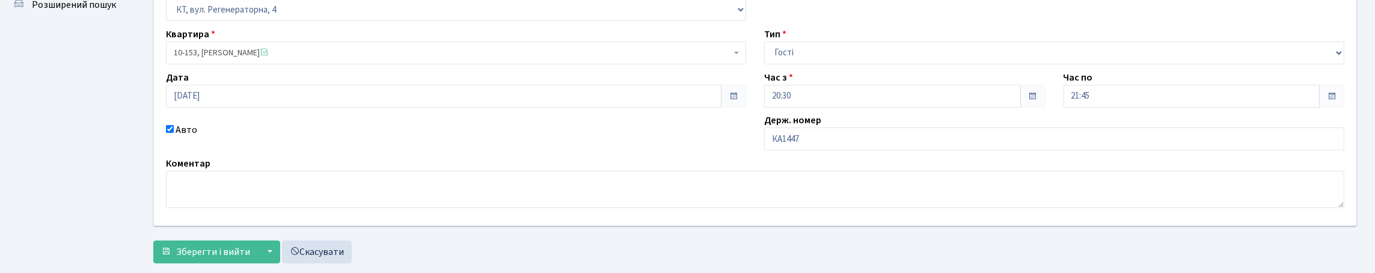
scroll to position [203, 0]
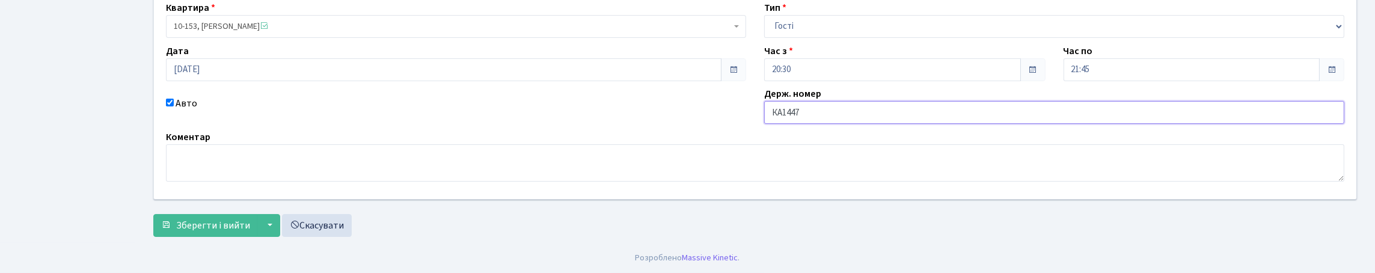
click at [866, 101] on input "КА1447" at bounding box center [1054, 112] width 580 height 23
type input "КА1447КХ"
click at [153, 214] on button "Зберегти і вийти" at bounding box center [205, 225] width 105 height 23
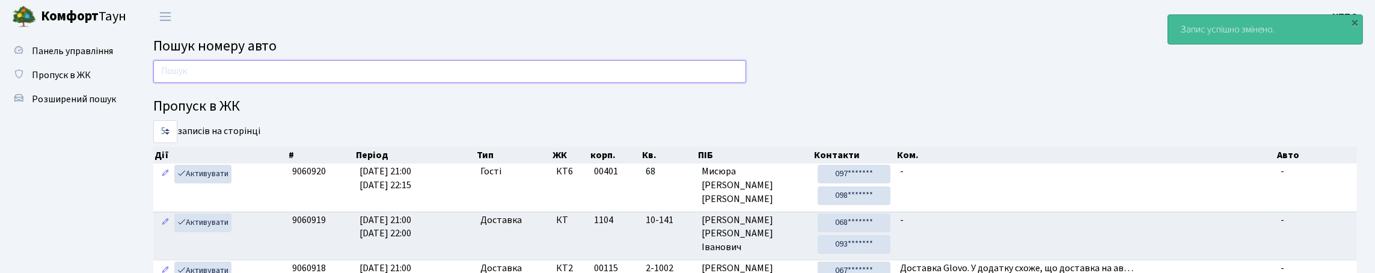
click at [300, 76] on input "text" at bounding box center [449, 71] width 593 height 23
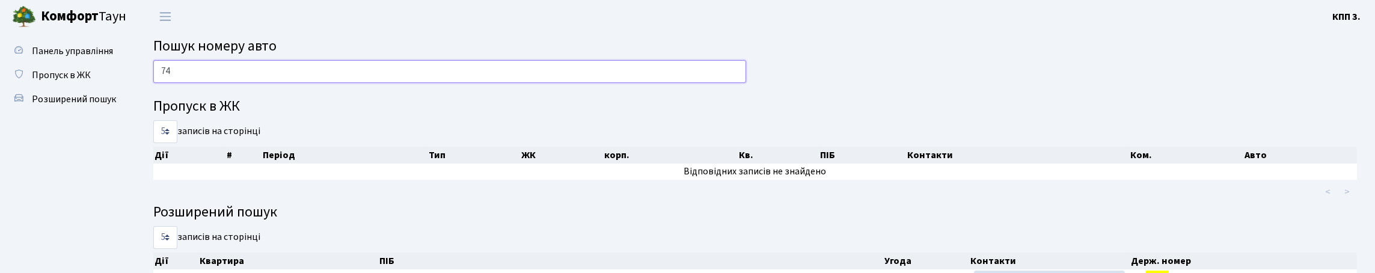
type input "7"
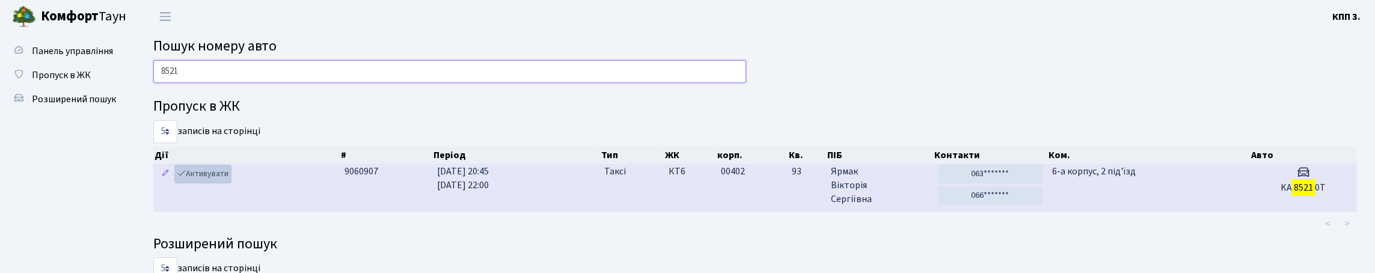
type input "8521"
click at [231, 183] on link "Активувати" at bounding box center [202, 174] width 57 height 19
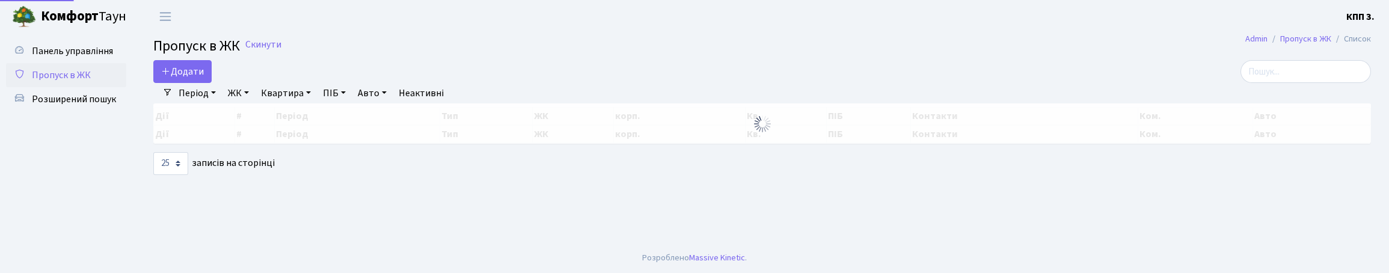
select select "25"
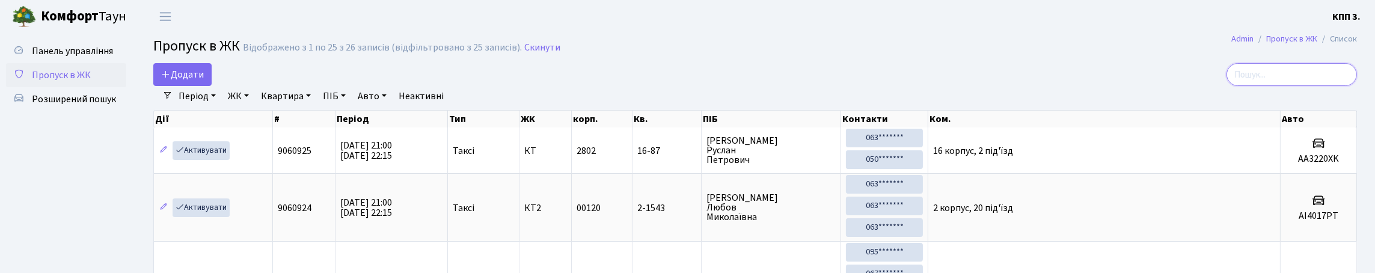
click at [1253, 86] on input "search" at bounding box center [1291, 74] width 130 height 23
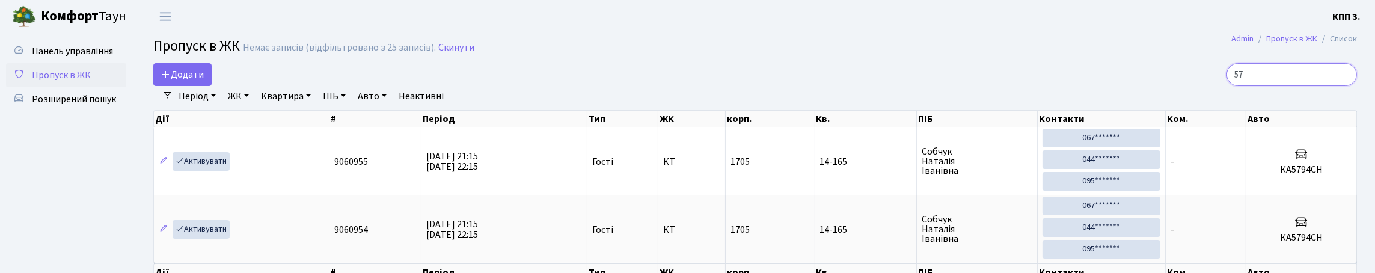
type input "5"
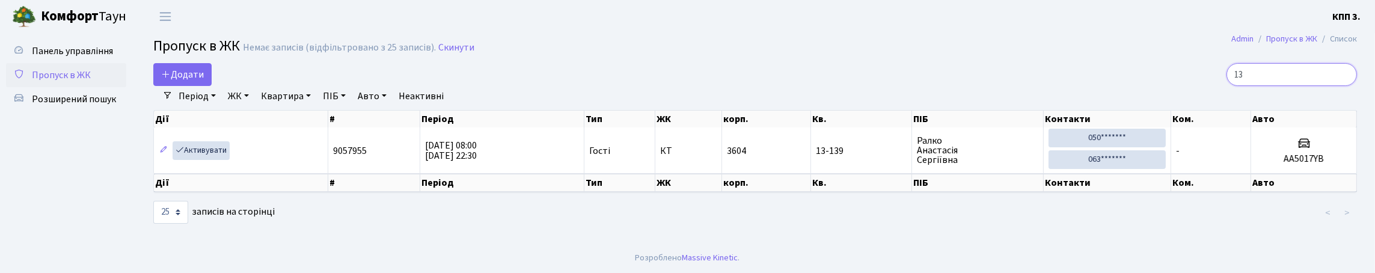
type input "1"
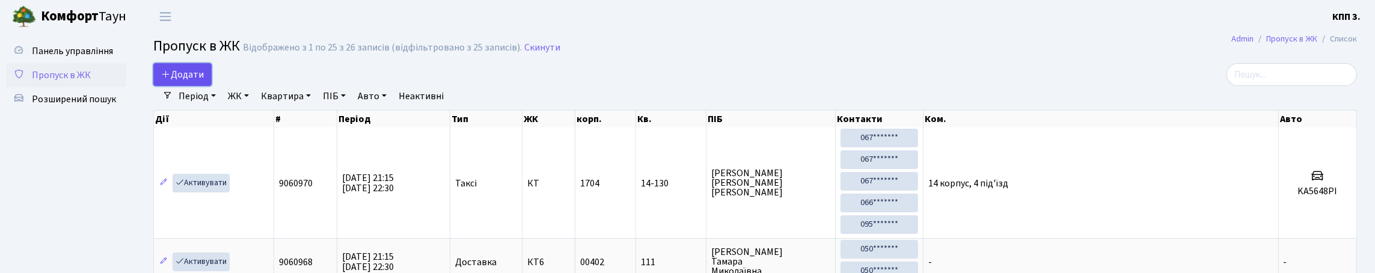
click at [200, 77] on span "Додати" at bounding box center [182, 74] width 43 height 13
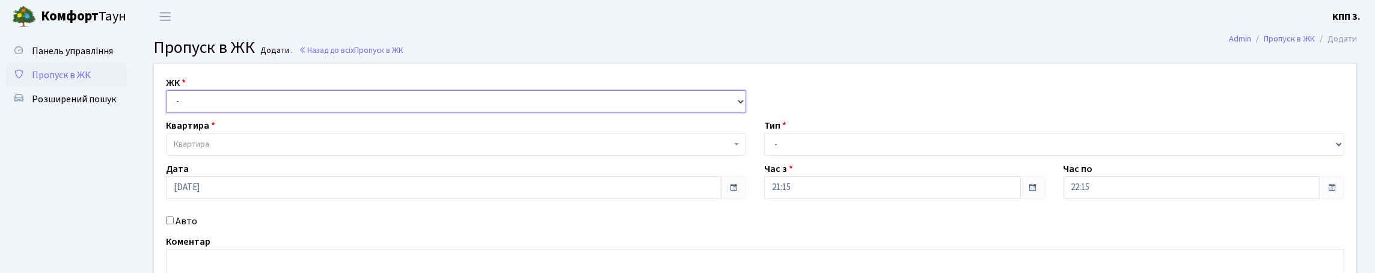
click at [236, 113] on select "- КТ, вул. Регенераторна, 4 КТ2, просп. [STREET_ADDRESS] [STREET_ADDRESS] [PERS…" at bounding box center [456, 101] width 580 height 23
select select "295"
click at [169, 104] on select "- КТ, вул. Регенераторна, 4 КТ2, просп. [STREET_ADDRESS] [STREET_ADDRESS] [PERS…" at bounding box center [456, 101] width 580 height 23
select select
click at [277, 150] on span "Квартира" at bounding box center [452, 144] width 557 height 12
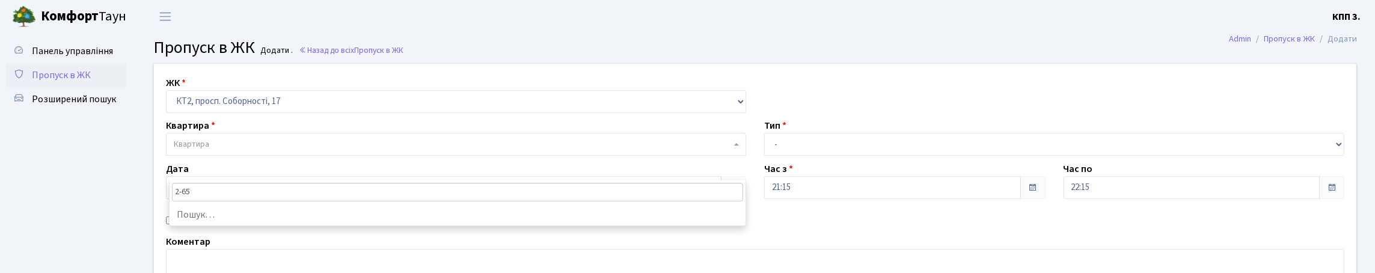
type input "2-654"
select select "15706"
click at [780, 156] on select "- Доставка Таксі Гості Сервіс" at bounding box center [1054, 144] width 580 height 23
select select "3"
click at [764, 156] on select "- Доставка Таксі Гості Сервіс" at bounding box center [1054, 144] width 580 height 23
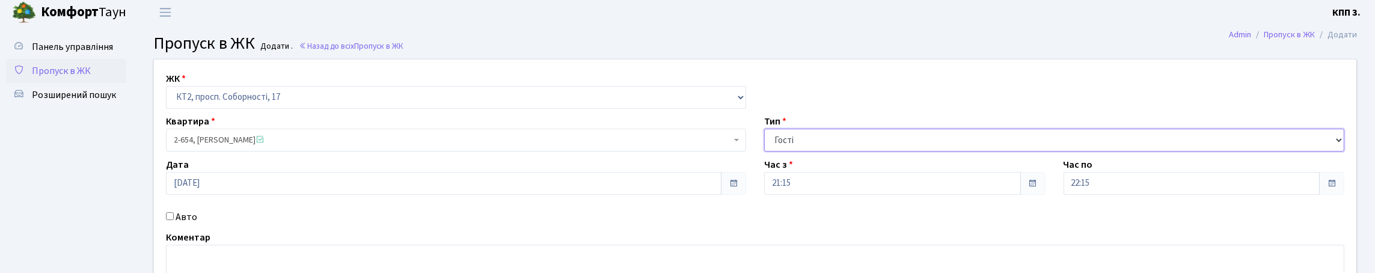
scroll to position [182, 0]
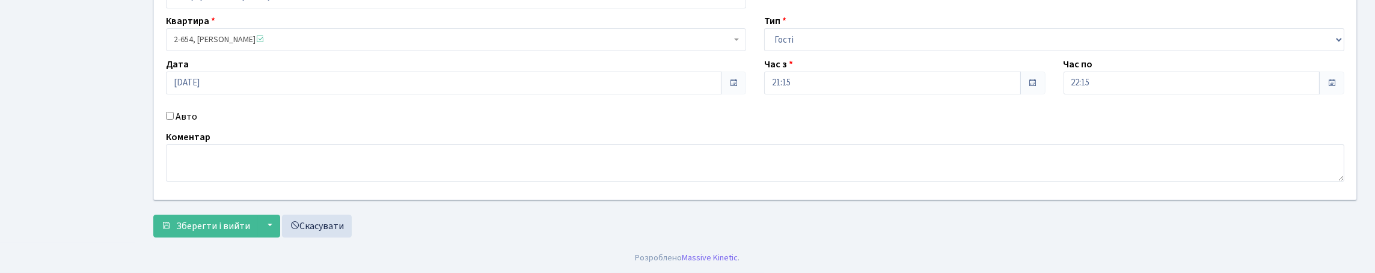
click at [174, 112] on input "Авто" at bounding box center [170, 116] width 8 height 8
checkbox input "true"
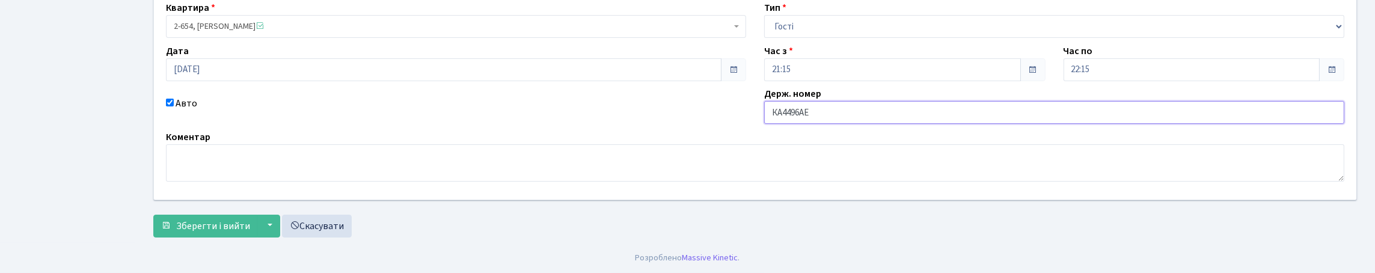
type input "КА4496АЕ"
click at [153, 215] on button "Зберегти і вийти" at bounding box center [205, 226] width 105 height 23
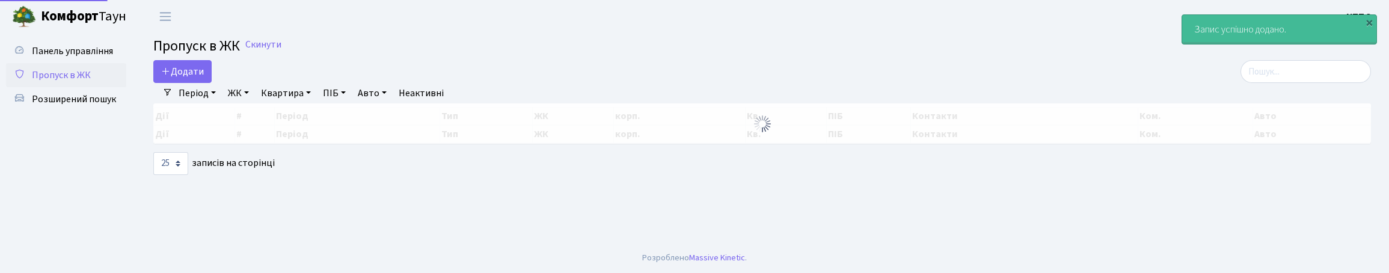
select select "25"
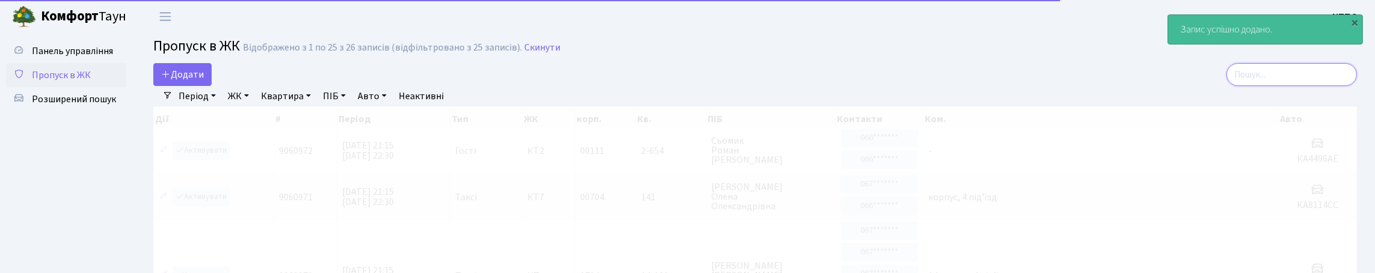
click at [1255, 86] on input "search" at bounding box center [1291, 74] width 130 height 23
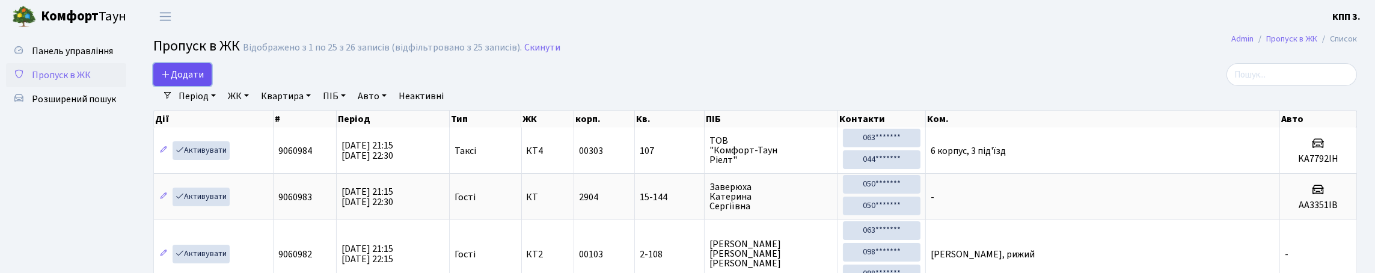
click at [204, 81] on span "Додати" at bounding box center [182, 74] width 43 height 13
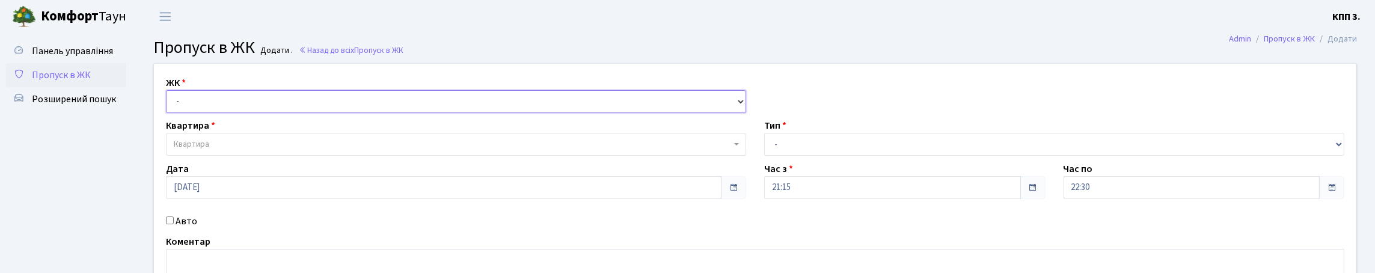
click at [248, 113] on select "- КТ, вул. Регенераторна, 4 КТ2, просп. [STREET_ADDRESS] [STREET_ADDRESS] [PERS…" at bounding box center [456, 101] width 580 height 23
select select "271"
click at [169, 104] on select "- КТ, вул. Регенераторна, 4 КТ2, просп. [STREET_ADDRESS] [STREET_ADDRESS] [PERS…" at bounding box center [456, 101] width 580 height 23
select select
click at [275, 156] on span "Квартира" at bounding box center [456, 144] width 580 height 23
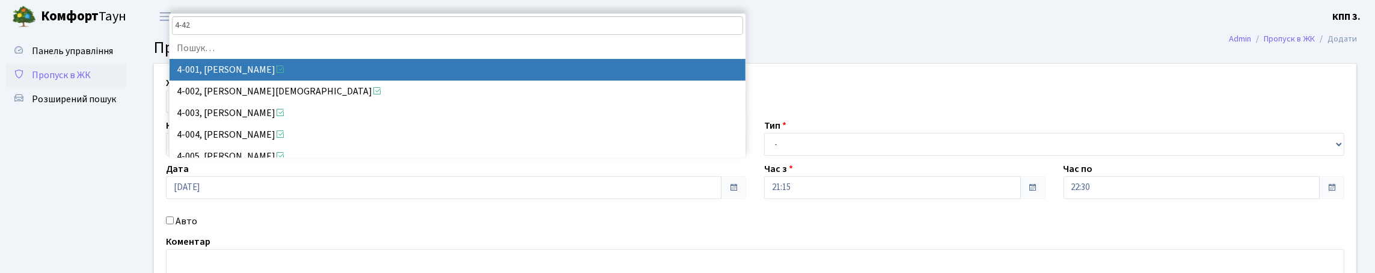
type input "4-425"
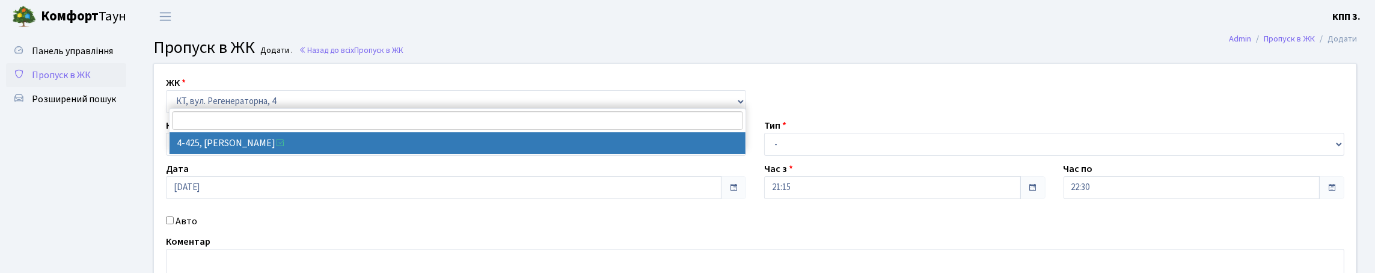
select select "1884"
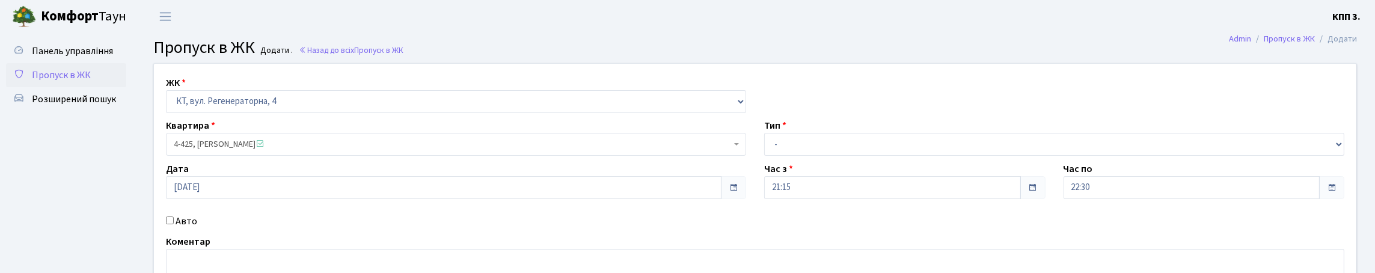
click at [78, 82] on span "Пропуск в ЖК" at bounding box center [61, 75] width 59 height 13
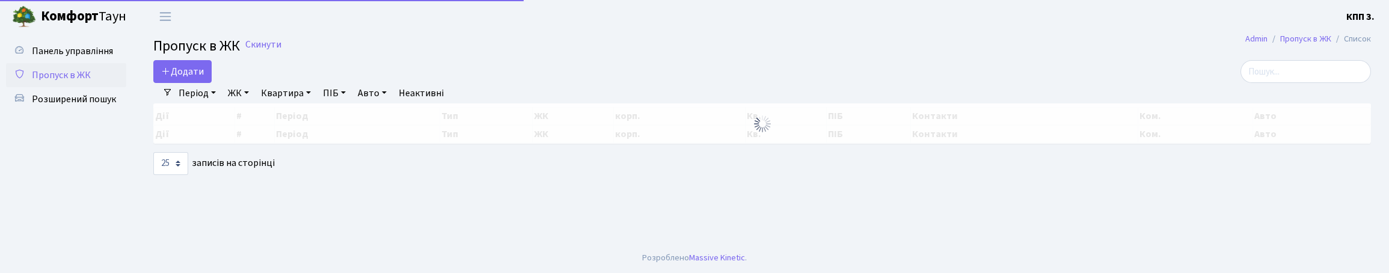
select select "25"
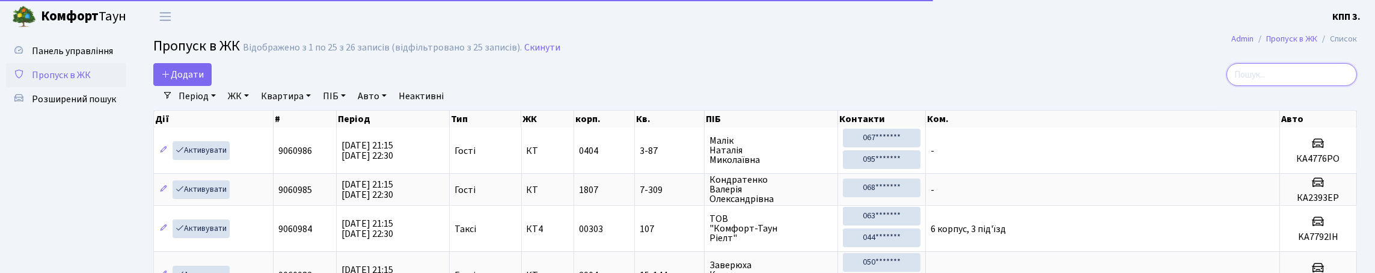
click at [1279, 84] on input "search" at bounding box center [1291, 74] width 130 height 23
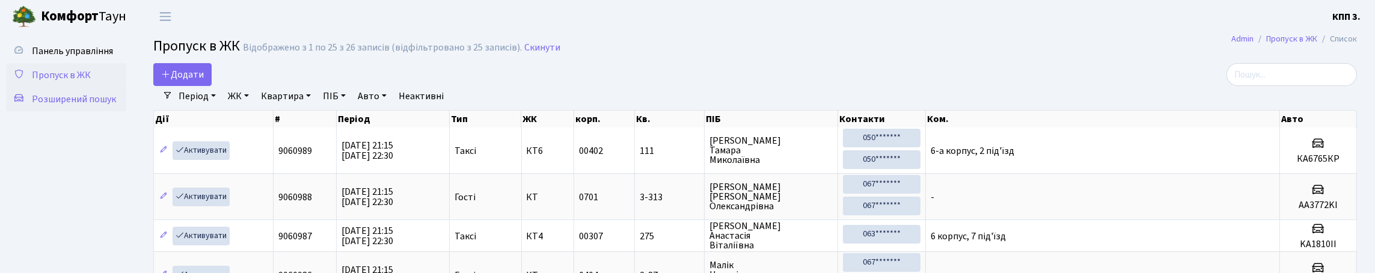
click at [92, 111] on link "Розширений пошук" at bounding box center [66, 99] width 120 height 24
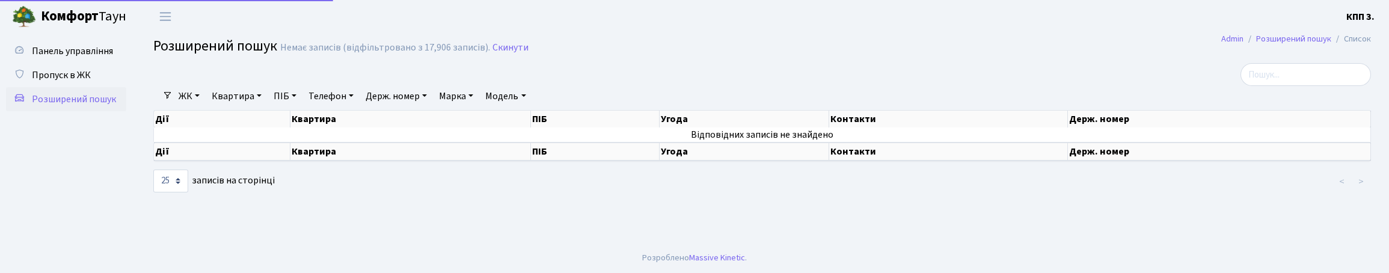
select select "25"
click at [259, 106] on link "Квартира" at bounding box center [237, 96] width 60 height 20
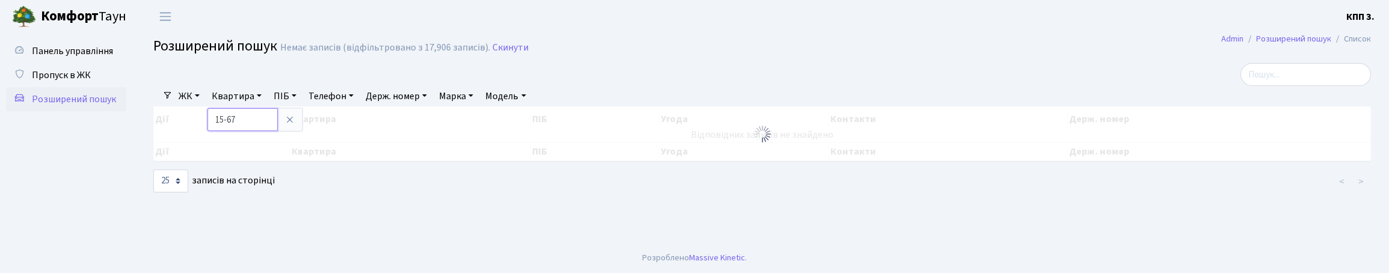
type input "15-67"
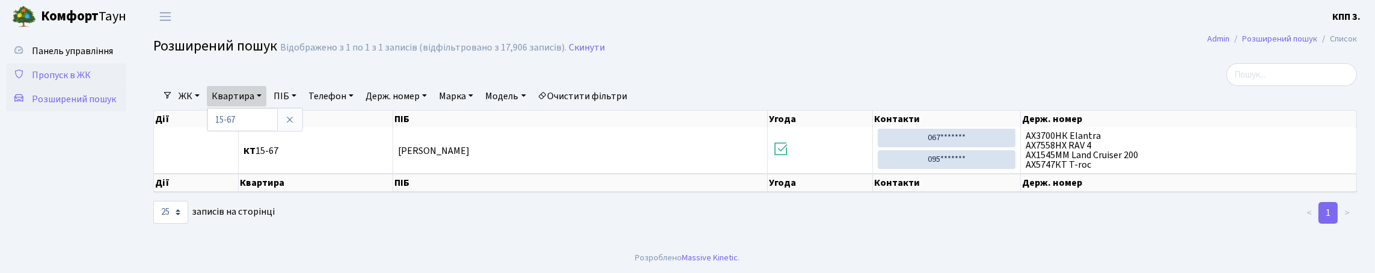
click at [81, 82] on span "Пропуск в ЖК" at bounding box center [61, 75] width 59 height 13
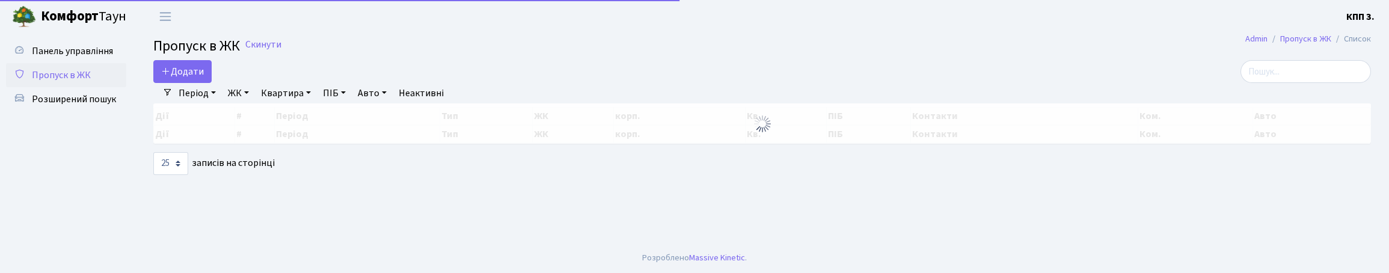
select select "25"
click at [1302, 83] on input "search" at bounding box center [1305, 71] width 130 height 23
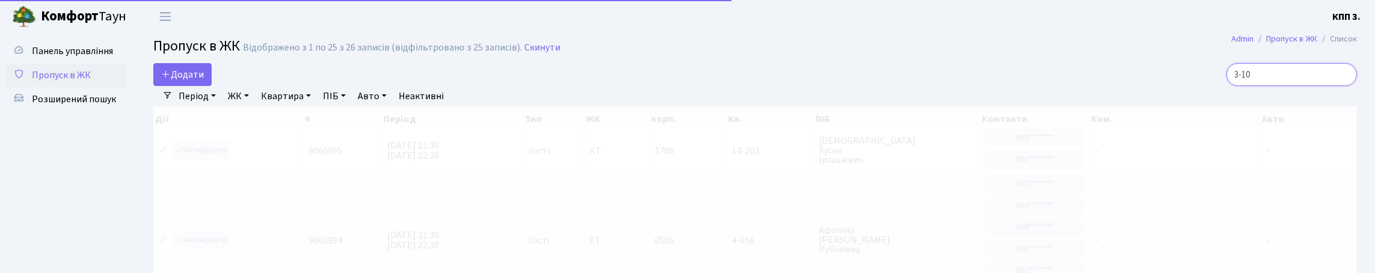
type input "3-108"
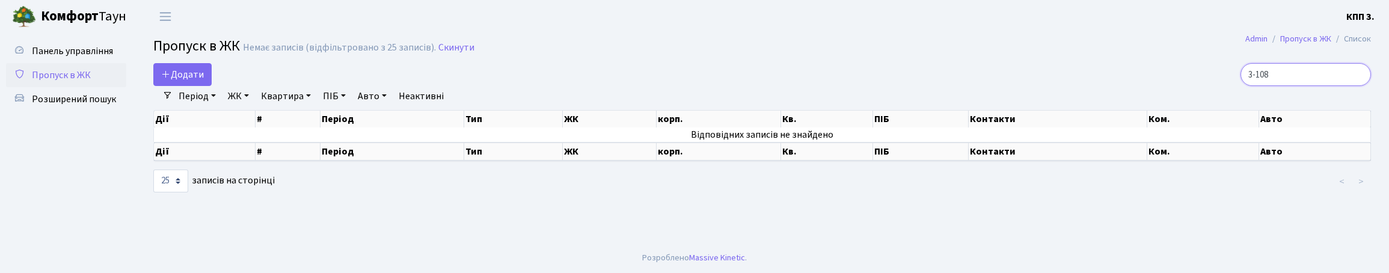
click at [1355, 82] on input "3-108" at bounding box center [1305, 74] width 130 height 23
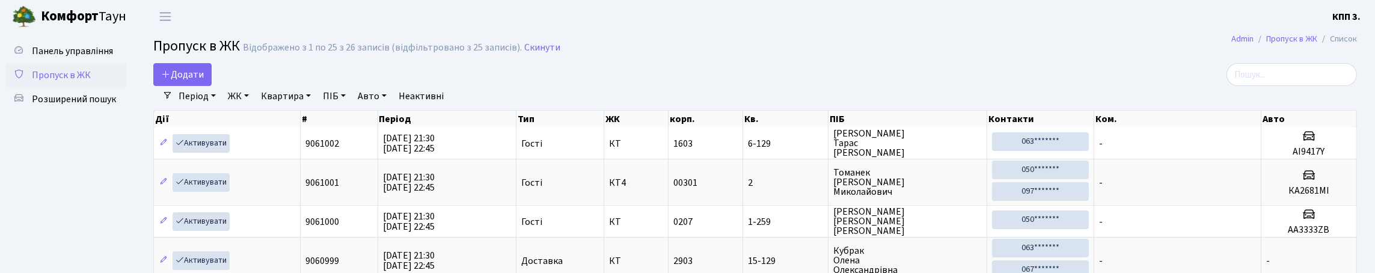
click at [197, 104] on link "Період" at bounding box center [197, 96] width 47 height 20
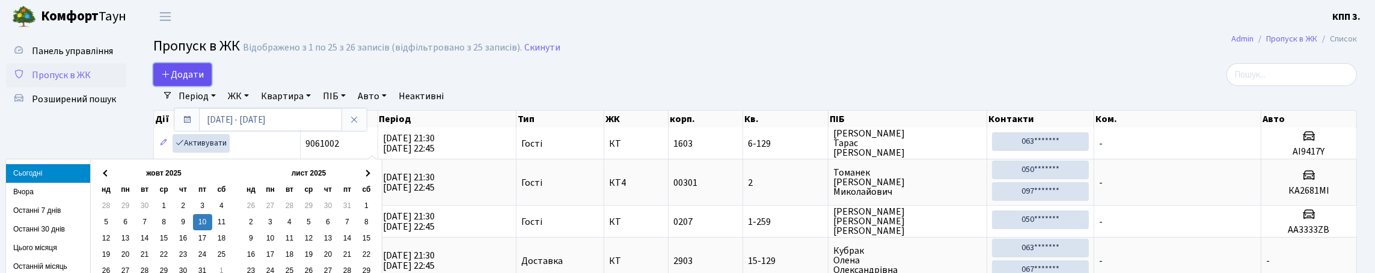
click at [192, 81] on span "Додати" at bounding box center [182, 74] width 43 height 13
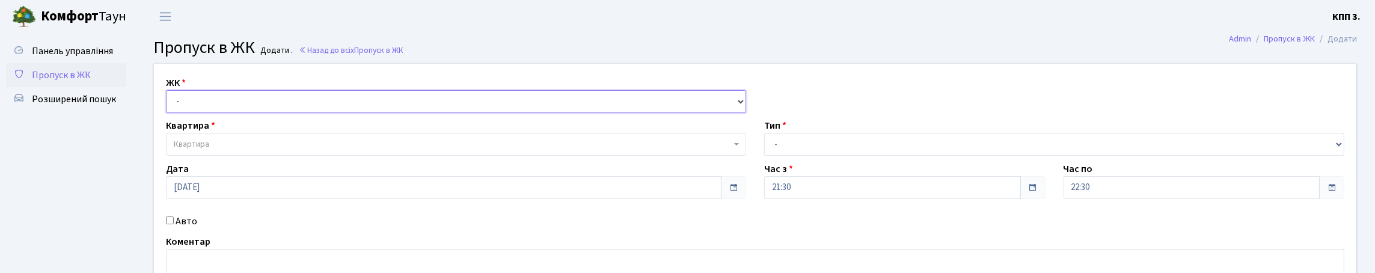
click at [265, 113] on select "- КТ, вул. Регенераторна, 4 КТ2, просп. [STREET_ADDRESS] [STREET_ADDRESS] [PERS…" at bounding box center [456, 101] width 580 height 23
select select "271"
click at [169, 104] on select "- КТ, вул. Регенераторна, 4 КТ2, просп. [STREET_ADDRESS] [STREET_ADDRESS] [PERS…" at bounding box center [456, 101] width 580 height 23
select select
click at [287, 150] on span "Квартира" at bounding box center [452, 144] width 557 height 12
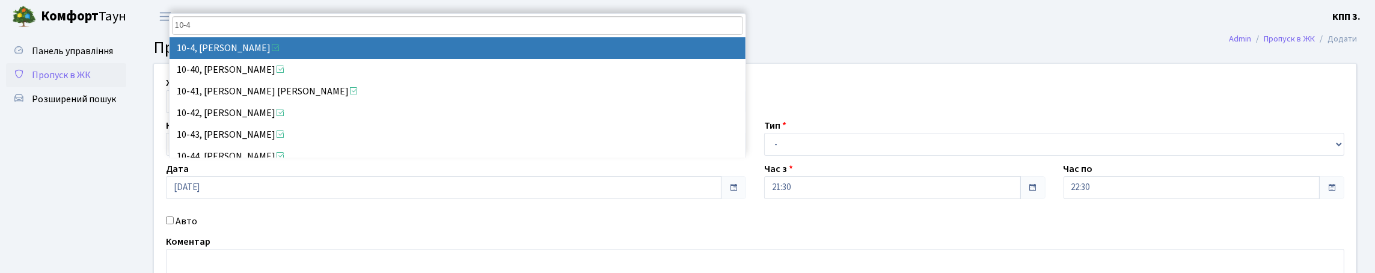
type input "10-4"
select select "6573"
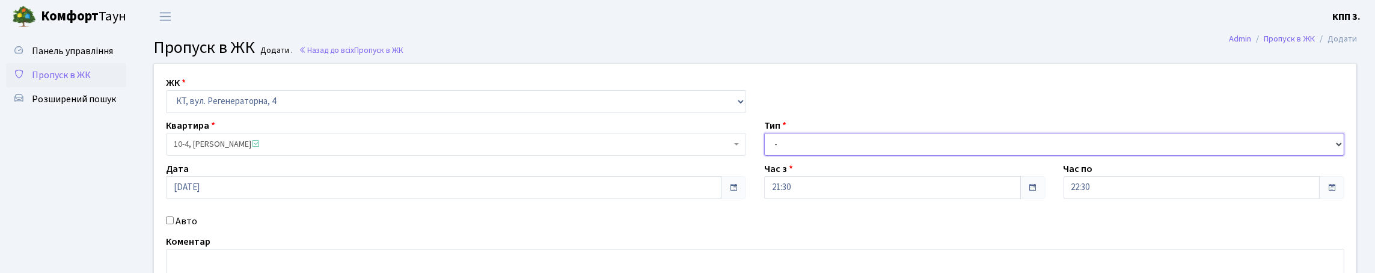
drag, startPoint x: 821, startPoint y: 171, endPoint x: 821, endPoint y: 182, distance: 10.8
click at [821, 156] on select "- Доставка Таксі Гості Сервіс" at bounding box center [1054, 144] width 580 height 23
select select "1"
click at [764, 156] on select "- Доставка Таксі Гості Сервіс" at bounding box center [1054, 144] width 580 height 23
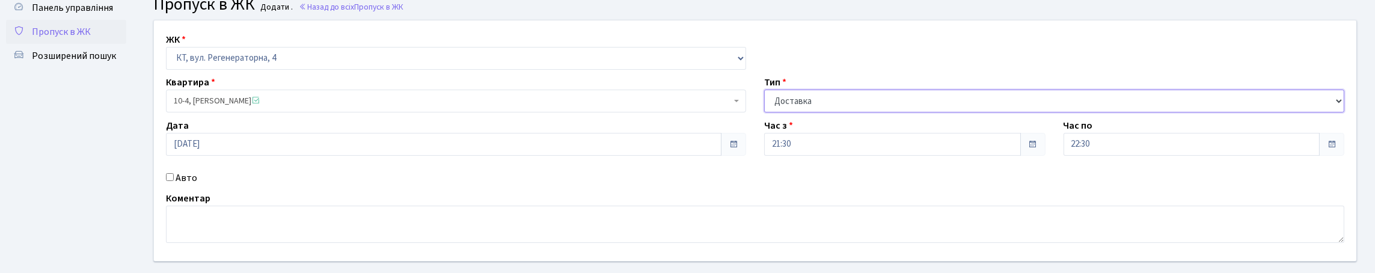
scroll to position [120, 0]
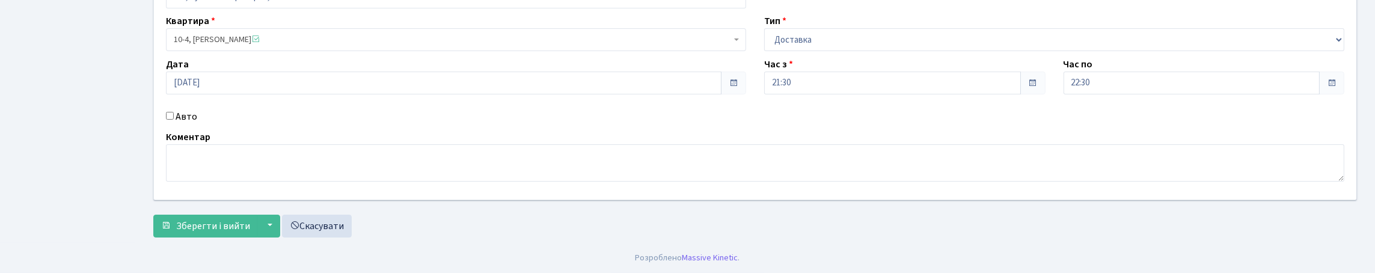
click at [197, 124] on label "Авто" at bounding box center [187, 116] width 22 height 14
click at [174, 120] on input "Авто" at bounding box center [170, 116] width 8 height 8
checkbox input "true"
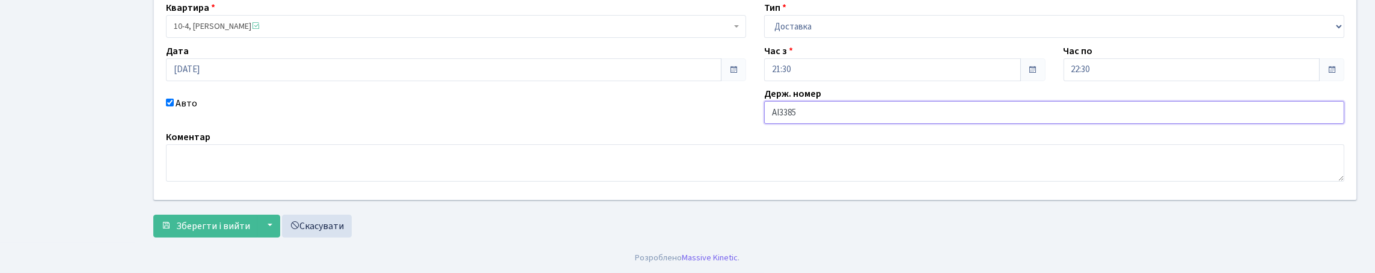
type input "аі3385мх"
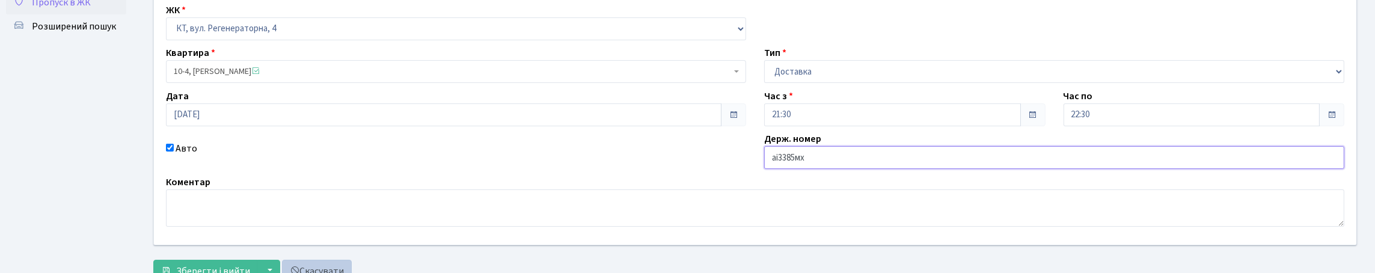
scroll to position [199, 0]
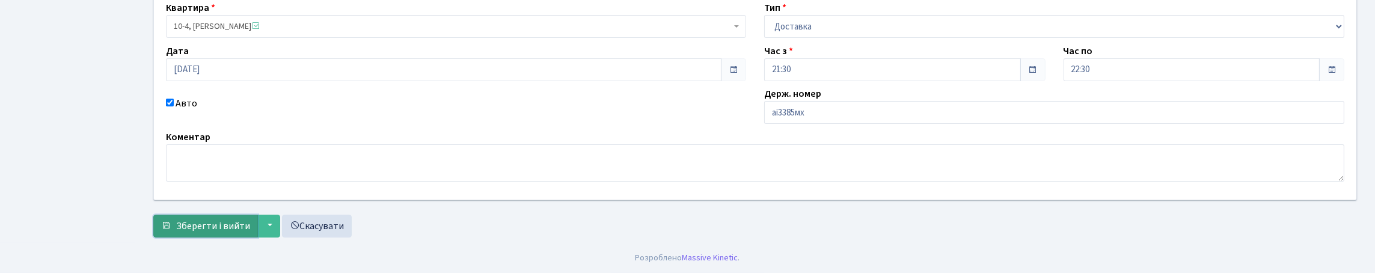
click at [250, 224] on span "Зберегти і вийти" at bounding box center [213, 225] width 74 height 13
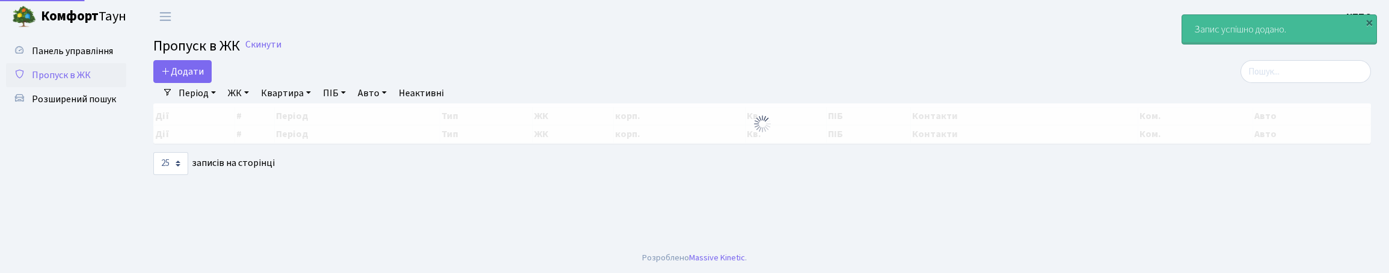
select select "25"
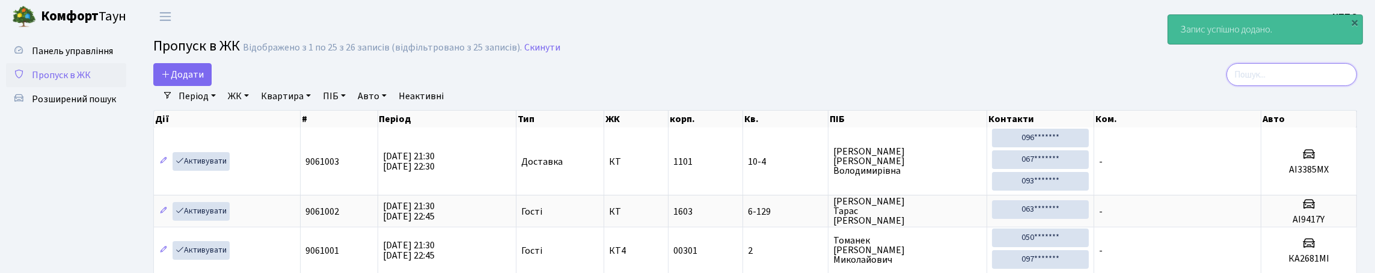
click at [1252, 82] on input "search" at bounding box center [1291, 74] width 130 height 23
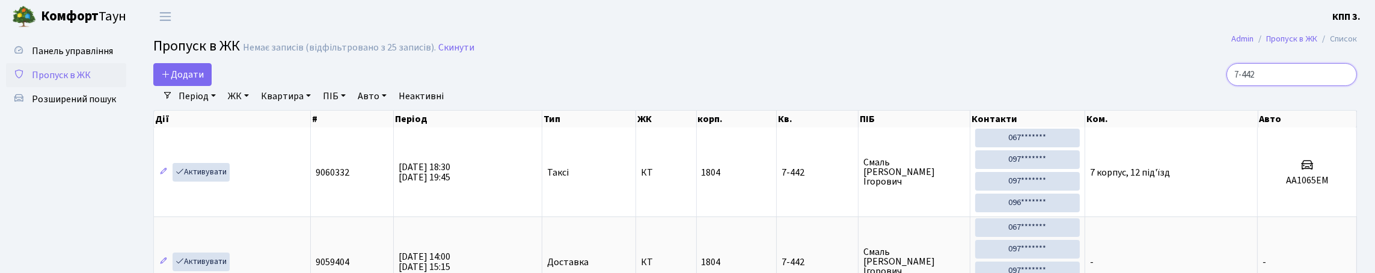
click at [1231, 86] on input "7-442" at bounding box center [1291, 74] width 130 height 23
type input "7"
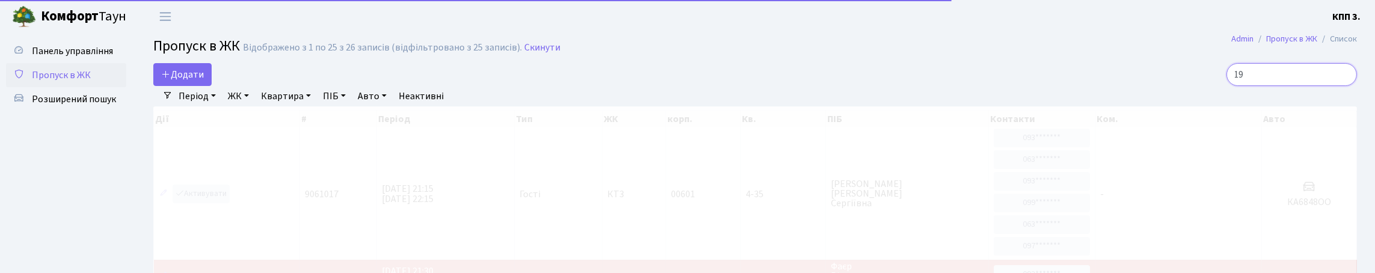
type input "1"
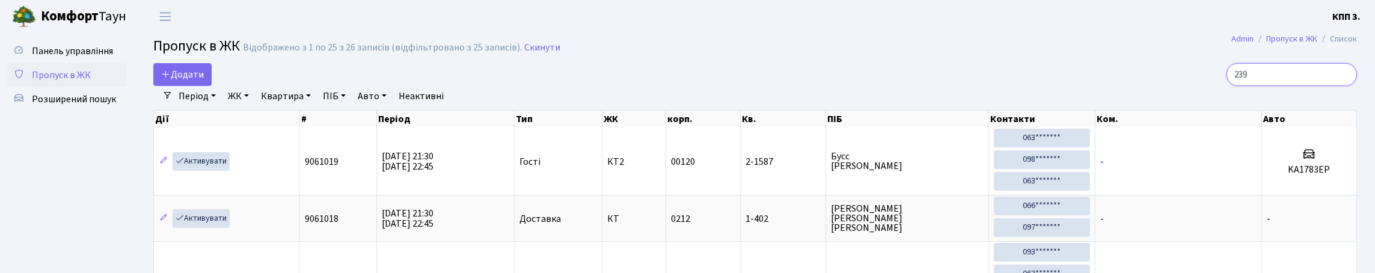
type input "2393"
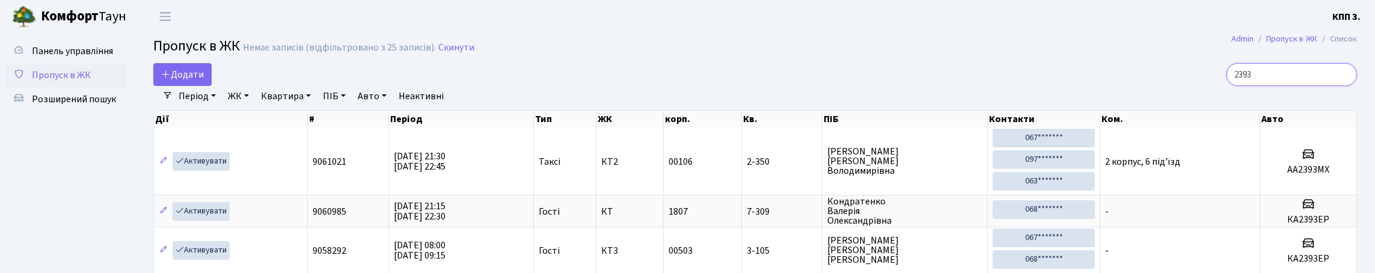
drag, startPoint x: 1228, startPoint y: 105, endPoint x: 1215, endPoint y: 105, distance: 12.6
click at [1219, 105] on div "Додати 2393 Фільтри Період 10.10.2025 - 10.10.2025 ЖК - КТ, вул. Регенераторна,…" at bounding box center [755, 217] width 1222 height 308
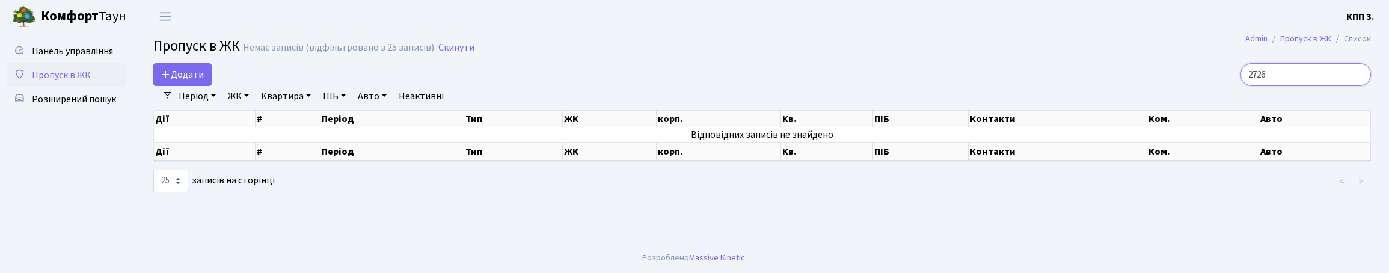
type input "2726"
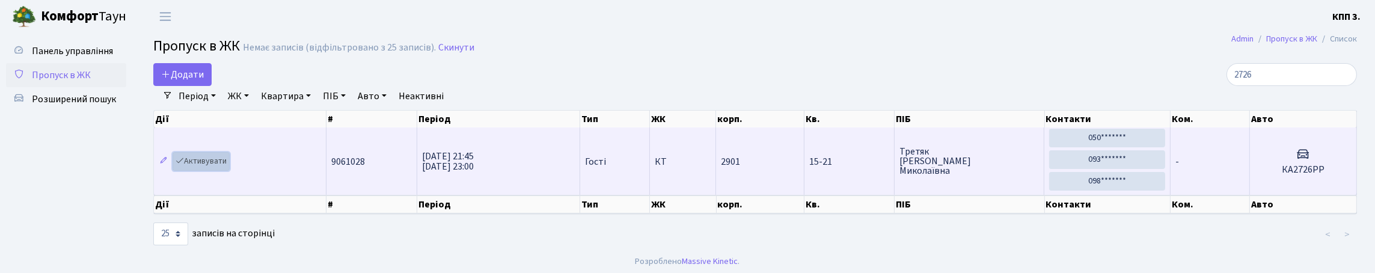
click at [225, 171] on link "Активувати" at bounding box center [201, 161] width 57 height 19
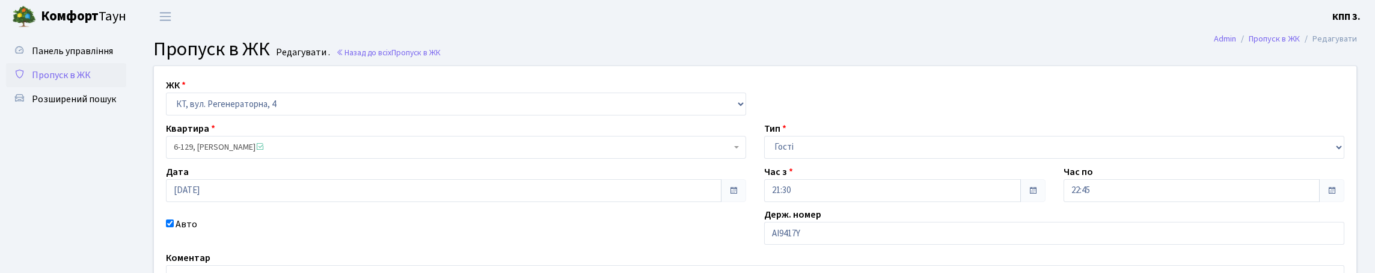
click at [843, 222] on input "АІ9417Y" at bounding box center [1054, 233] width 580 height 23
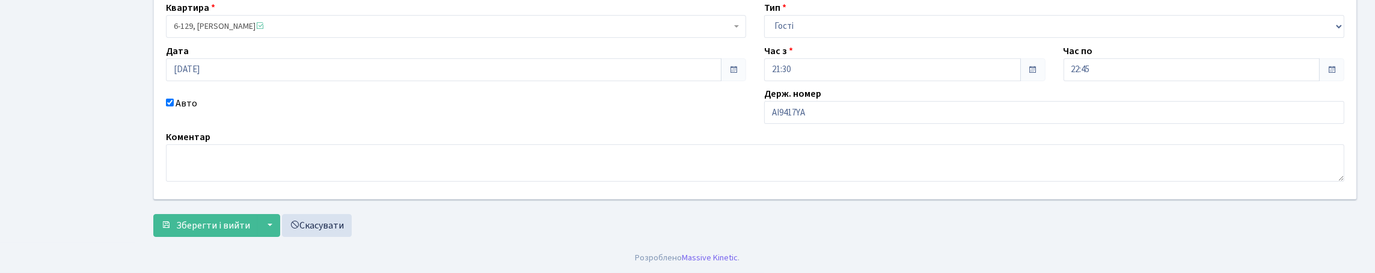
type input "АІ9417YА"
click at [153, 214] on button "Зберегти і вийти" at bounding box center [205, 225] width 105 height 23
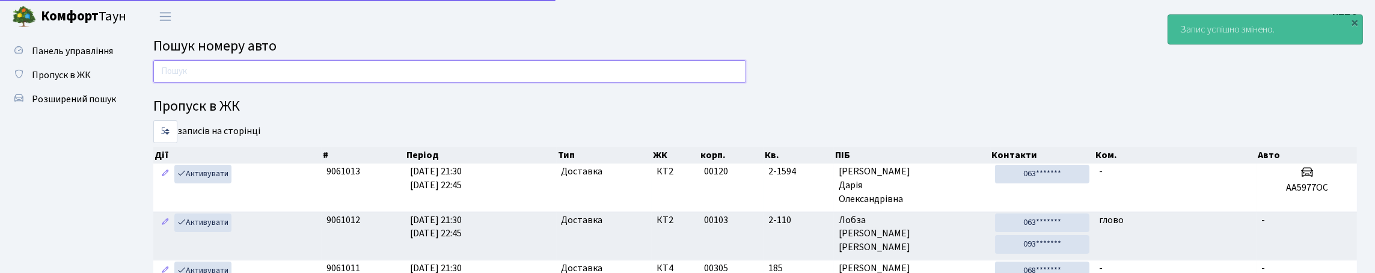
click at [319, 79] on input "text" at bounding box center [449, 71] width 593 height 23
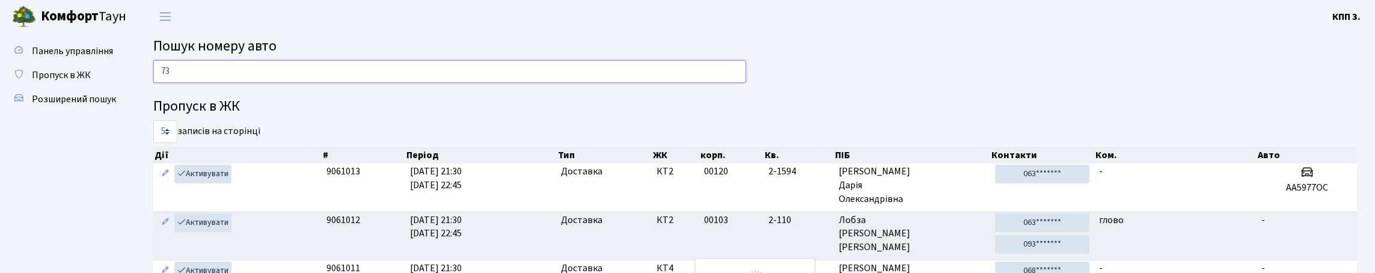
type input "7"
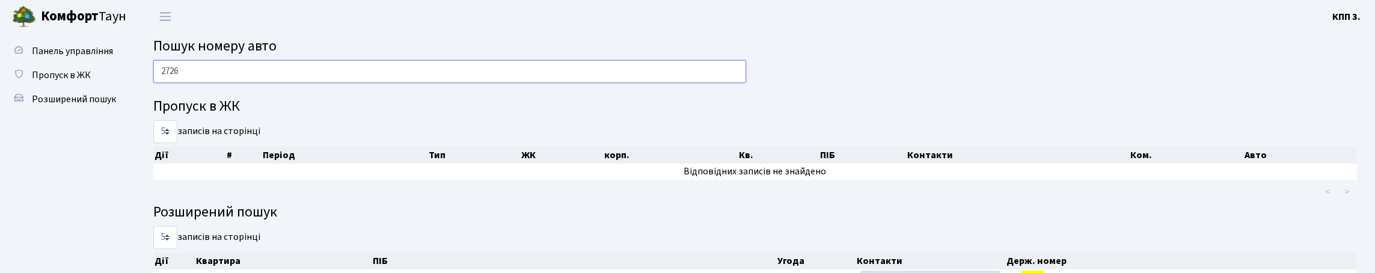
type input "2726"
drag, startPoint x: 205, startPoint y: 81, endPoint x: 127, endPoint y: 117, distance: 85.3
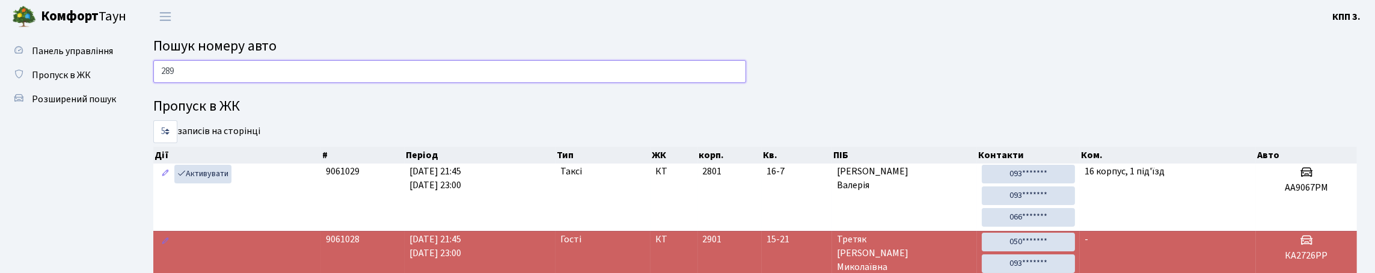
type input "2898"
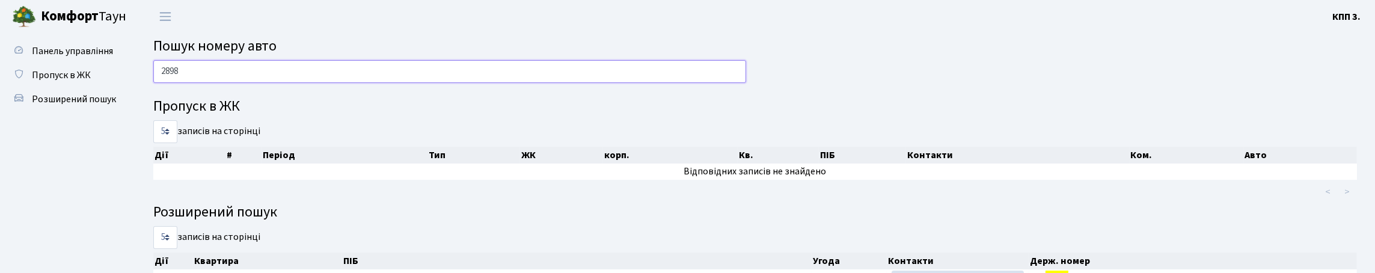
drag, startPoint x: 208, startPoint y: 91, endPoint x: 159, endPoint y: 103, distance: 50.0
click at [159, 103] on div "2898 Пропуск в ЖК 5 10 25 50 записів на сторінці Дії # Період Тип ЖК корп. Кв. …" at bounding box center [755, 245] width 1222 height 370
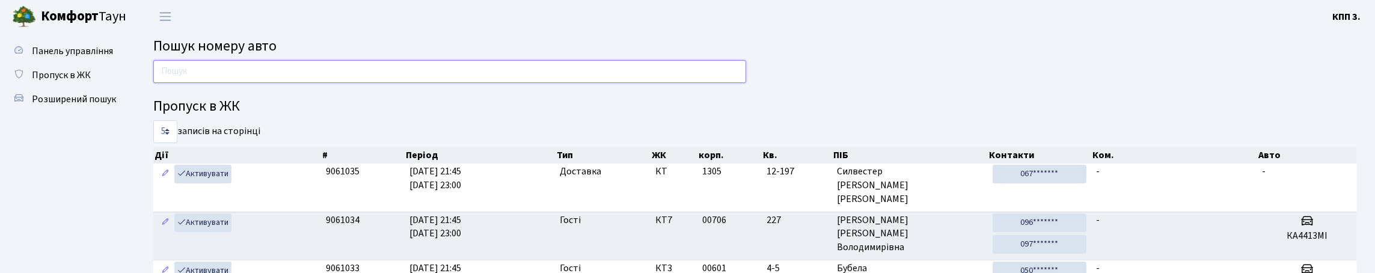
click at [191, 83] on input "text" at bounding box center [449, 71] width 593 height 23
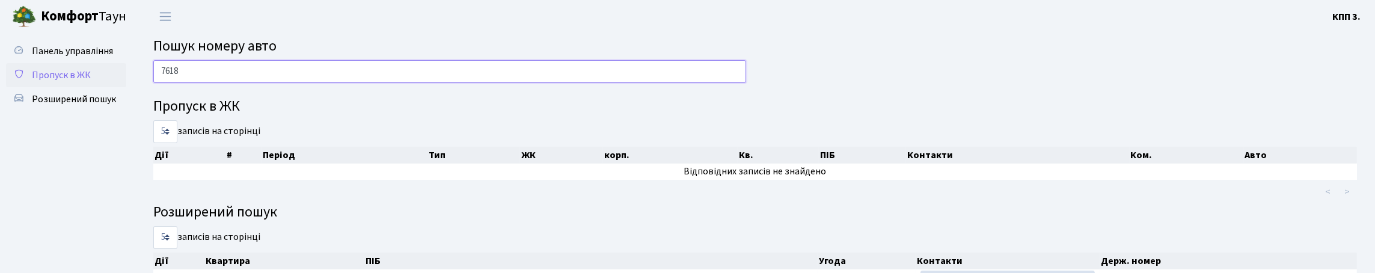
type input "7618"
click at [91, 82] on span "Пропуск в ЖК" at bounding box center [61, 75] width 59 height 13
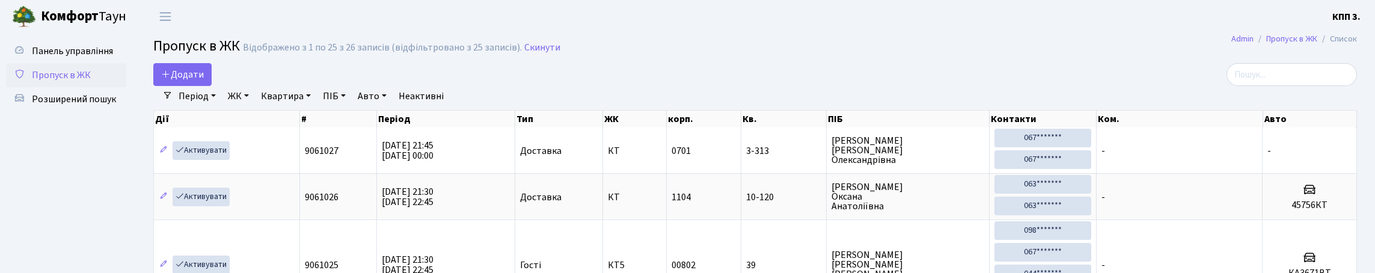
select select "25"
type input "7-301"
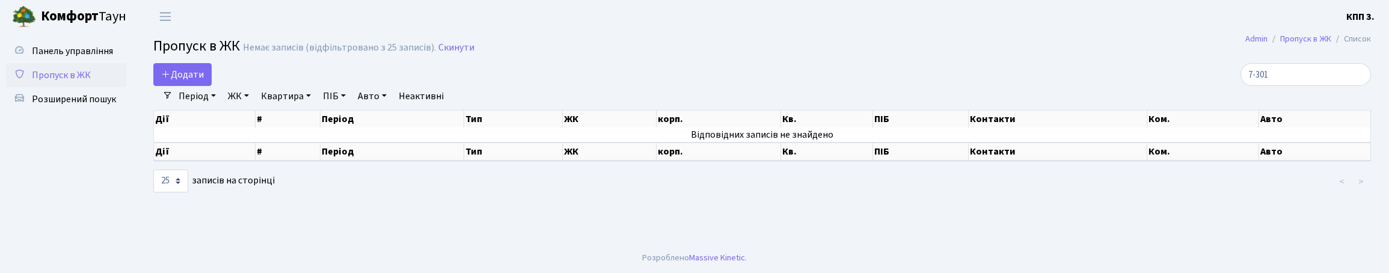
click at [1356, 85] on input "7-301" at bounding box center [1305, 74] width 130 height 23
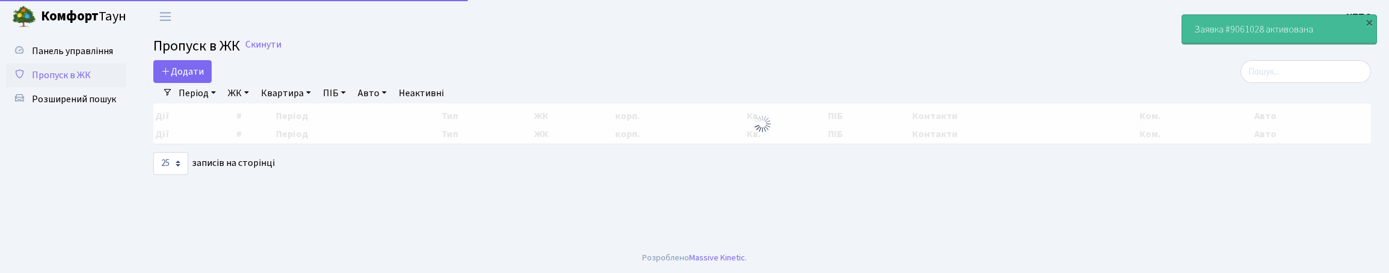
select select "25"
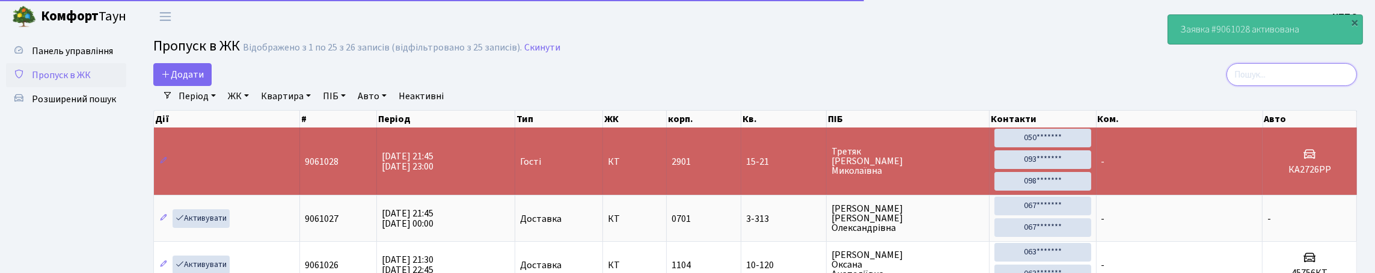
click at [1235, 86] on input "search" at bounding box center [1291, 74] width 130 height 23
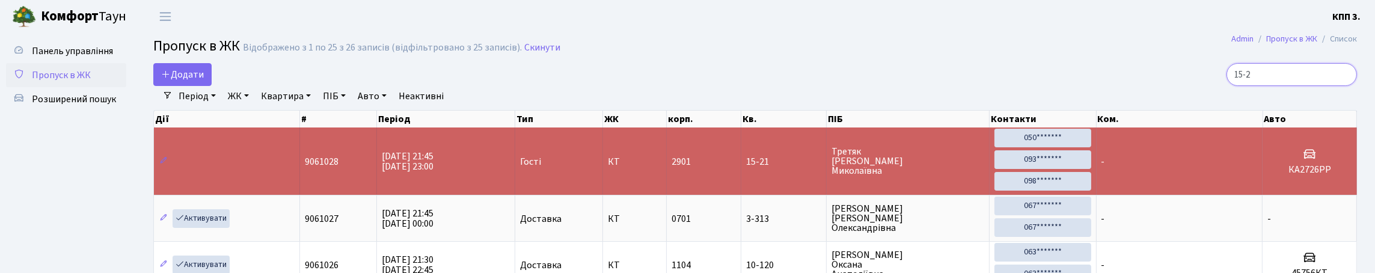
type input "15-21"
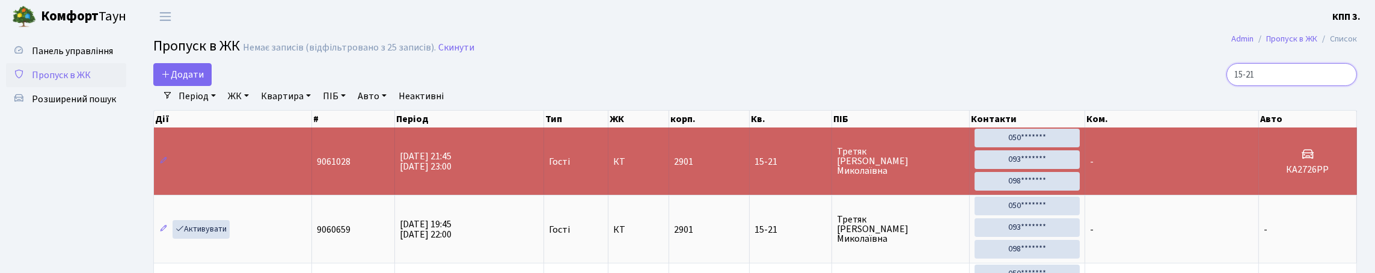
click at [1344, 85] on input "15-21" at bounding box center [1291, 74] width 130 height 23
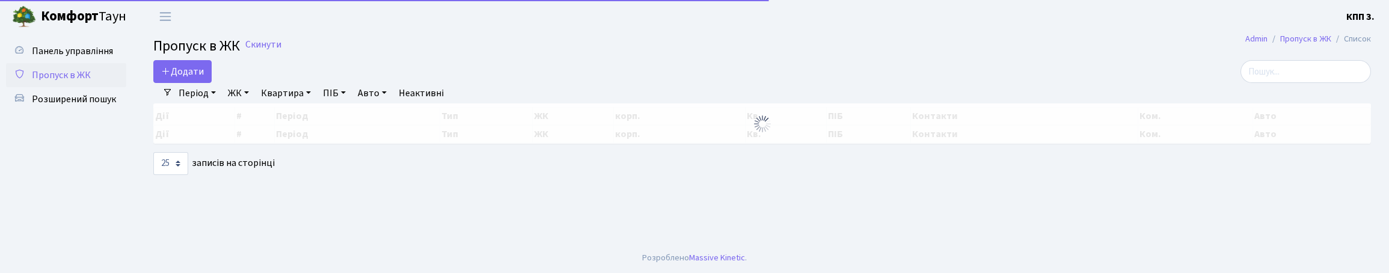
select select "25"
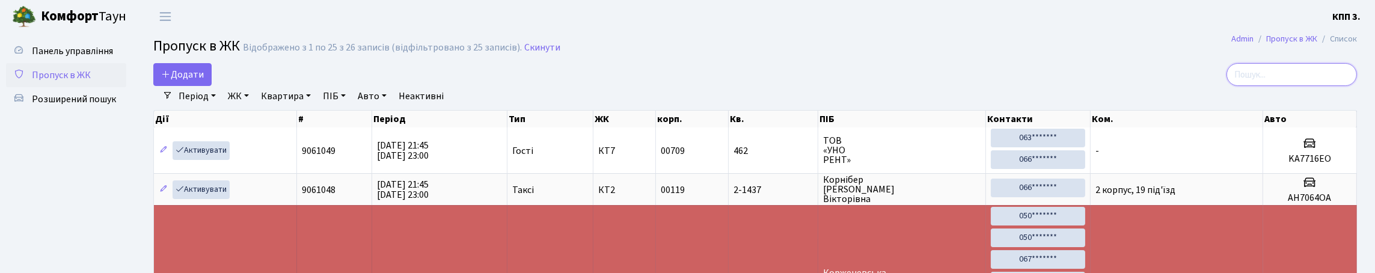
click at [1260, 86] on input "search" at bounding box center [1291, 74] width 130 height 23
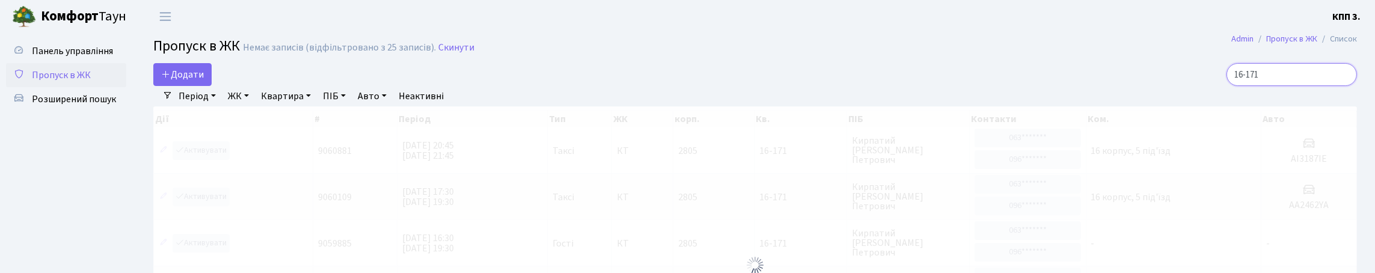
drag, startPoint x: 1278, startPoint y: 75, endPoint x: 1238, endPoint y: 85, distance: 41.1
click at [1240, 85] on input "16-171" at bounding box center [1291, 74] width 130 height 23
click at [1282, 83] on input "16-171" at bounding box center [1291, 74] width 130 height 23
drag, startPoint x: 1281, startPoint y: 83, endPoint x: 1235, endPoint y: 84, distance: 45.7
click at [1260, 84] on input "16-171" at bounding box center [1291, 74] width 130 height 23
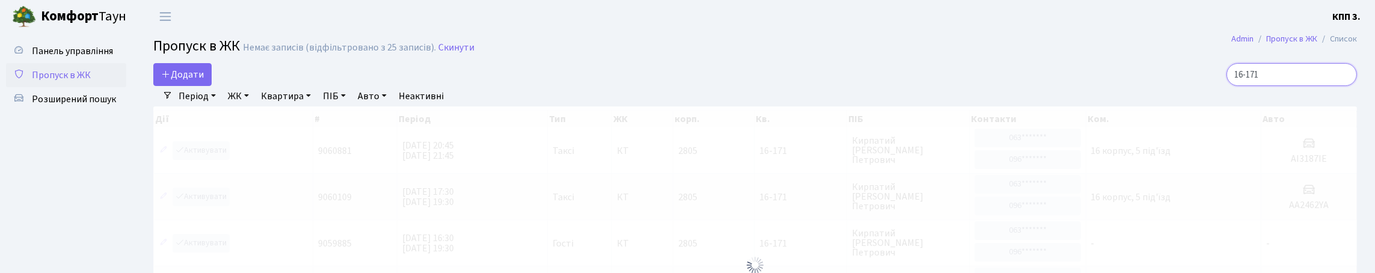
click at [1226, 86] on input "16-171" at bounding box center [1291, 74] width 130 height 23
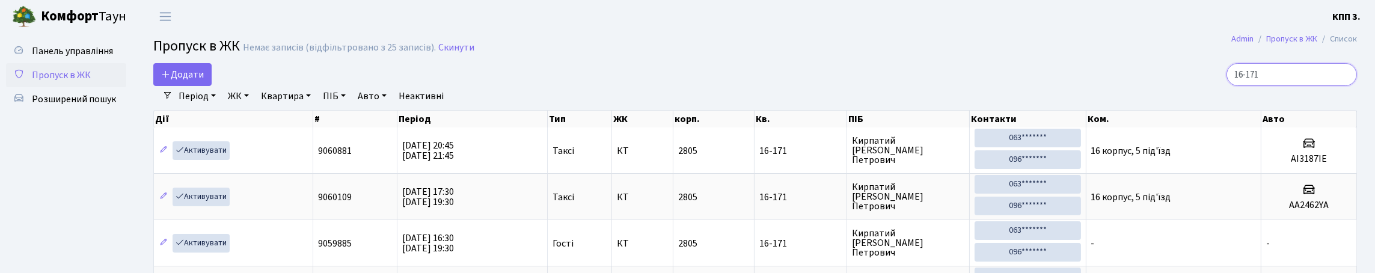
drag, startPoint x: 1271, startPoint y: 87, endPoint x: 1044, endPoint y: 94, distance: 227.4
click at [1044, 86] on div "16-171" at bounding box center [1162, 74] width 389 height 23
click at [1262, 86] on input "16-171" at bounding box center [1291, 74] width 130 height 23
click at [1266, 86] on input "16-171" at bounding box center [1291, 74] width 130 height 23
click at [1267, 82] on input "16-171" at bounding box center [1291, 74] width 130 height 23
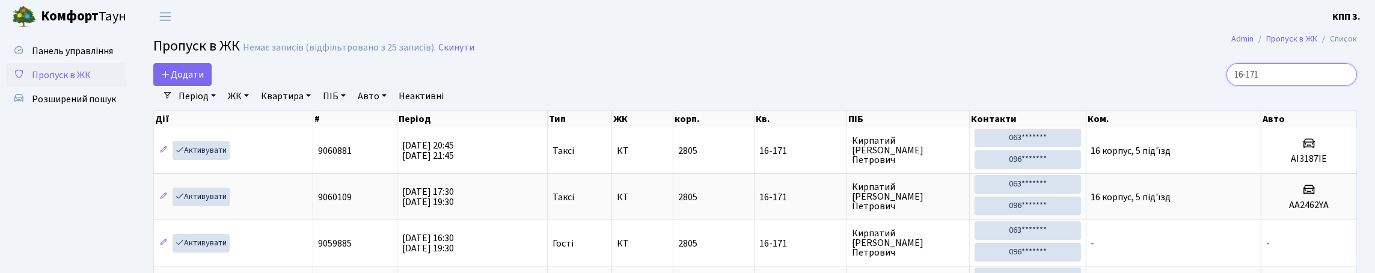
click at [1267, 82] on input "16-171" at bounding box center [1291, 74] width 130 height 23
type input "16-171"
click at [91, 82] on span "Пропуск в ЖК" at bounding box center [61, 75] width 59 height 13
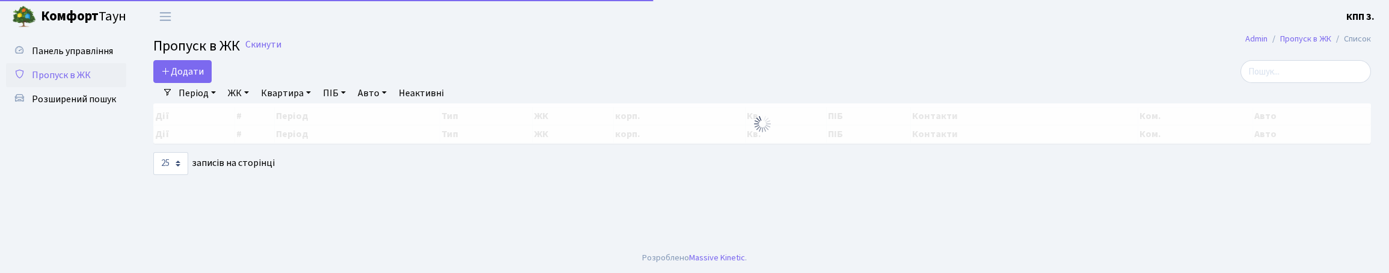
select select "25"
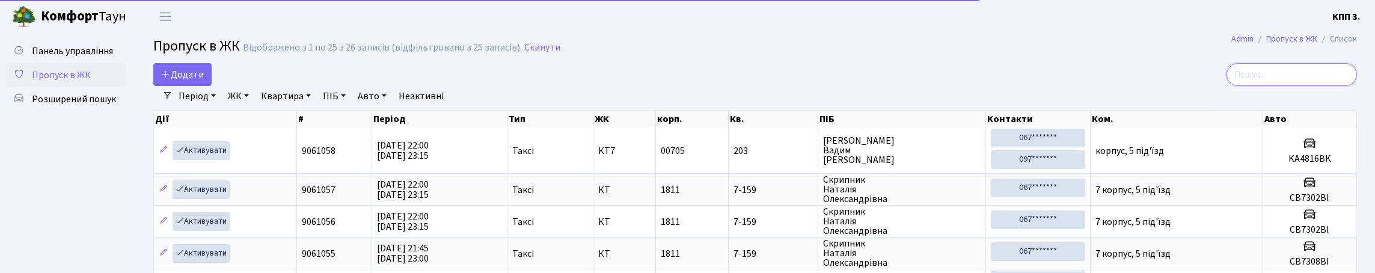
click at [1242, 86] on input "search" at bounding box center [1291, 74] width 130 height 23
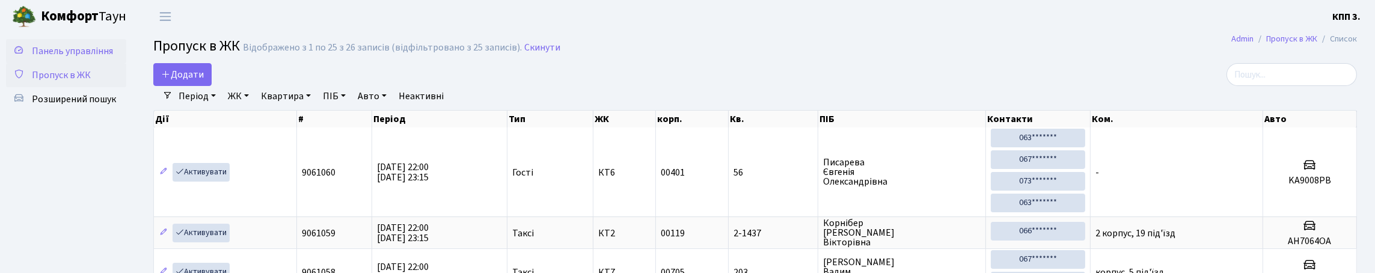
click at [39, 52] on span "Панель управління" at bounding box center [72, 50] width 81 height 13
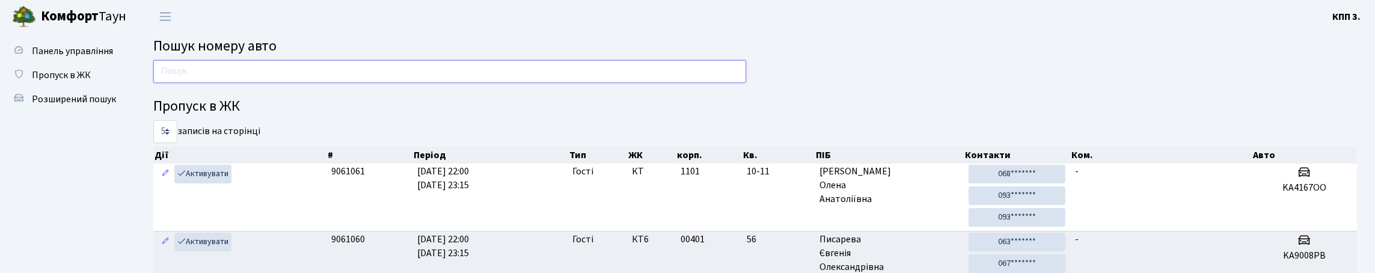
click at [306, 83] on input "text" at bounding box center [449, 71] width 593 height 23
type input "2"
click at [76, 82] on span "Пропуск в ЖК" at bounding box center [61, 75] width 59 height 13
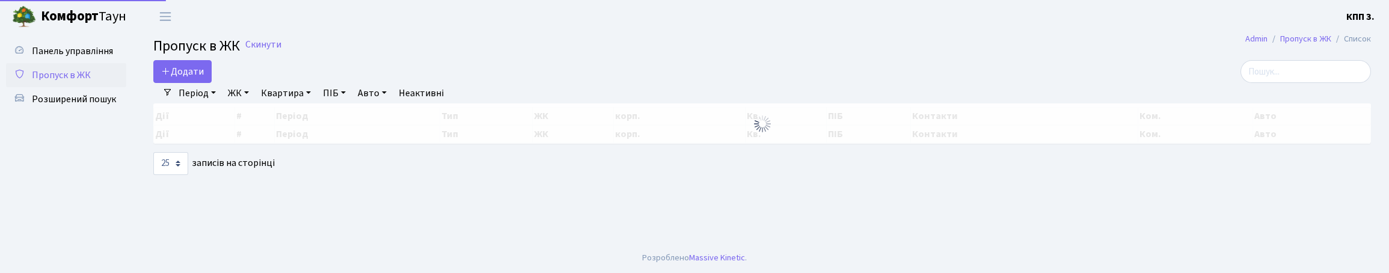
select select "25"
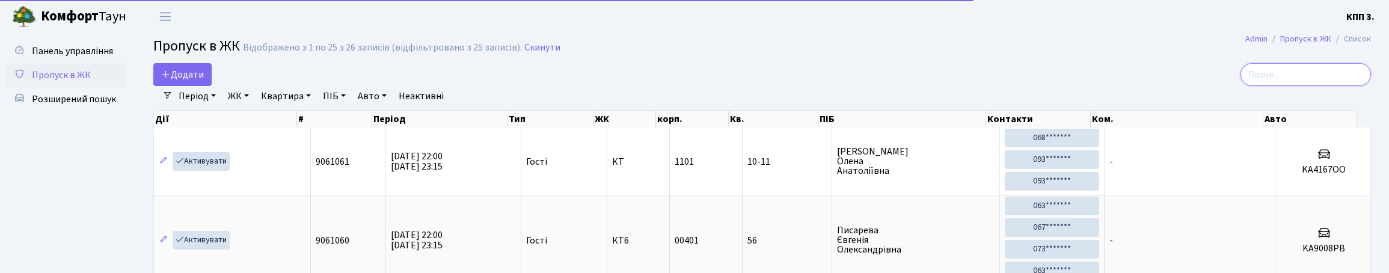
click at [1258, 81] on input "search" at bounding box center [1305, 74] width 130 height 23
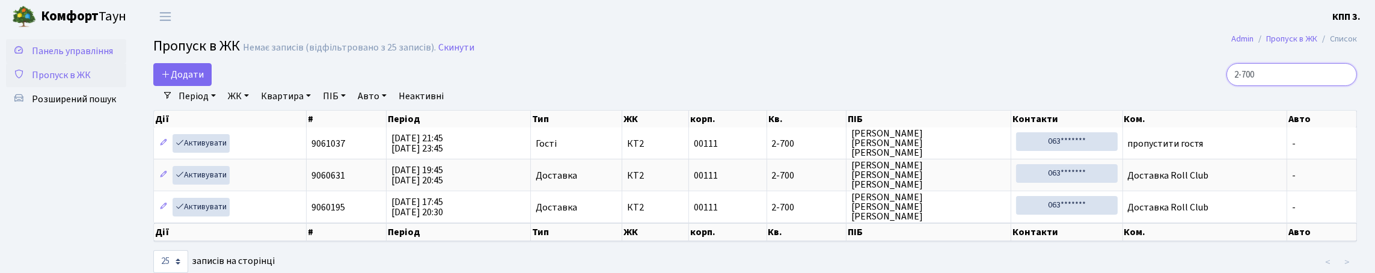
type input "2-700"
click at [53, 58] on span "Панель управління" at bounding box center [72, 50] width 81 height 13
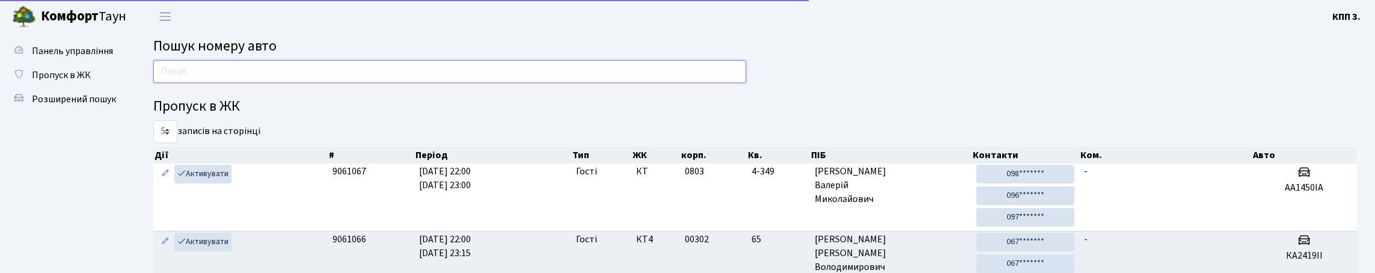
click at [284, 83] on input "text" at bounding box center [449, 71] width 593 height 23
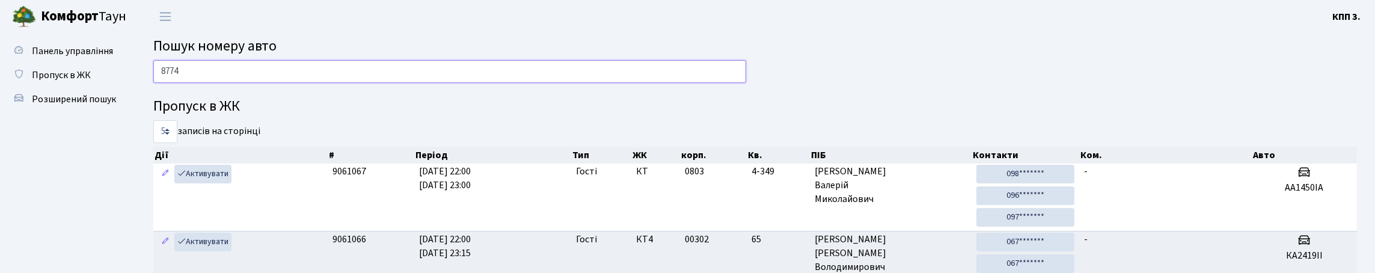
type input "8774"
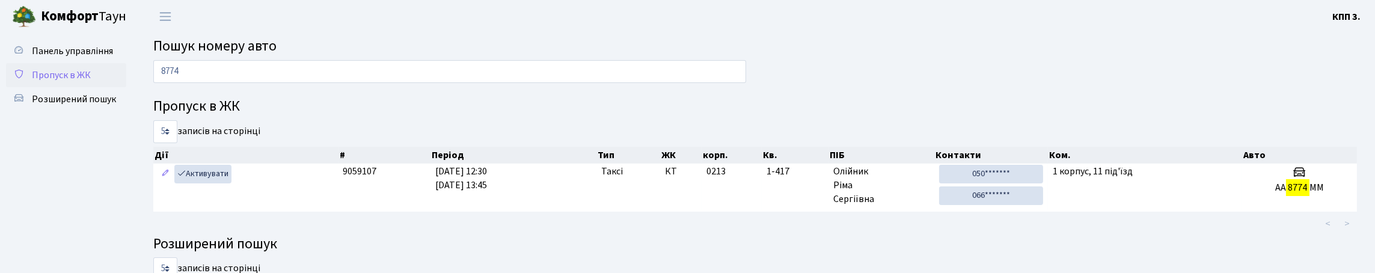
click at [72, 82] on span "Пропуск в ЖК" at bounding box center [61, 75] width 59 height 13
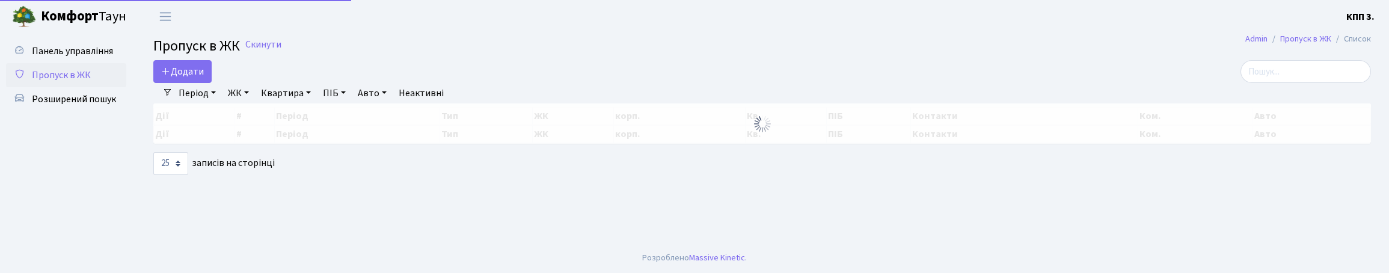
select select "25"
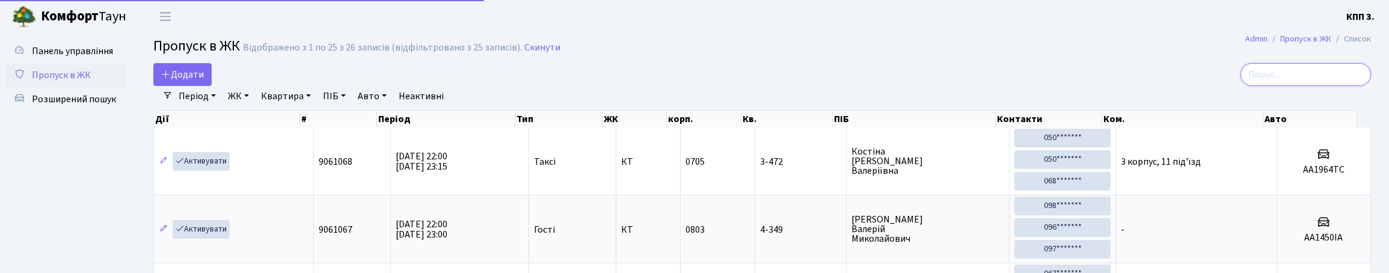
click at [1267, 86] on input "search" at bounding box center [1305, 74] width 130 height 23
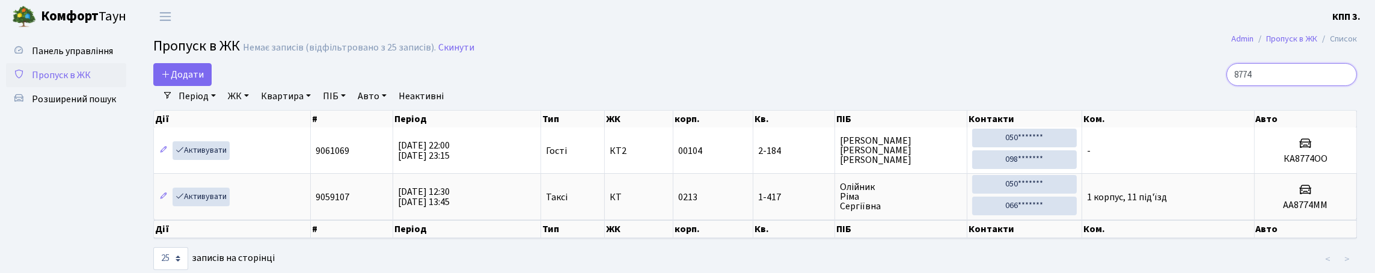
type input "8774"
click at [87, 82] on span "Пропуск в ЖК" at bounding box center [61, 75] width 59 height 13
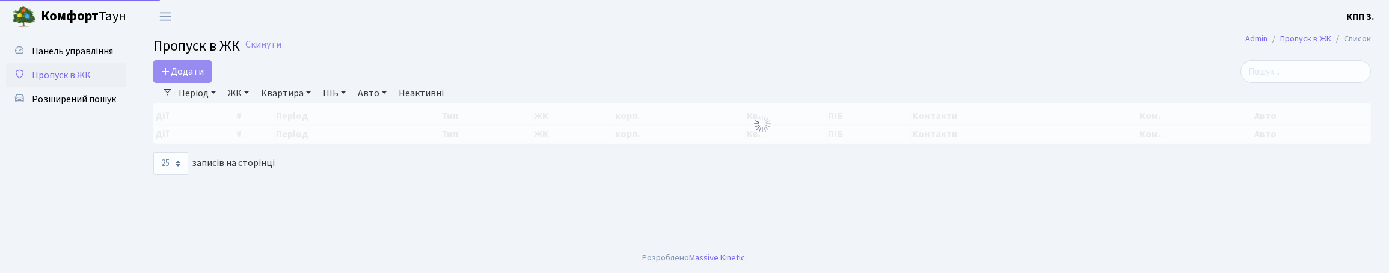
select select "25"
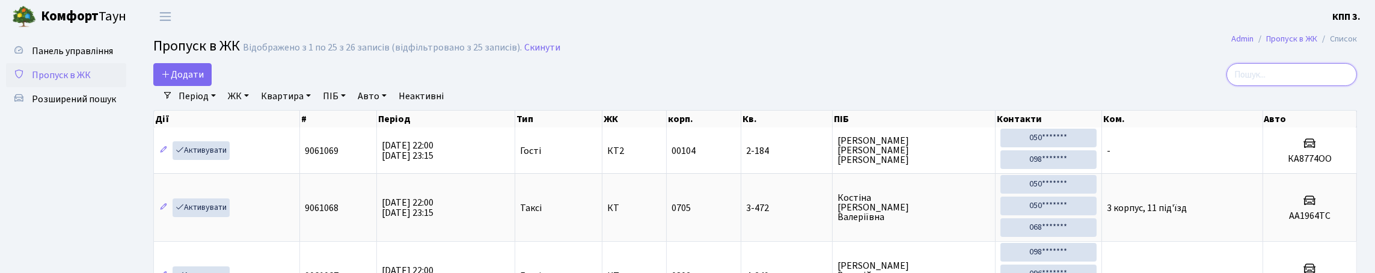
click at [1251, 79] on input "search" at bounding box center [1291, 74] width 130 height 23
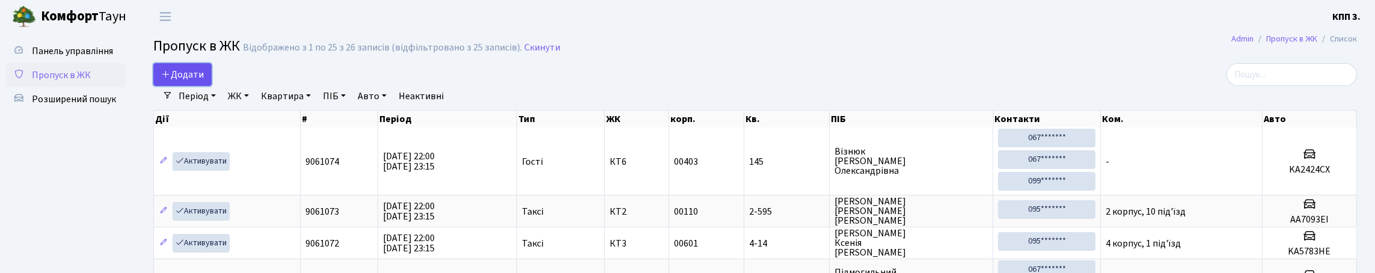
click at [204, 76] on span "Додати" at bounding box center [182, 74] width 43 height 13
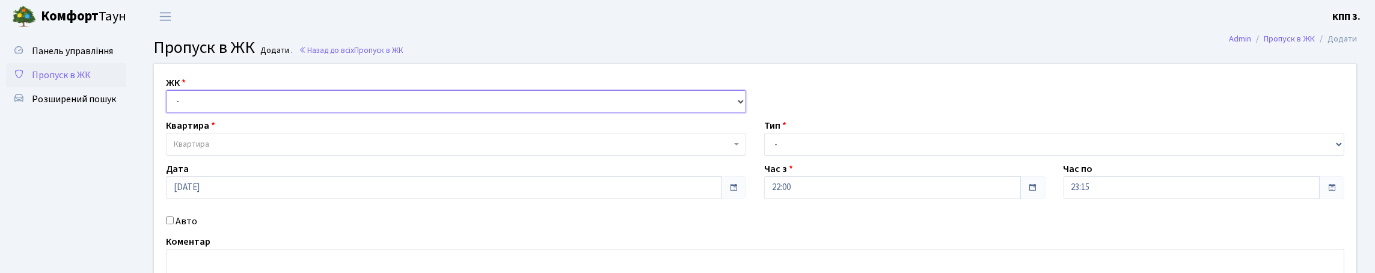
click at [235, 112] on select "- КТ, вул. Регенераторна, 4 КТ2, просп. Соборності, 17 КТ3, вул. Березнева, 16 …" at bounding box center [456, 101] width 580 height 23
select select "271"
click at [169, 104] on select "- КТ, вул. Регенераторна, 4 КТ2, просп. Соборності, 17 КТ3, вул. Березнева, 16 …" at bounding box center [456, 101] width 580 height 23
select select
click at [265, 150] on span "Квартира" at bounding box center [452, 144] width 557 height 12
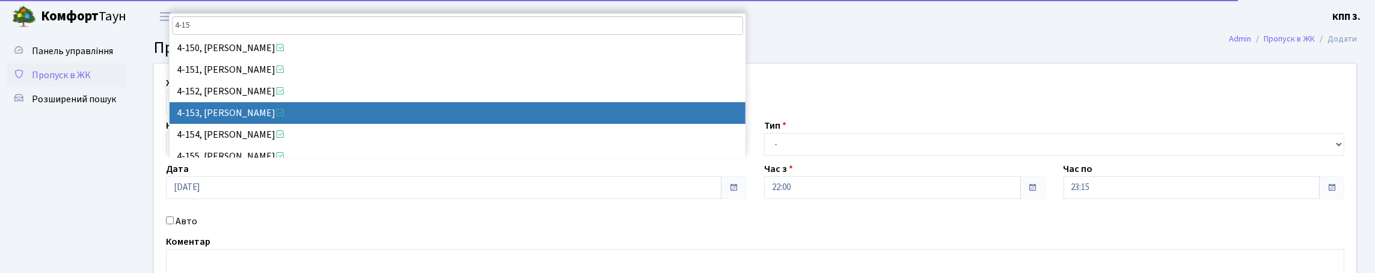
type input "4-15"
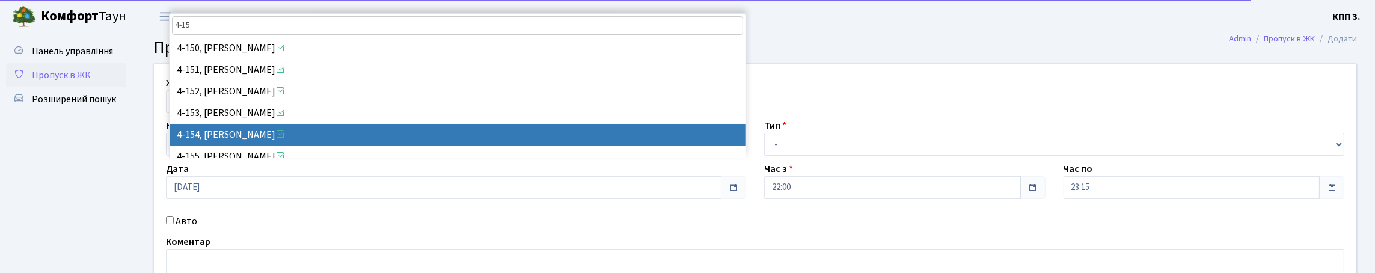
drag, startPoint x: 171, startPoint y: 144, endPoint x: 150, endPoint y: 153, distance: 23.4
select select "1150"
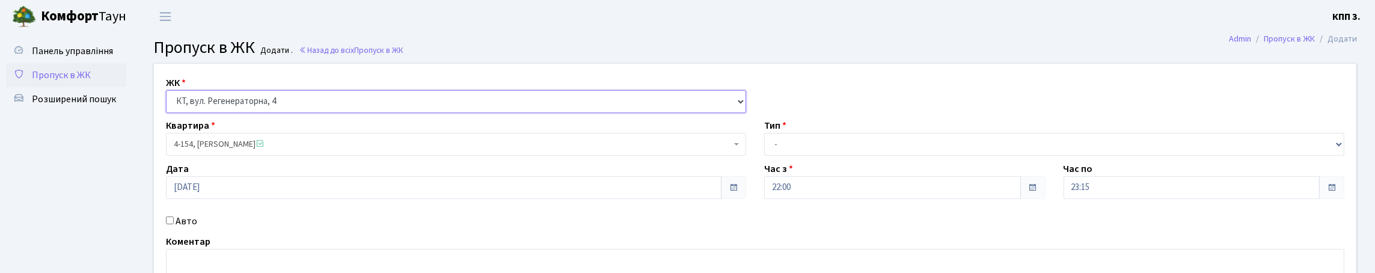
drag, startPoint x: 194, startPoint y: 121, endPoint x: 200, endPoint y: 129, distance: 10.7
click at [194, 113] on select "- КТ, вул. Регенераторна, 4 КТ2, просп. Соборності, 17 КТ3, вул. Березнева, 16 …" at bounding box center [456, 101] width 580 height 23
select select "302"
click at [169, 104] on select "- КТ, вул. Регенераторна, 4 КТ2, просп. Соборності, 17 КТ3, вул. Березнева, 16 …" at bounding box center [456, 101] width 580 height 23
select select
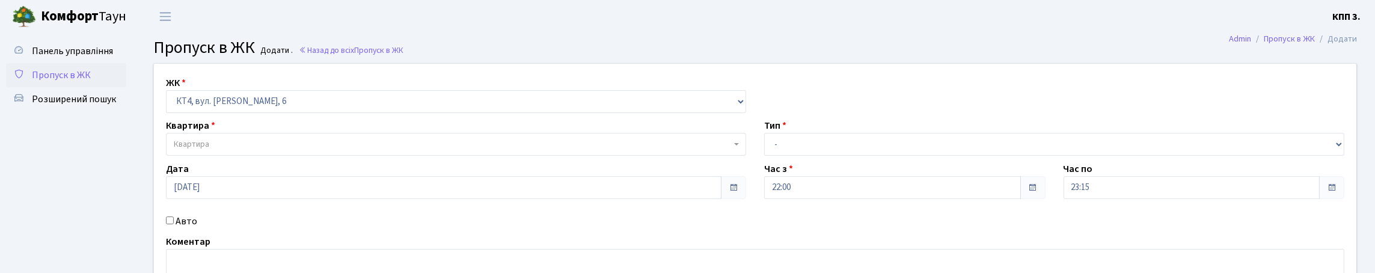
click at [226, 150] on span "Квартира" at bounding box center [452, 144] width 557 height 12
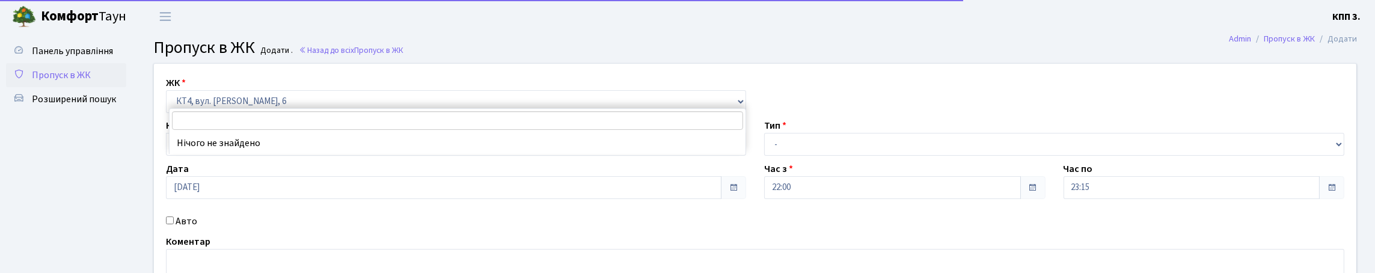
scroll to position [180, 0]
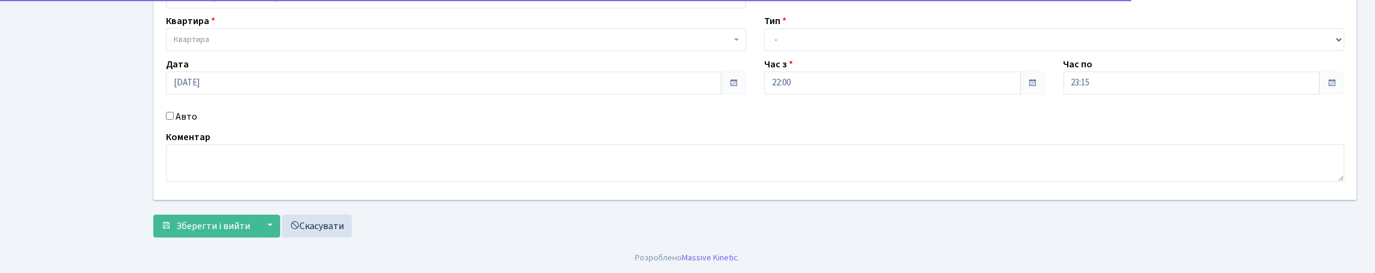
click at [196, 90] on div "ЖК - КТ, вул. Регенераторна, 4 КТ2, просп. Соборності, 17 КТ3, вул. Березнева, …" at bounding box center [755, 79] width 1220 height 240
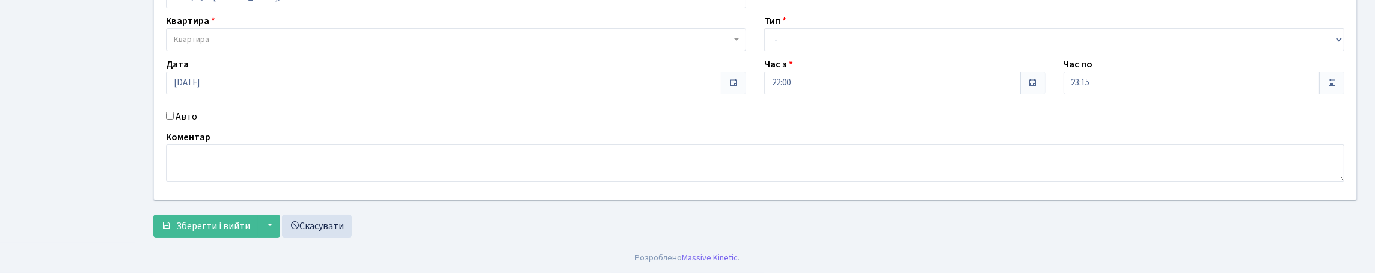
click at [177, 109] on div "Авто" at bounding box center [456, 116] width 598 height 14
click at [182, 109] on label "Авто" at bounding box center [187, 116] width 22 height 14
click at [174, 112] on input "Авто" at bounding box center [170, 116] width 8 height 8
checkbox input "true"
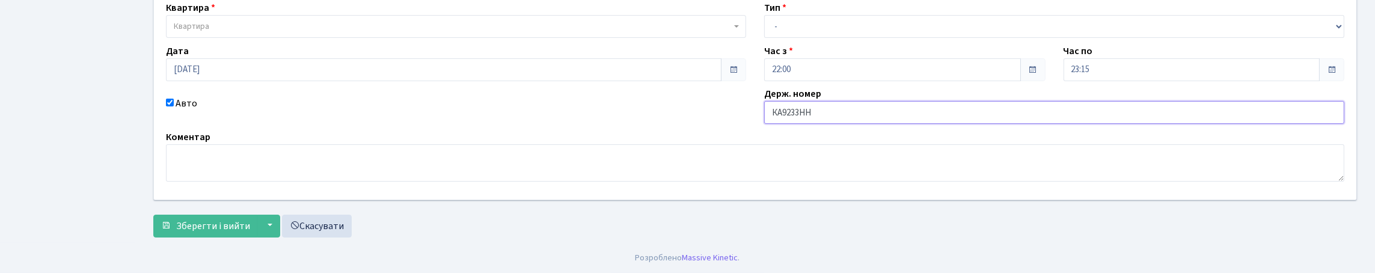
scroll to position [98, 0]
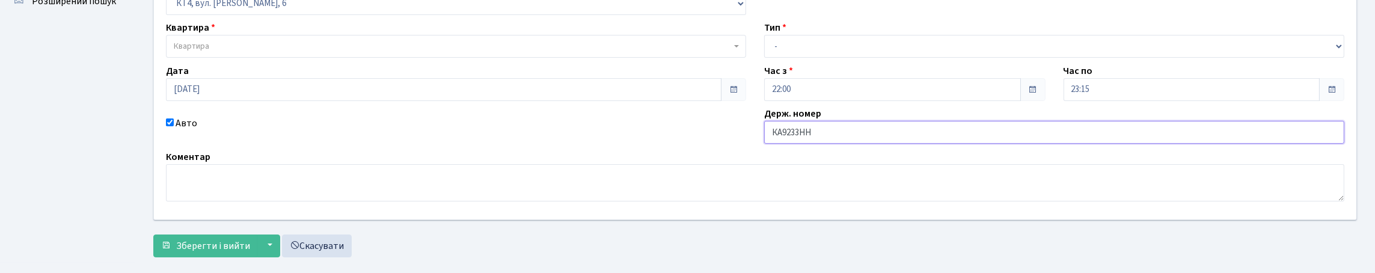
type input "КА9233НН"
drag, startPoint x: 839, startPoint y: 67, endPoint x: 831, endPoint y: 79, distance: 14.8
click at [839, 58] on select "- Доставка Таксі Гості Сервіс" at bounding box center [1054, 46] width 580 height 23
select select "2"
click at [764, 58] on select "- Доставка Таксі Гості Сервіс" at bounding box center [1054, 46] width 580 height 23
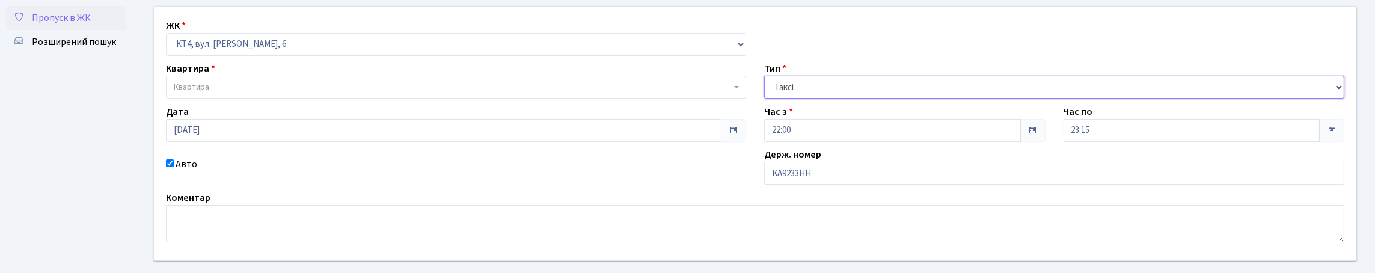
scroll to position [0, 0]
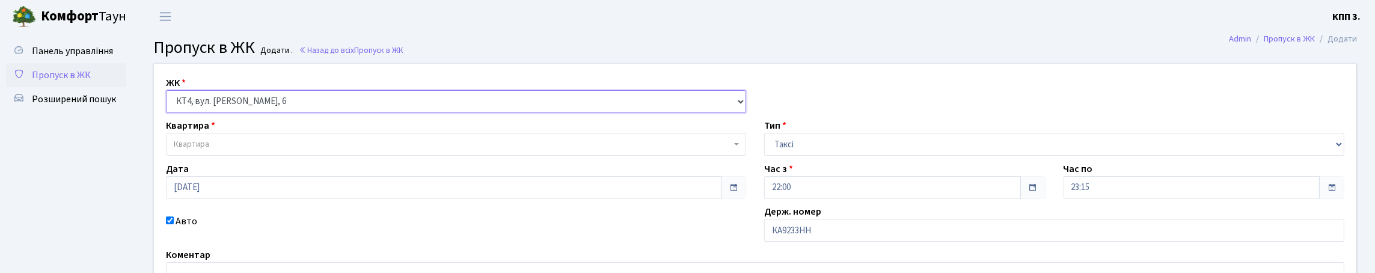
drag, startPoint x: 343, startPoint y: 121, endPoint x: 338, endPoint y: 129, distance: 9.2
click at [343, 113] on select "- КТ, вул. Регенераторна, 4 КТ2, просп. Соборності, 17 КТ3, вул. Березнева, 16 …" at bounding box center [456, 101] width 580 height 23
select select "271"
click at [169, 104] on select "- КТ, вул. Регенераторна, 4 КТ2, просп. Соборності, 17 КТ3, вул. Березнева, 16 …" at bounding box center [456, 101] width 580 height 23
select select
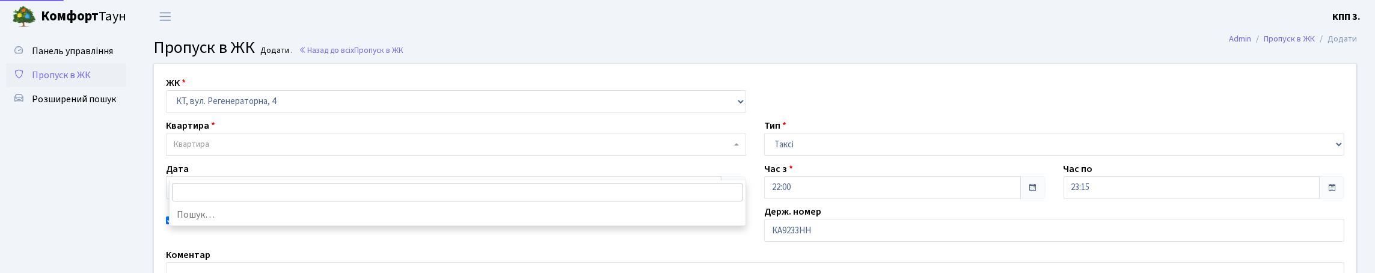
click at [314, 150] on span "Квартира" at bounding box center [452, 144] width 557 height 12
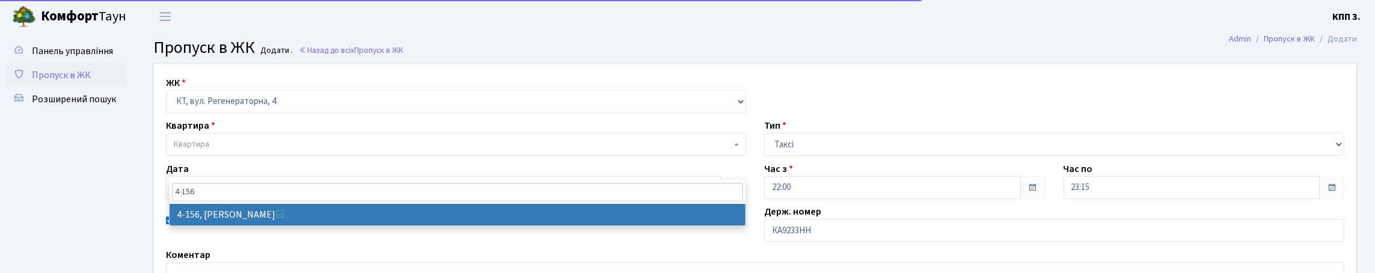
type input "4-156"
select select "1152"
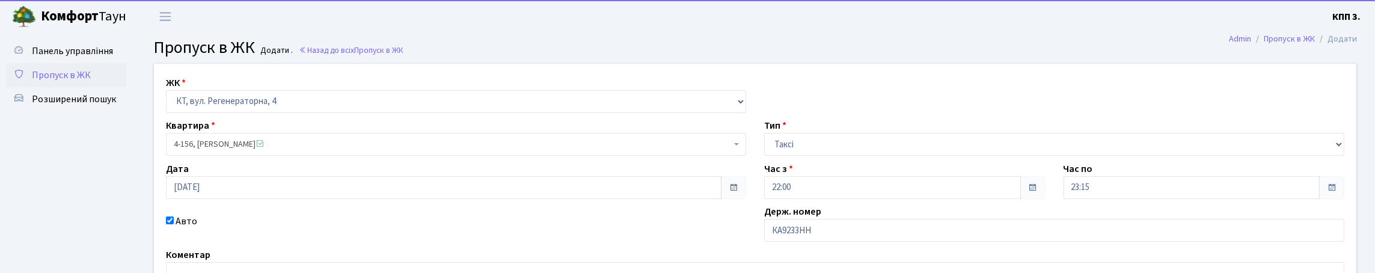
scroll to position [180, 0]
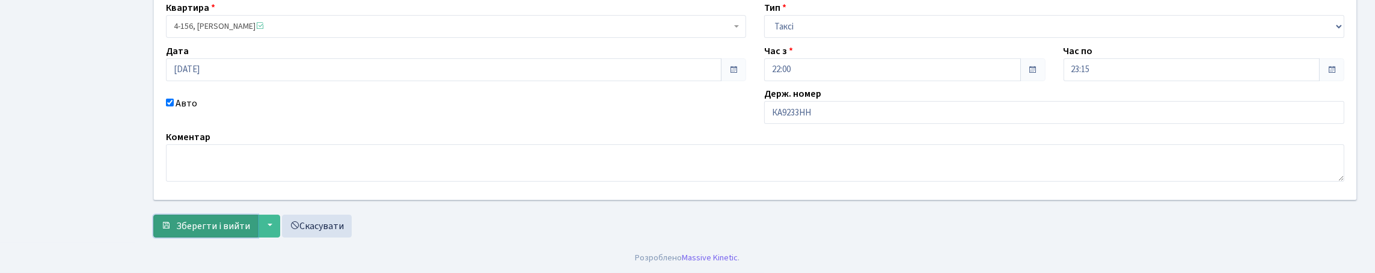
click at [204, 233] on span "Зберегти і вийти" at bounding box center [213, 225] width 74 height 13
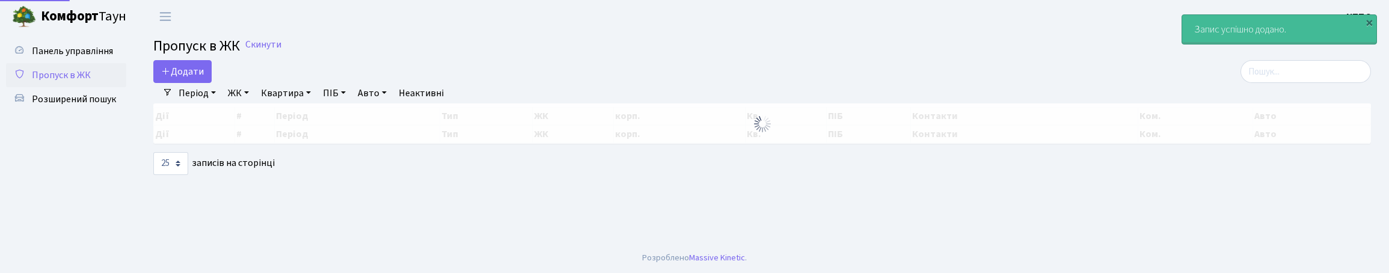
select select "25"
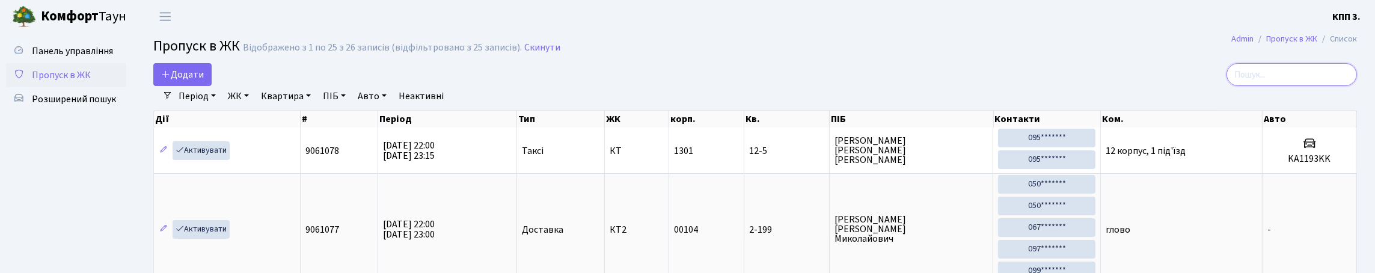
click at [1234, 85] on input "search" at bounding box center [1291, 74] width 130 height 23
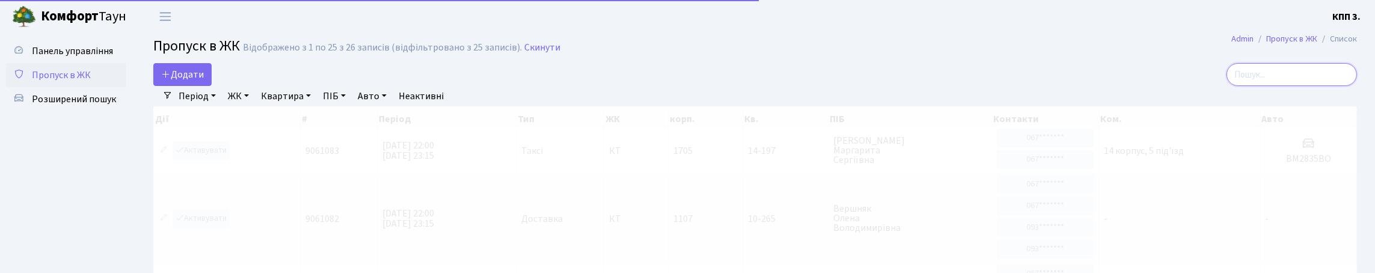
click at [1287, 85] on input "search" at bounding box center [1291, 74] width 130 height 23
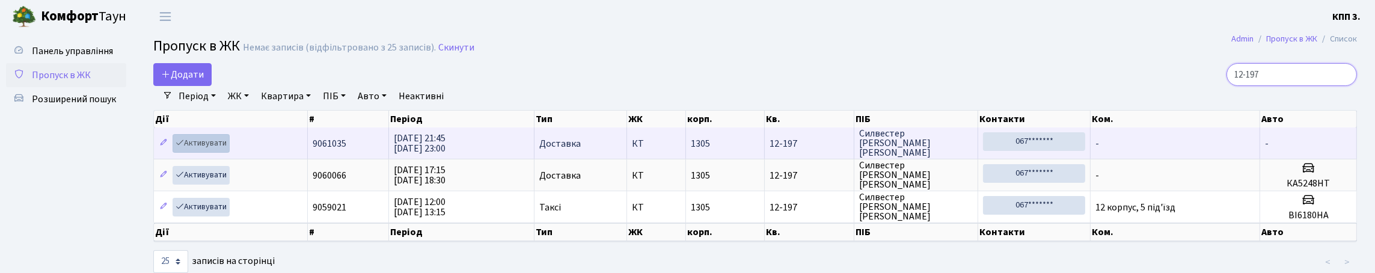
type input "12-197"
click at [226, 153] on link "Активувати" at bounding box center [201, 143] width 57 height 19
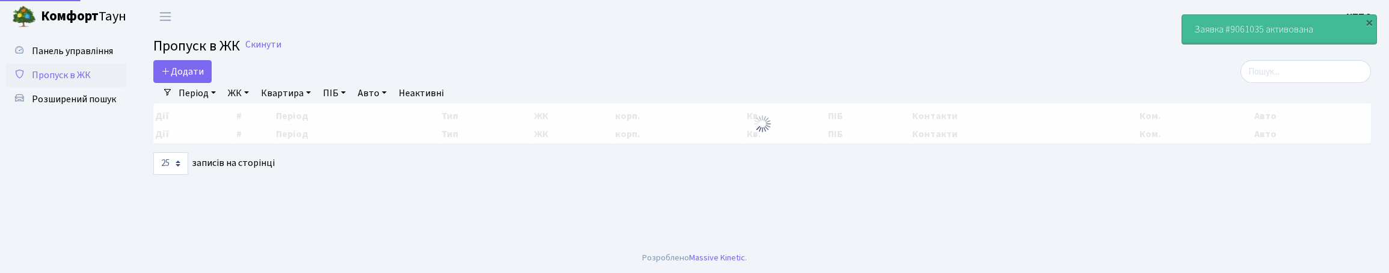
select select "25"
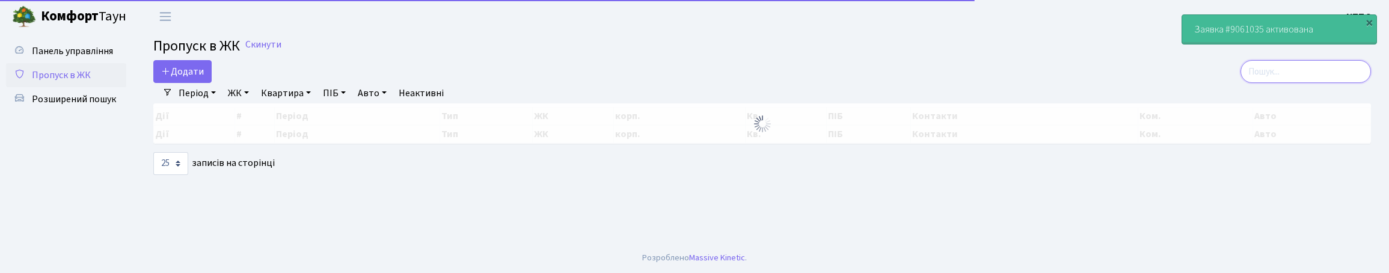
click at [1285, 83] on input "search" at bounding box center [1305, 71] width 130 height 23
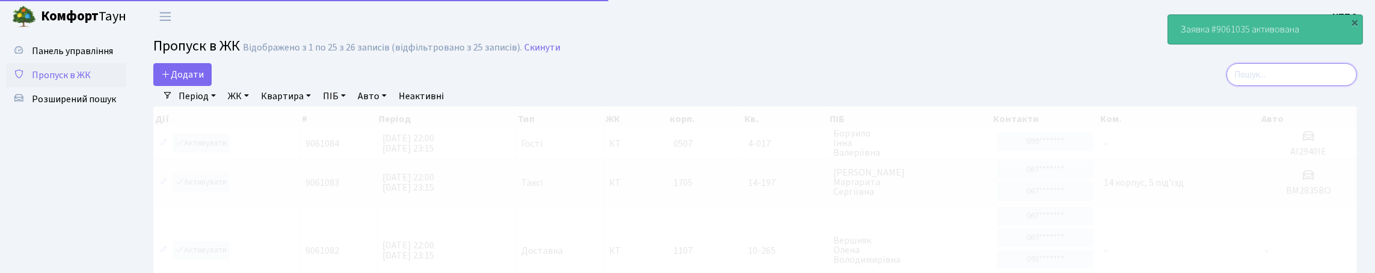
click at [1258, 85] on input "search" at bounding box center [1291, 74] width 130 height 23
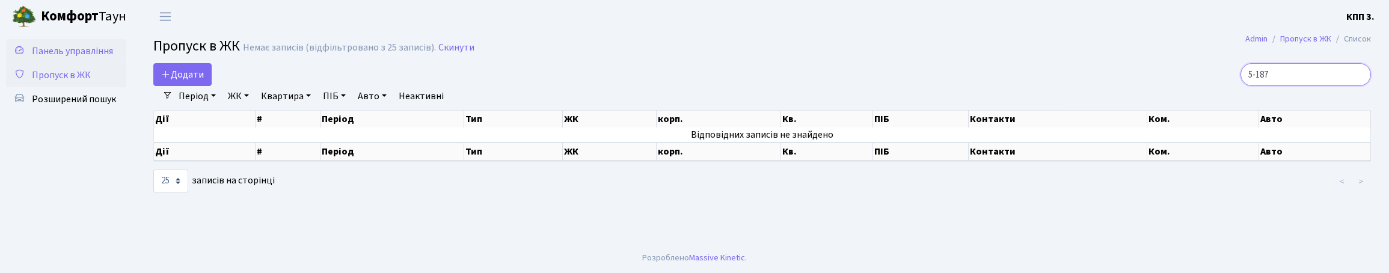
type input "5-187"
click at [72, 58] on span "Панель управління" at bounding box center [72, 50] width 81 height 13
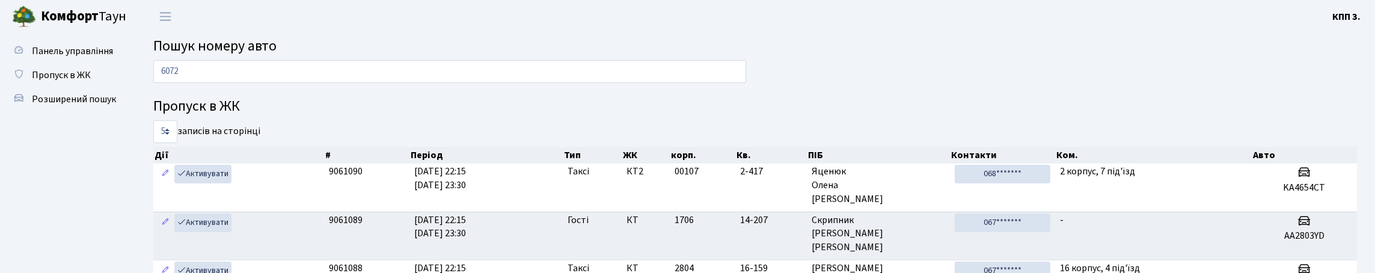
type input "6072"
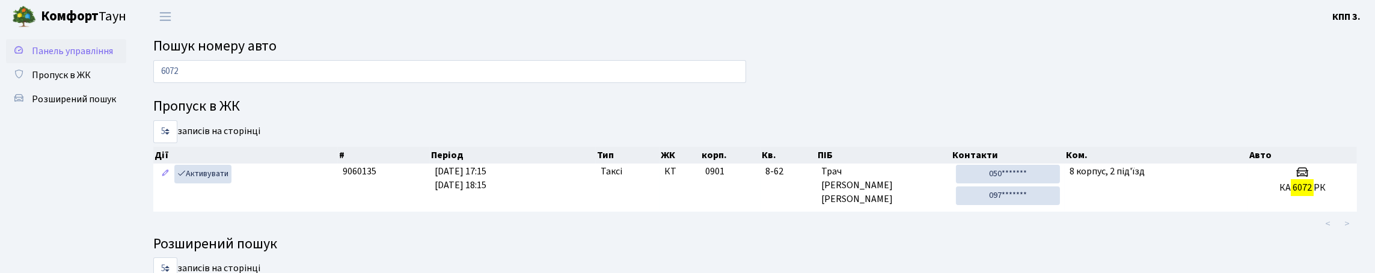
click at [55, 58] on span "Панель управління" at bounding box center [72, 50] width 81 height 13
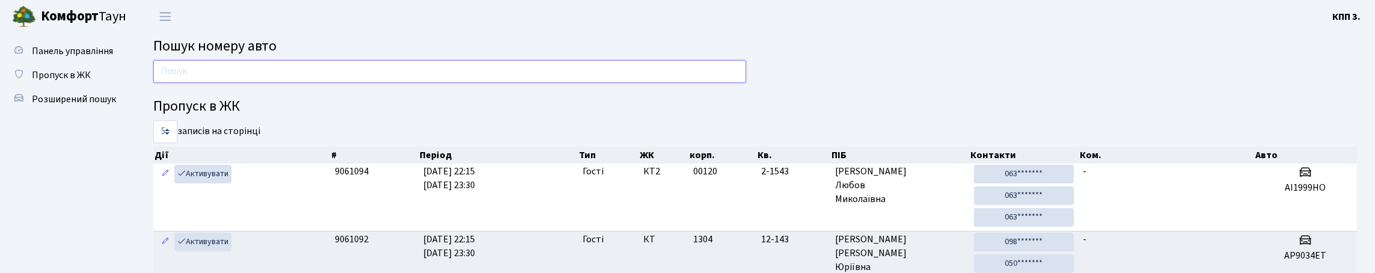
click at [281, 81] on input "text" at bounding box center [449, 71] width 593 height 23
click at [207, 83] on input "text" at bounding box center [449, 71] width 593 height 23
click at [75, 82] on span "Пропуск в ЖК" at bounding box center [61, 75] width 59 height 13
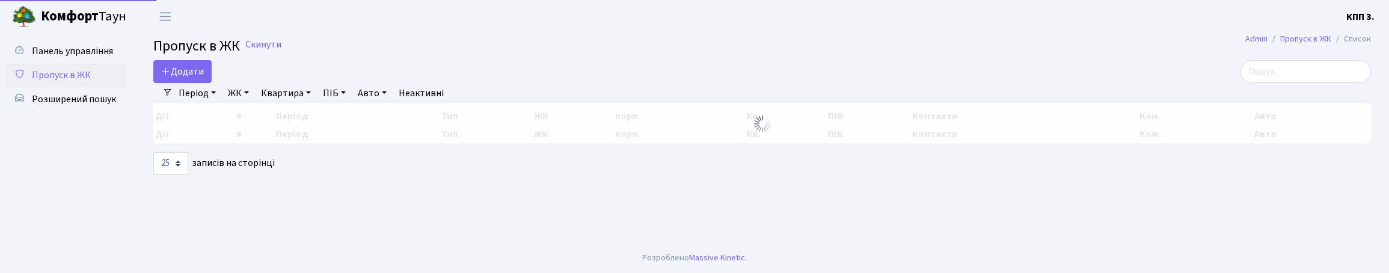
select select "25"
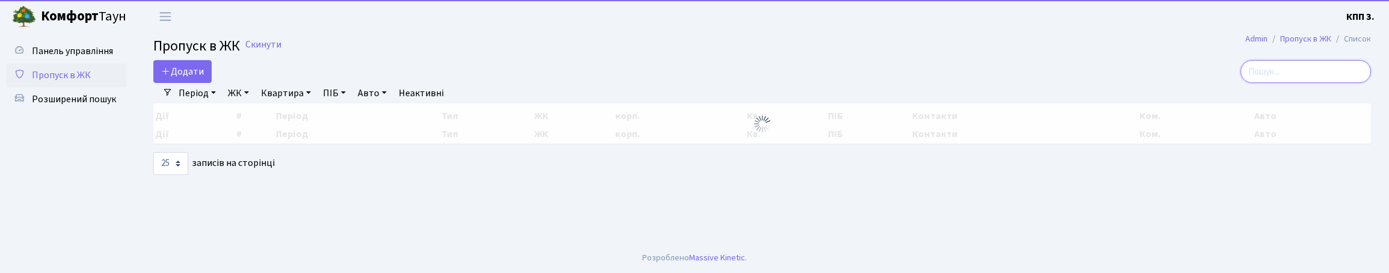
click at [1279, 82] on input "search" at bounding box center [1305, 71] width 130 height 23
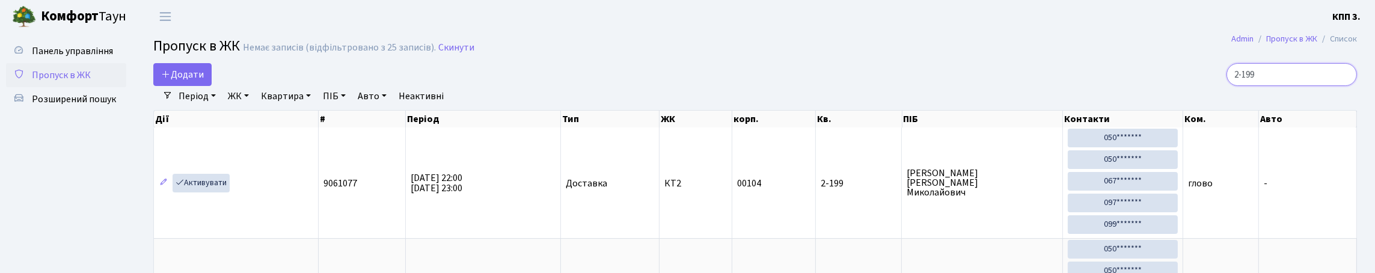
type input "2-199"
click at [39, 58] on span "Панель управління" at bounding box center [72, 50] width 81 height 13
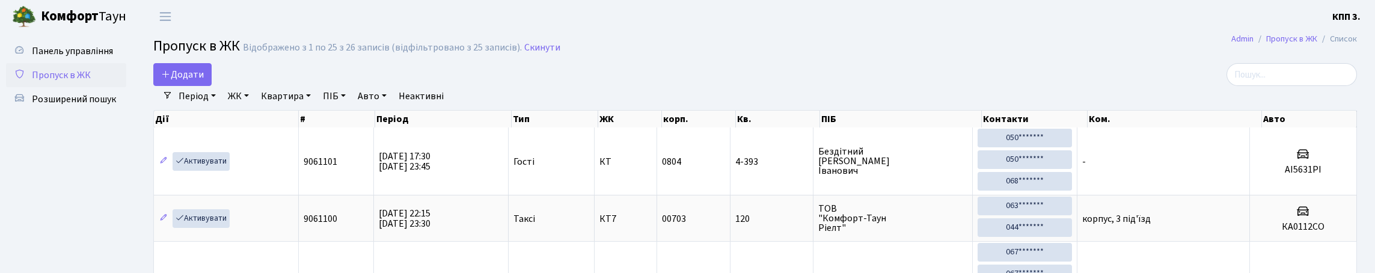
select select "25"
click at [70, 50] on span "Панель управління" at bounding box center [72, 50] width 81 height 13
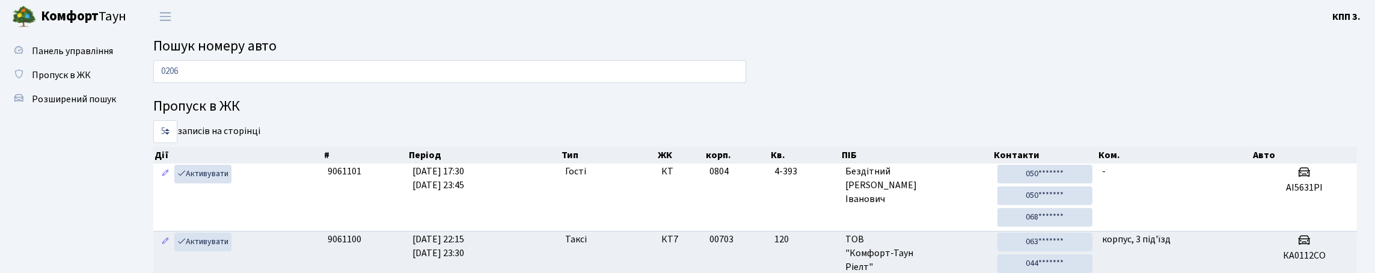
type input "0206"
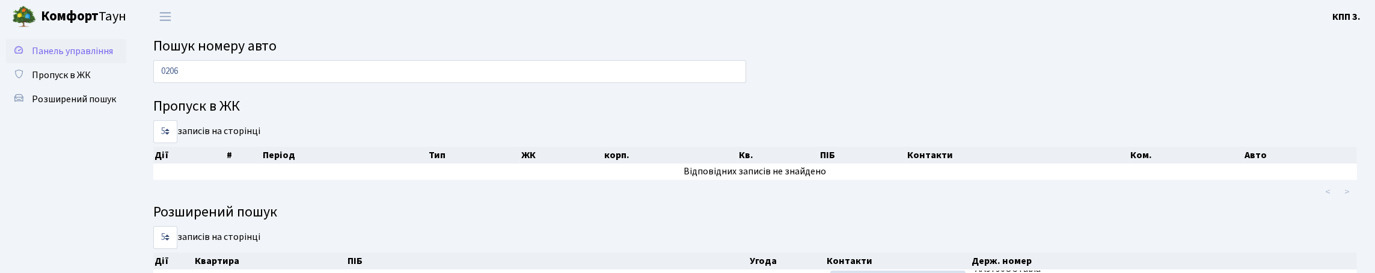
click at [48, 57] on span "Панель управління" at bounding box center [72, 50] width 81 height 13
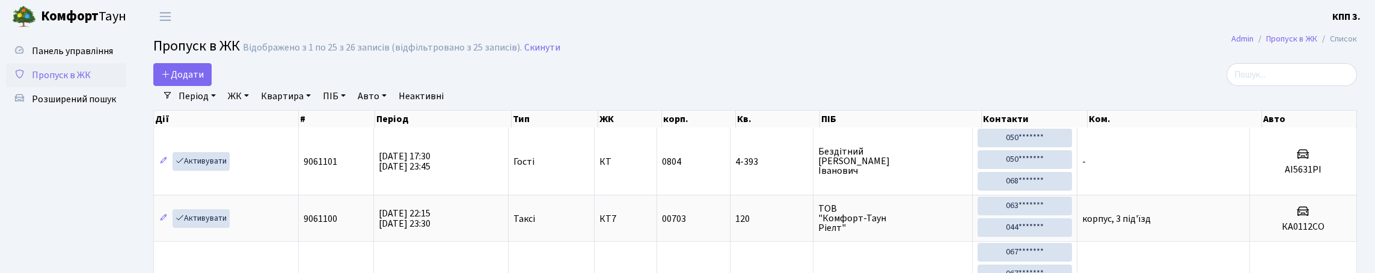
select select "25"
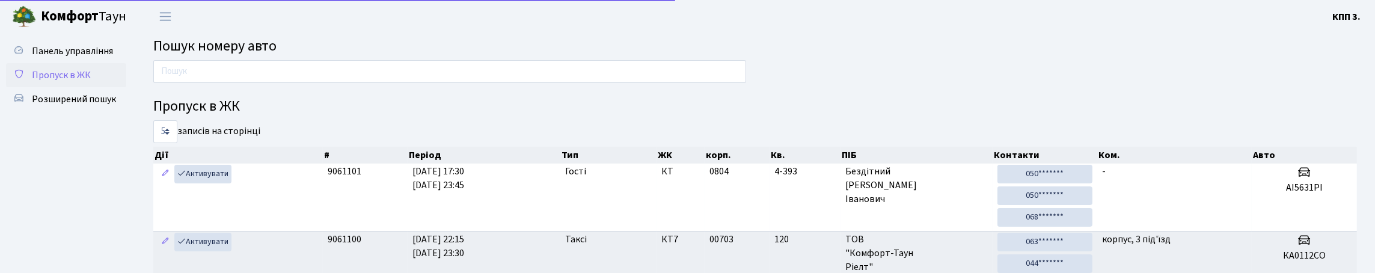
click at [55, 82] on span "Пропуск в ЖК" at bounding box center [61, 75] width 59 height 13
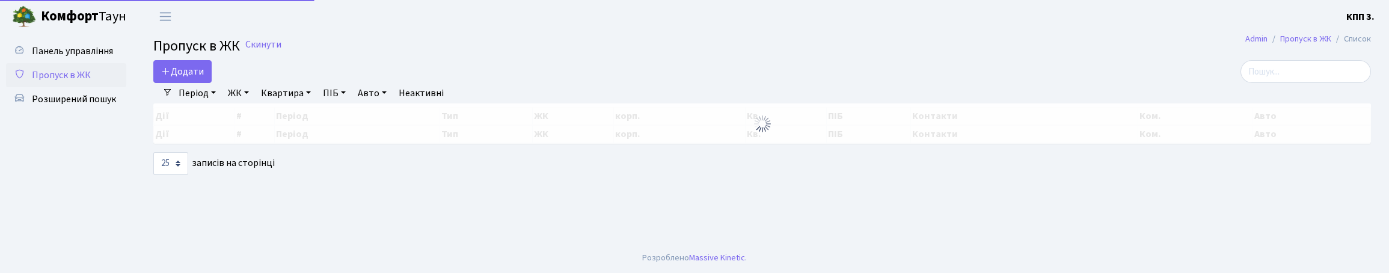
select select "25"
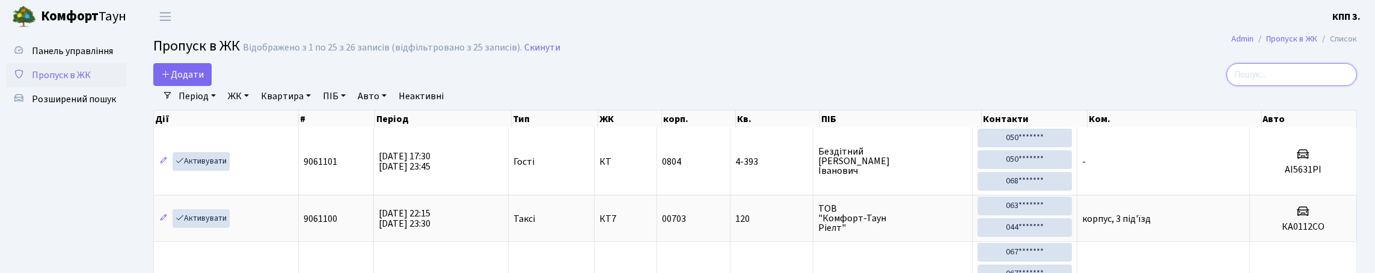
click at [1269, 75] on input "search" at bounding box center [1291, 74] width 130 height 23
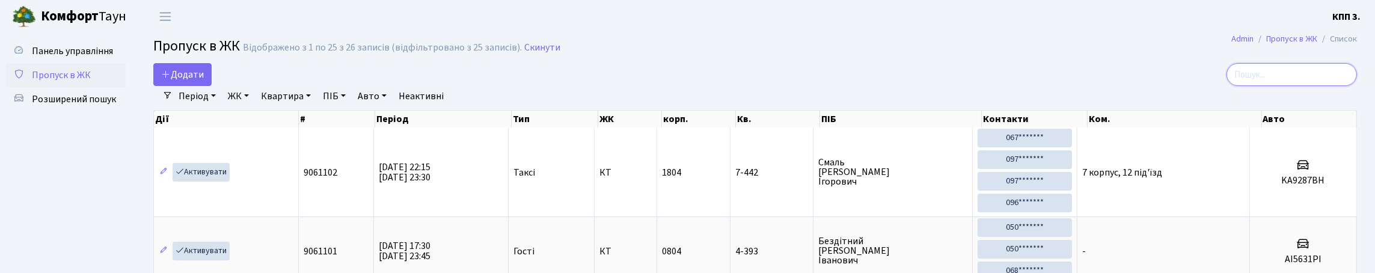
click at [1276, 86] on input "search" at bounding box center [1291, 74] width 130 height 23
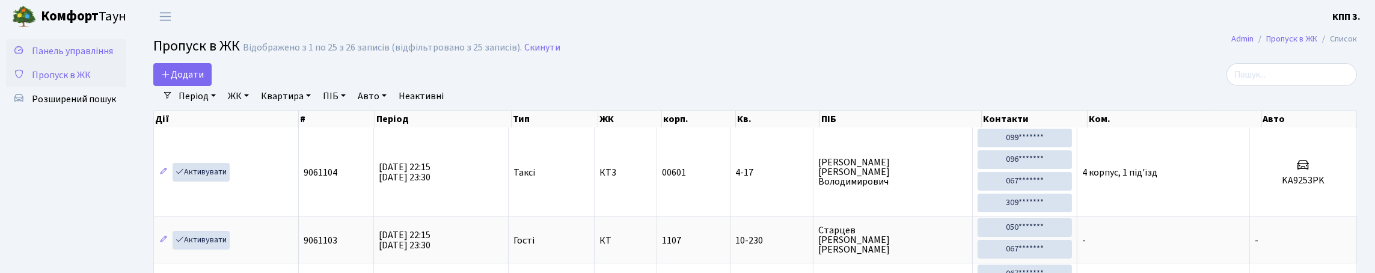
click at [77, 50] on span "Панель управління" at bounding box center [72, 50] width 81 height 13
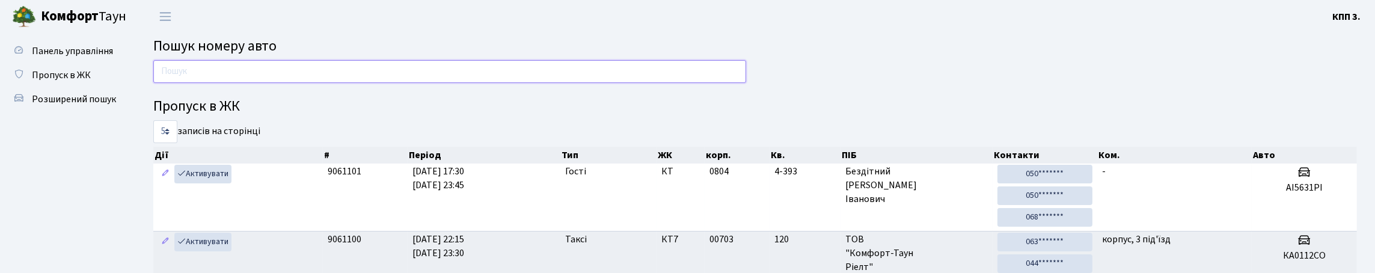
click at [227, 83] on input "text" at bounding box center [449, 71] width 593 height 23
type input "3130"
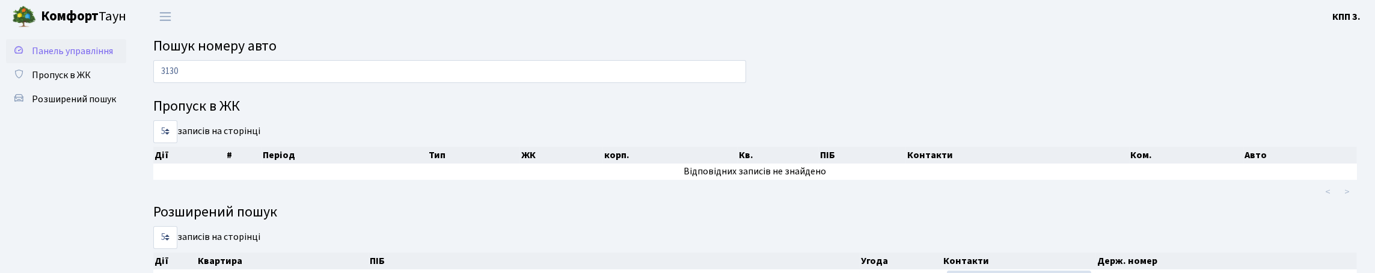
click at [41, 58] on span "Панель управління" at bounding box center [72, 50] width 81 height 13
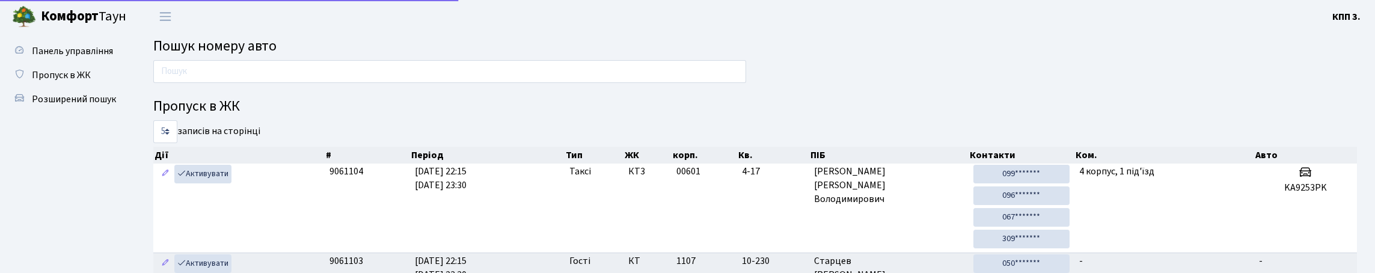
click at [293, 82] on input "text" at bounding box center [449, 71] width 593 height 23
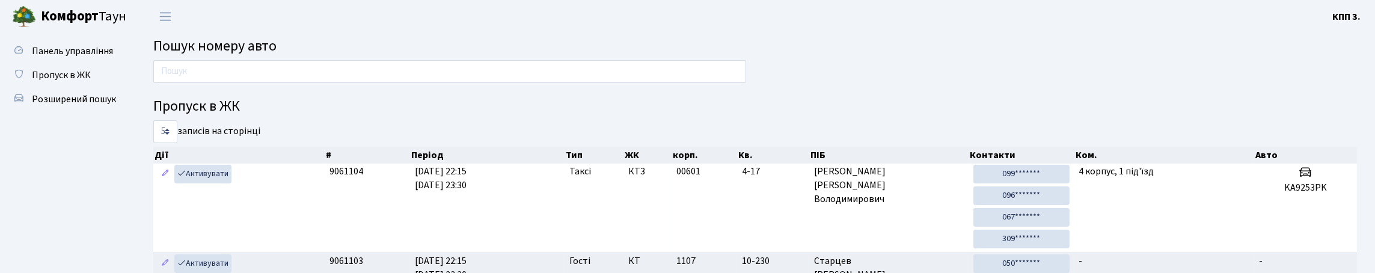
type input "+"
type input "9187"
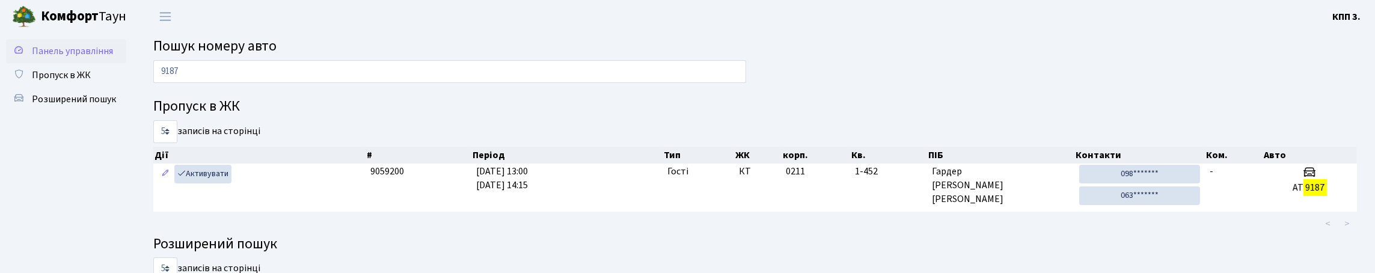
click at [52, 56] on span "Панель управління" at bounding box center [72, 50] width 81 height 13
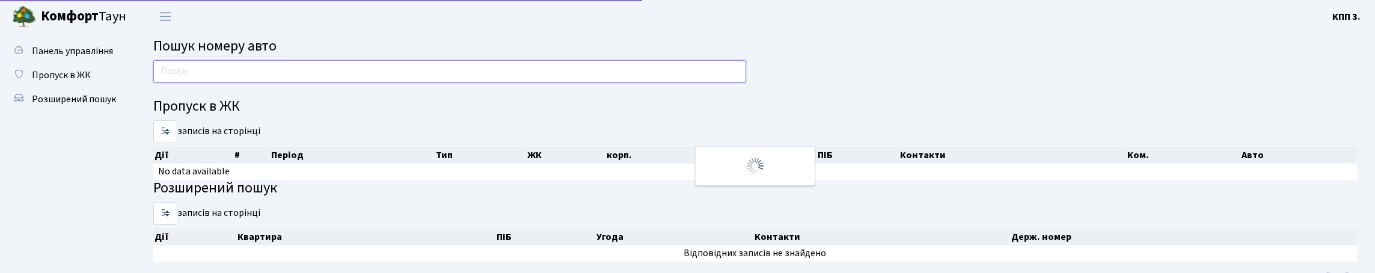
drag, startPoint x: 0, startPoint y: 0, endPoint x: 269, endPoint y: 86, distance: 282.7
click at [269, 83] on input "text" at bounding box center [449, 71] width 593 height 23
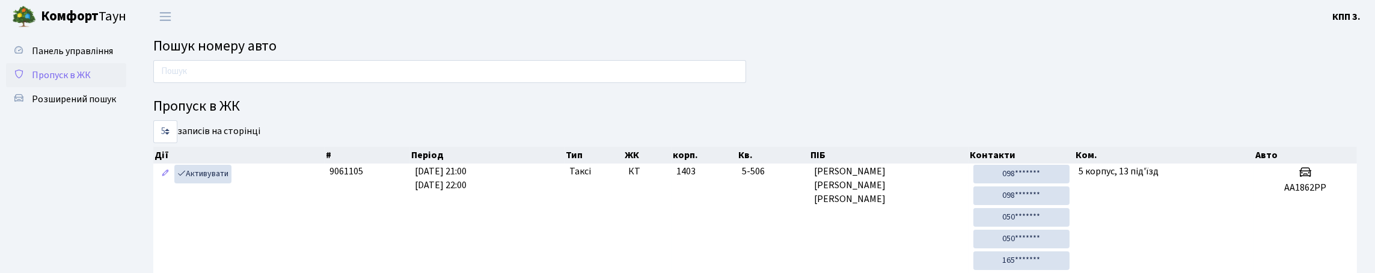
click at [70, 82] on span "Пропуск в ЖК" at bounding box center [61, 75] width 59 height 13
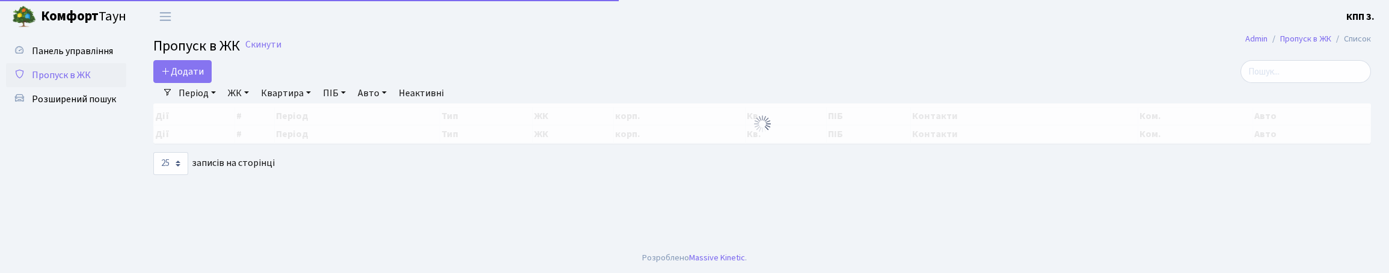
select select "25"
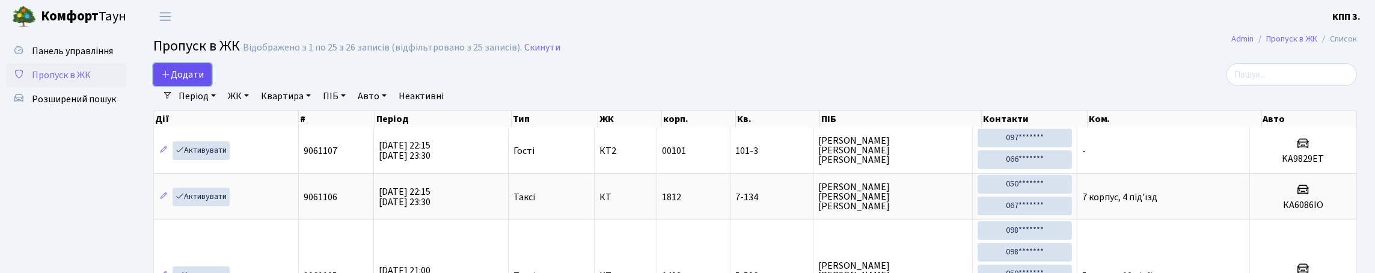
click at [191, 81] on span "Додати" at bounding box center [182, 74] width 43 height 13
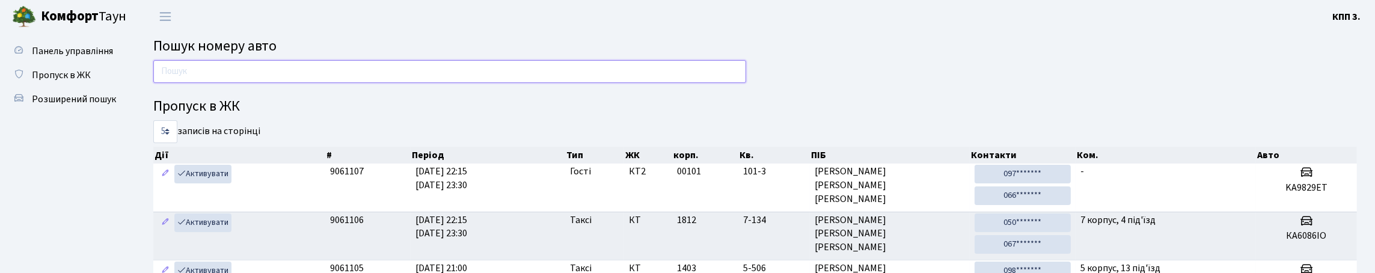
click at [294, 81] on input "text" at bounding box center [449, 71] width 593 height 23
click at [480, 83] on input "text" at bounding box center [449, 71] width 593 height 23
click at [470, 83] on input "text" at bounding box center [449, 71] width 593 height 23
click at [57, 82] on span "Пропуск в ЖК" at bounding box center [61, 75] width 59 height 13
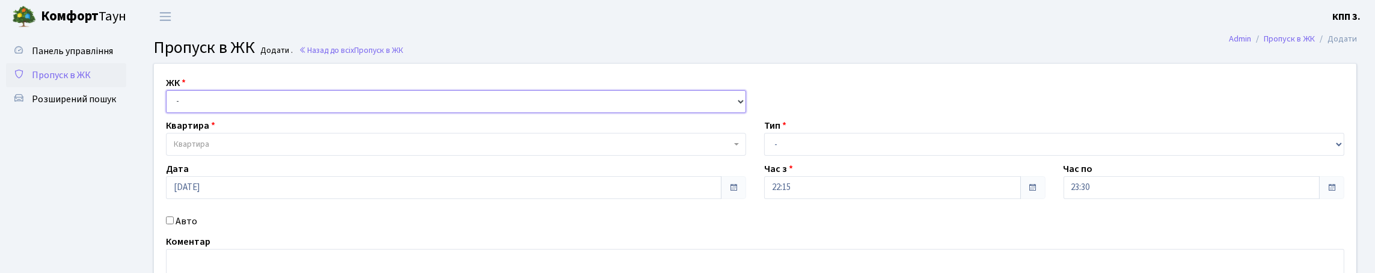
drag, startPoint x: 205, startPoint y: 114, endPoint x: 221, endPoint y: 128, distance: 21.3
click at [206, 113] on select "- КТ, вул. Регенераторна, 4 КТ2, просп. Соборності, 17 КТ3, вул. Березнева, 16 …" at bounding box center [456, 101] width 580 height 23
select select "271"
click at [169, 104] on select "- КТ, вул. Регенераторна, 4 КТ2, просп. [STREET_ADDRESS] [STREET_ADDRESS] [PERS…" at bounding box center [456, 101] width 580 height 23
select select
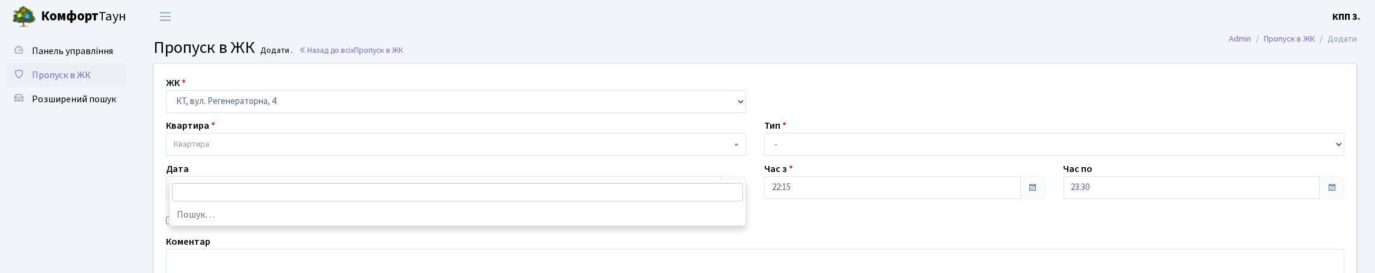
click at [243, 150] on span "Квартира" at bounding box center [452, 144] width 557 height 12
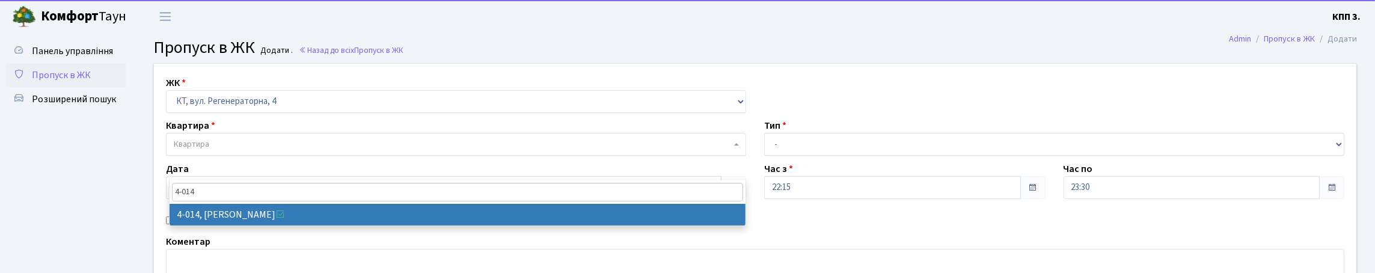
type input "4-014"
select select "1249"
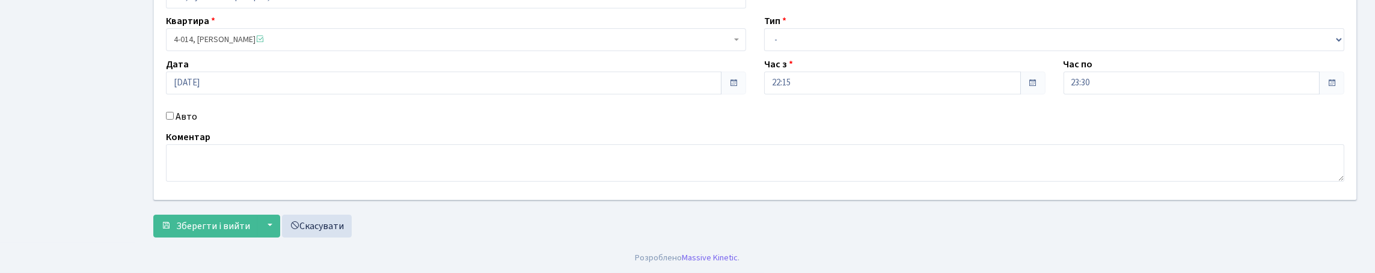
scroll to position [182, 0]
click at [197, 109] on label "Авто" at bounding box center [187, 116] width 22 height 14
click at [174, 112] on input "Авто" at bounding box center [170, 116] width 8 height 8
checkbox input "true"
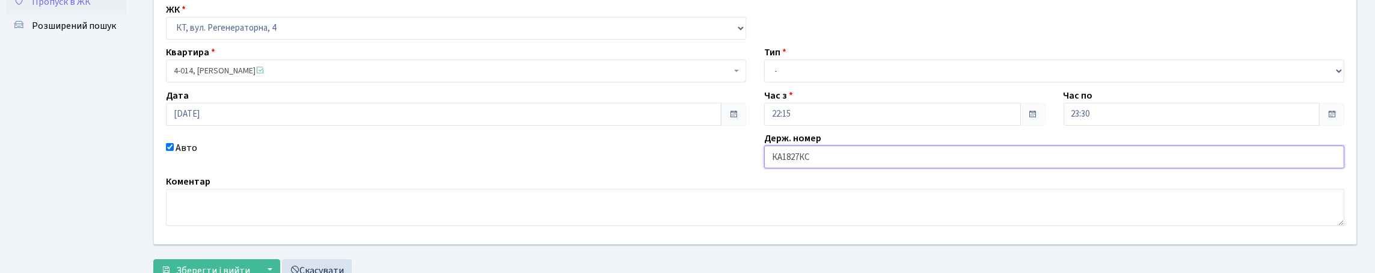
scroll to position [0, 0]
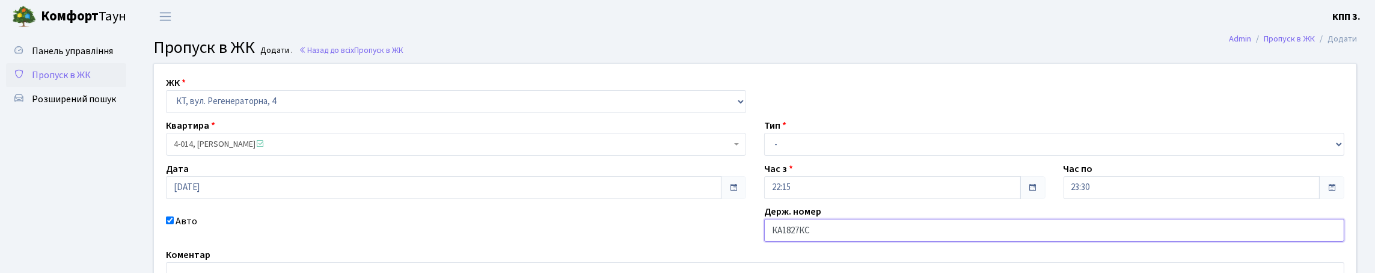
type input "КА1827КС"
drag, startPoint x: 815, startPoint y: 164, endPoint x: 789, endPoint y: 183, distance: 32.6
click at [815, 156] on select "- Доставка Таксі Гості Сервіс" at bounding box center [1054, 144] width 580 height 23
select select "2"
click at [764, 156] on select "- Доставка Таксі Гості Сервіс" at bounding box center [1054, 144] width 580 height 23
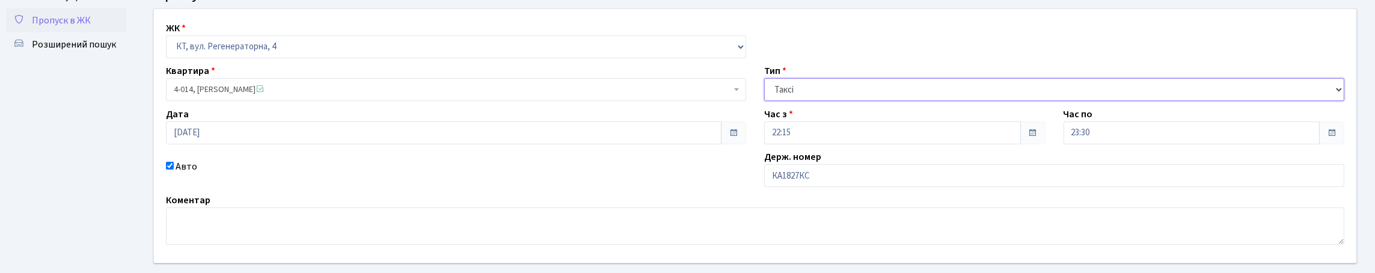
scroll to position [180, 0]
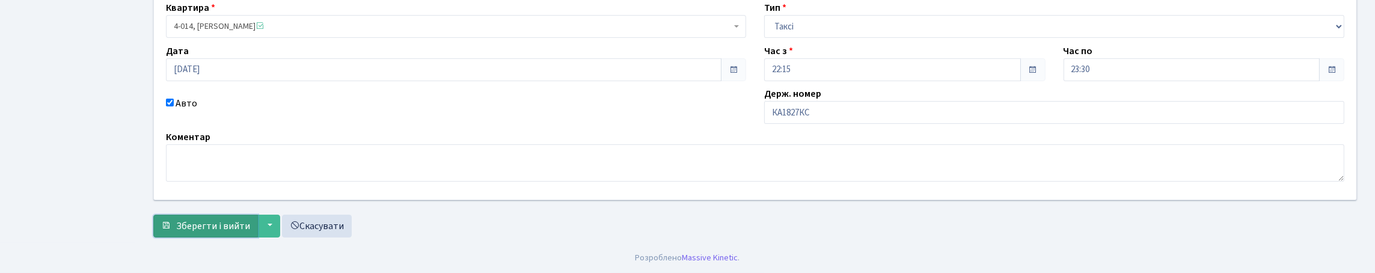
drag, startPoint x: 234, startPoint y: 236, endPoint x: 261, endPoint y: 237, distance: 27.1
click at [234, 233] on span "Зберегти і вийти" at bounding box center [213, 225] width 74 height 13
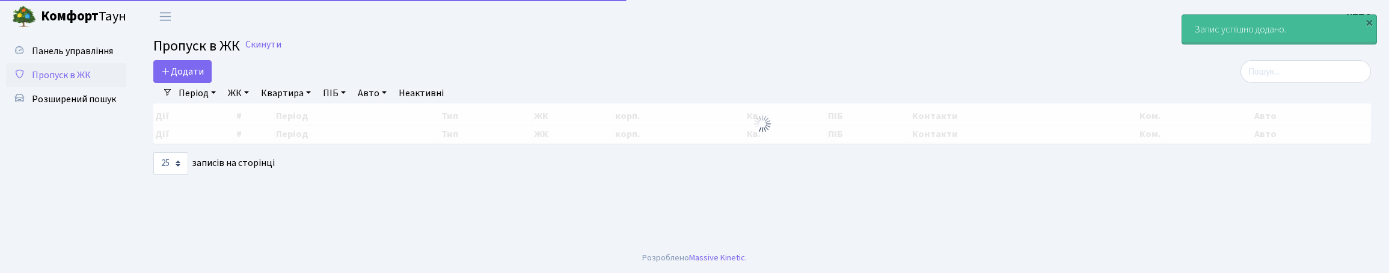
select select "25"
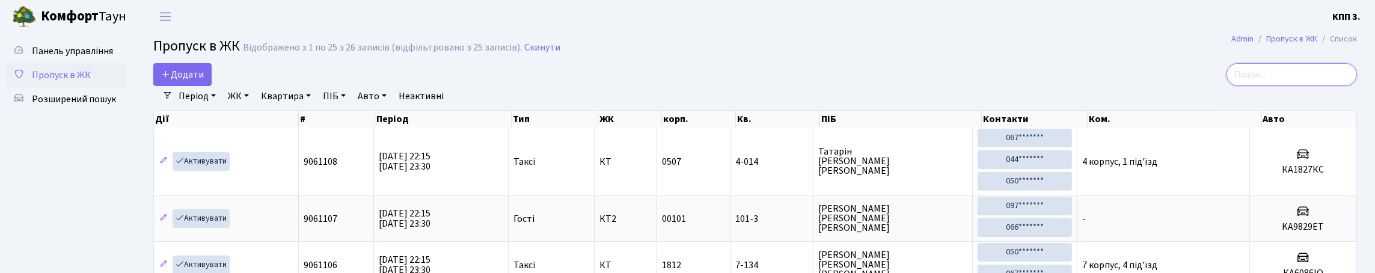
click at [1239, 86] on input "search" at bounding box center [1291, 74] width 130 height 23
click at [189, 81] on span "Додати" at bounding box center [182, 74] width 43 height 13
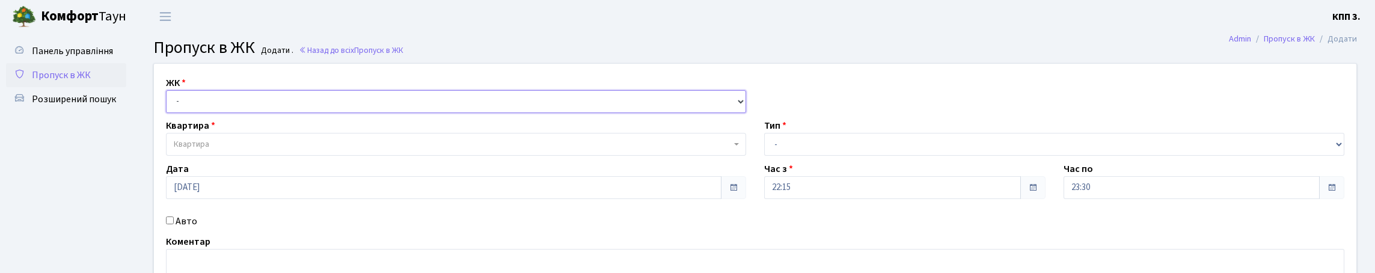
click at [256, 113] on select "- КТ, вул. Регенераторна, 4 КТ2, просп. [STREET_ADDRESS] [STREET_ADDRESS] [PERS…" at bounding box center [456, 101] width 580 height 23
select select "271"
click at [169, 104] on select "- КТ, вул. Регенераторна, 4 КТ2, просп. [STREET_ADDRESS] [STREET_ADDRESS] [PERS…" at bounding box center [456, 101] width 580 height 23
select select
click at [262, 150] on span "Квартира" at bounding box center [452, 144] width 557 height 12
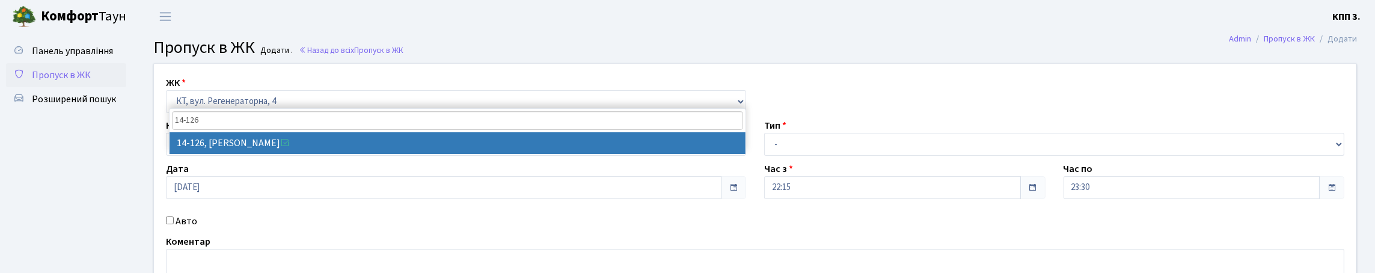
type input "14-126"
select select "7503"
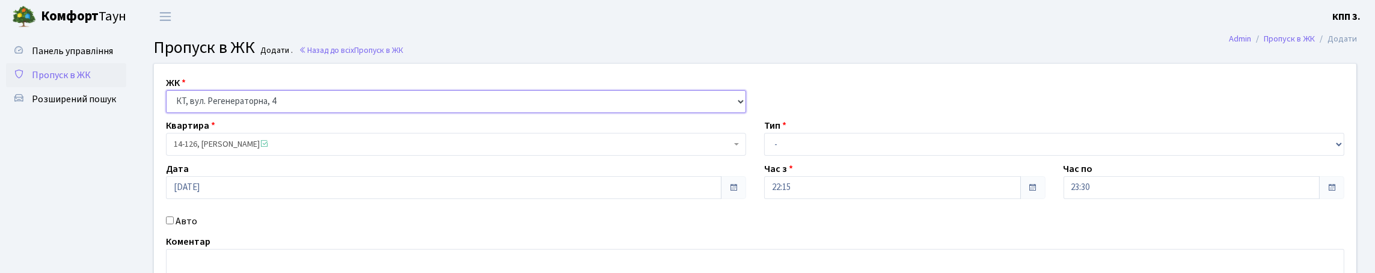
click at [237, 113] on select "- КТ, вул. Регенераторна, 4 КТ2, просп. [STREET_ADDRESS] [STREET_ADDRESS] [PERS…" at bounding box center [456, 101] width 580 height 23
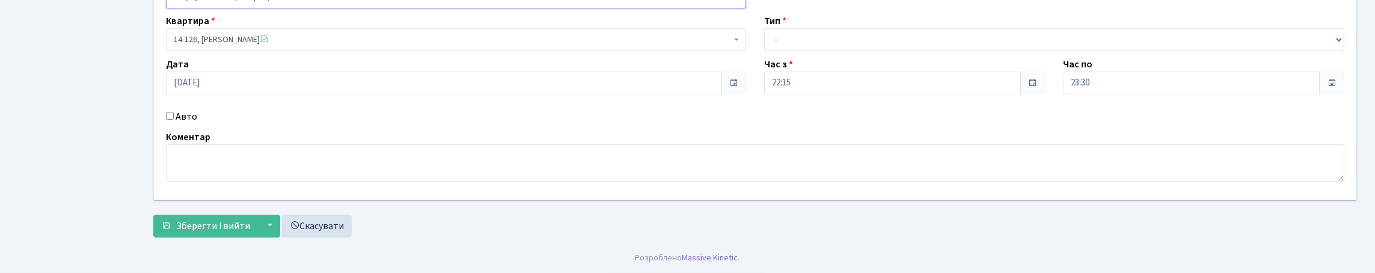
scroll to position [180, 0]
click at [192, 109] on label "Авто" at bounding box center [187, 116] width 22 height 14
click at [174, 112] on input "Авто" at bounding box center [170, 116] width 8 height 8
checkbox input "true"
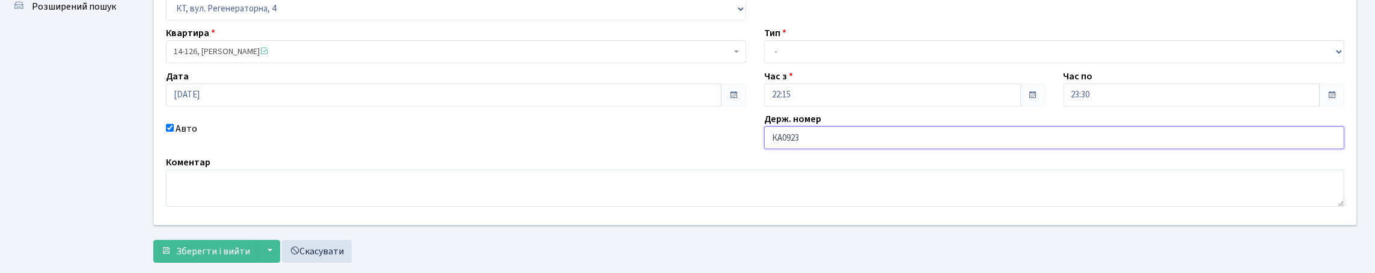
scroll to position [199, 0]
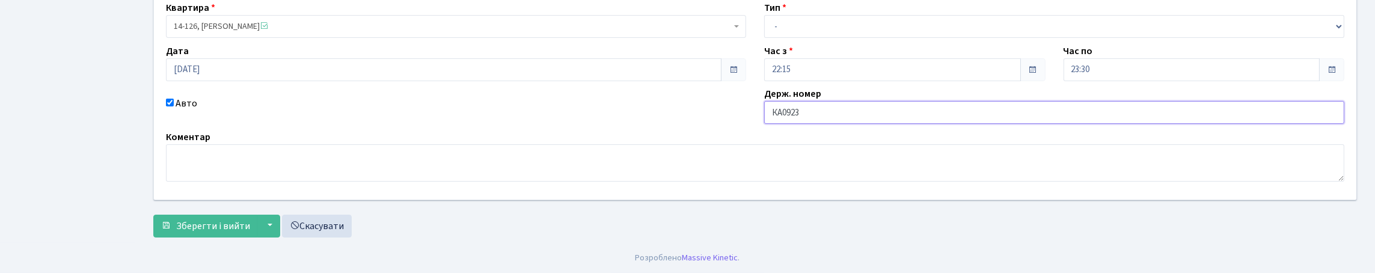
click at [839, 101] on input "КА0923" at bounding box center [1054, 112] width 580 height 23
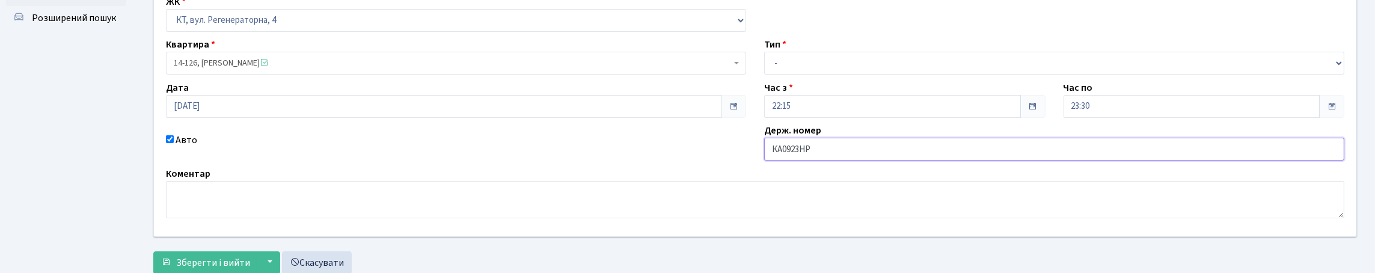
scroll to position [78, 0]
type input "КА0923НР"
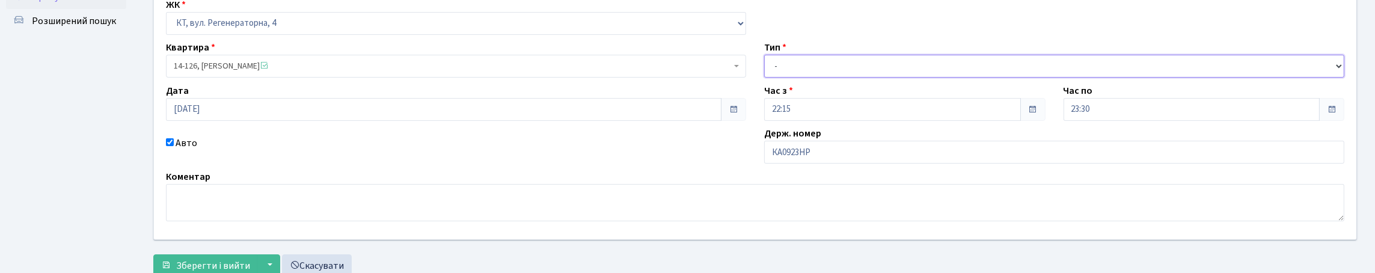
drag, startPoint x: 847, startPoint y: 93, endPoint x: 847, endPoint y: 103, distance: 10.2
click at [847, 78] on select "- Доставка Таксі Гості Сервіс" at bounding box center [1054, 66] width 580 height 23
select select "2"
click at [764, 78] on select "- Доставка Таксі Гості Сервіс" at bounding box center [1054, 66] width 580 height 23
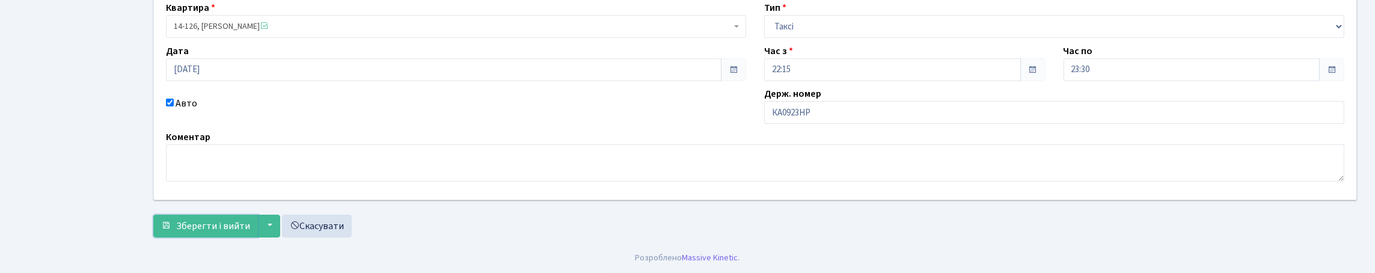
click at [246, 236] on div "ЖК - КТ, вул. Регенераторна, 4 КТ2, просп. Соборності, 17 КТ3, вул. Березнева, …" at bounding box center [755, 94] width 1222 height 298
click at [251, 230] on button "Зберегти і вийти" at bounding box center [205, 226] width 105 height 23
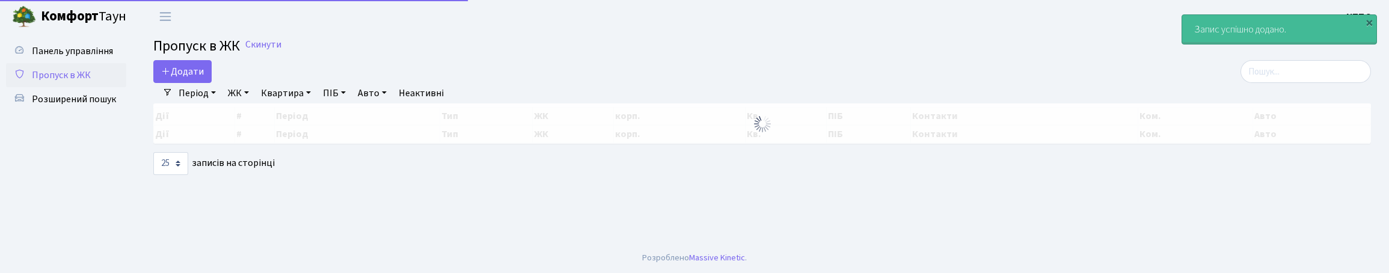
select select "25"
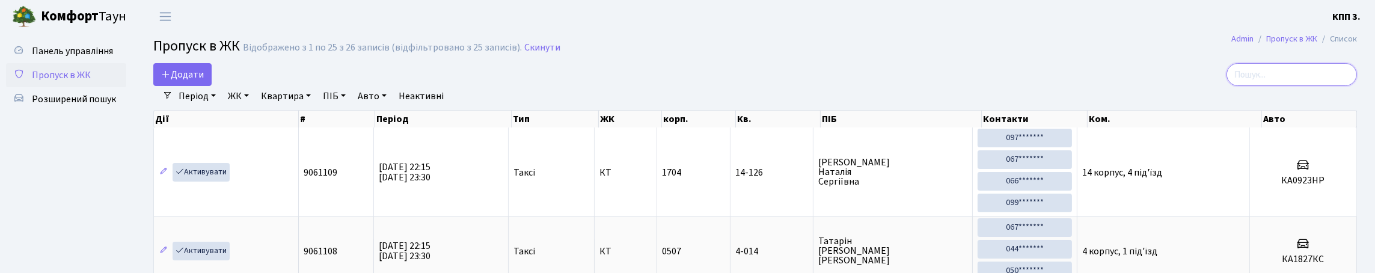
click at [1275, 86] on input "search" at bounding box center [1291, 74] width 130 height 23
type input "3-313"
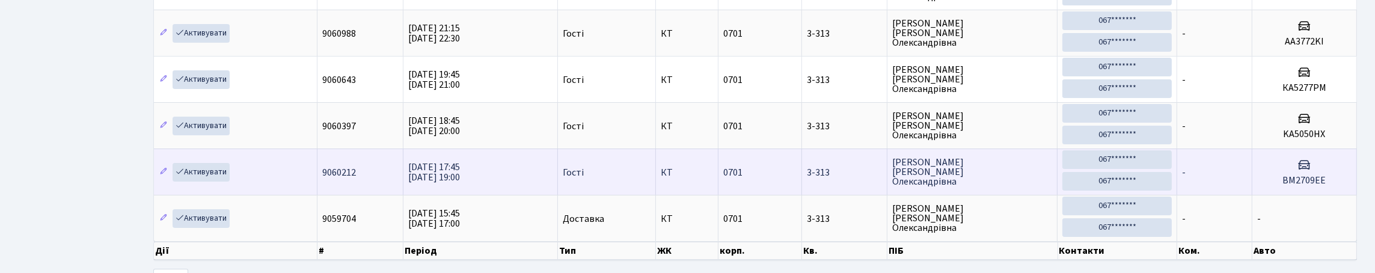
scroll to position [60, 0]
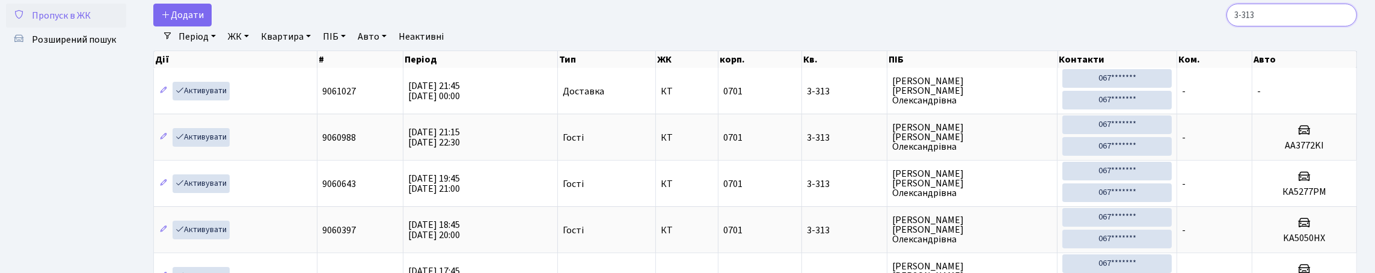
drag, startPoint x: 1265, startPoint y: 28, endPoint x: 1074, endPoint y: 27, distance: 191.2
click at [1074, 26] on div "3-313" at bounding box center [1162, 15] width 389 height 23
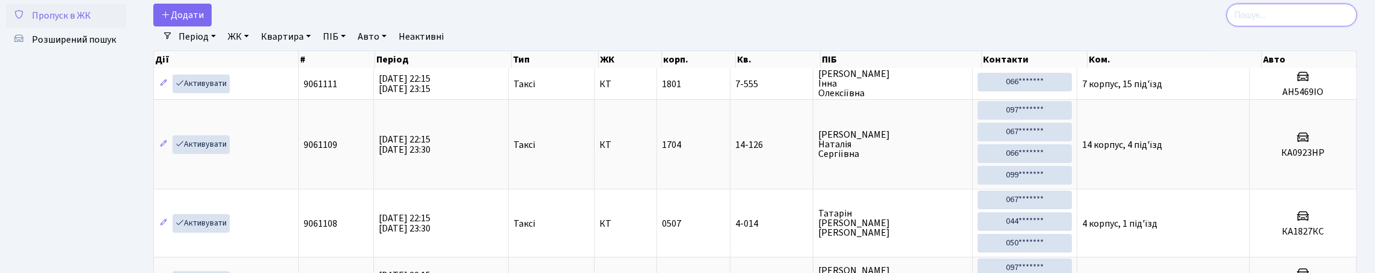
click at [1267, 26] on input "search" at bounding box center [1291, 15] width 130 height 23
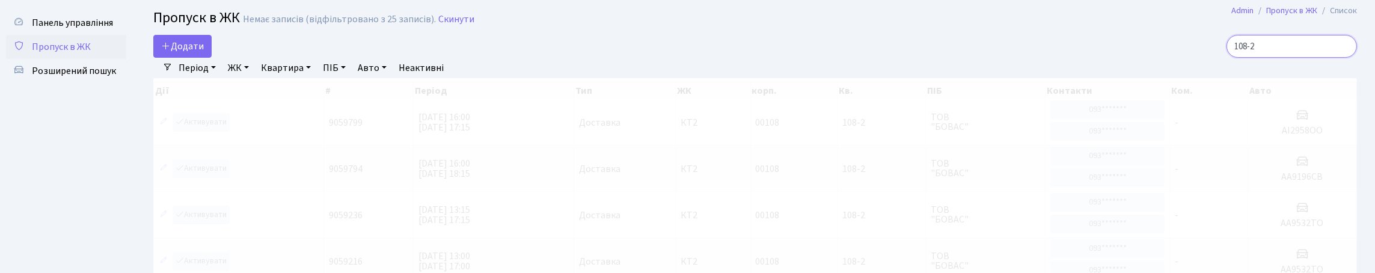
scroll to position [0, 0]
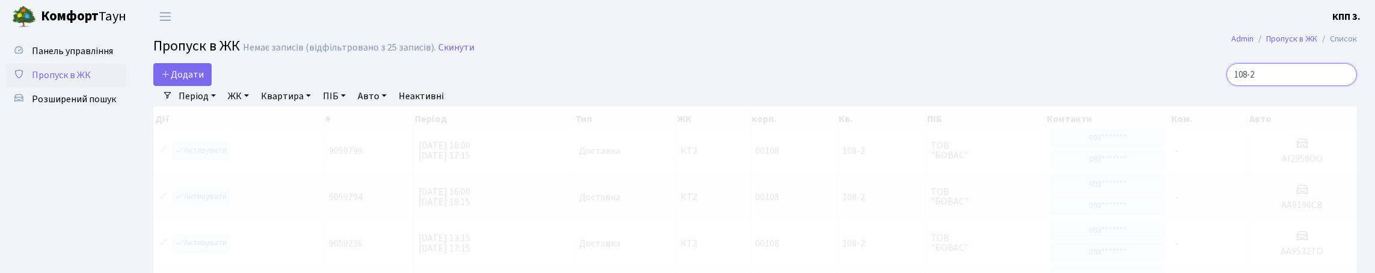
type input "108-2"
click at [75, 82] on span "Пропуск в ЖК" at bounding box center [61, 75] width 59 height 13
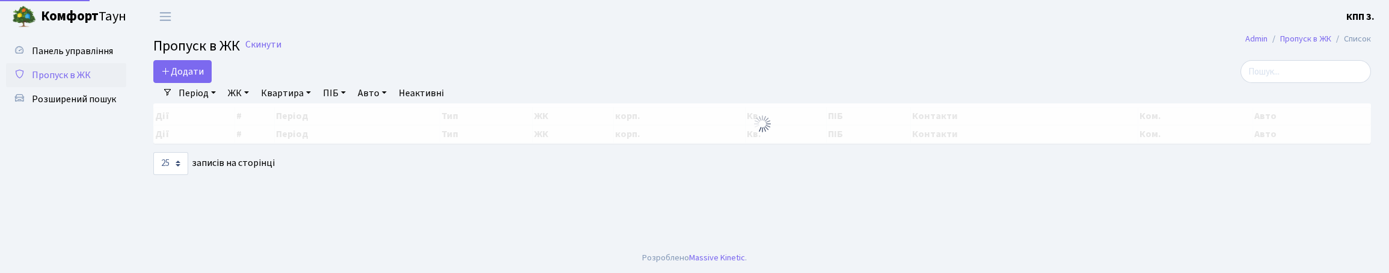
select select "25"
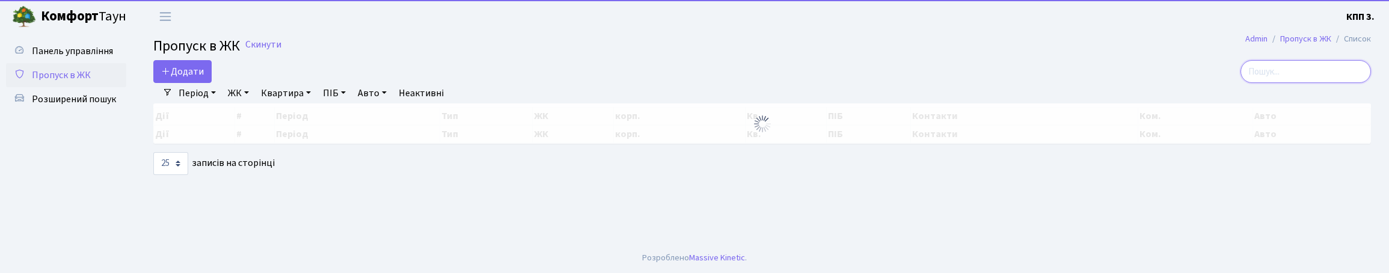
click at [1253, 83] on input "search" at bounding box center [1305, 71] width 130 height 23
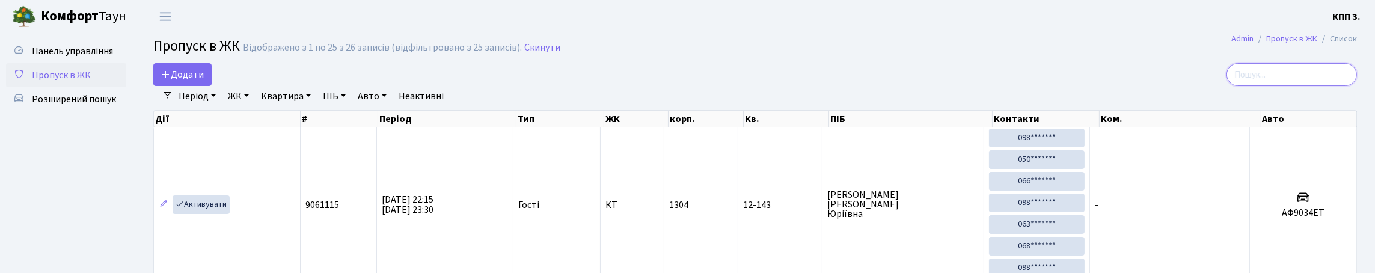
click at [1258, 86] on input "search" at bounding box center [1291, 74] width 130 height 23
click at [67, 82] on span "Пропуск в ЖК" at bounding box center [61, 75] width 59 height 13
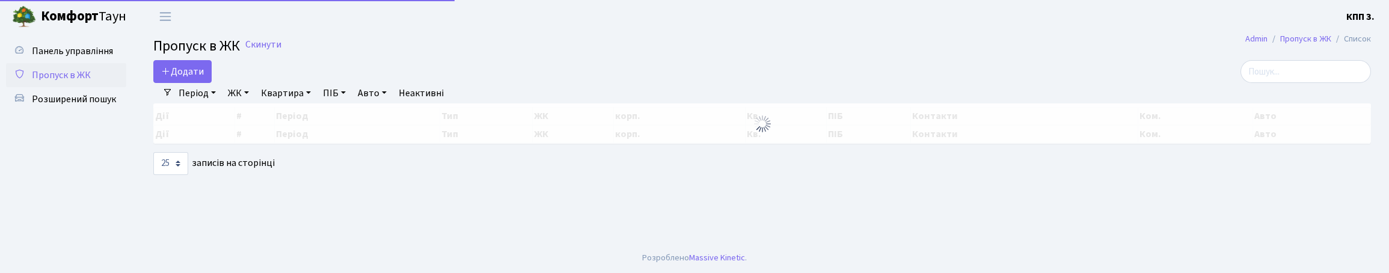
select select "25"
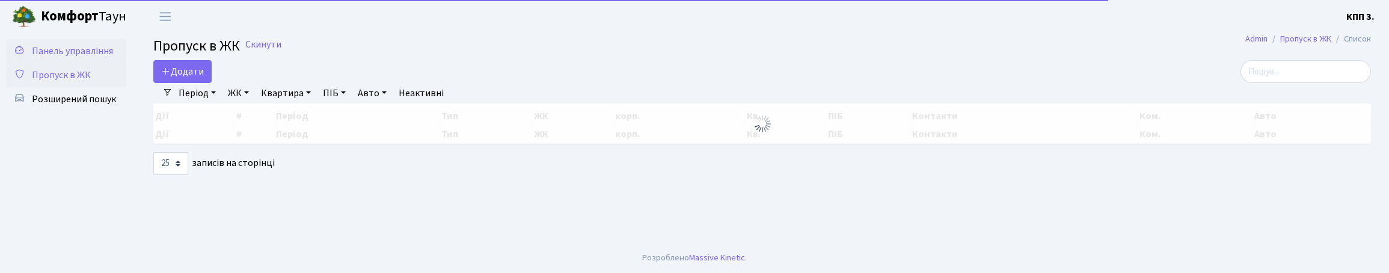
click at [42, 47] on span "Панель управління" at bounding box center [72, 50] width 81 height 13
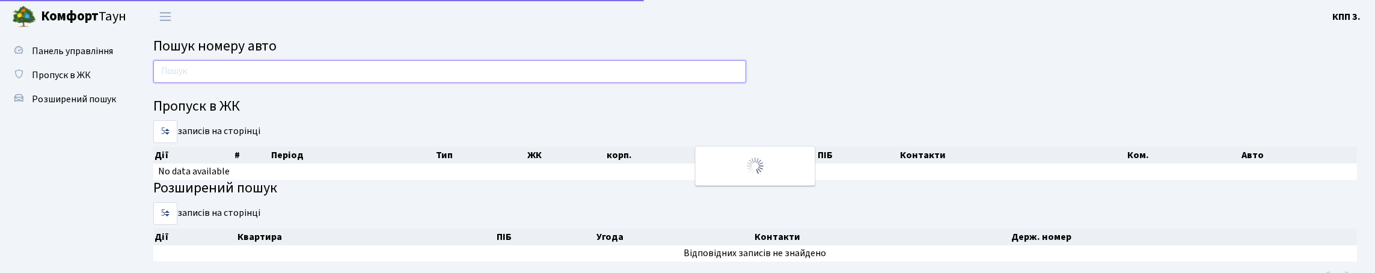
drag, startPoint x: 0, startPoint y: 0, endPoint x: 227, endPoint y: 78, distance: 239.7
click at [226, 78] on input "text" at bounding box center [449, 71] width 593 height 23
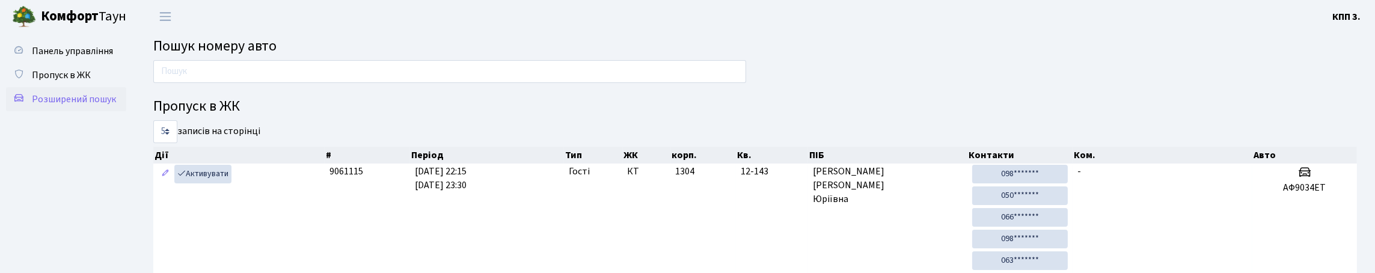
click at [62, 106] on span "Розширений пошук" at bounding box center [74, 99] width 84 height 13
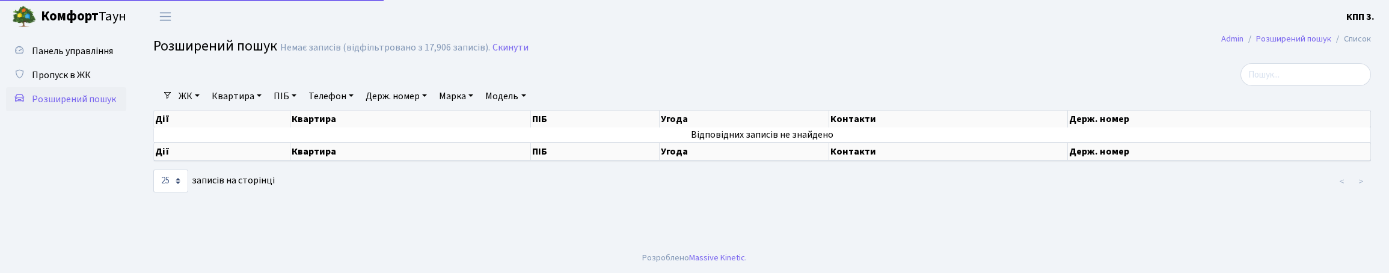
select select "25"
click at [240, 106] on link "Квартира" at bounding box center [237, 96] width 60 height 20
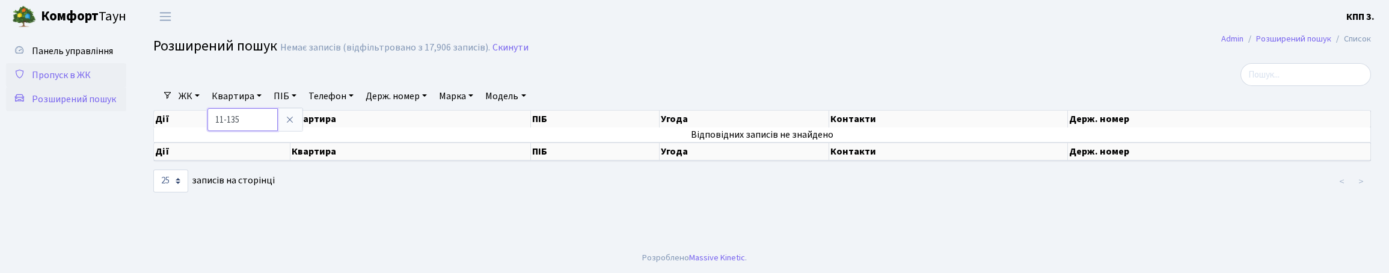
type input "11-135"
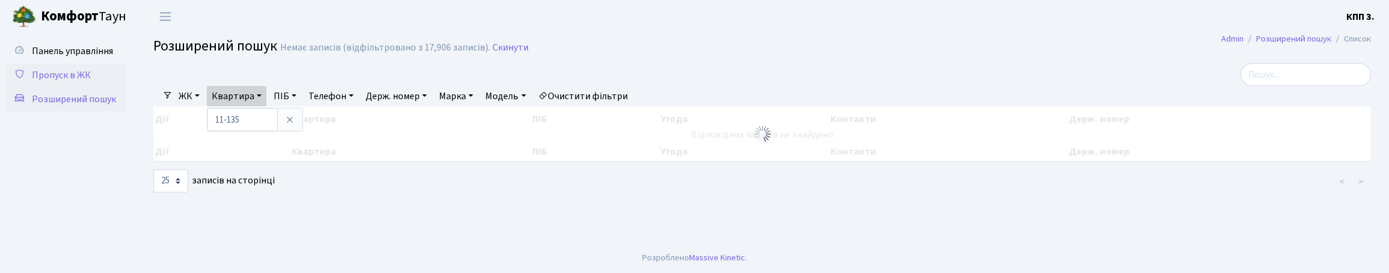
click at [67, 82] on span "Пропуск в ЖК" at bounding box center [61, 75] width 59 height 13
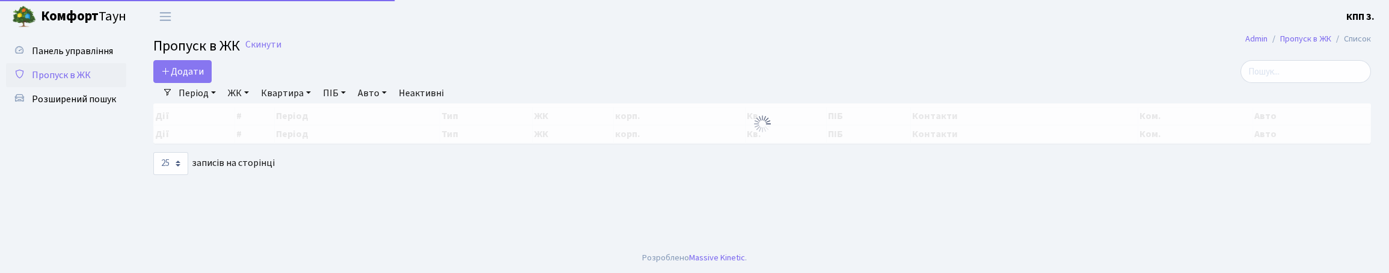
select select "25"
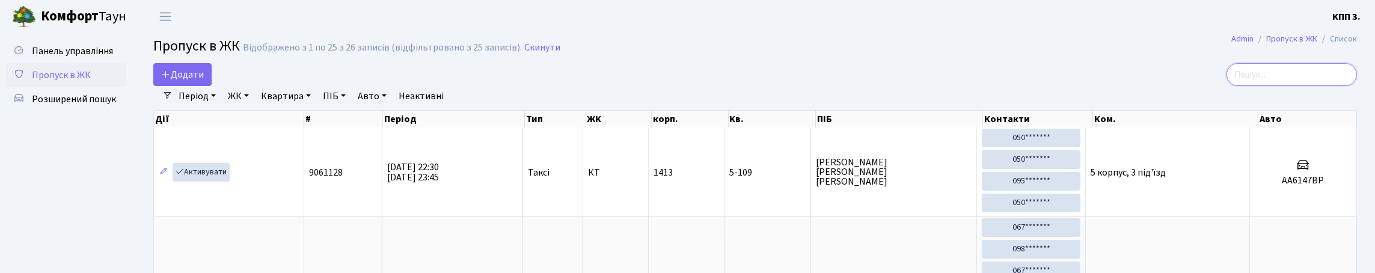
click at [1243, 85] on input "search" at bounding box center [1291, 74] width 130 height 23
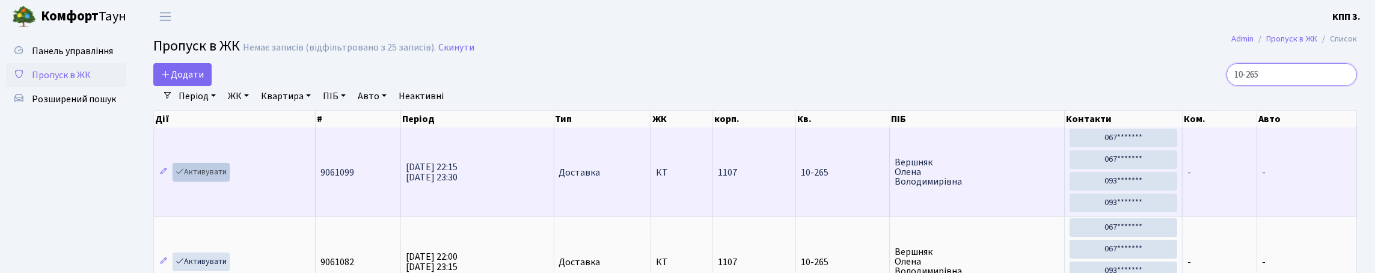
type input "10-265"
click at [215, 182] on link "Активувати" at bounding box center [201, 172] width 57 height 19
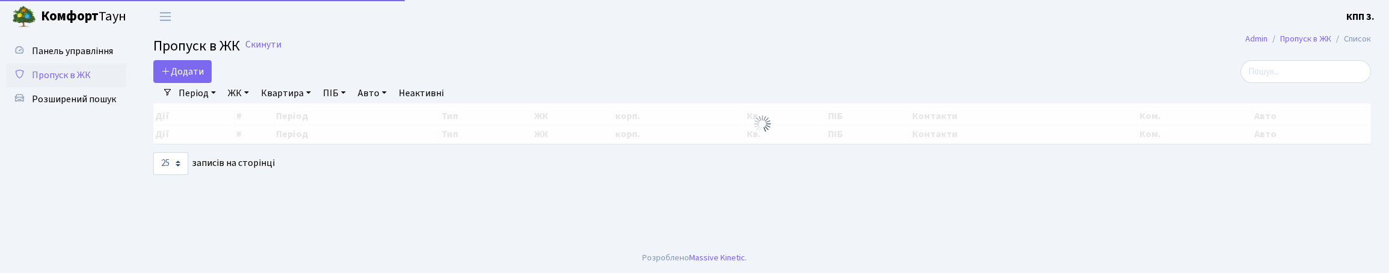
select select "25"
click at [1266, 76] on input "search" at bounding box center [1305, 71] width 130 height 23
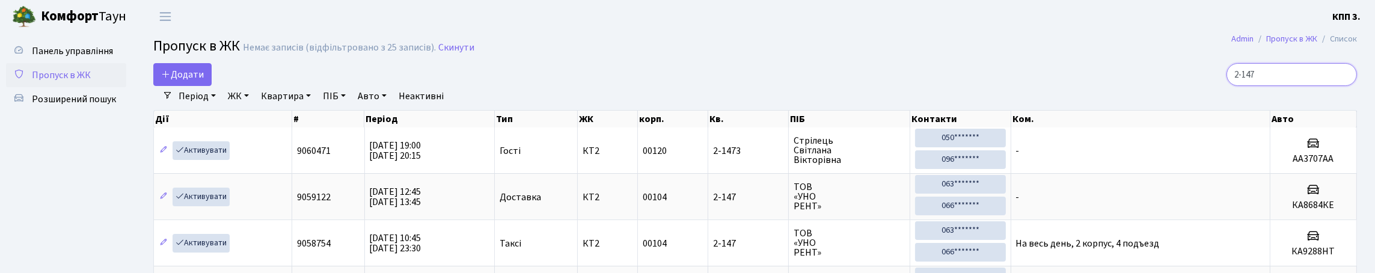
type input "2-147"
click at [91, 82] on span "Пропуск в ЖК" at bounding box center [61, 75] width 59 height 13
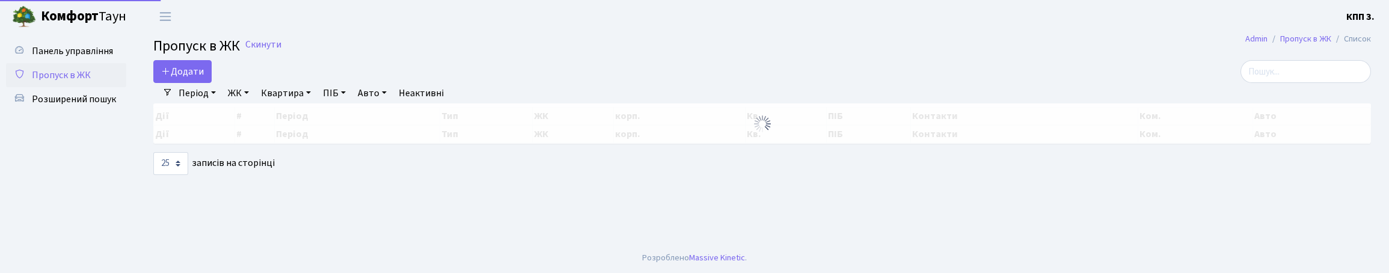
select select "25"
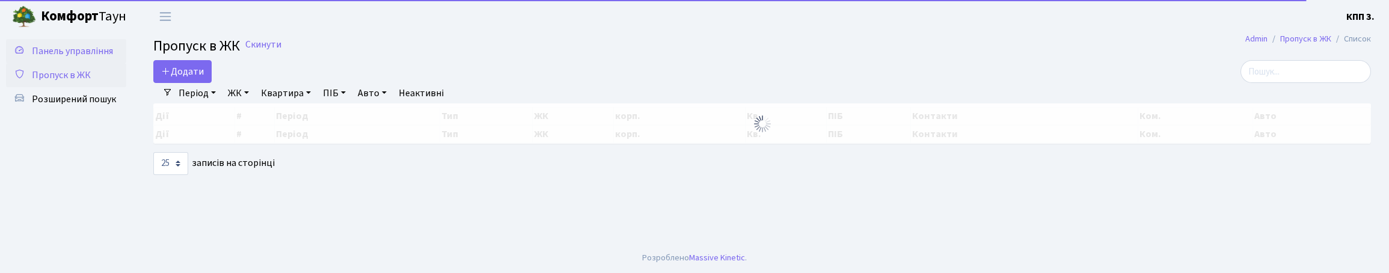
click at [57, 58] on span "Панель управління" at bounding box center [72, 50] width 81 height 13
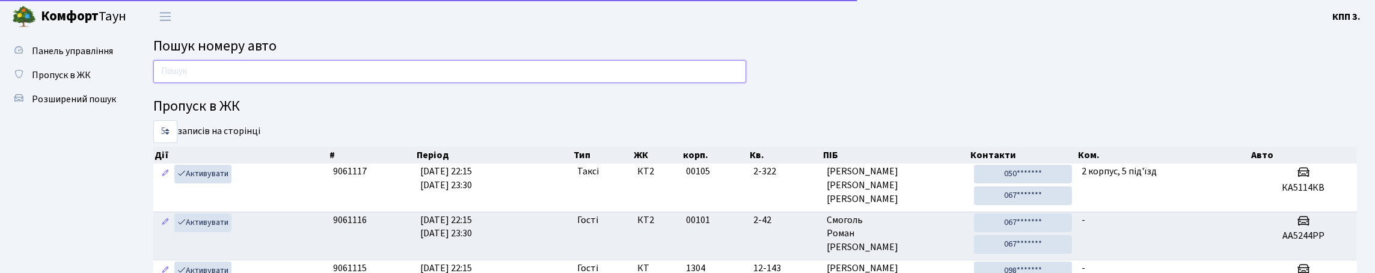
click at [460, 79] on input "text" at bounding box center [449, 71] width 593 height 23
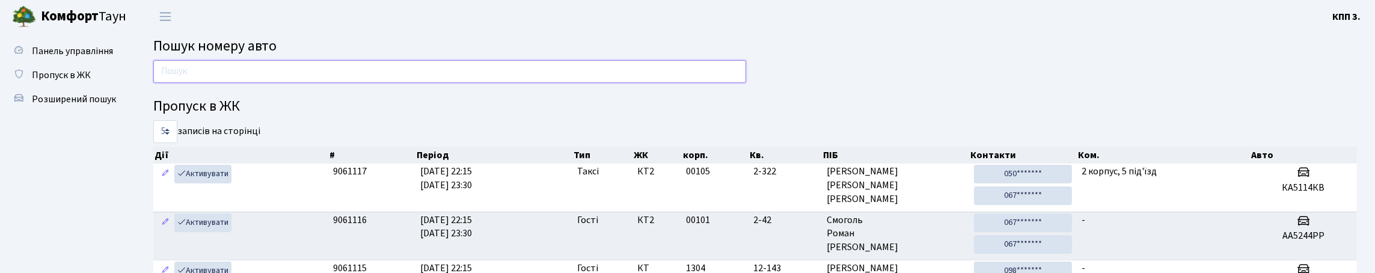
click at [468, 81] on input "text" at bounding box center [449, 71] width 593 height 23
click at [463, 83] on input "text" at bounding box center [449, 71] width 593 height 23
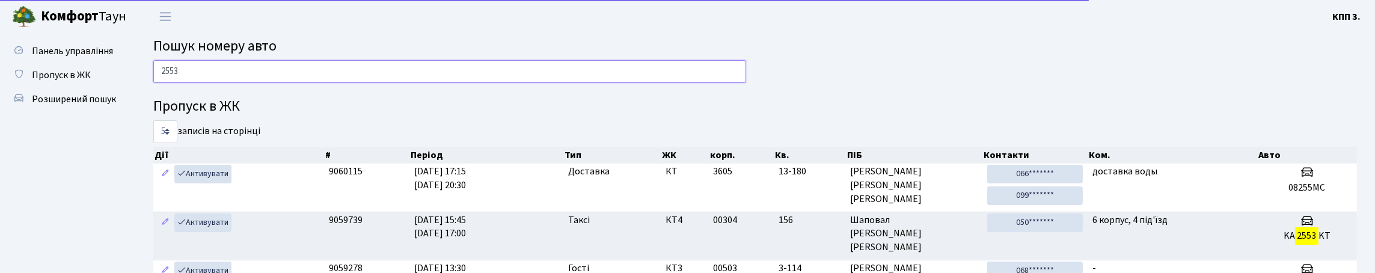
type input "2553"
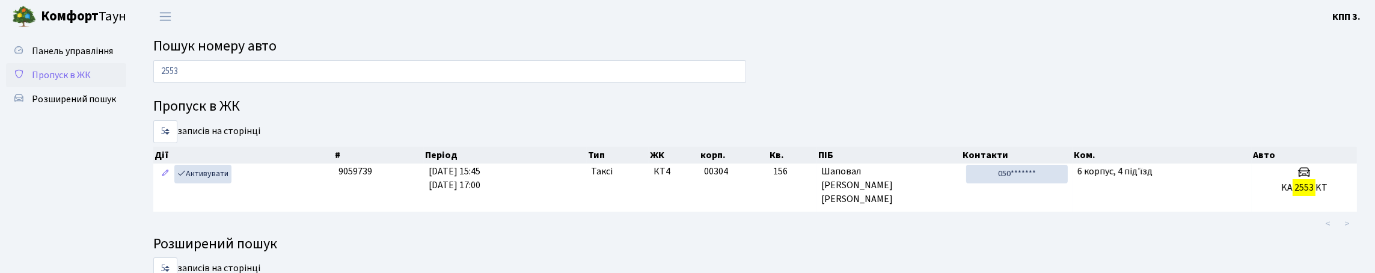
click at [64, 82] on span "Пропуск в ЖК" at bounding box center [61, 75] width 59 height 13
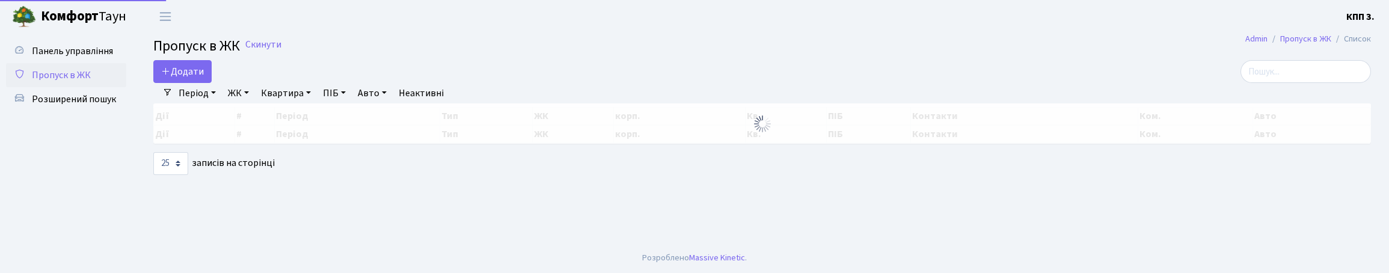
select select "25"
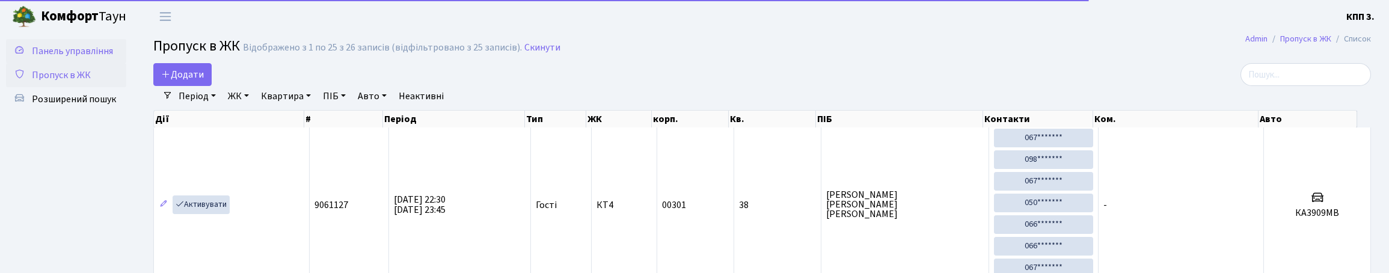
click at [74, 58] on span "Панель управління" at bounding box center [72, 50] width 81 height 13
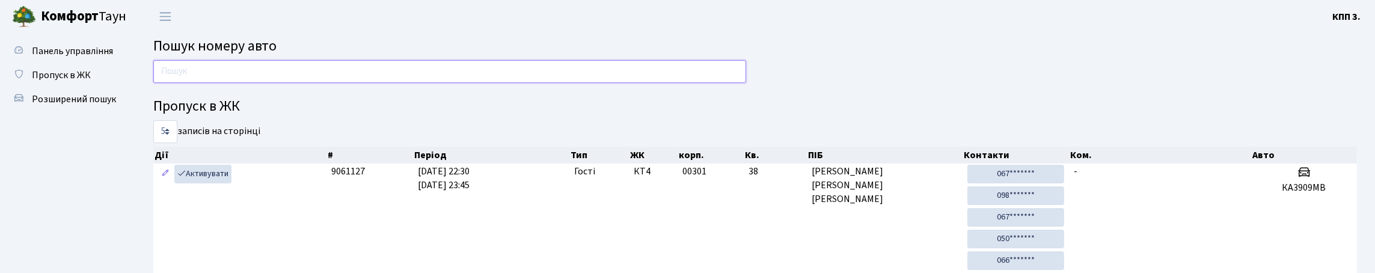
click at [177, 83] on input "text" at bounding box center [449, 71] width 593 height 23
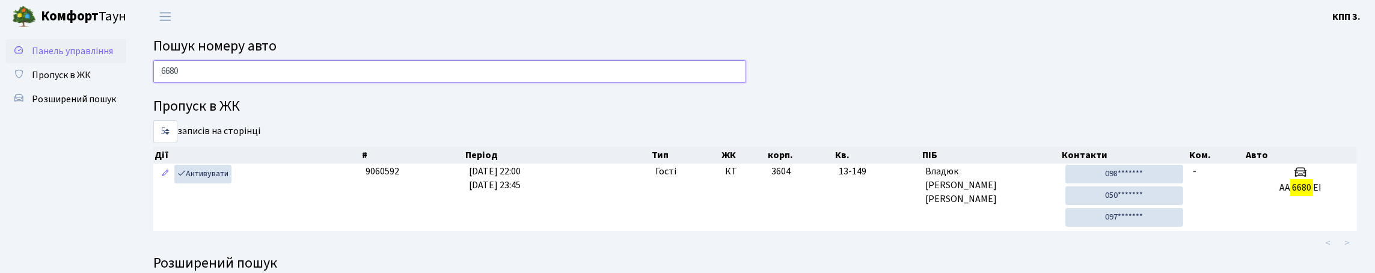
type input "6680"
click at [46, 58] on span "Панель управління" at bounding box center [72, 50] width 81 height 13
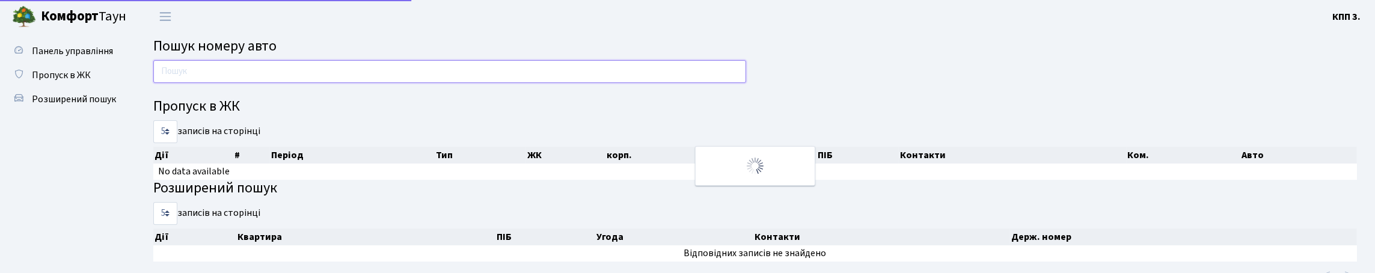
drag, startPoint x: 0, startPoint y: 0, endPoint x: 275, endPoint y: 84, distance: 287.9
click at [272, 83] on input "text" at bounding box center [449, 71] width 593 height 23
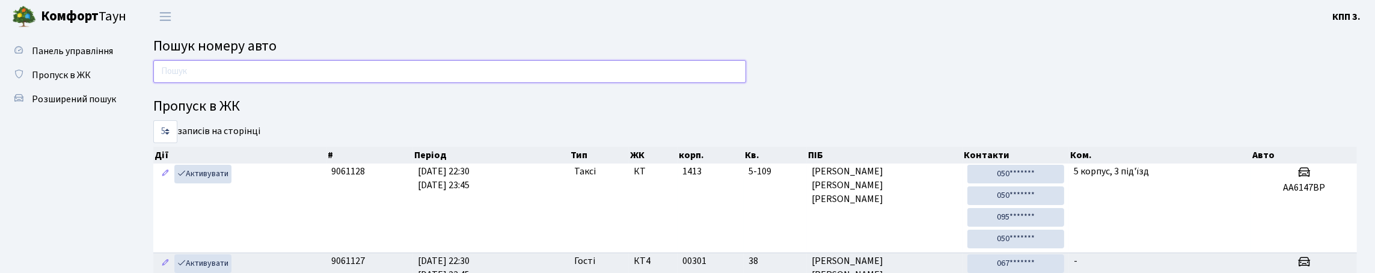
click at [219, 76] on input "text" at bounding box center [449, 71] width 593 height 23
click at [196, 78] on input "text" at bounding box center [449, 71] width 593 height 23
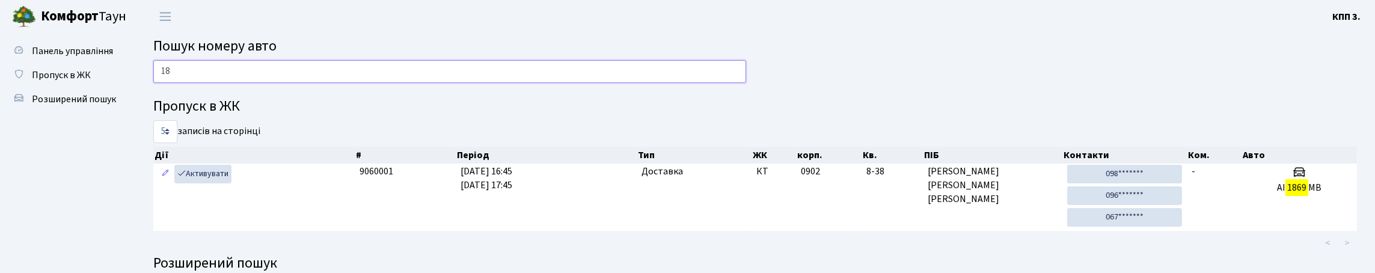
type input "1"
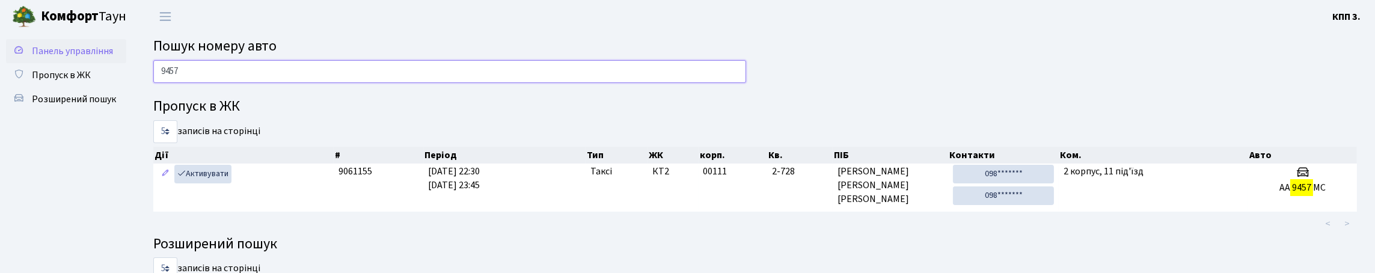
type input "9457"
click at [63, 58] on span "Панель управління" at bounding box center [72, 50] width 81 height 13
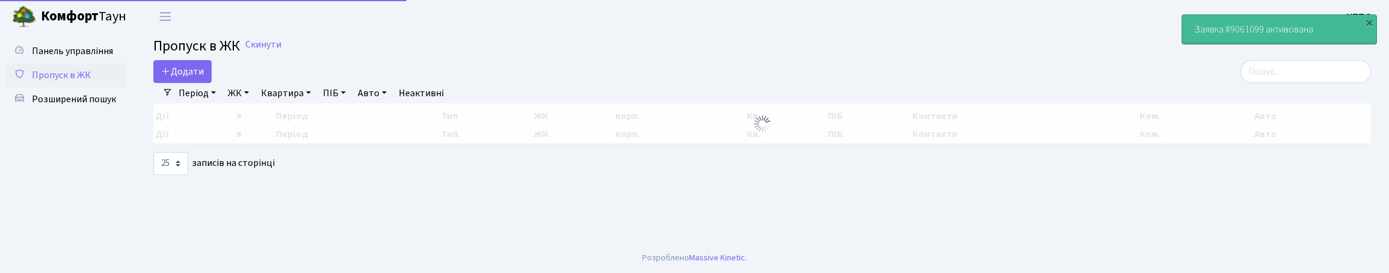
select select "25"
click at [1258, 81] on input "search" at bounding box center [1305, 71] width 130 height 23
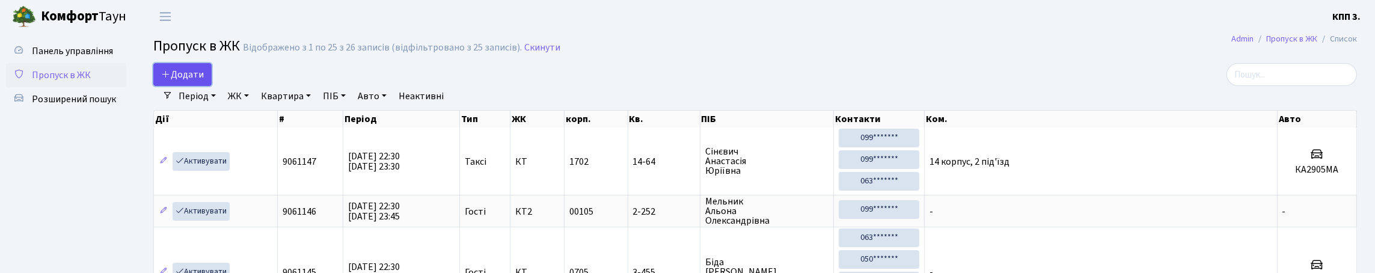
click at [212, 86] on link "Додати" at bounding box center [182, 74] width 58 height 23
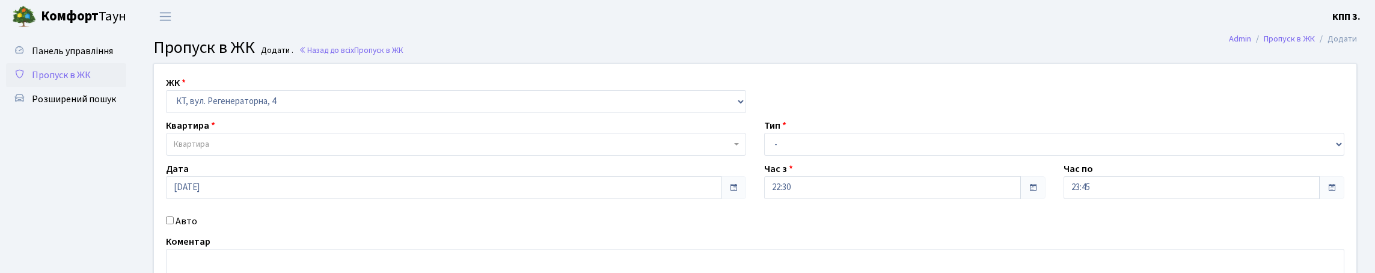
select select "271"
click at [244, 150] on span "Квартира" at bounding box center [452, 144] width 557 height 12
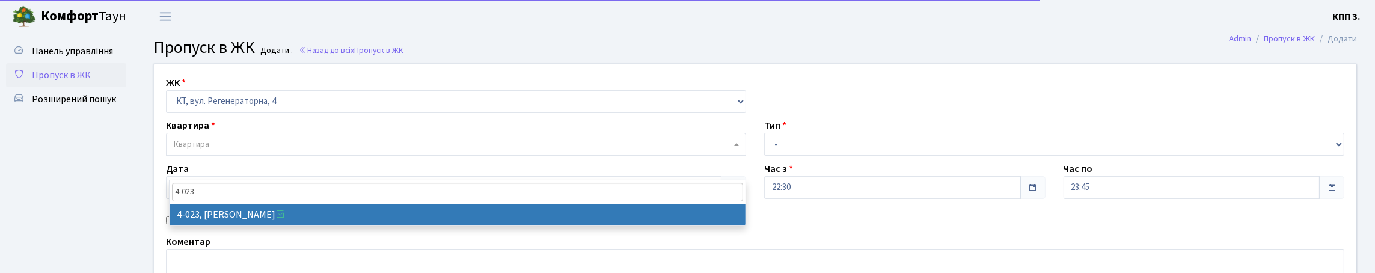
type input "4-023"
select select "1258"
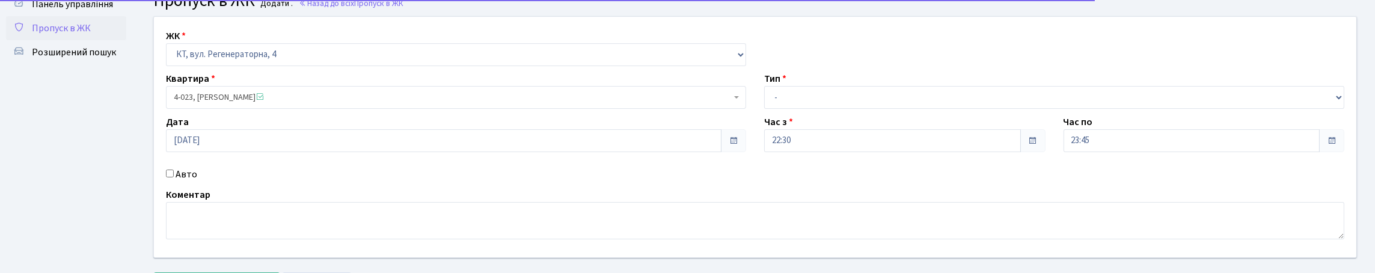
scroll to position [120, 0]
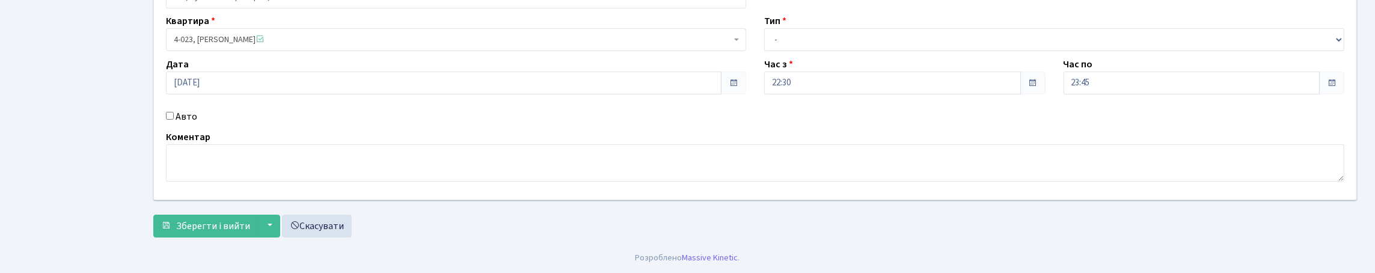
click at [187, 124] on label "Авто" at bounding box center [187, 116] width 22 height 14
click at [174, 120] on input "Авто" at bounding box center [170, 116] width 8 height 8
checkbox input "true"
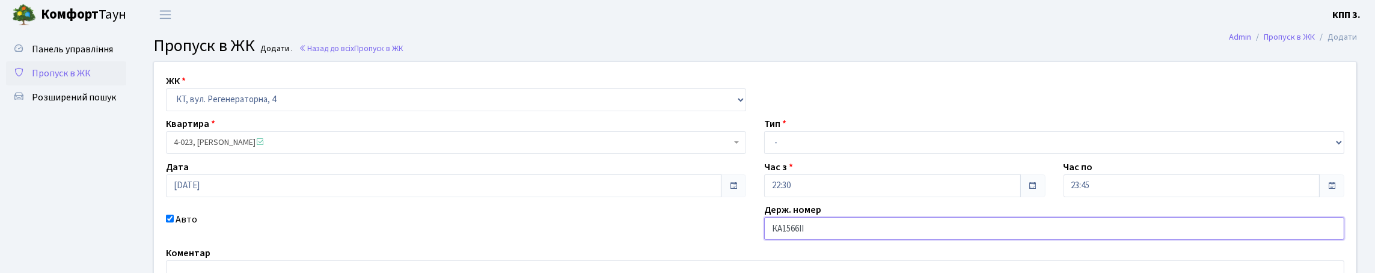
scroll to position [0, 0]
type input "КА1566ІІ"
click at [782, 156] on select "- Доставка Таксі Гості Сервіс" at bounding box center [1054, 144] width 580 height 23
select select "2"
click at [764, 156] on select "- Доставка Таксі Гості Сервіс" at bounding box center [1054, 144] width 580 height 23
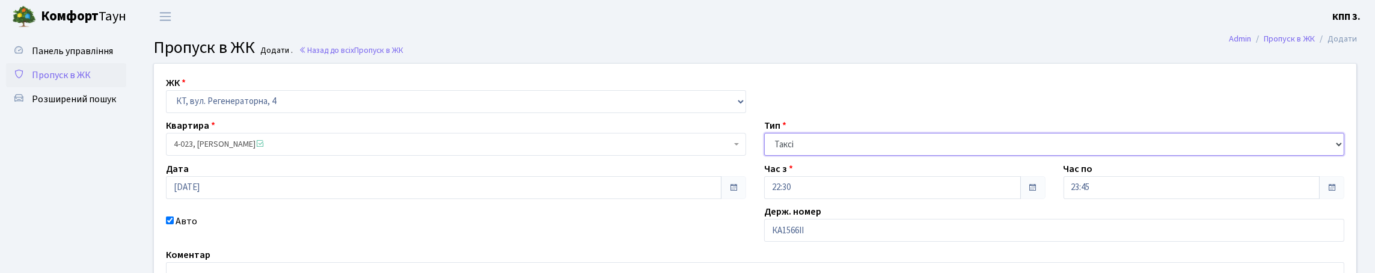
scroll to position [180, 0]
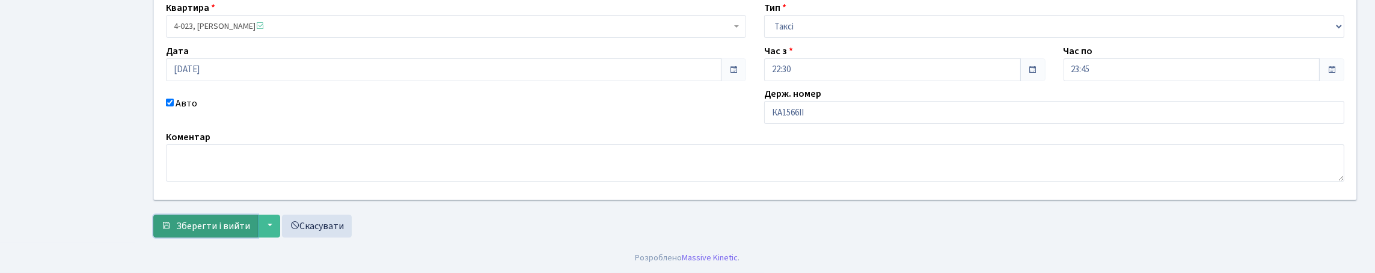
click at [215, 230] on button "Зберегти і вийти" at bounding box center [205, 226] width 105 height 23
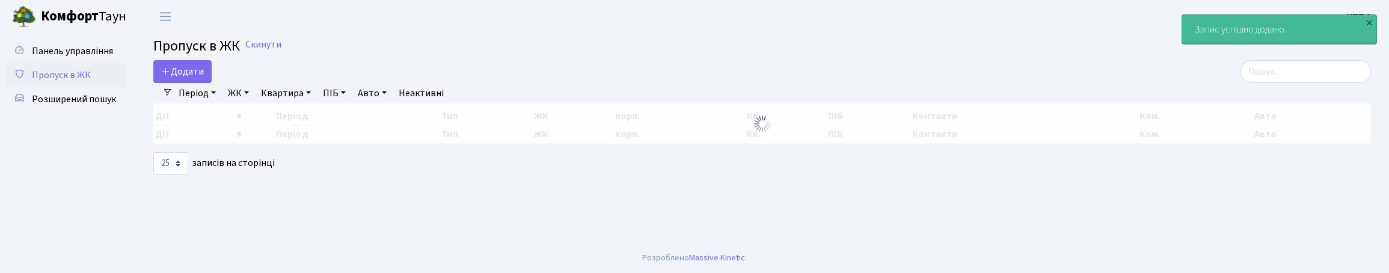
select select "25"
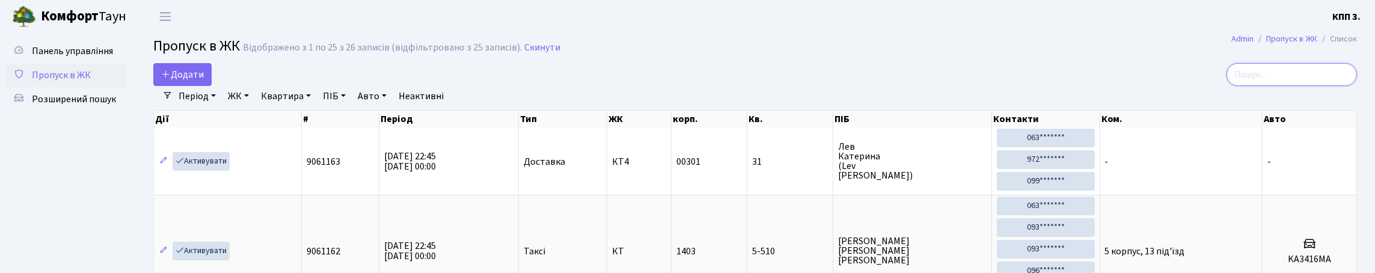
click at [1263, 82] on input "search" at bounding box center [1291, 74] width 130 height 23
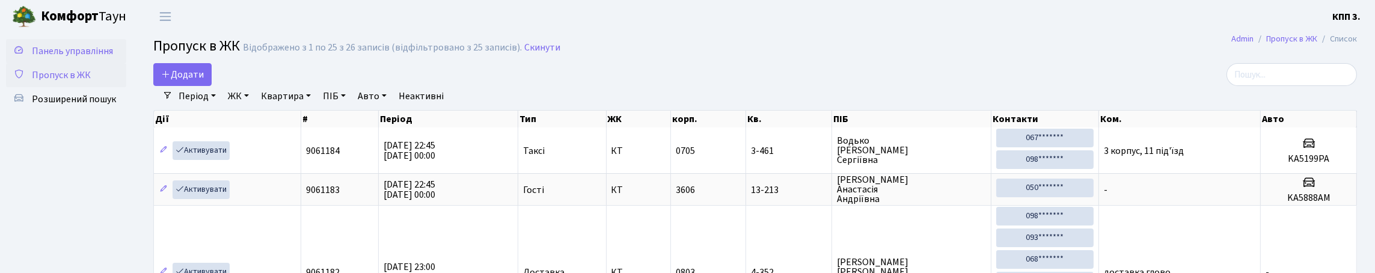
click at [56, 58] on span "Панель управління" at bounding box center [72, 50] width 81 height 13
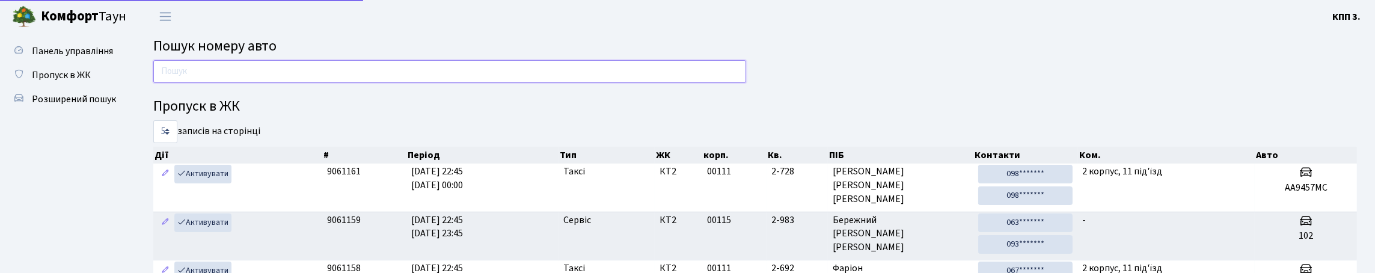
drag, startPoint x: 0, startPoint y: 0, endPoint x: 198, endPoint y: 76, distance: 211.8
click at [198, 76] on input "text" at bounding box center [449, 71] width 593 height 23
click at [188, 83] on input "text" at bounding box center [449, 71] width 593 height 23
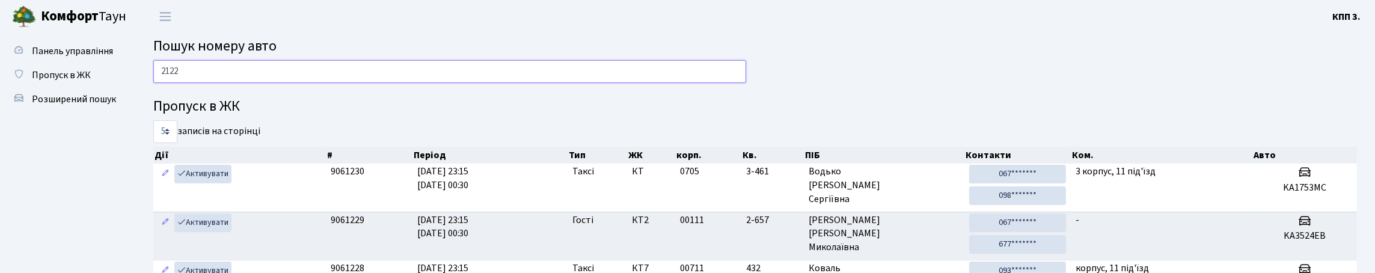
type input "2122"
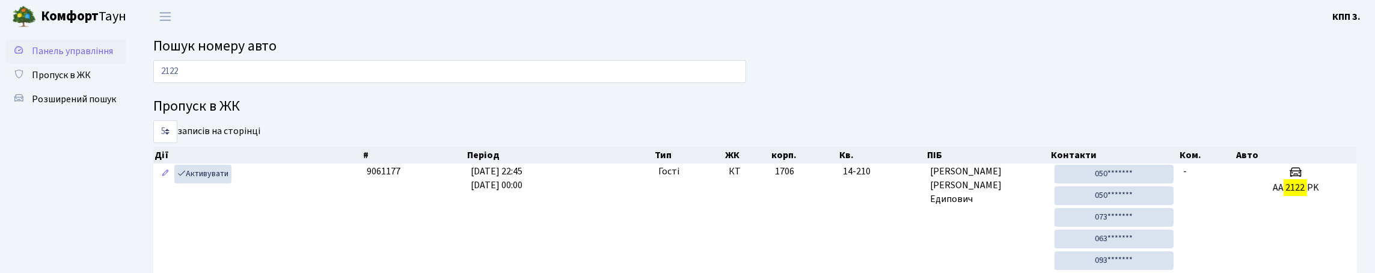
click at [44, 58] on span "Панель управління" at bounding box center [72, 50] width 81 height 13
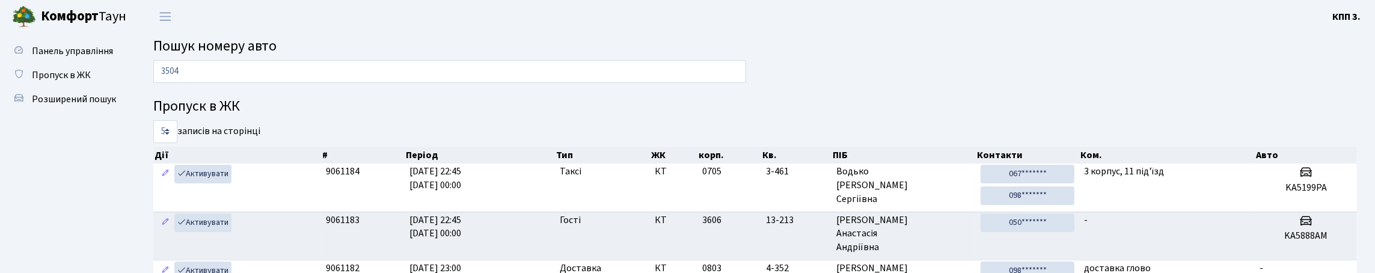
type input "3504"
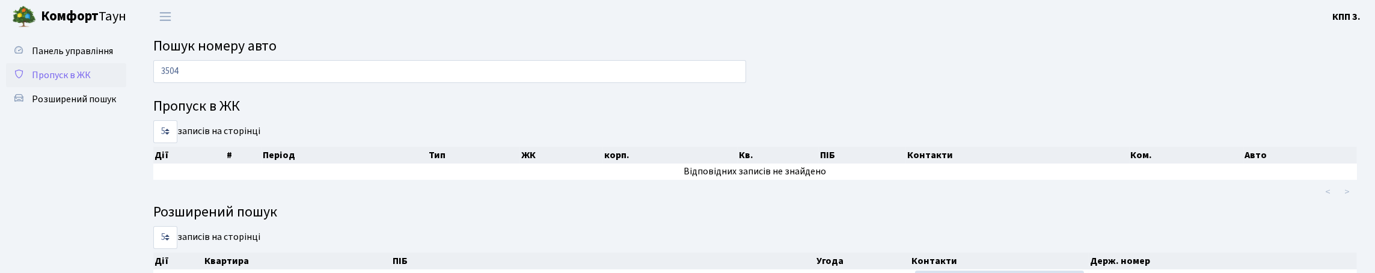
click at [74, 82] on span "Пропуск в ЖК" at bounding box center [61, 75] width 59 height 13
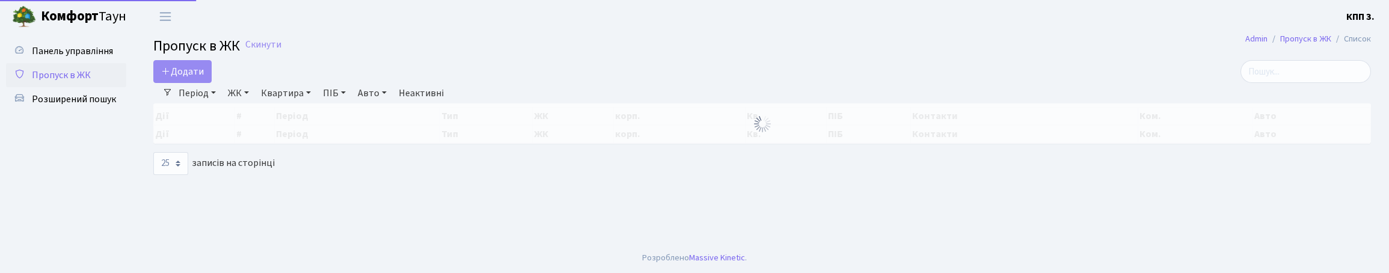
select select "25"
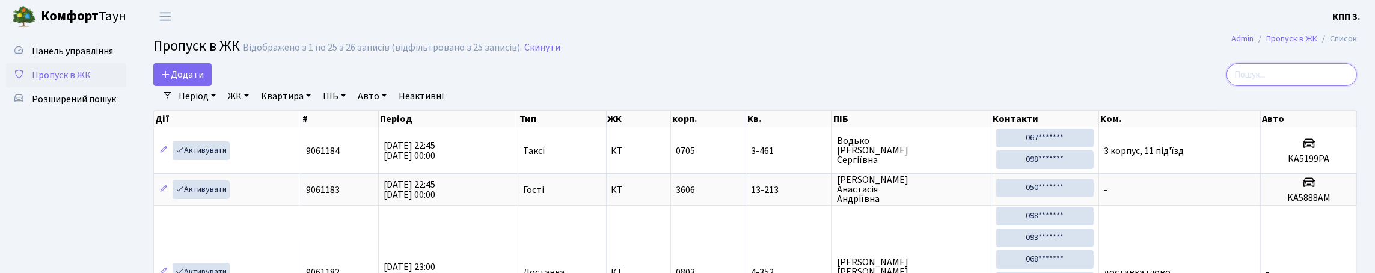
click at [1281, 86] on input "search" at bounding box center [1291, 74] width 130 height 23
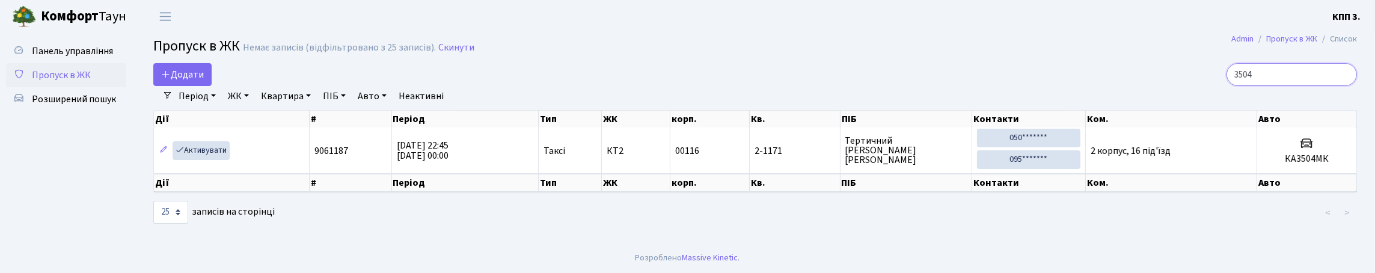
drag, startPoint x: 1270, startPoint y: 83, endPoint x: 1117, endPoint y: 83, distance: 153.3
click at [1117, 83] on div "3504" at bounding box center [1162, 74] width 389 height 23
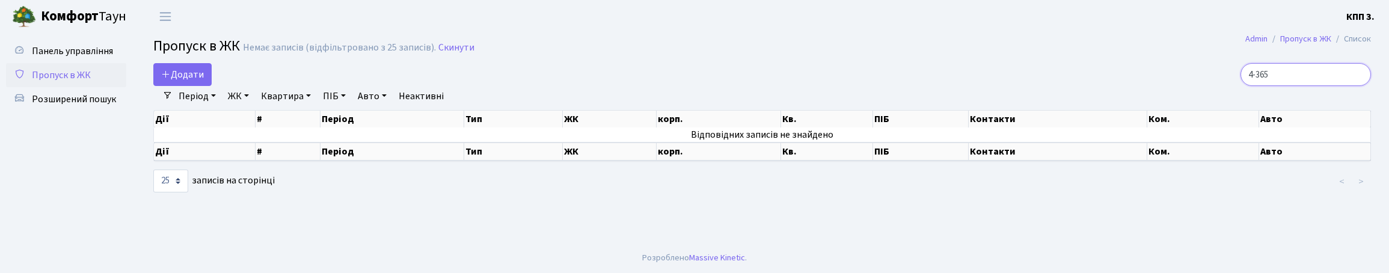
type input "4-365"
click at [71, 82] on span "Пропуск в ЖК" at bounding box center [61, 75] width 59 height 13
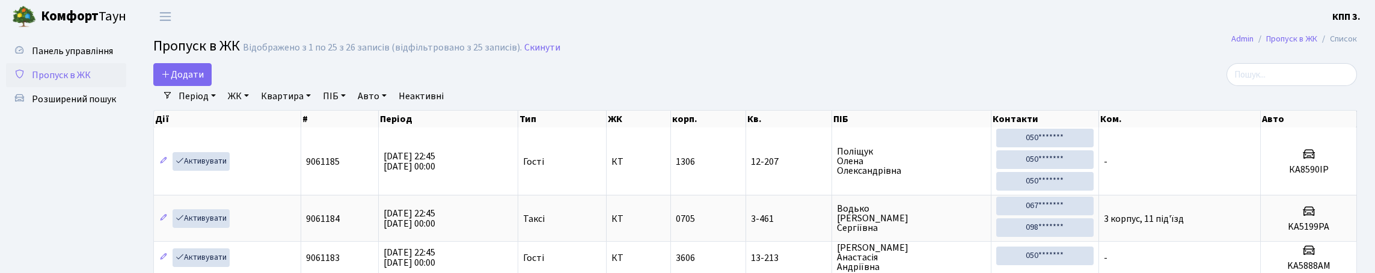
select select "25"
click at [72, 49] on span "Панель управління" at bounding box center [72, 50] width 81 height 13
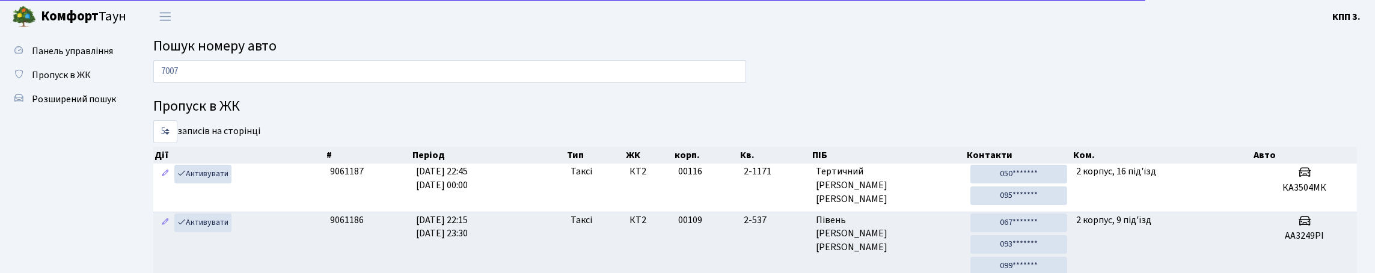
type input "7007"
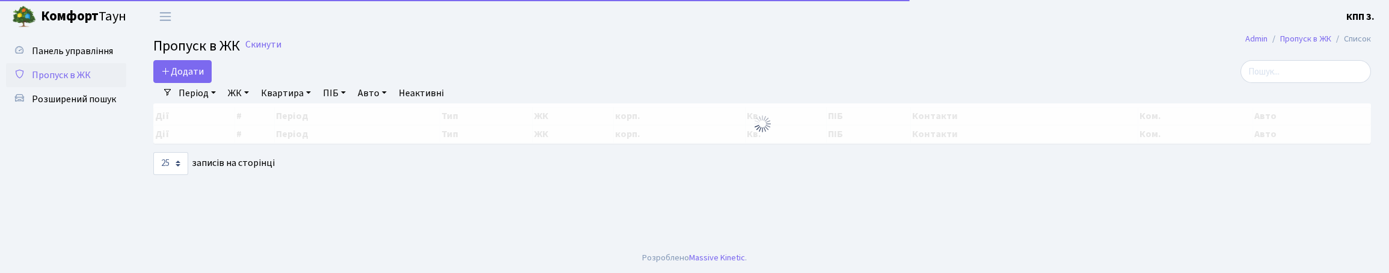
select select "25"
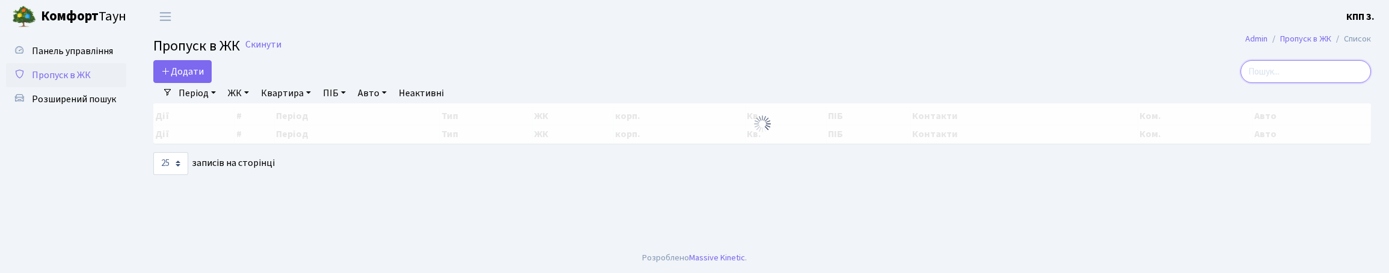
click at [1288, 83] on input "search" at bounding box center [1305, 71] width 130 height 23
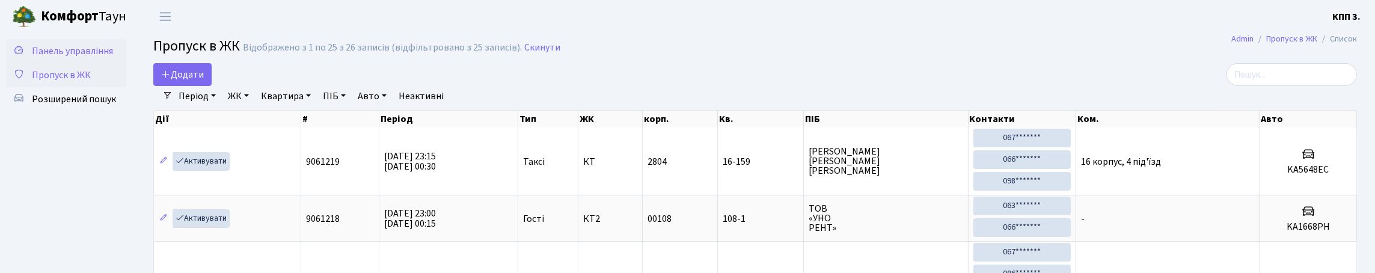
click at [63, 58] on span "Панель управління" at bounding box center [72, 50] width 81 height 13
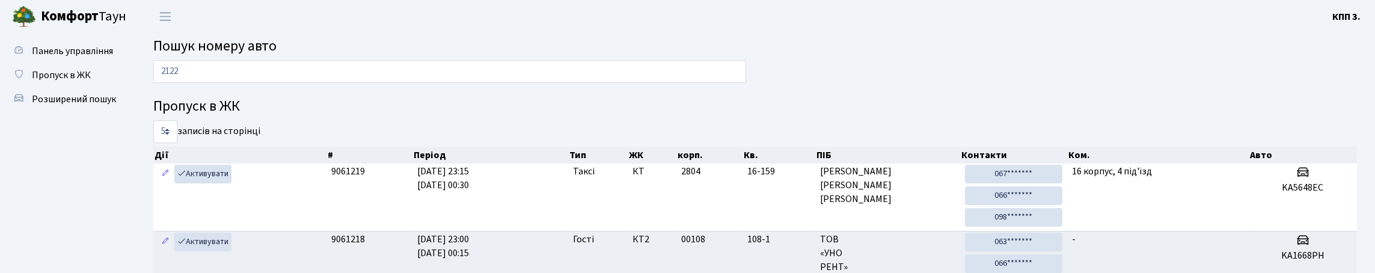
type input "2122"
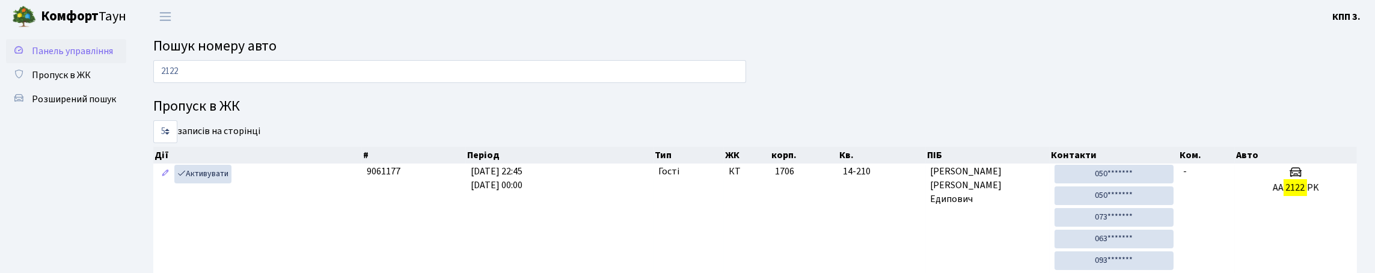
click at [73, 58] on span "Панель управління" at bounding box center [72, 50] width 81 height 13
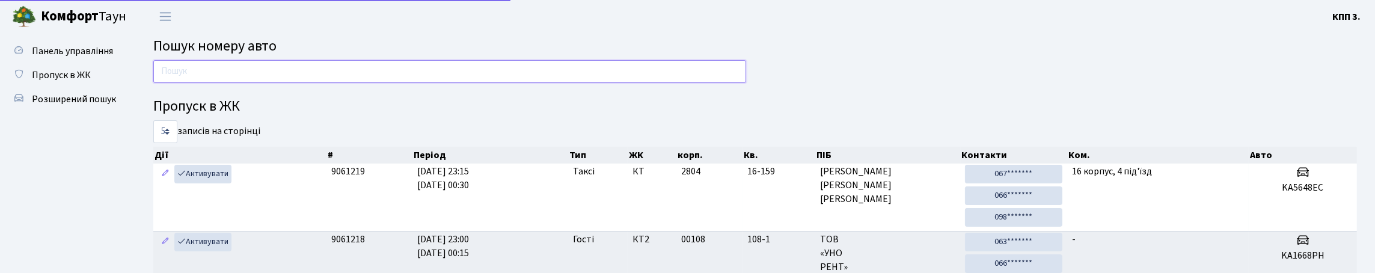
click at [243, 72] on input "text" at bounding box center [449, 71] width 593 height 23
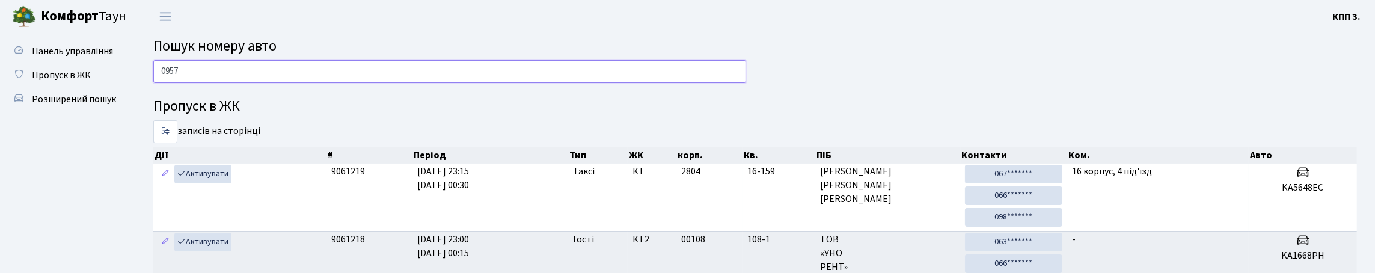
type input "0957"
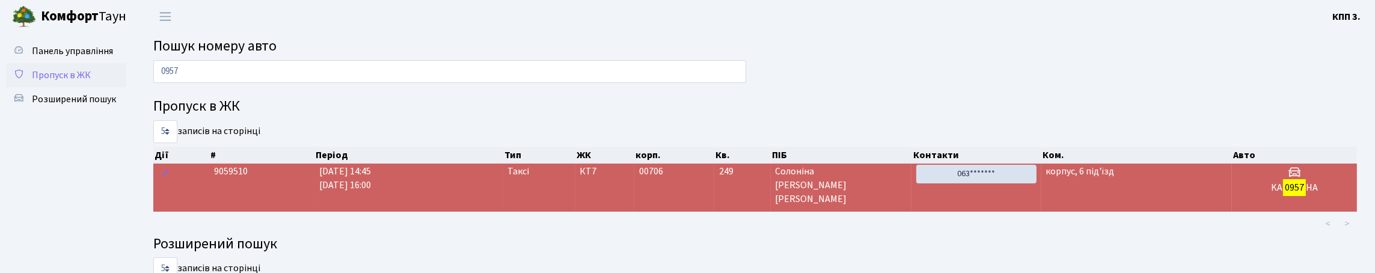
click at [63, 82] on span "Пропуск в ЖК" at bounding box center [61, 75] width 59 height 13
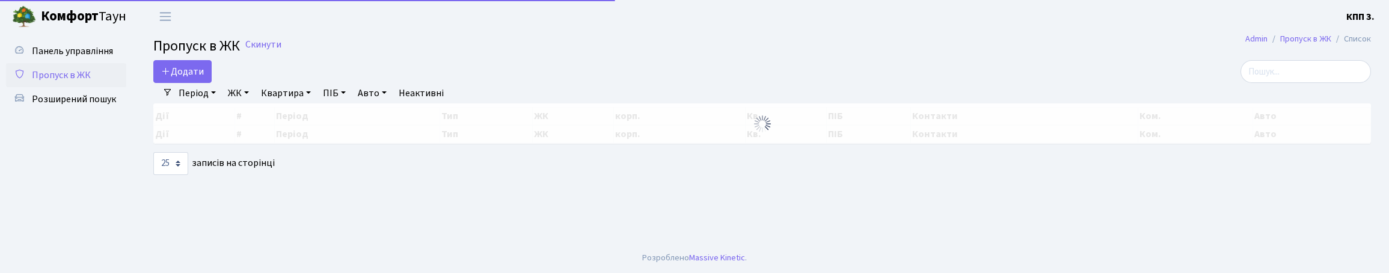
select select "25"
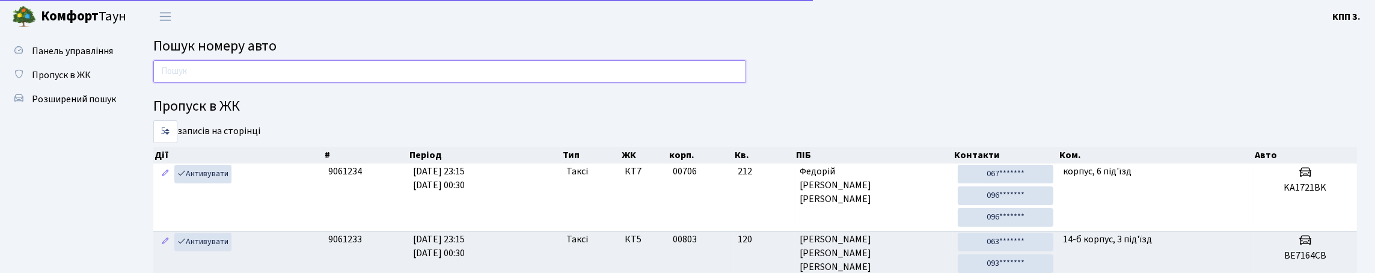
click at [226, 83] on input "text" at bounding box center [449, 71] width 593 height 23
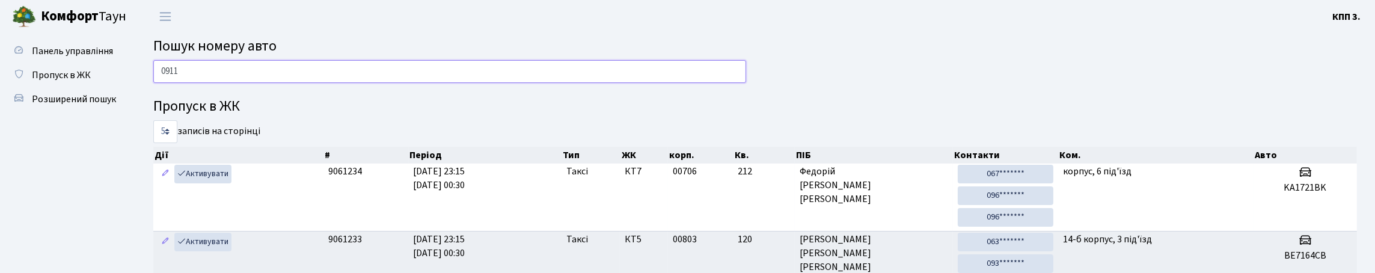
type input "0911"
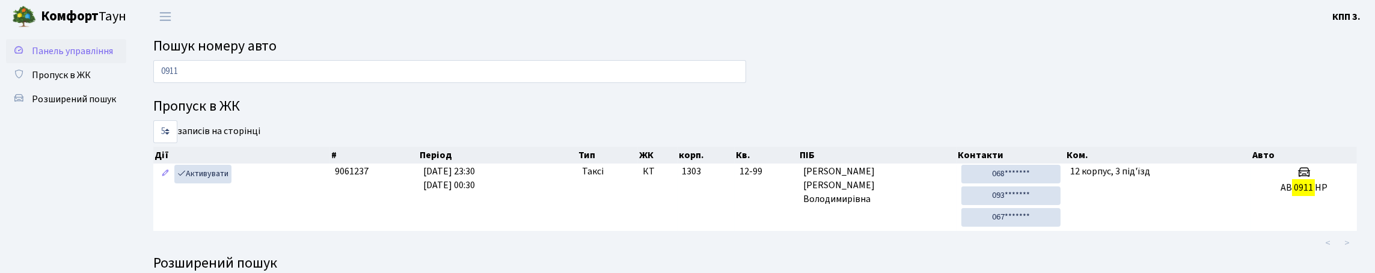
click at [60, 58] on span "Панель управління" at bounding box center [72, 50] width 81 height 13
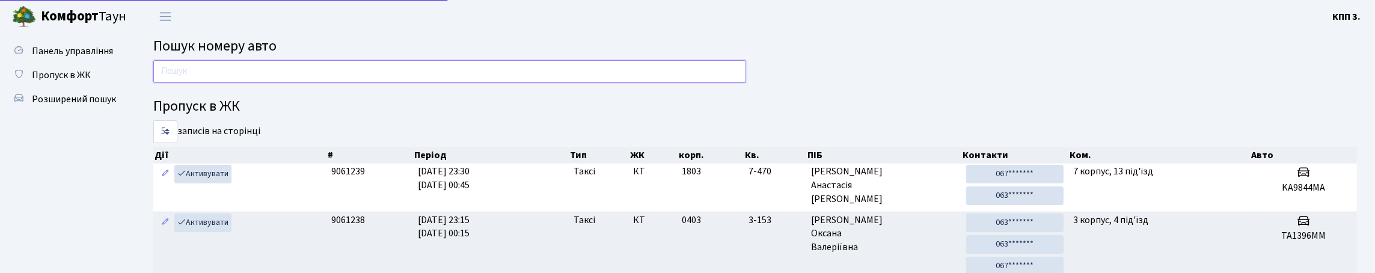
click at [237, 83] on input "text" at bounding box center [449, 71] width 593 height 23
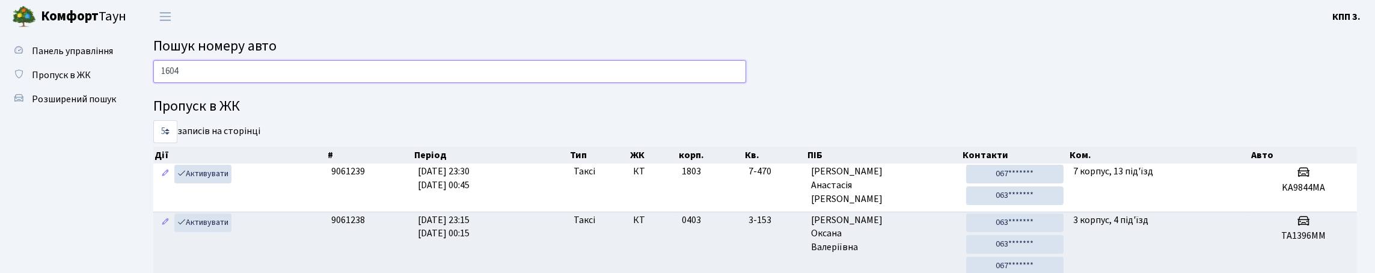
type input "1604"
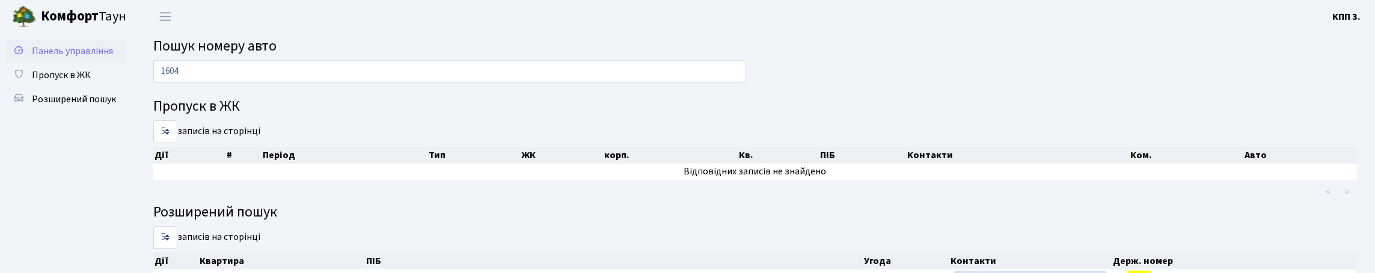
click at [49, 43] on link "Панель управління" at bounding box center [66, 51] width 120 height 24
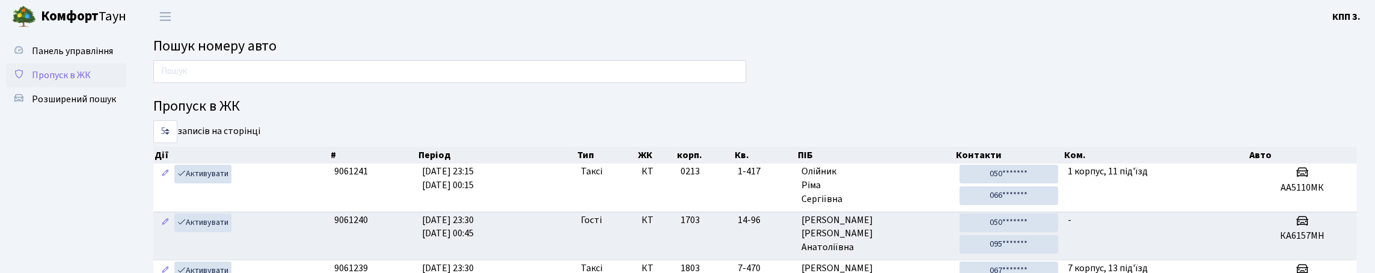
click at [48, 82] on span "Пропуск в ЖК" at bounding box center [61, 75] width 59 height 13
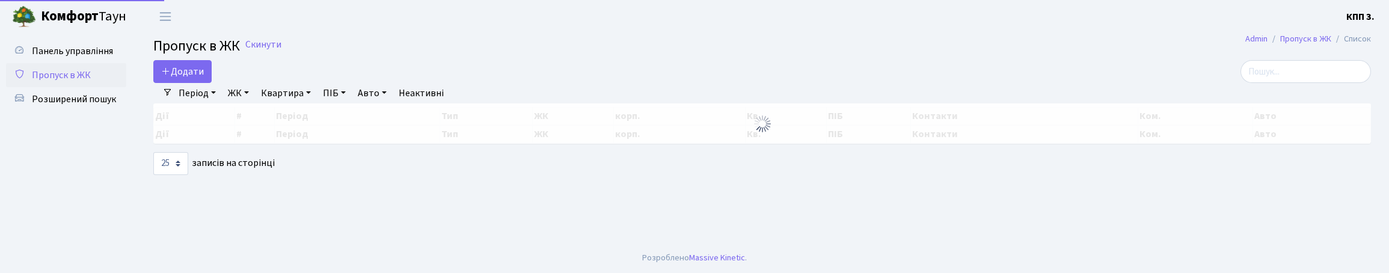
select select "25"
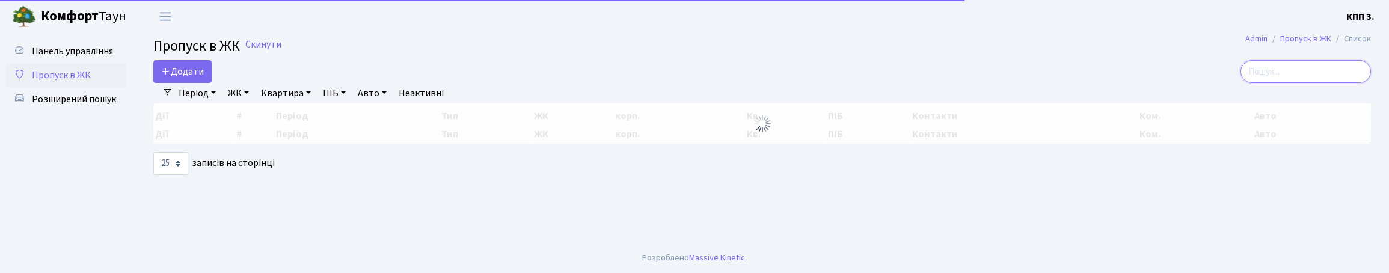
click at [1286, 83] on input "search" at bounding box center [1305, 71] width 130 height 23
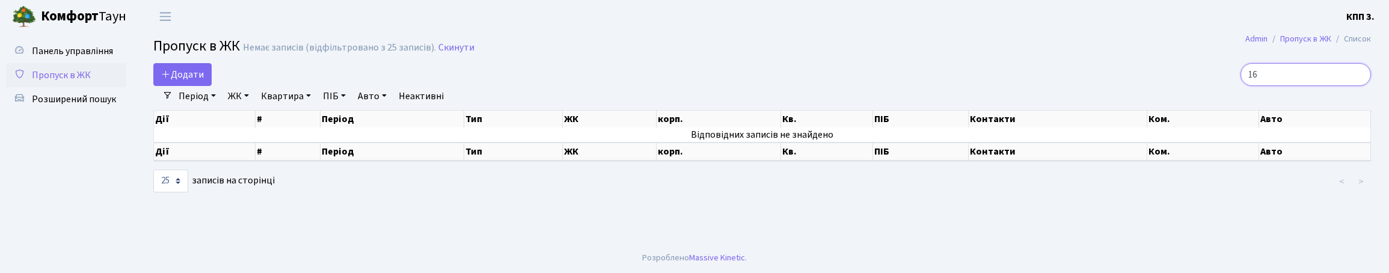
type input "1"
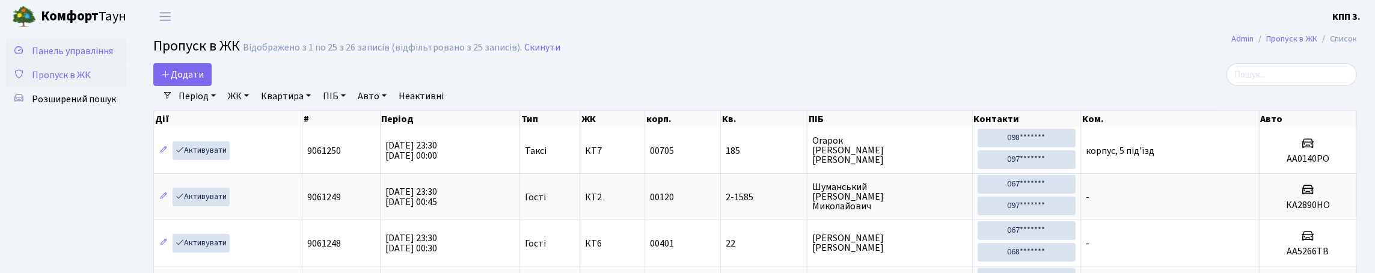
click at [64, 48] on span "Панель управління" at bounding box center [72, 50] width 81 height 13
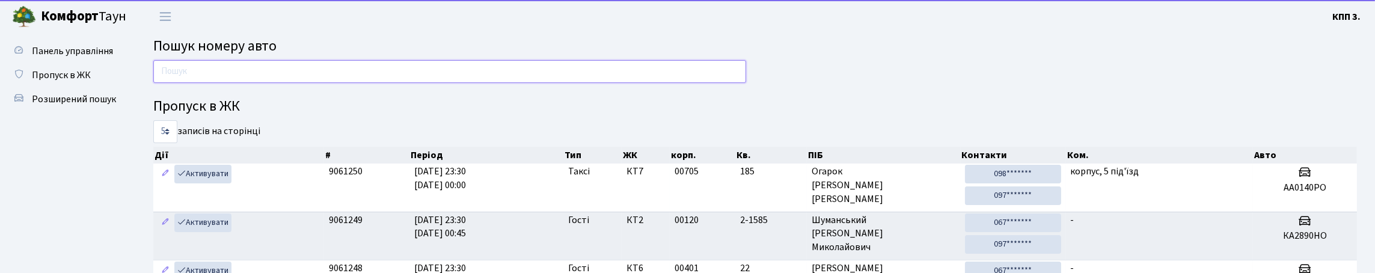
drag, startPoint x: 272, startPoint y: 78, endPoint x: 272, endPoint y: 87, distance: 9.0
click at [272, 78] on input "text" at bounding box center [449, 71] width 593 height 23
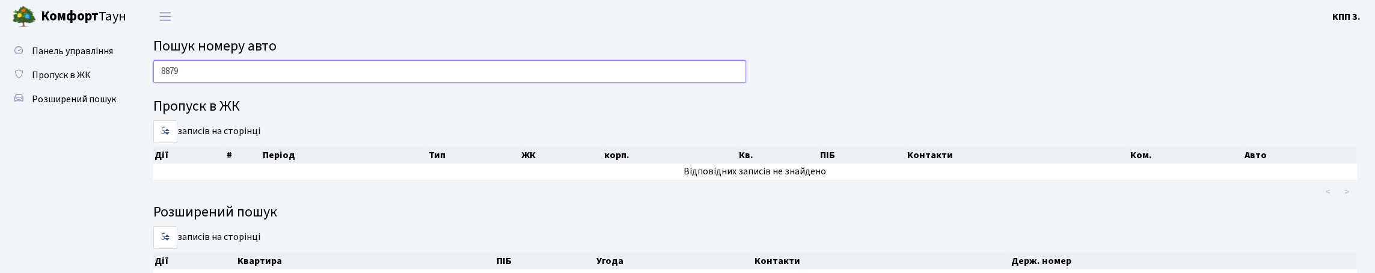
click at [210, 78] on input "8879" at bounding box center [449, 71] width 593 height 23
type input "1381"
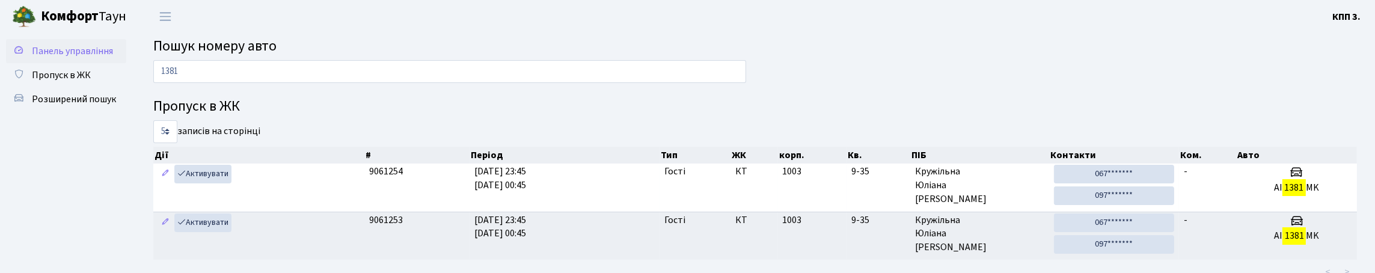
click at [66, 56] on span "Панель управління" at bounding box center [72, 50] width 81 height 13
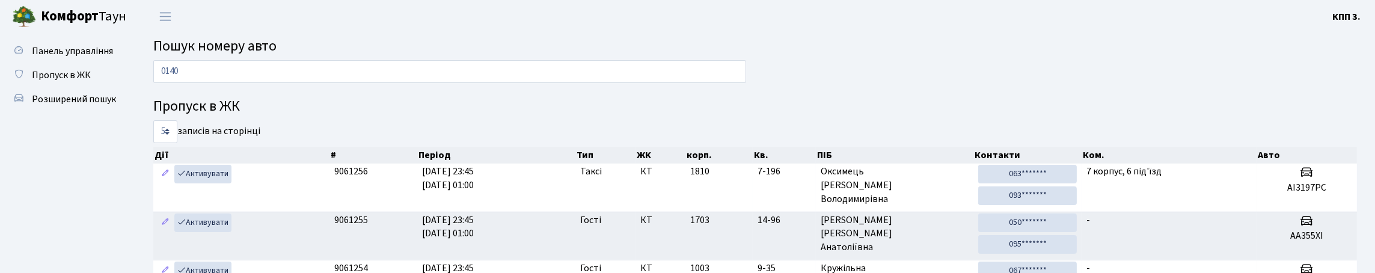
type input "0140"
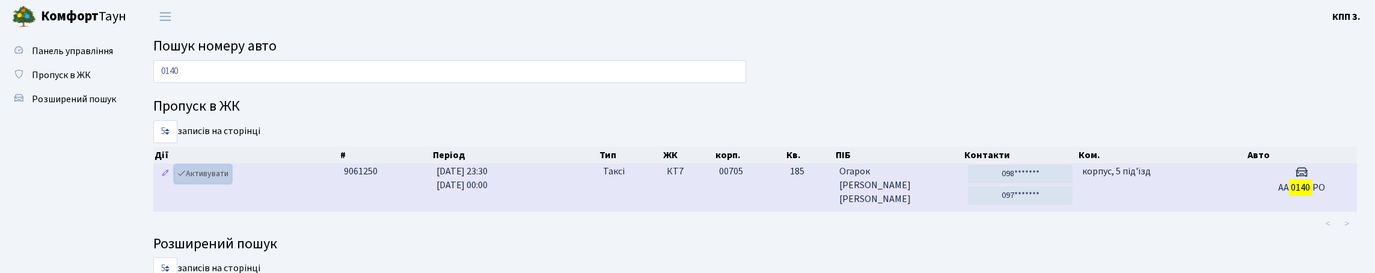
click at [186, 177] on icon at bounding box center [181, 173] width 8 height 8
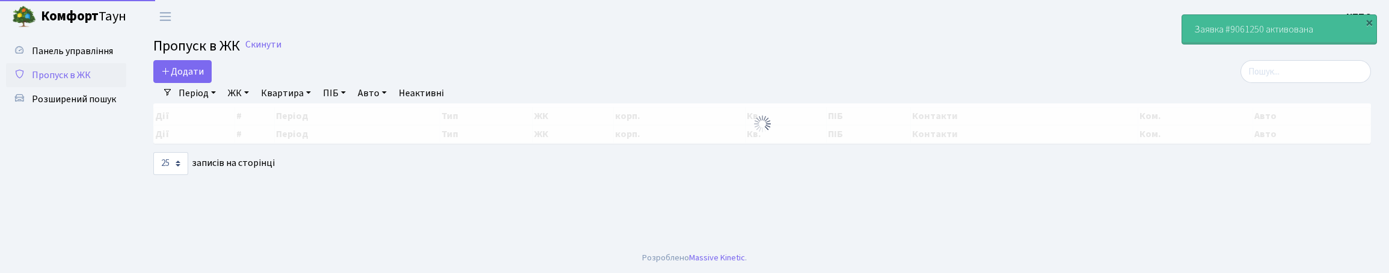
select select "25"
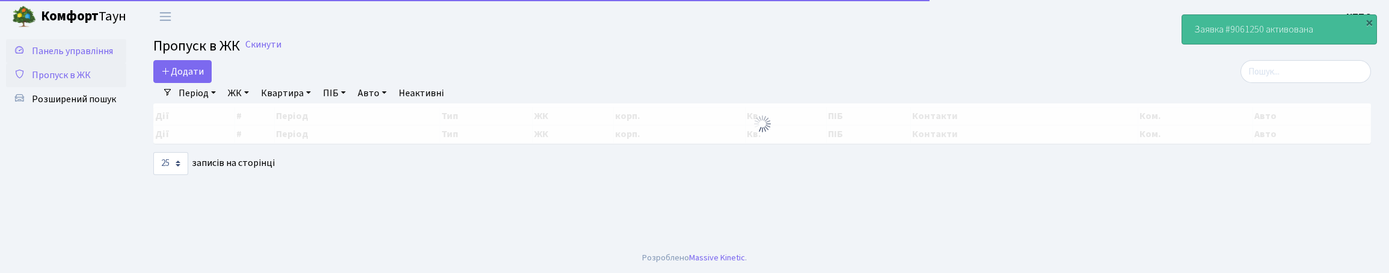
click at [63, 58] on span "Панель управління" at bounding box center [72, 50] width 81 height 13
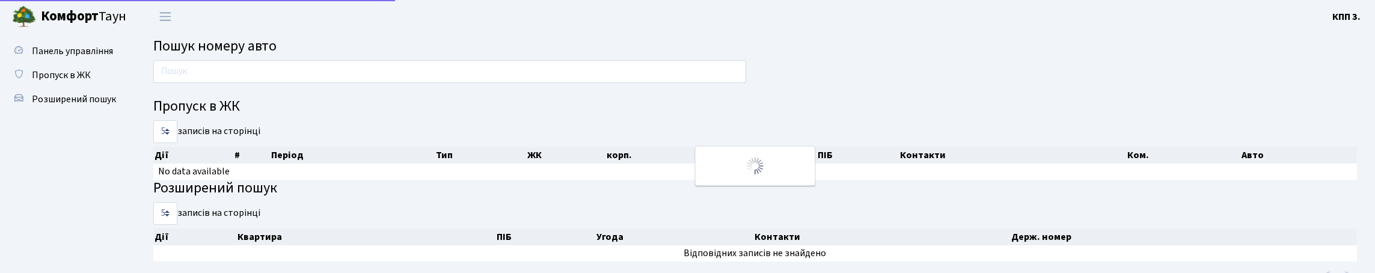
click at [288, 89] on div at bounding box center [449, 74] width 611 height 29
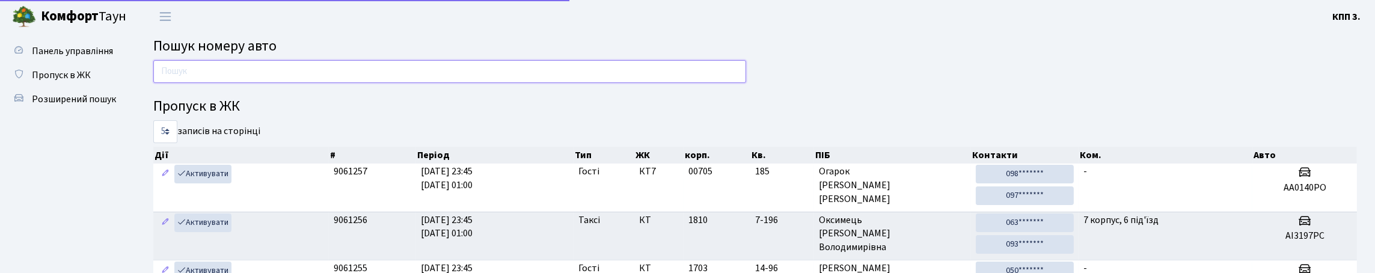
click at [295, 83] on input "text" at bounding box center [449, 71] width 593 height 23
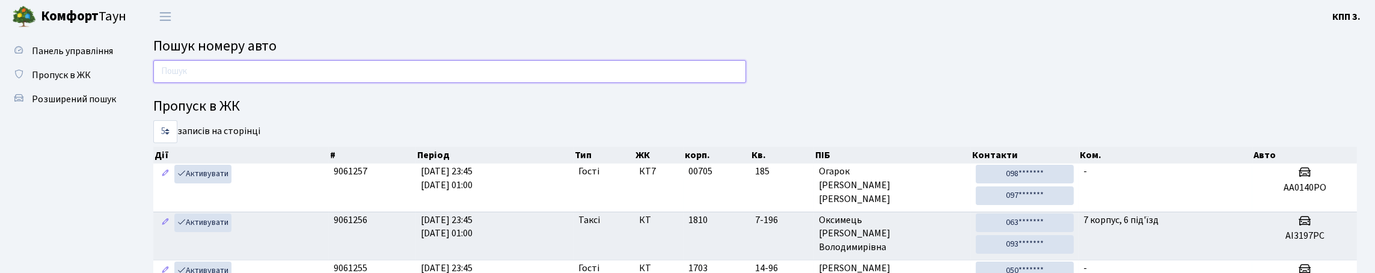
click at [257, 76] on input "text" at bounding box center [449, 71] width 593 height 23
